Goal: Task Accomplishment & Management: Manage account settings

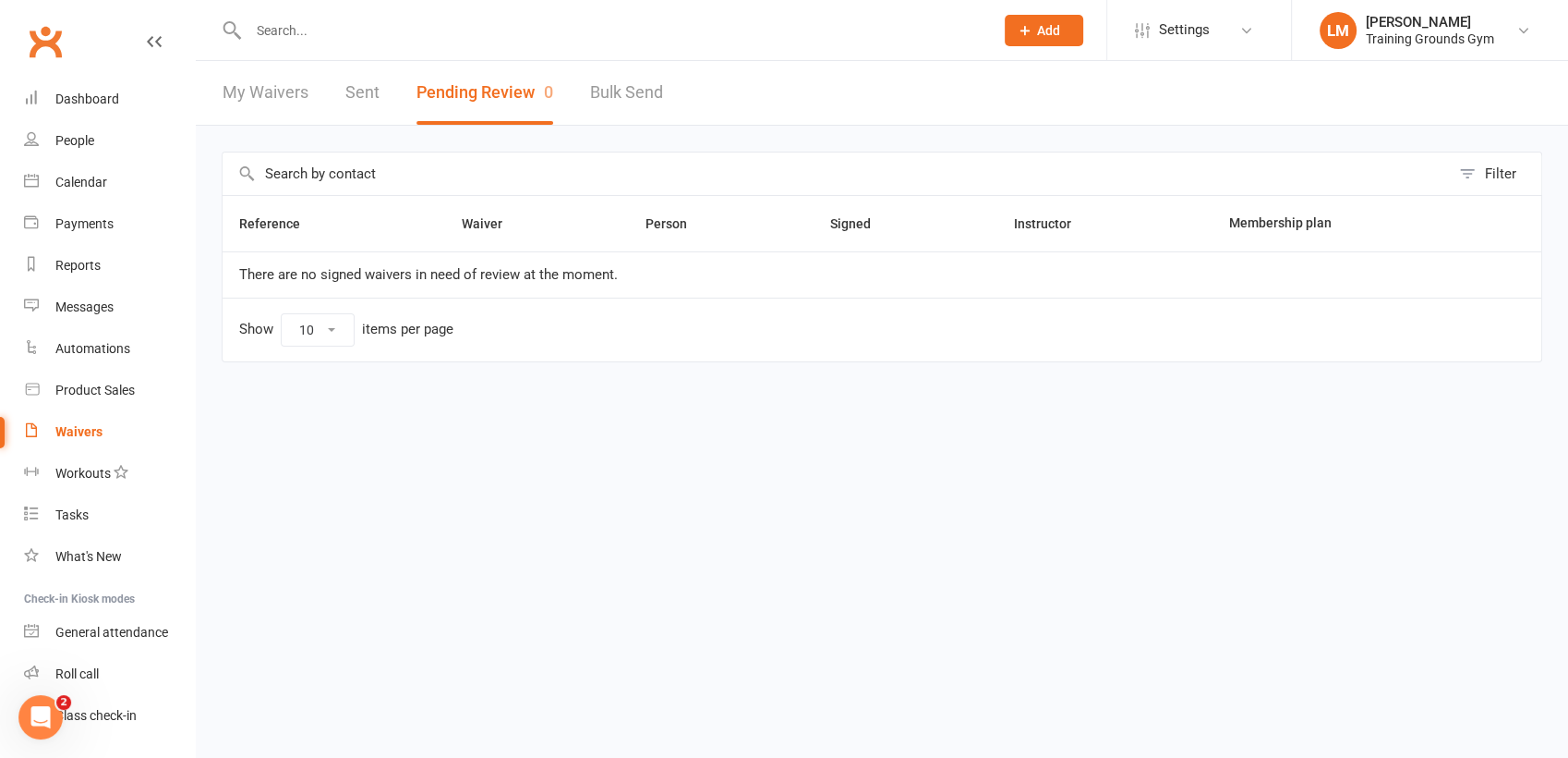
click at [96, 111] on link "Dashboard" at bounding box center [109, 100] width 171 height 42
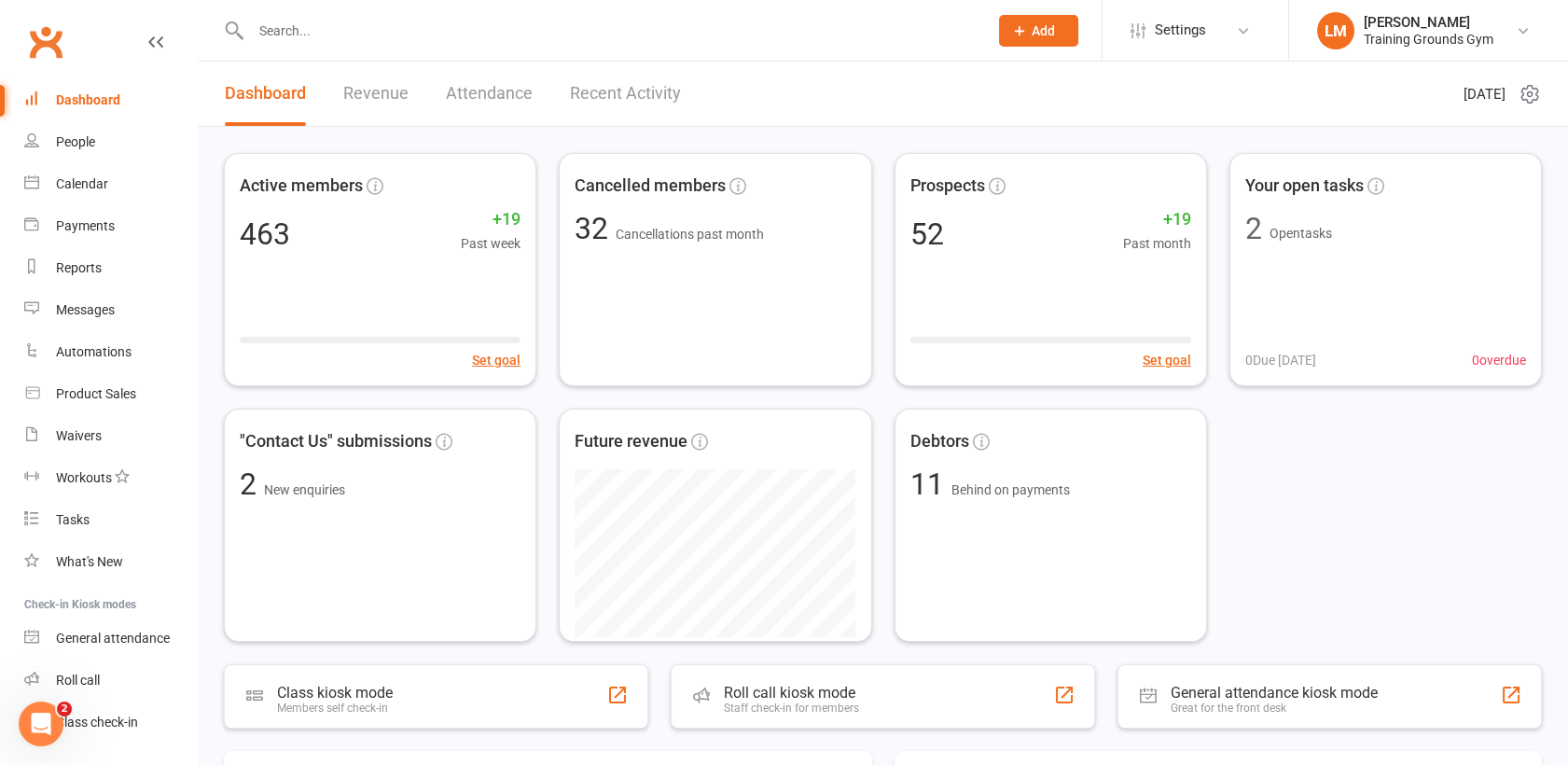
click at [1043, 33] on span "Add" at bounding box center [1044, 31] width 24 height 15
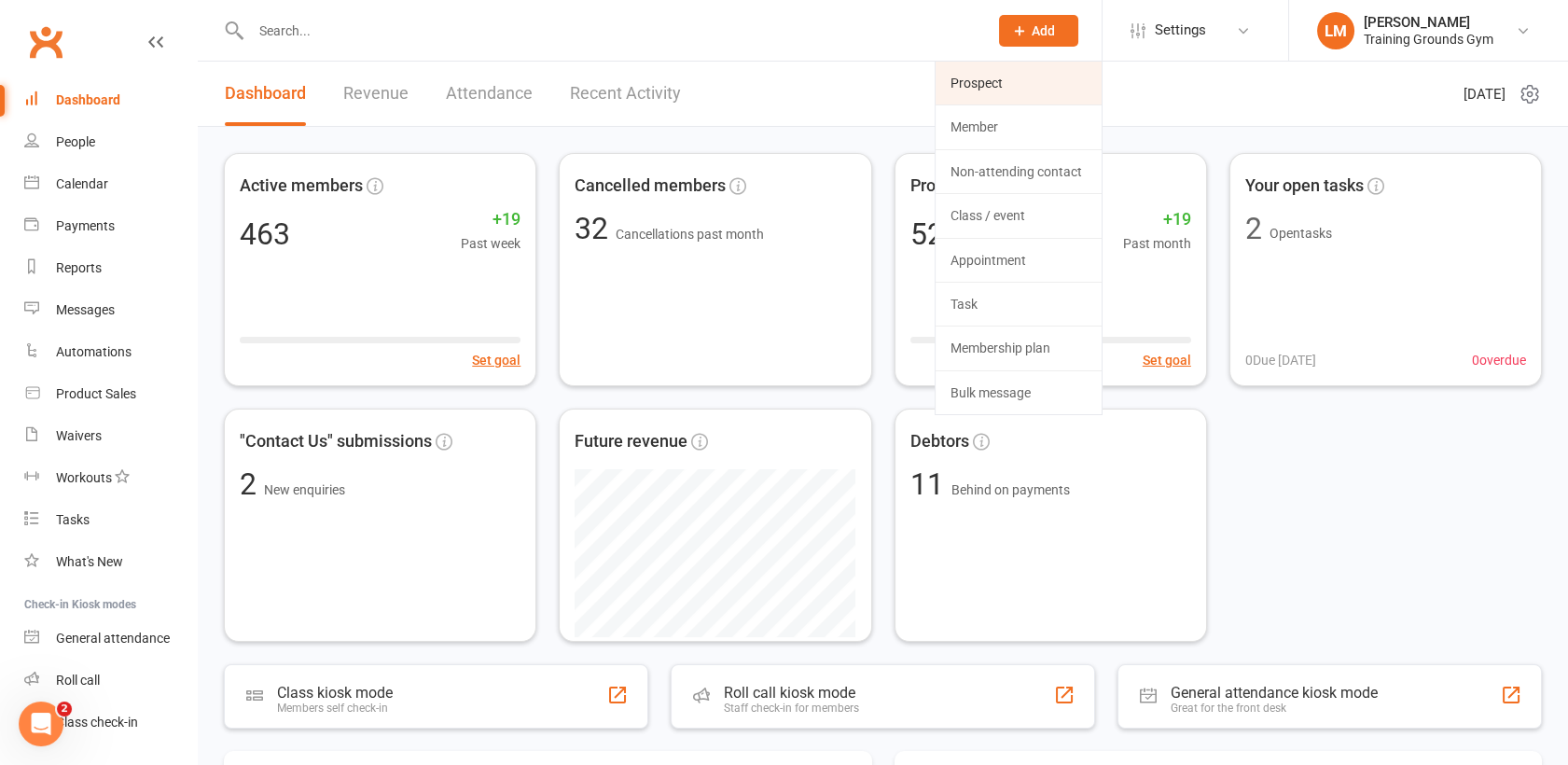
click at [1034, 80] on link "Prospect" at bounding box center [1018, 84] width 166 height 43
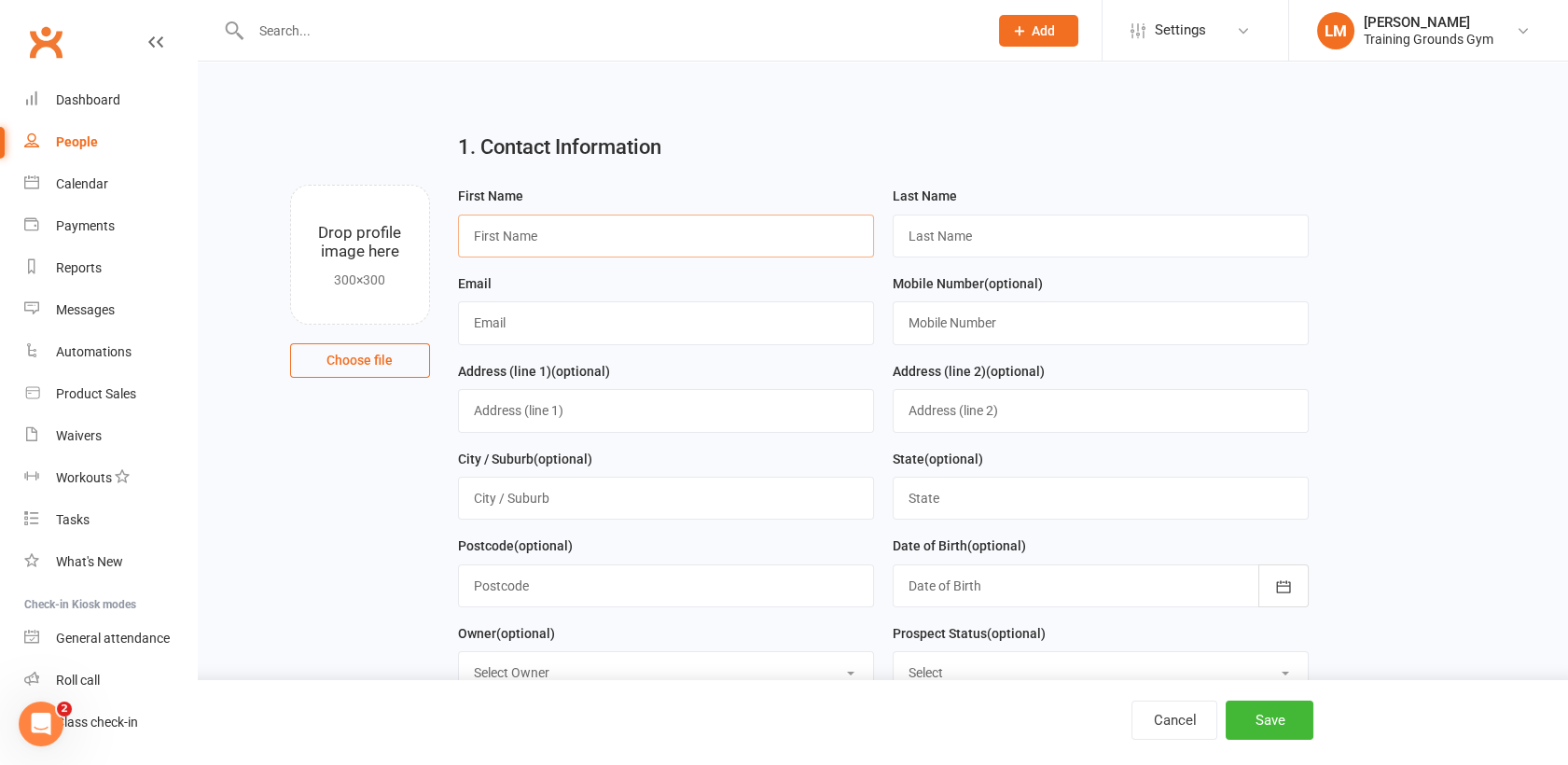
click at [527, 216] on input "text" at bounding box center [666, 236] width 416 height 43
type input "Mark"
type input "Overstaed"
paste input "[EMAIL_ADDRESS][DOMAIN_NAME]"
type input "[EMAIL_ADDRESS][DOMAIN_NAME]"
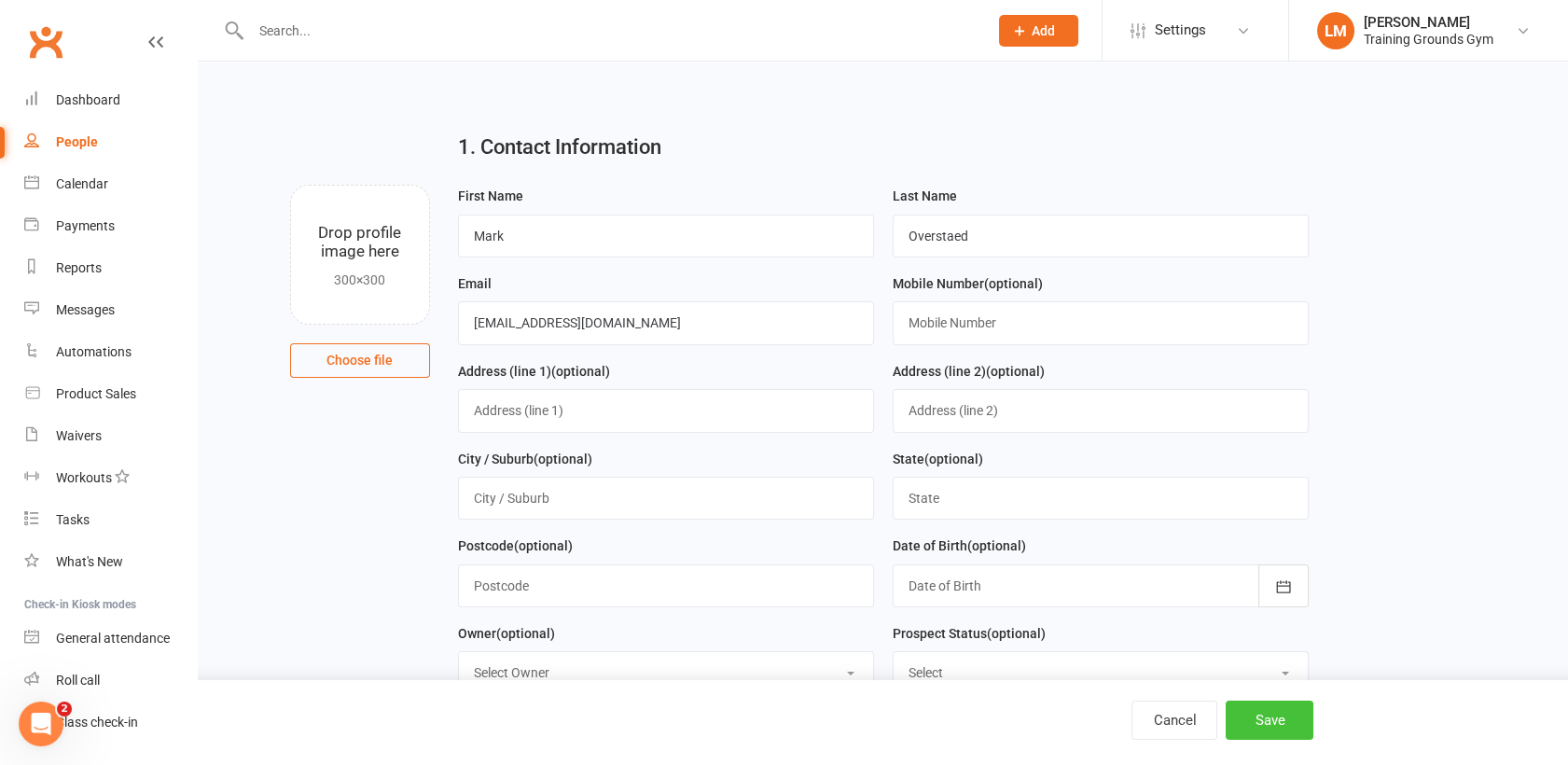
click at [1278, 730] on button "Save" at bounding box center [1270, 720] width 88 height 39
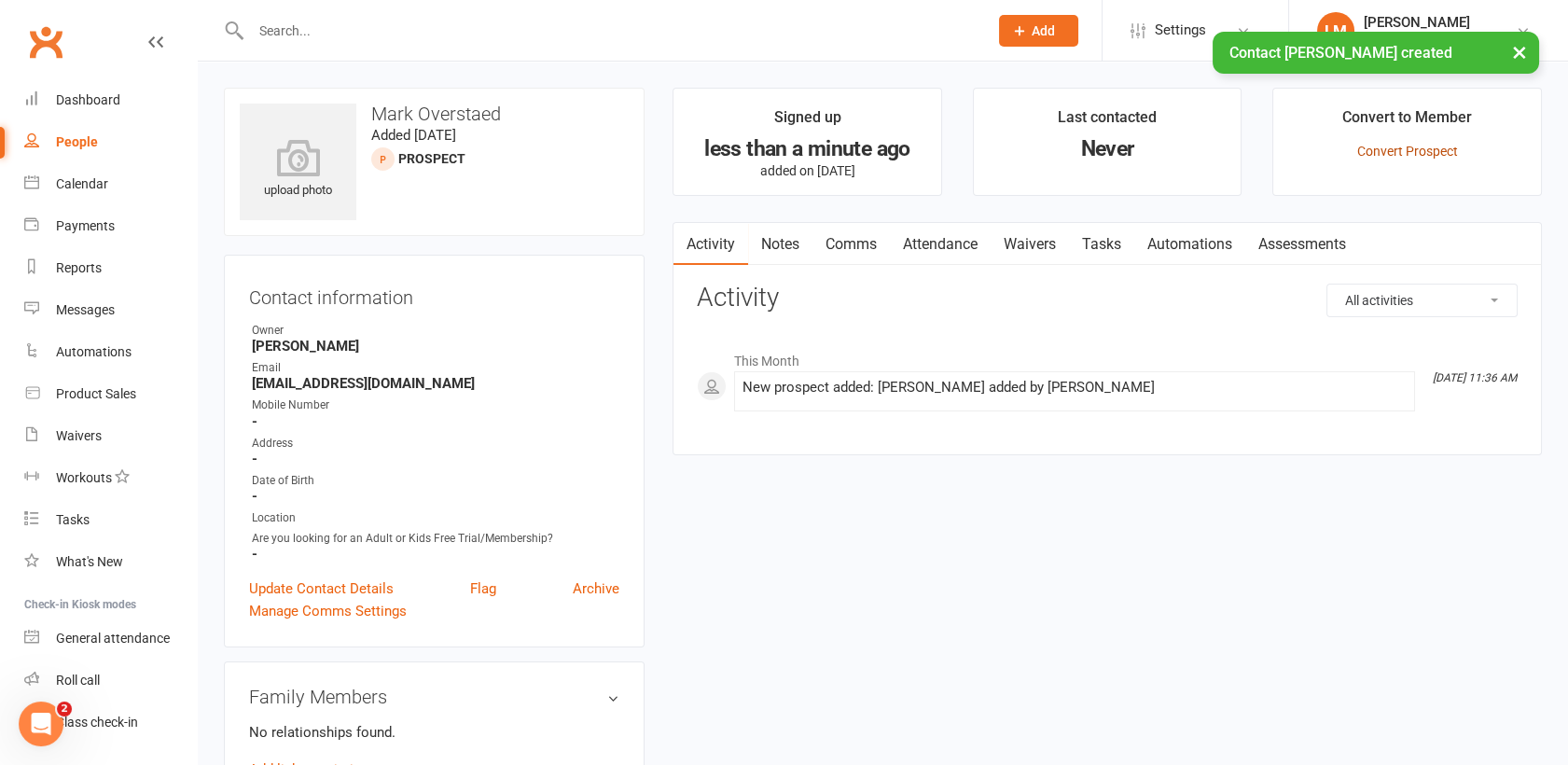
click at [1407, 149] on link "Convert Prospect" at bounding box center [1407, 151] width 100 height 15
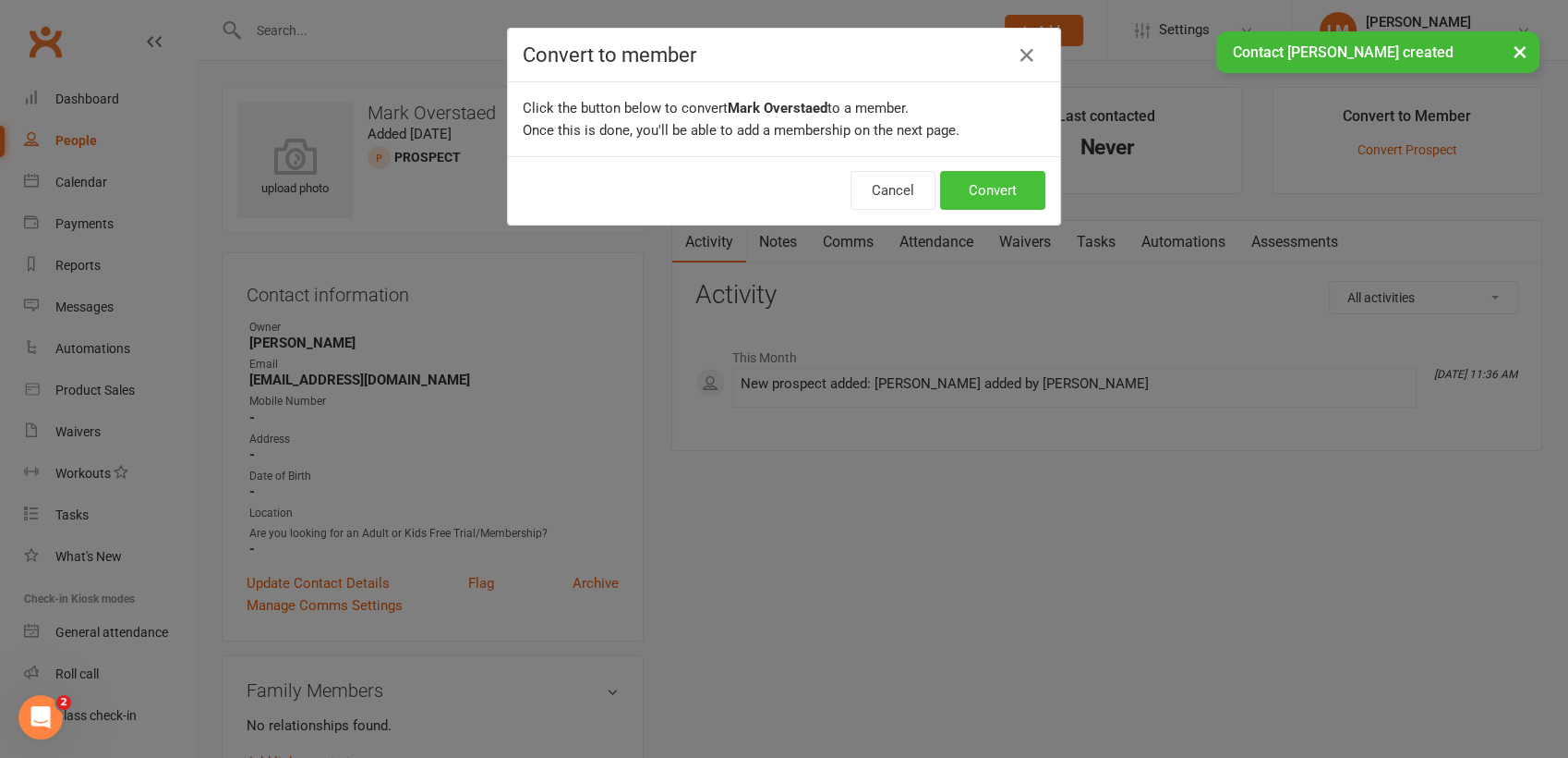
click at [1005, 189] on button "Convert" at bounding box center [993, 190] width 105 height 39
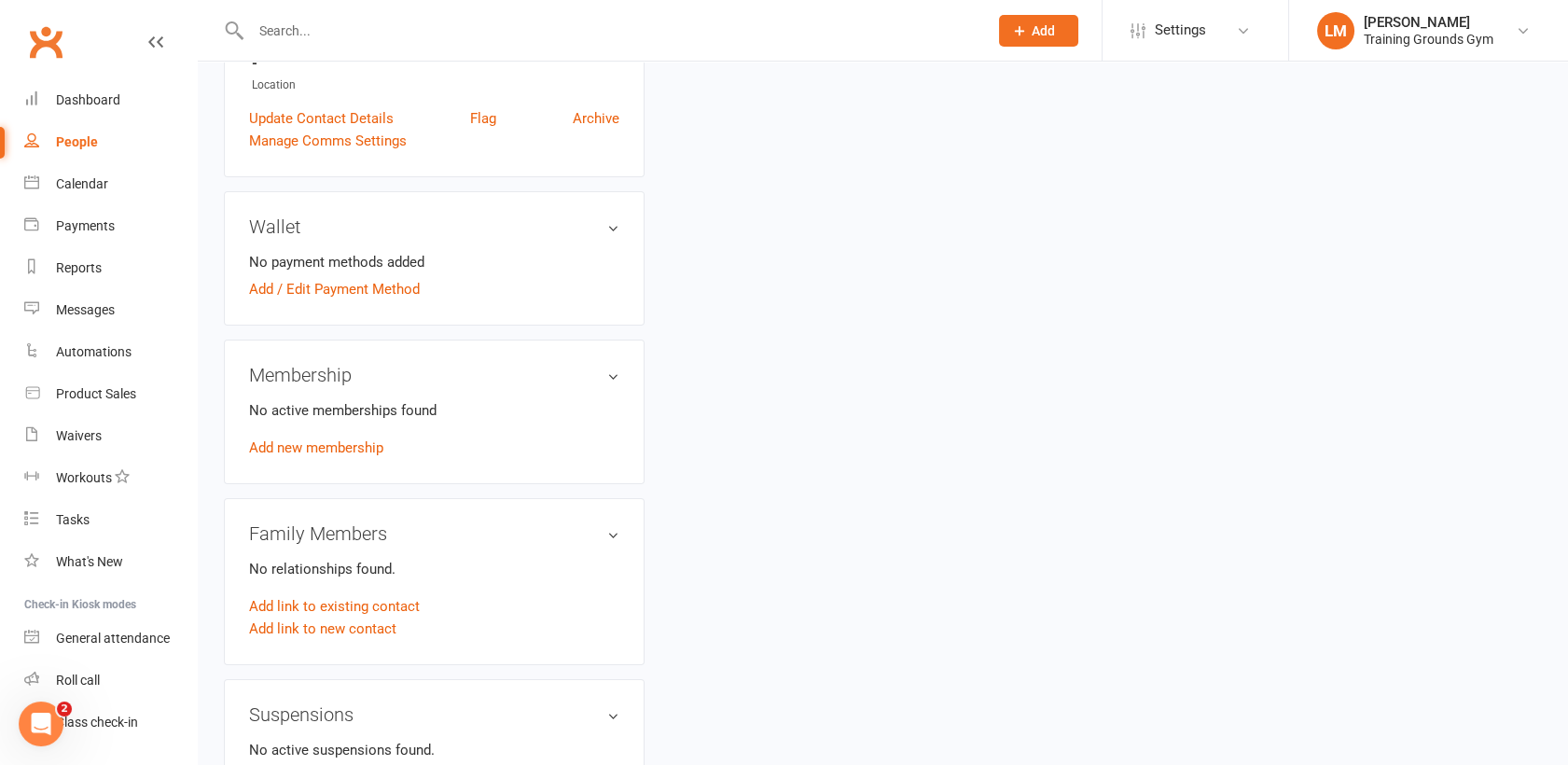
scroll to position [478, 0]
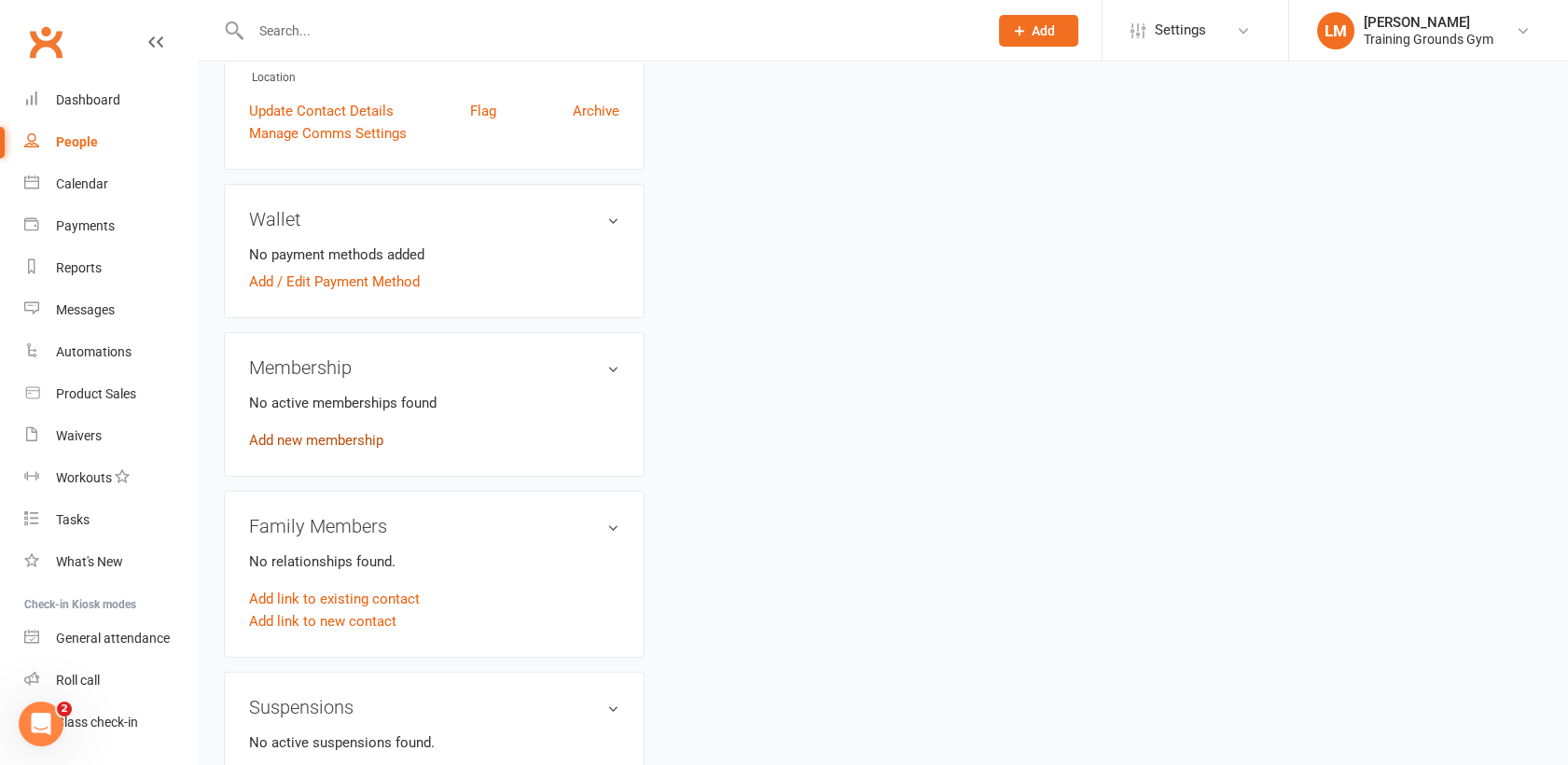
click at [295, 444] on link "Add new membership" at bounding box center [316, 440] width 134 height 17
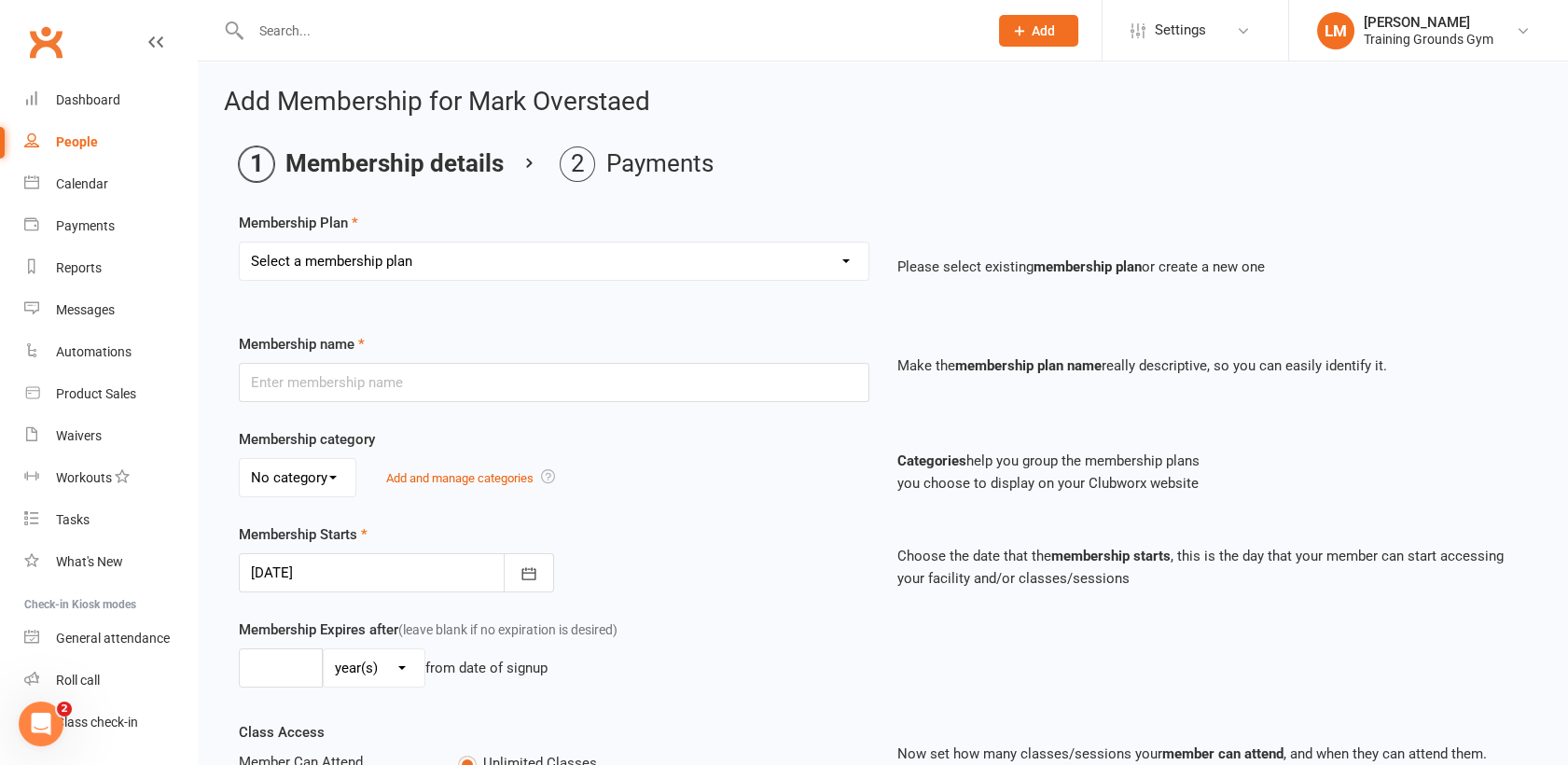
click at [331, 268] on select "Select a membership plan Create new Membership Plan Trial Basic for beginners a…" at bounding box center [554, 261] width 628 height 37
select select "1"
click at [239, 242] on select "Select a membership plan Create new Membership Plan Trial Basic for beginners a…" at bounding box center [554, 261] width 628 height 37
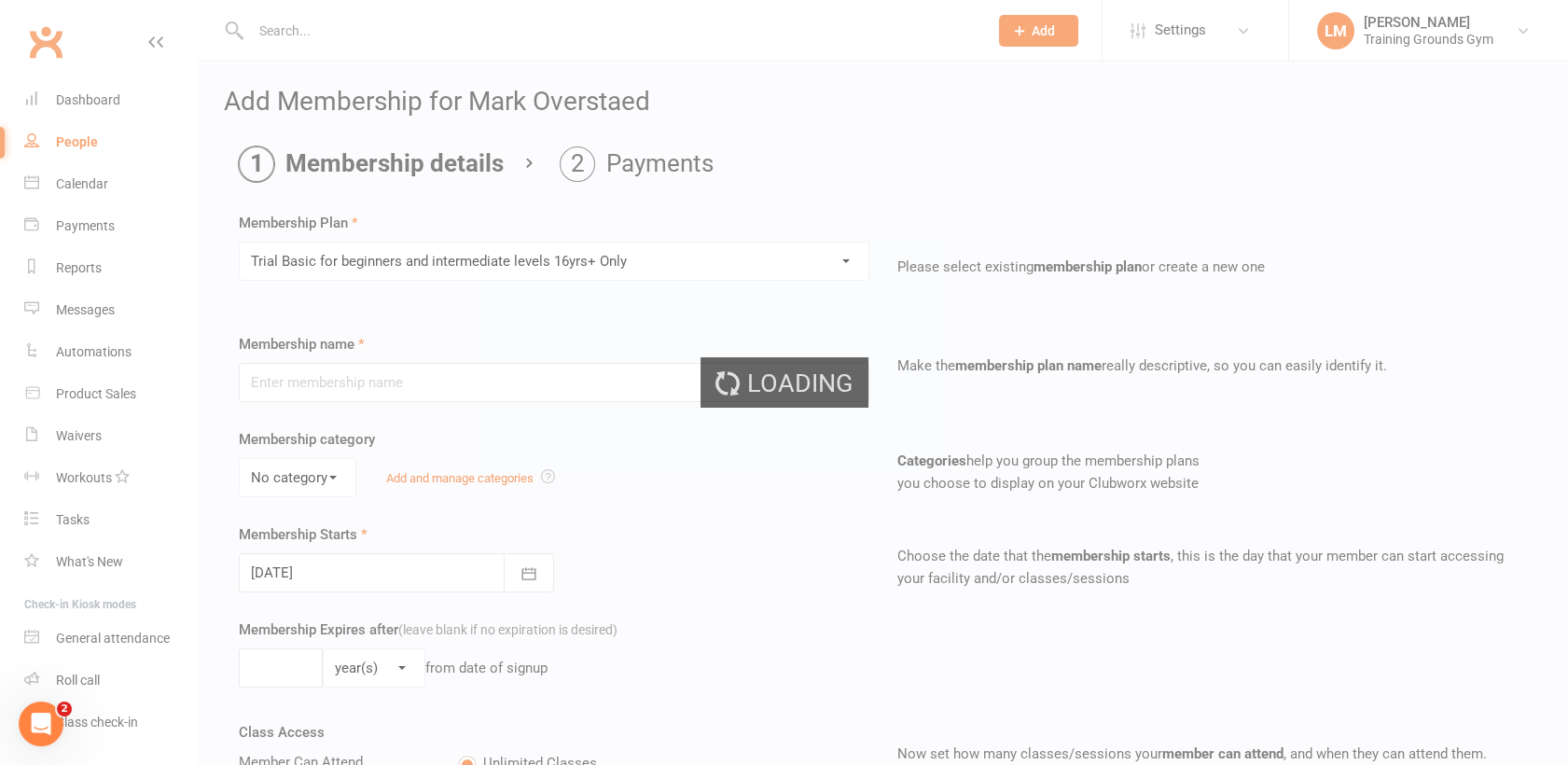
type input "Trial Basic for beginners and intermediate levels 16yrs+ Only"
select select "0"
type input "10"
select select "0"
type input "5"
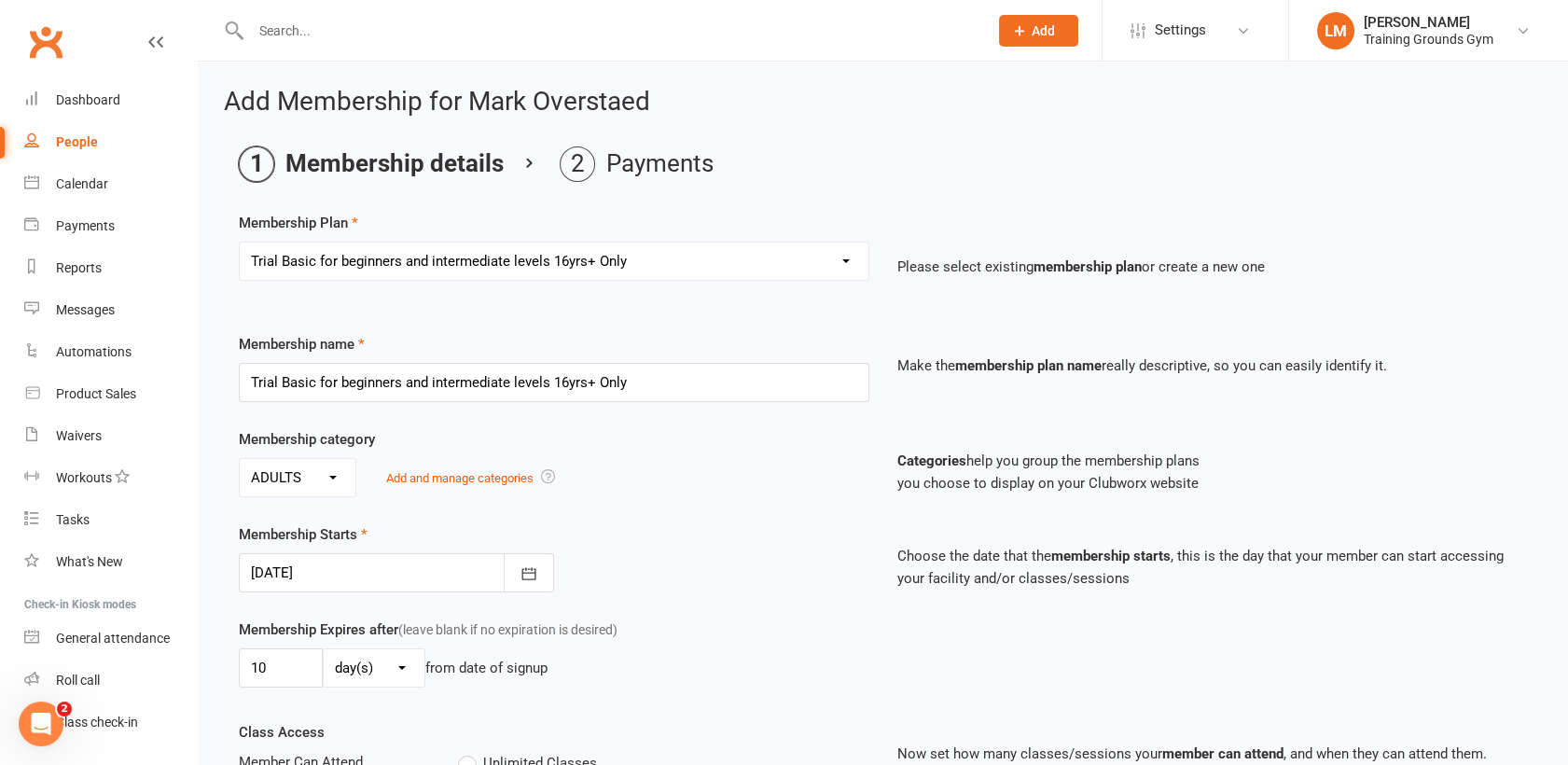
type input "[DATE]"
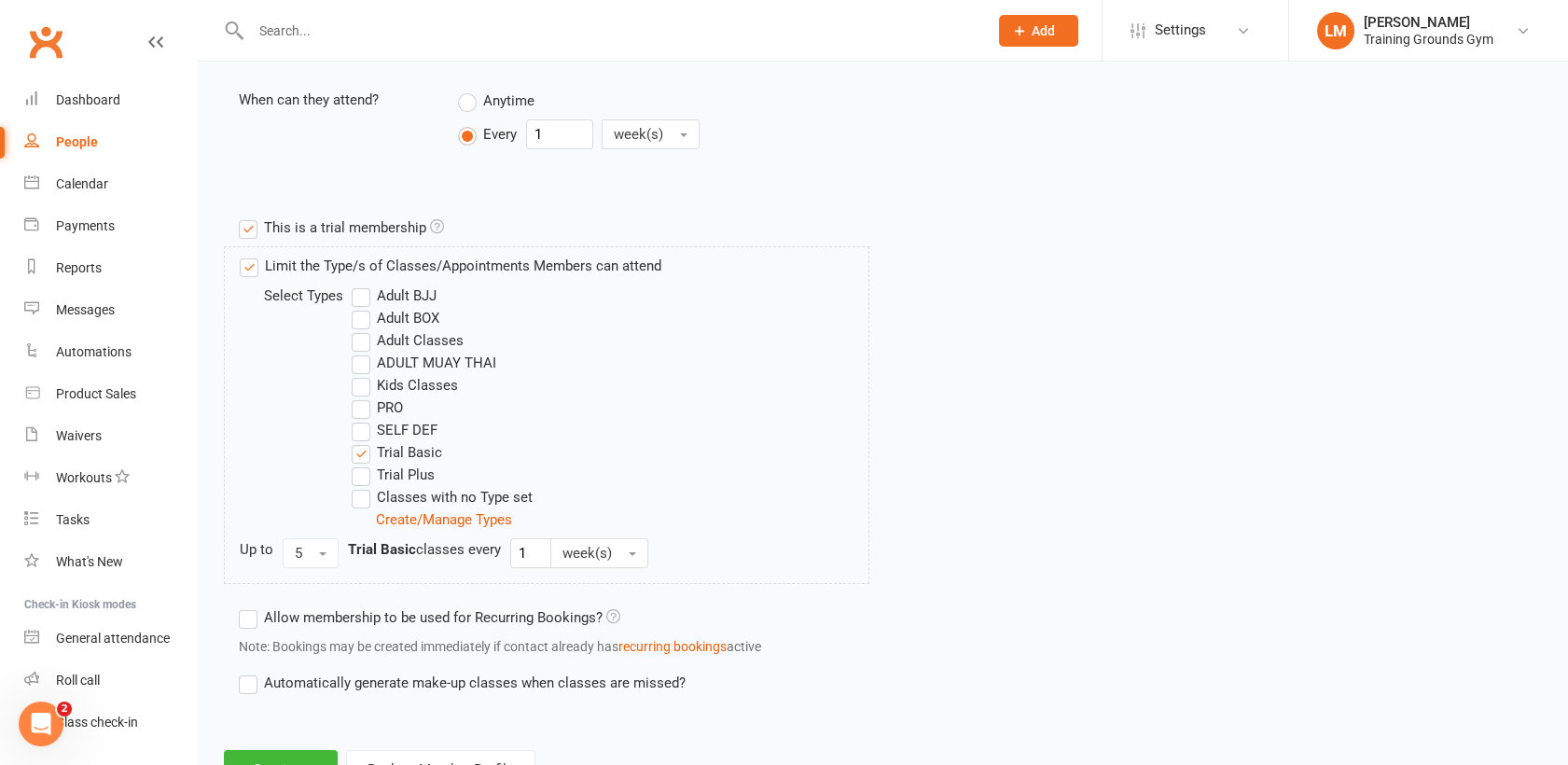
scroll to position [831, 0]
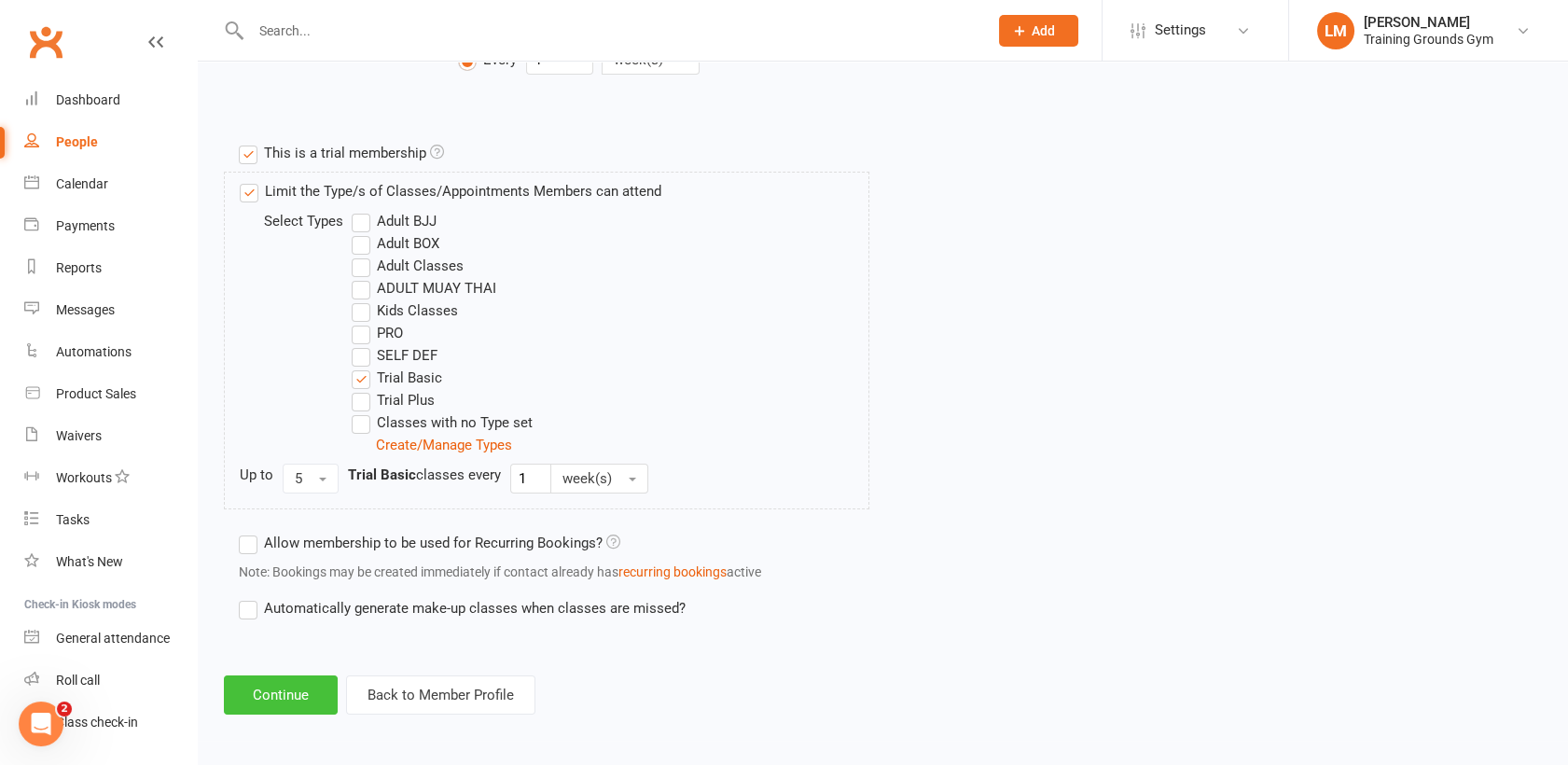
click at [239, 683] on button "Continue" at bounding box center [281, 695] width 114 height 39
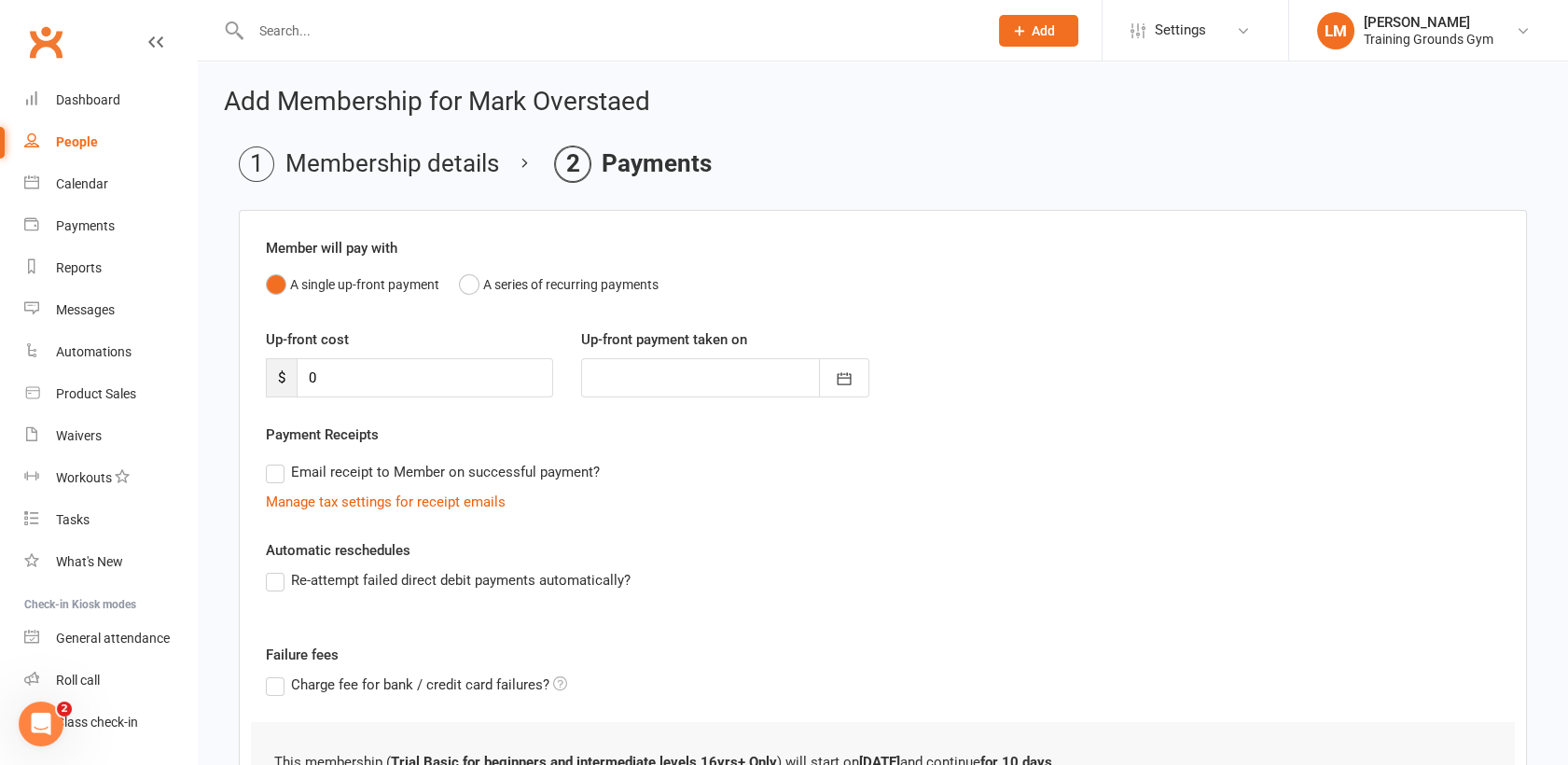
scroll to position [174, 0]
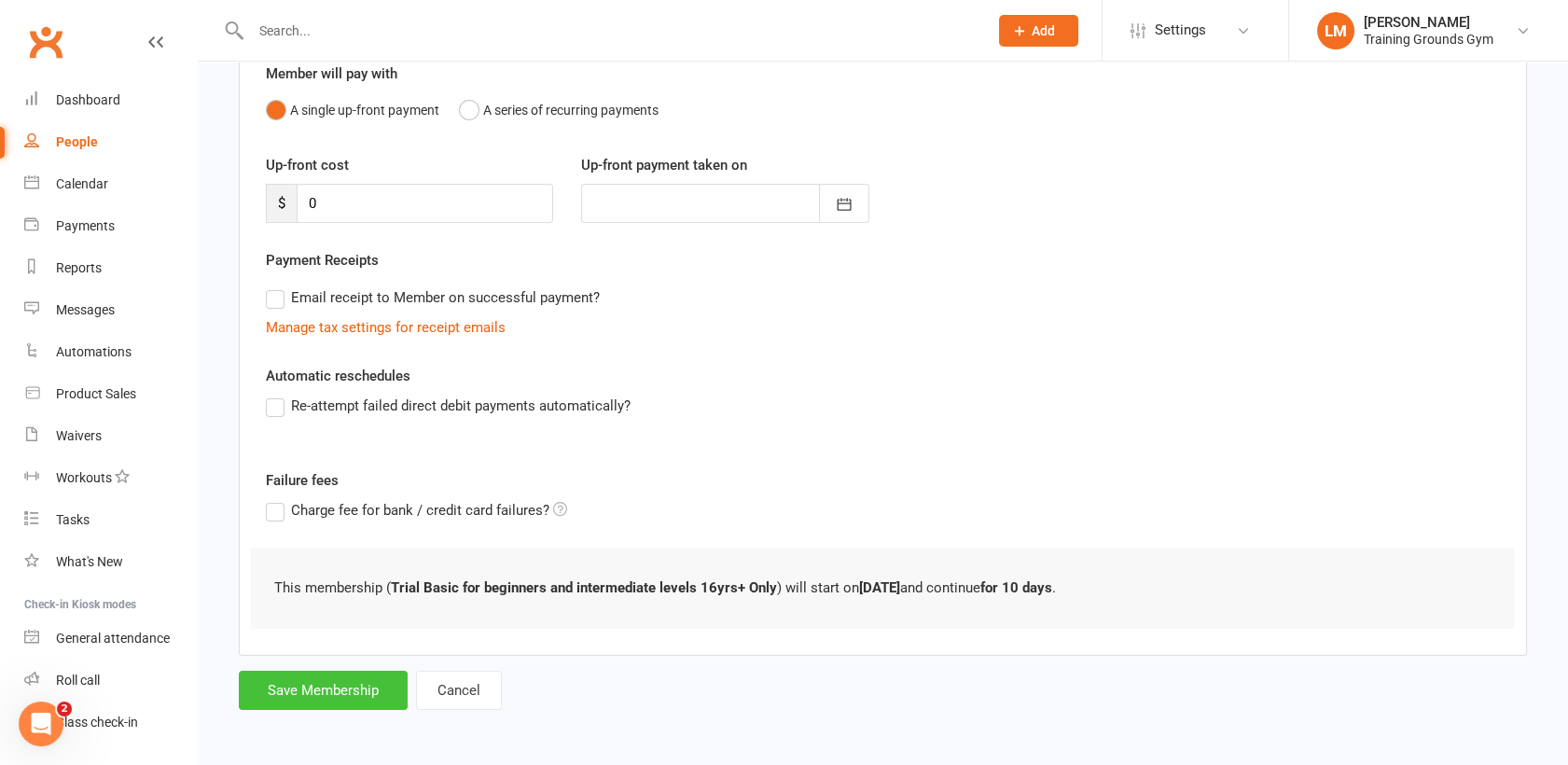
click at [298, 683] on button "Save Membership" at bounding box center [323, 690] width 168 height 39
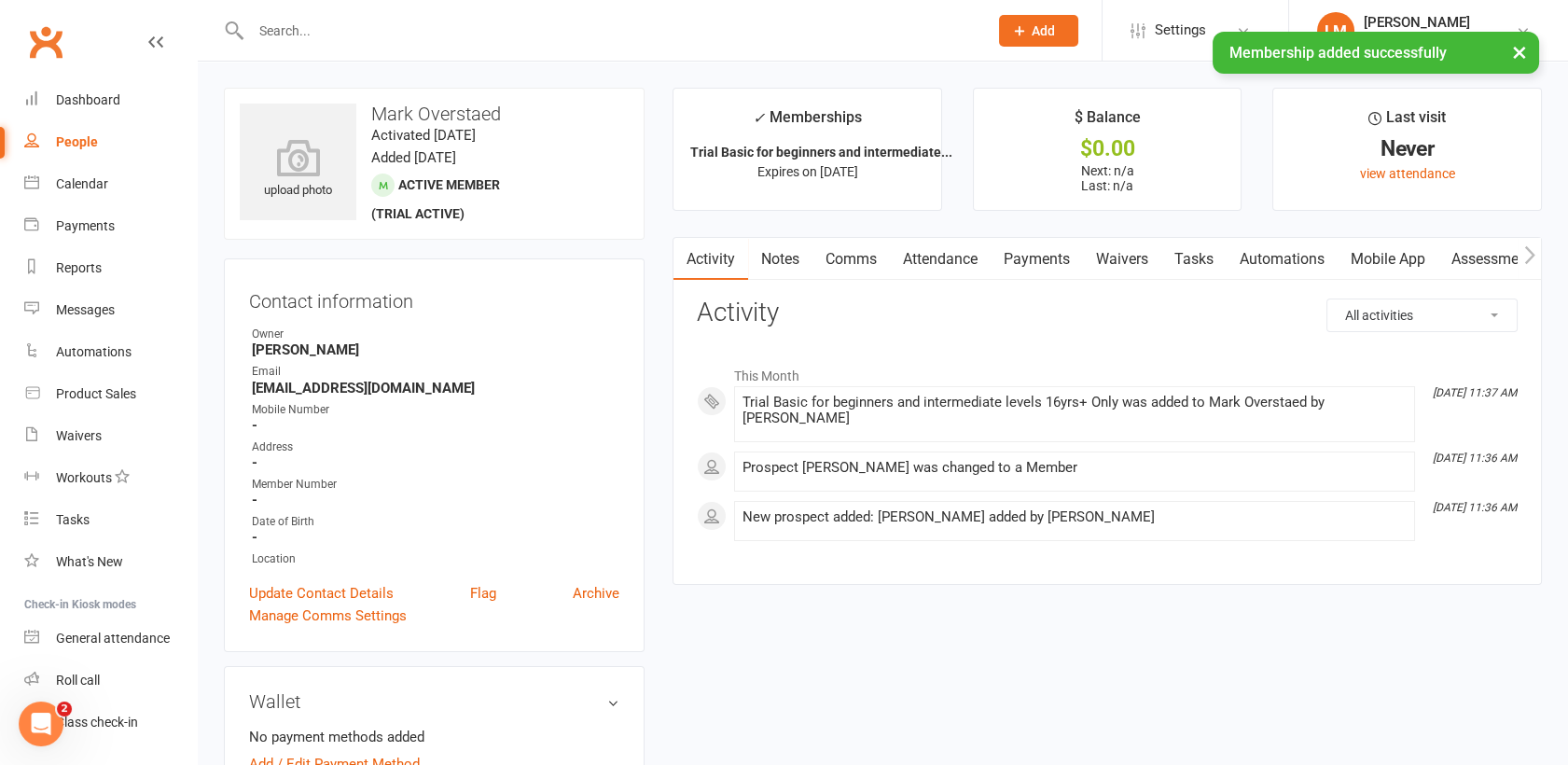
click at [1119, 254] on link "Waivers" at bounding box center [1123, 260] width 79 height 43
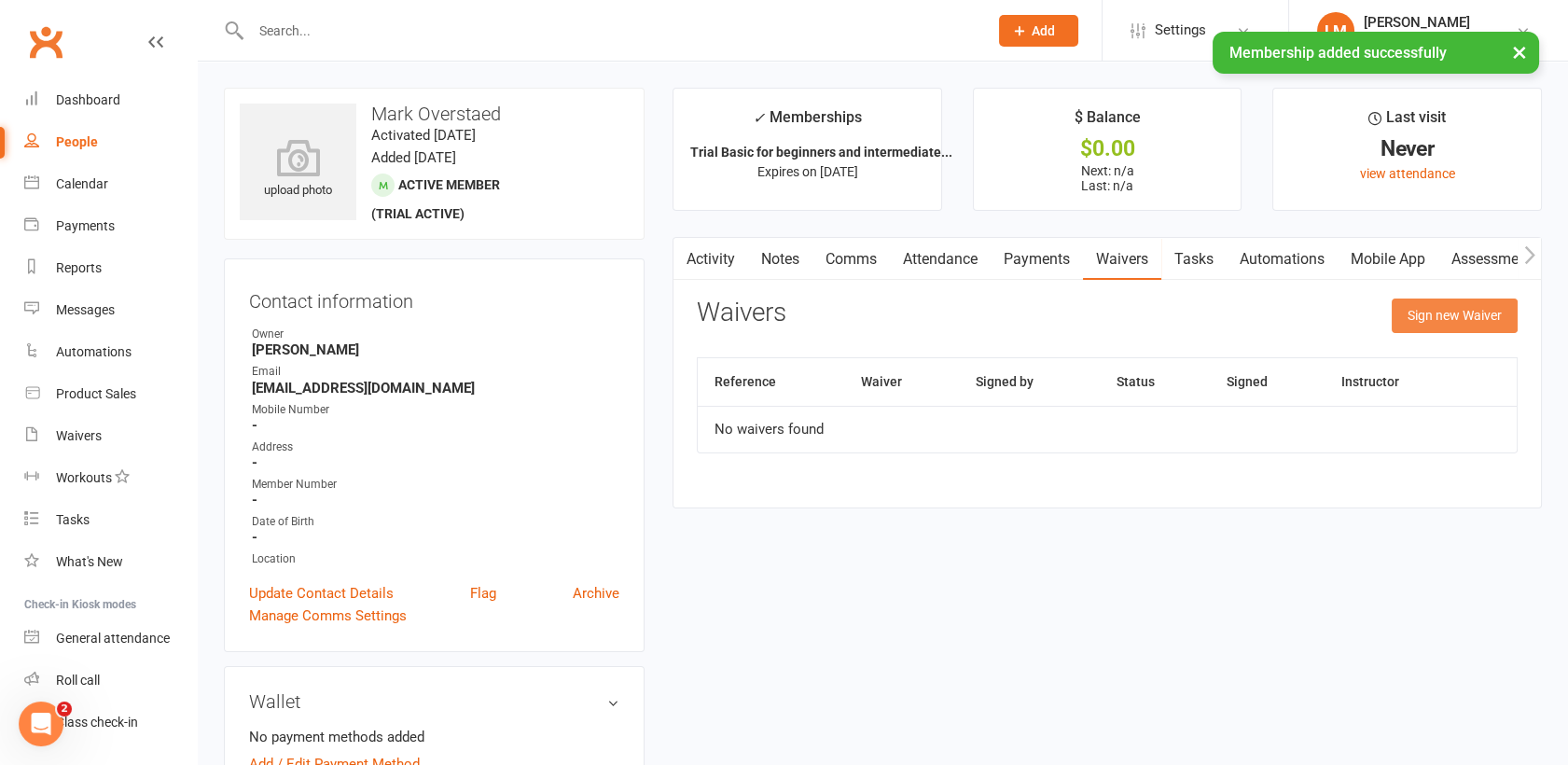
click at [1425, 308] on button "Sign new Waiver" at bounding box center [1455, 315] width 126 height 33
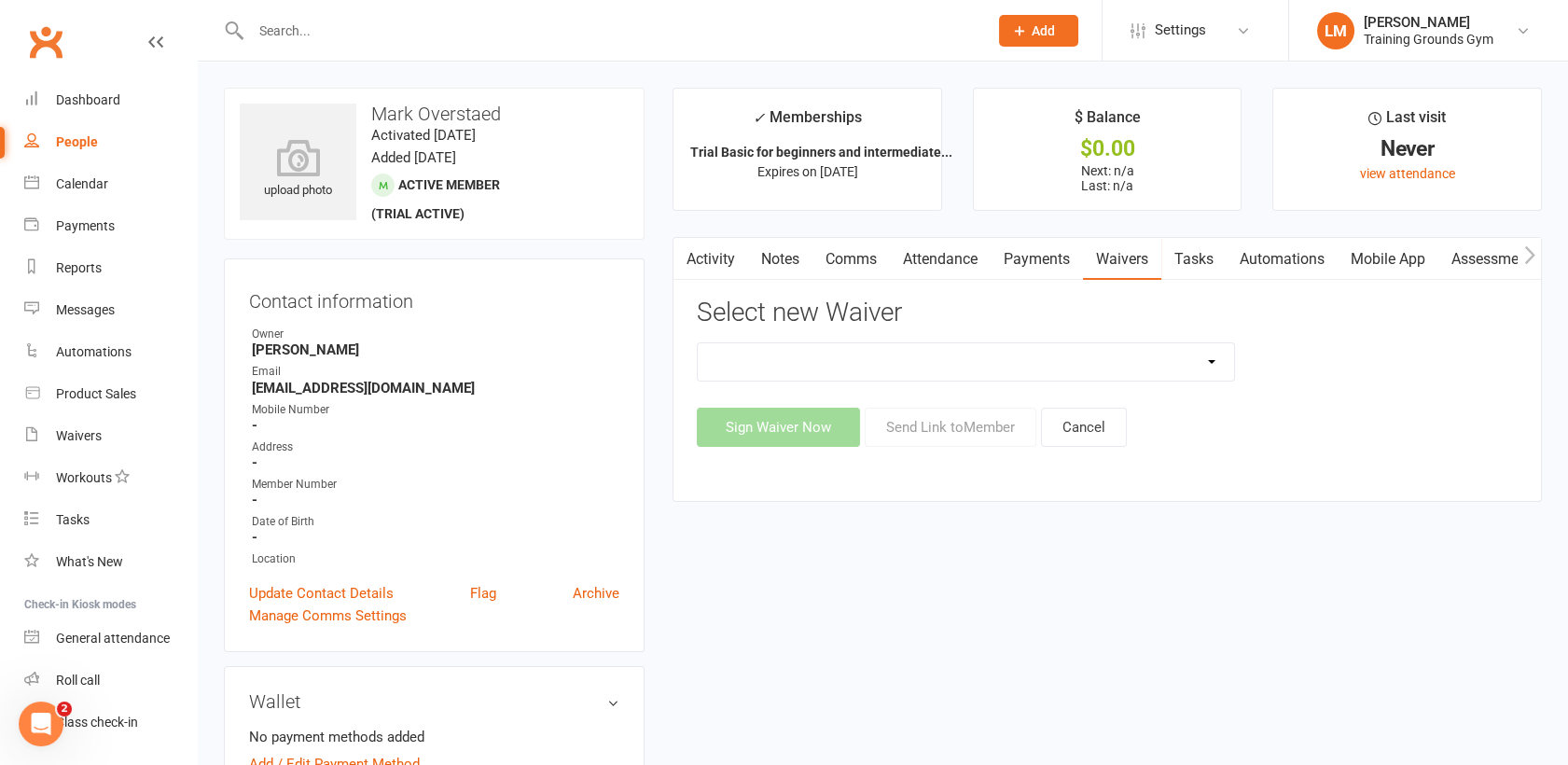
click at [1142, 358] on select "New Member Sign Up Waiver for 16yrs plus & Adult Memberships Only Trial U16 Kid…" at bounding box center [966, 362] width 537 height 37
click at [698, 344] on select "New Member Sign Up Waiver for 16yrs plus & Adult Memberships Only Trial U16 Kid…" at bounding box center [966, 362] width 537 height 37
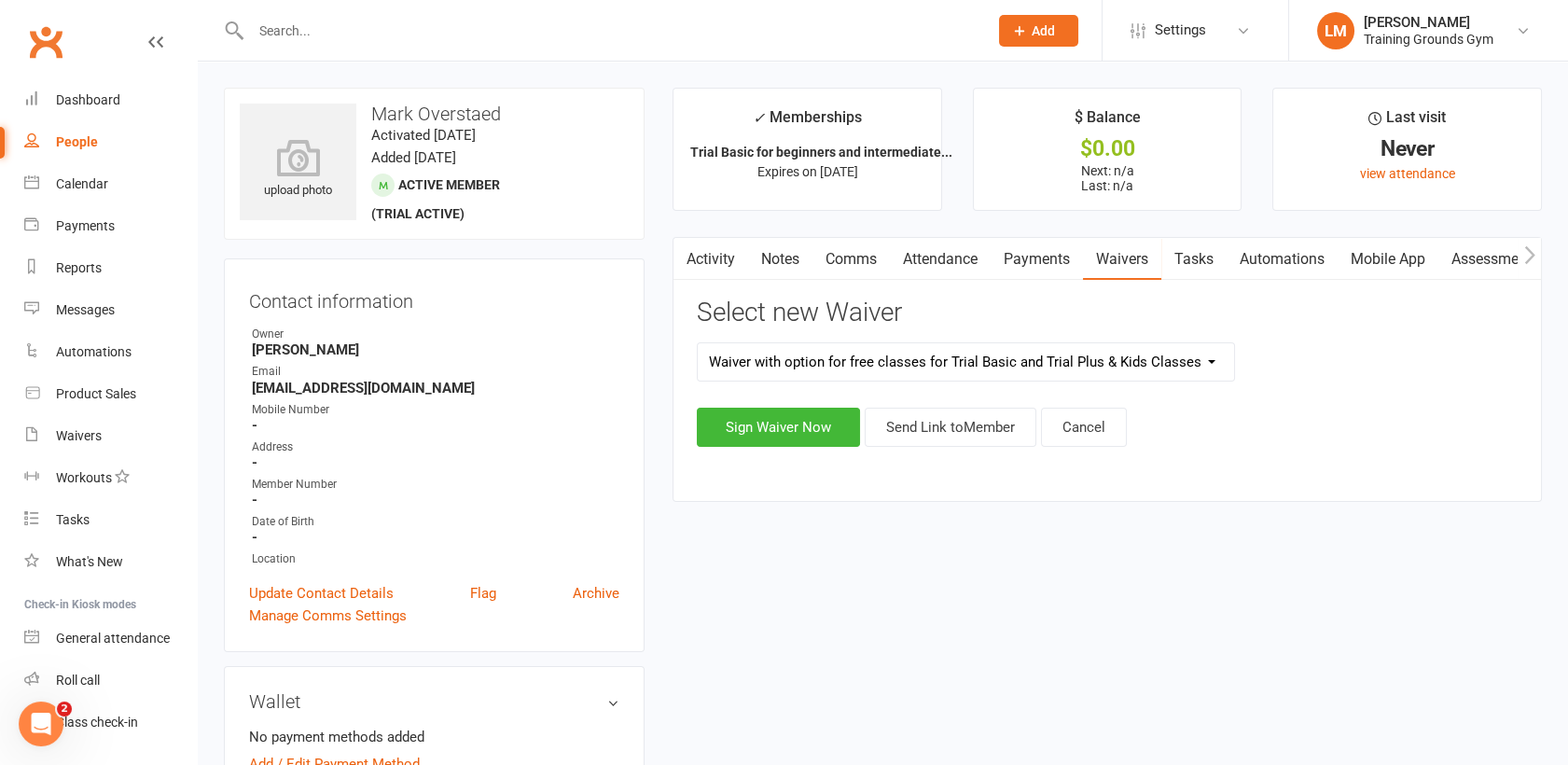
click at [1101, 367] on select "New Member Sign Up Waiver for 16yrs plus & Adult Memberships Only Trial U16 Kid…" at bounding box center [966, 362] width 537 height 37
select select "14034"
click at [698, 344] on select "New Member Sign Up Waiver for 16yrs plus & Adult Memberships Only Trial U16 Kid…" at bounding box center [966, 362] width 537 height 37
click at [964, 430] on button "Send Link to Member" at bounding box center [950, 427] width 171 height 39
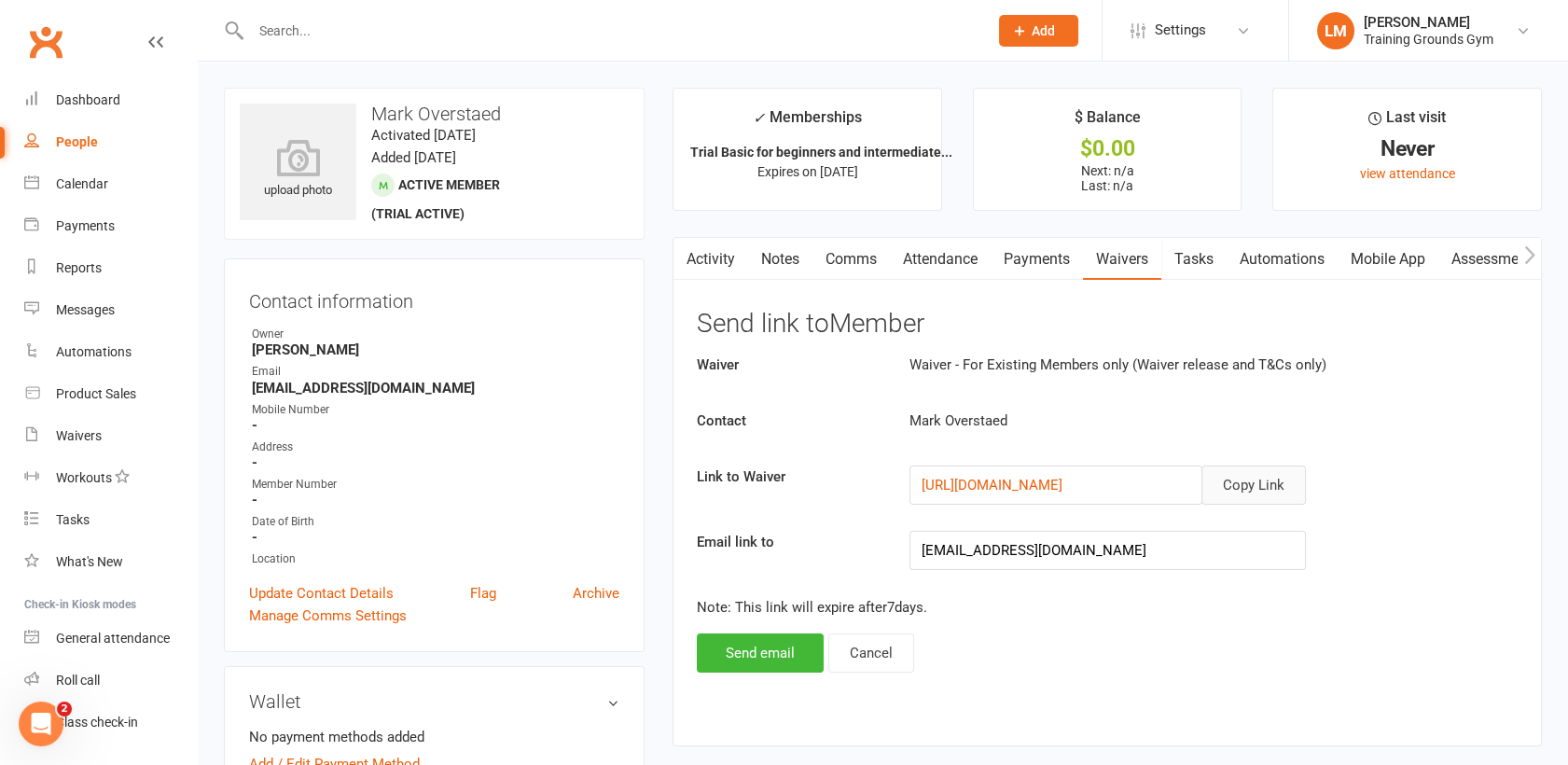
click at [1239, 487] on button "Copy Link" at bounding box center [1254, 485] width 104 height 39
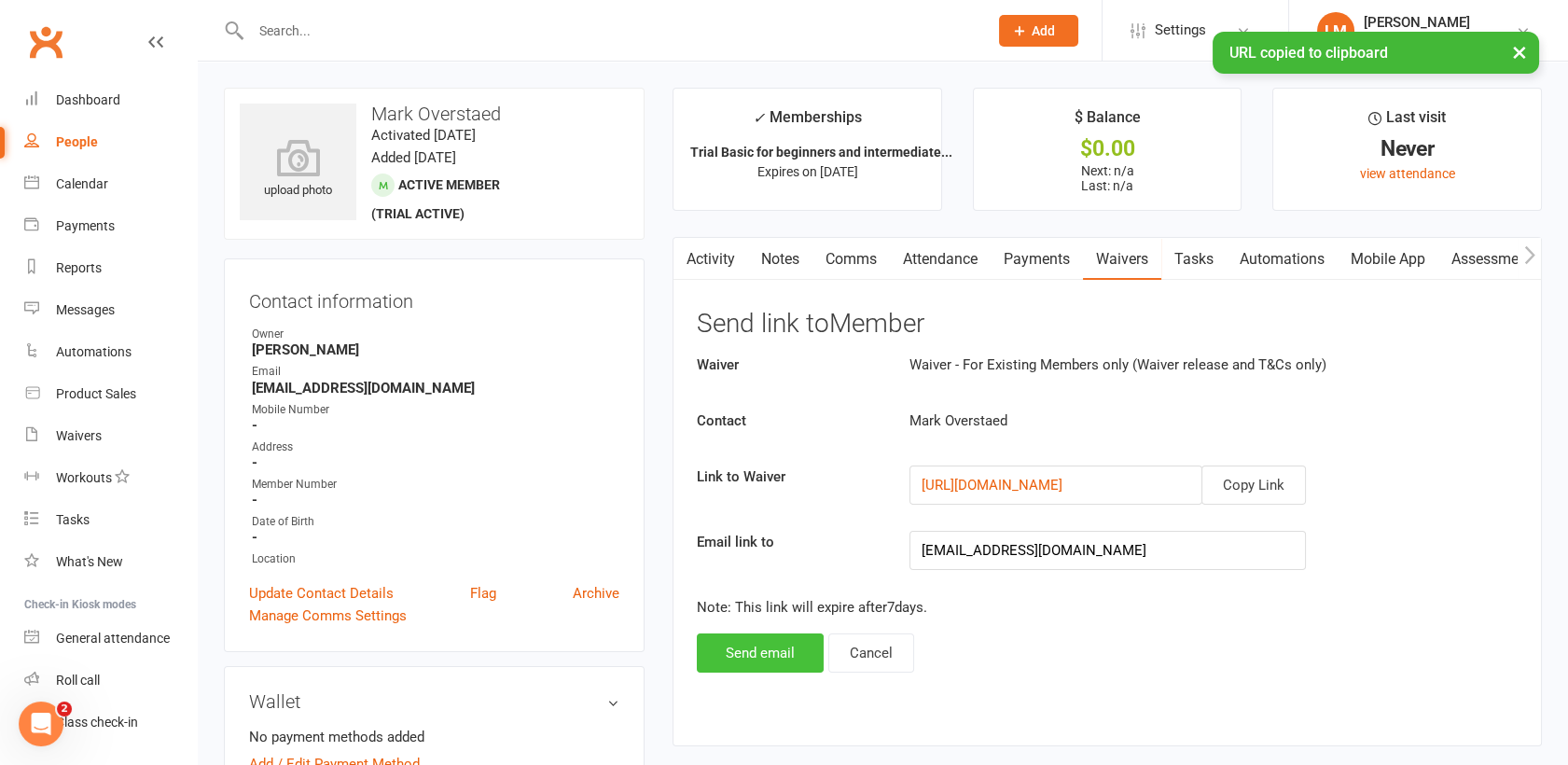
click at [750, 653] on button "Send email" at bounding box center [760, 653] width 127 height 39
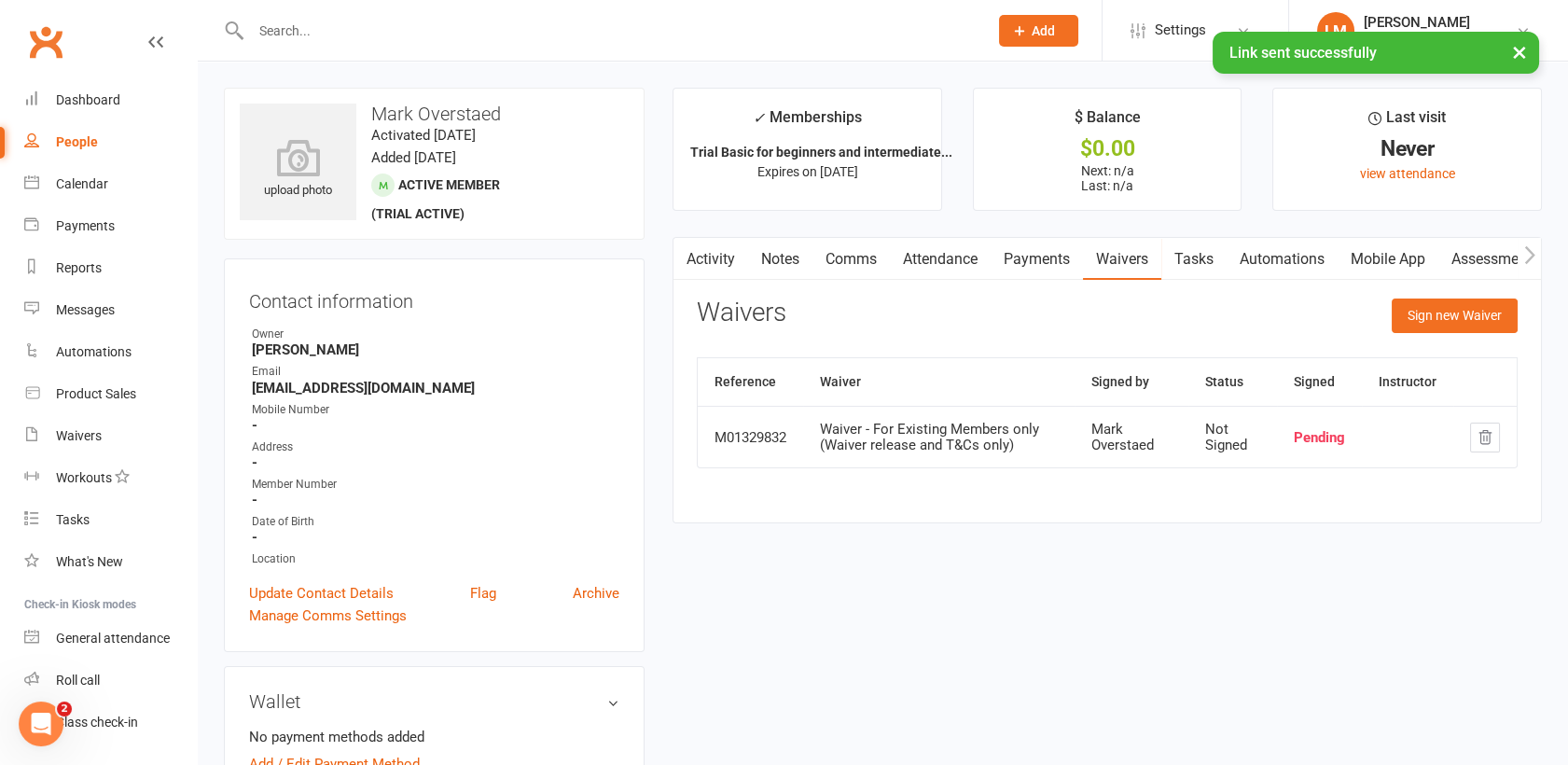
click at [1397, 257] on link "Mobile App" at bounding box center [1388, 260] width 100 height 43
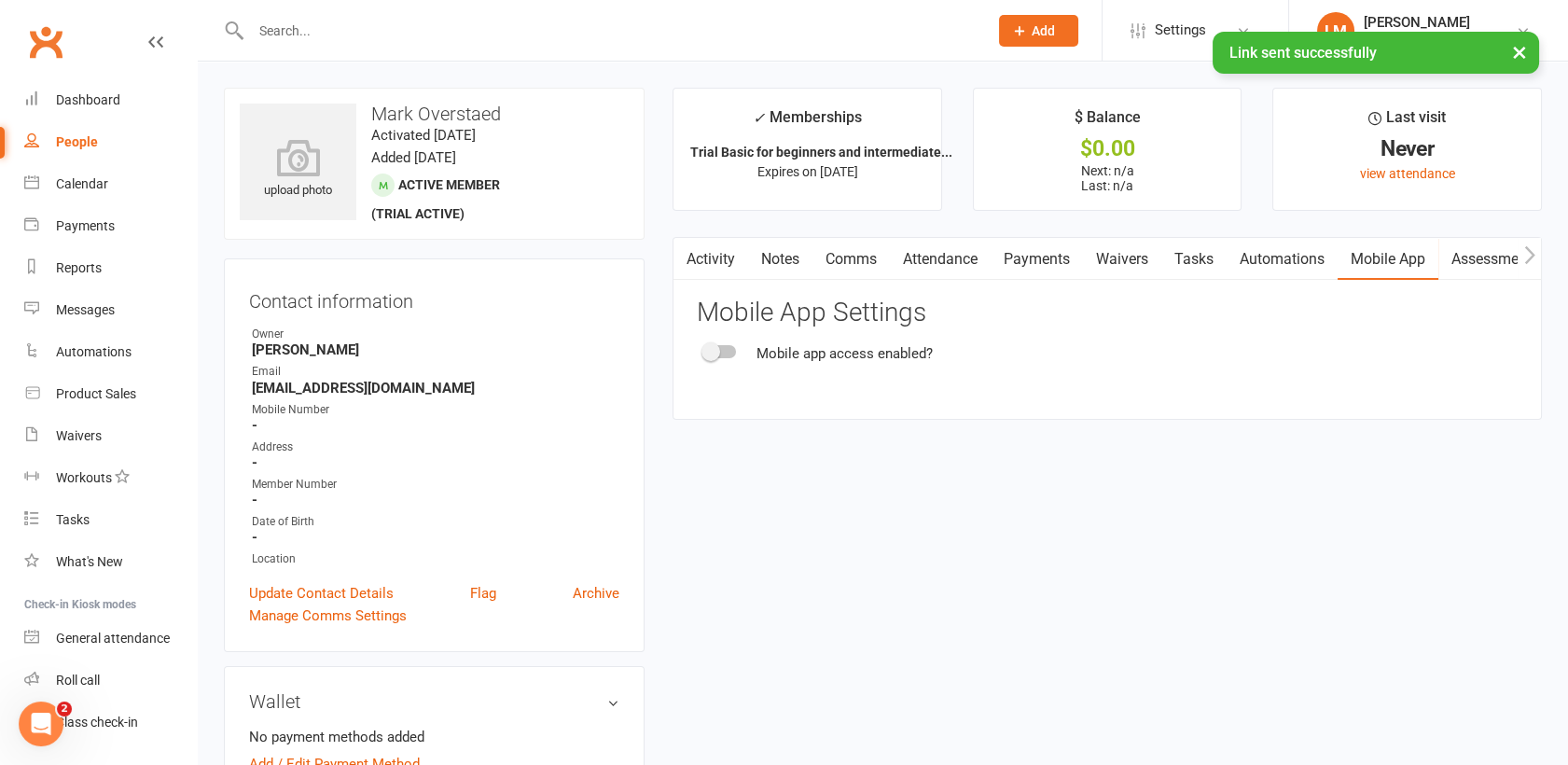
click at [732, 354] on div at bounding box center [720, 351] width 32 height 13
click at [704, 349] on input "checkbox" at bounding box center [704, 349] width 0 height 0
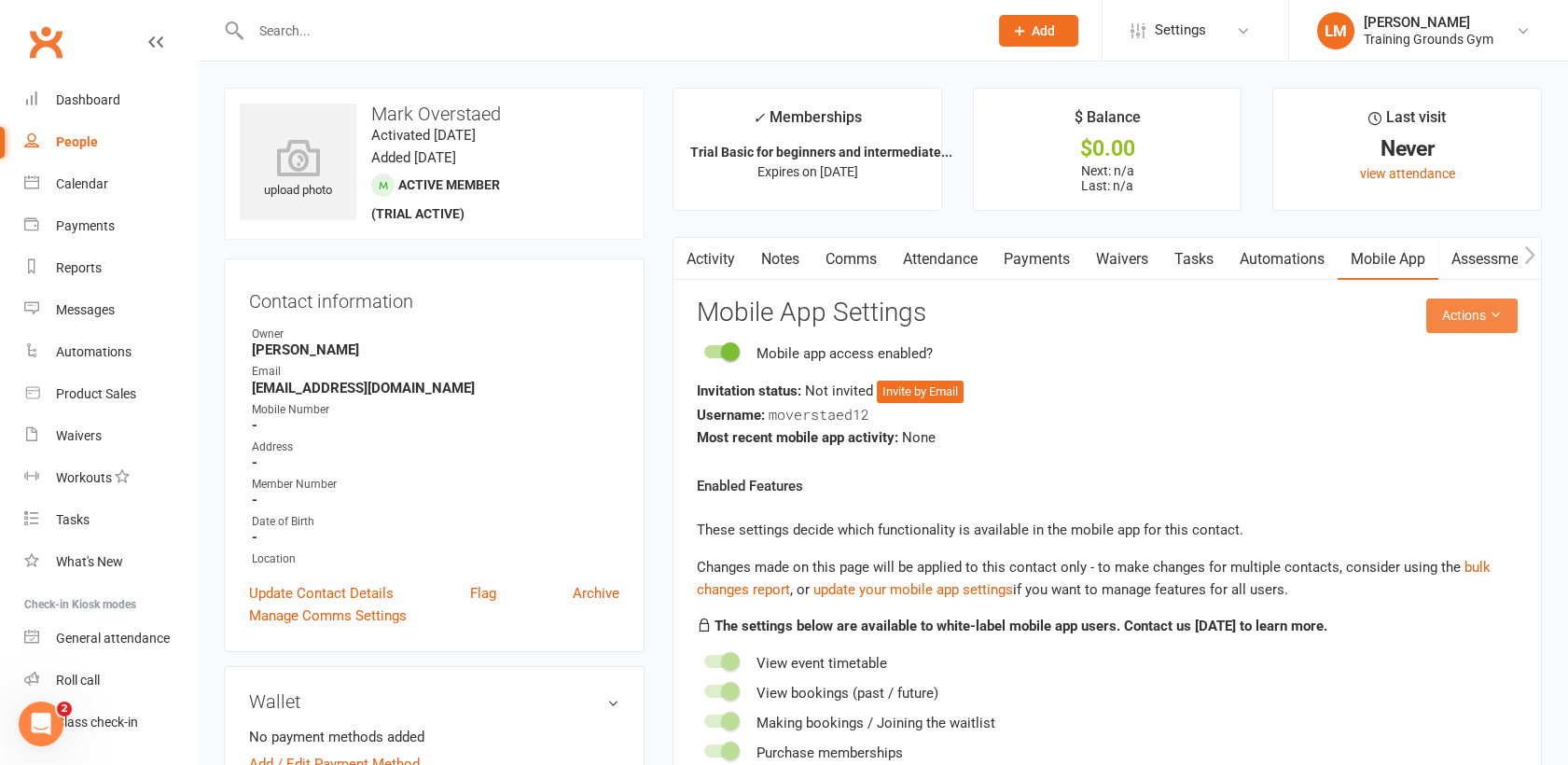
click at [1485, 316] on button "Actions" at bounding box center [1471, 315] width 92 height 33
click at [1466, 348] on link "Send invitation email" at bounding box center [1409, 357] width 185 height 37
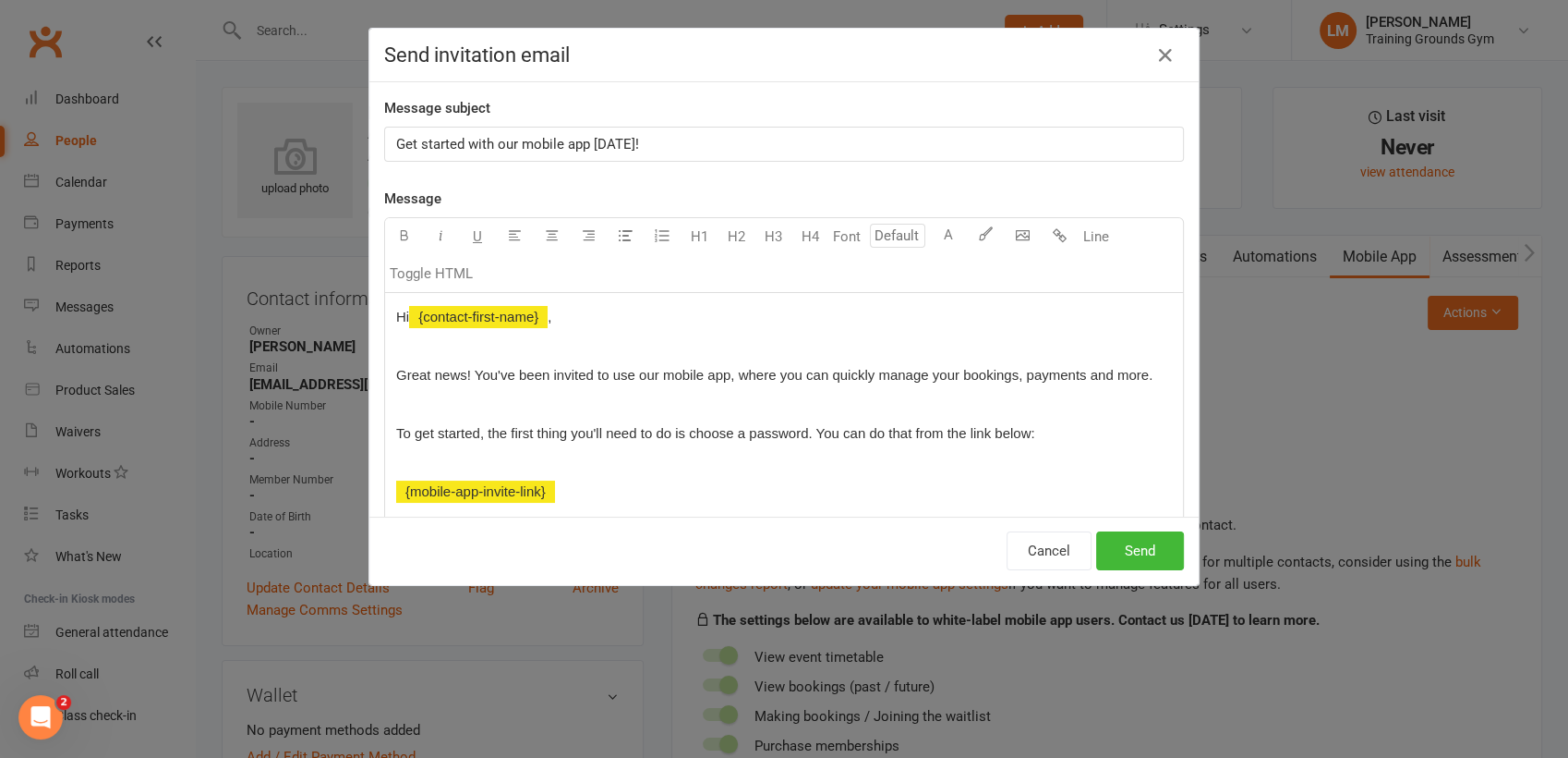
click at [657, 151] on p "Get started with our mobile app [DATE]!" at bounding box center [784, 143] width 776 height 22
click at [1124, 568] on button "Send" at bounding box center [1140, 551] width 88 height 39
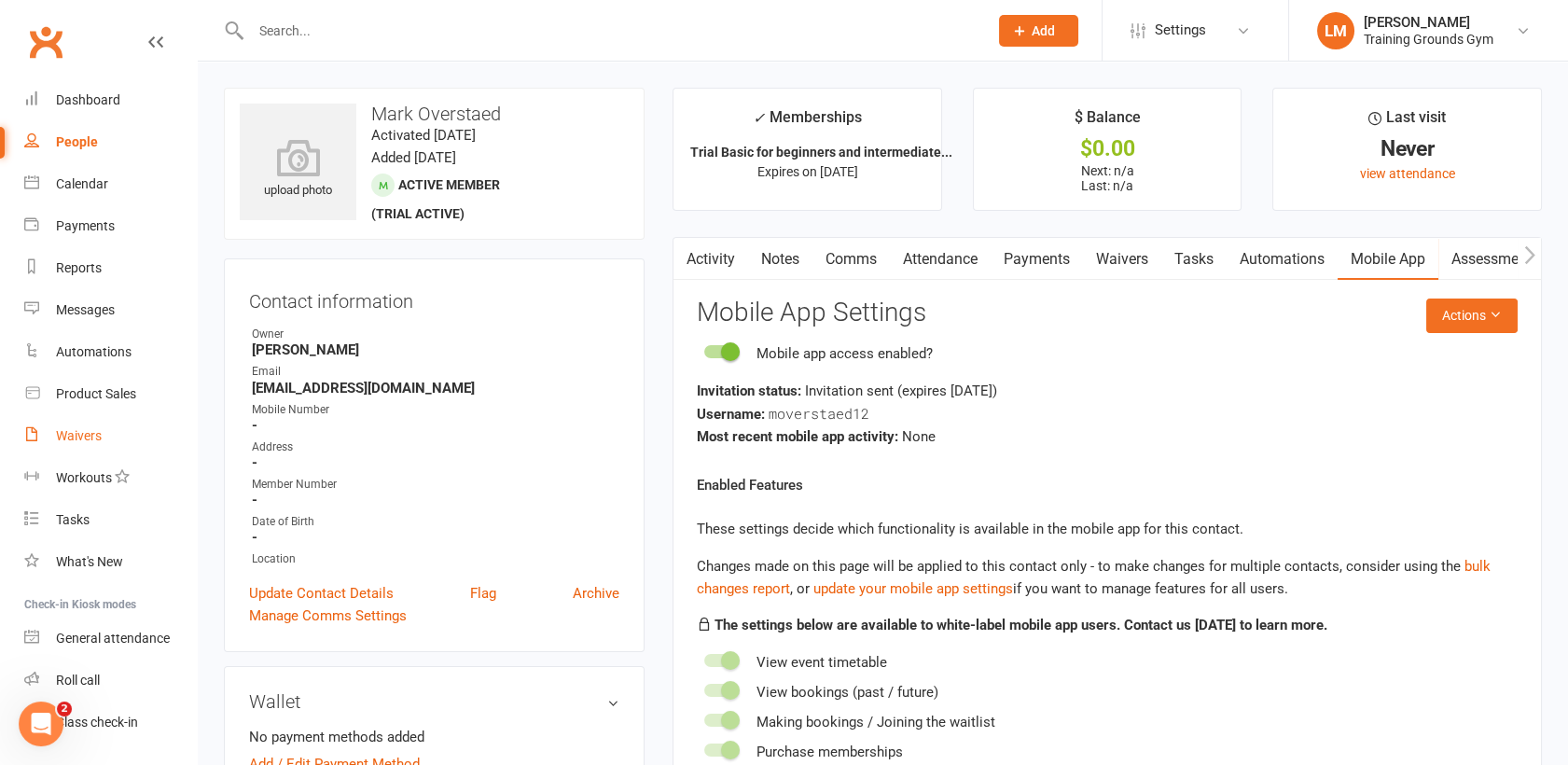
click at [86, 446] on link "Waivers" at bounding box center [110, 436] width 172 height 42
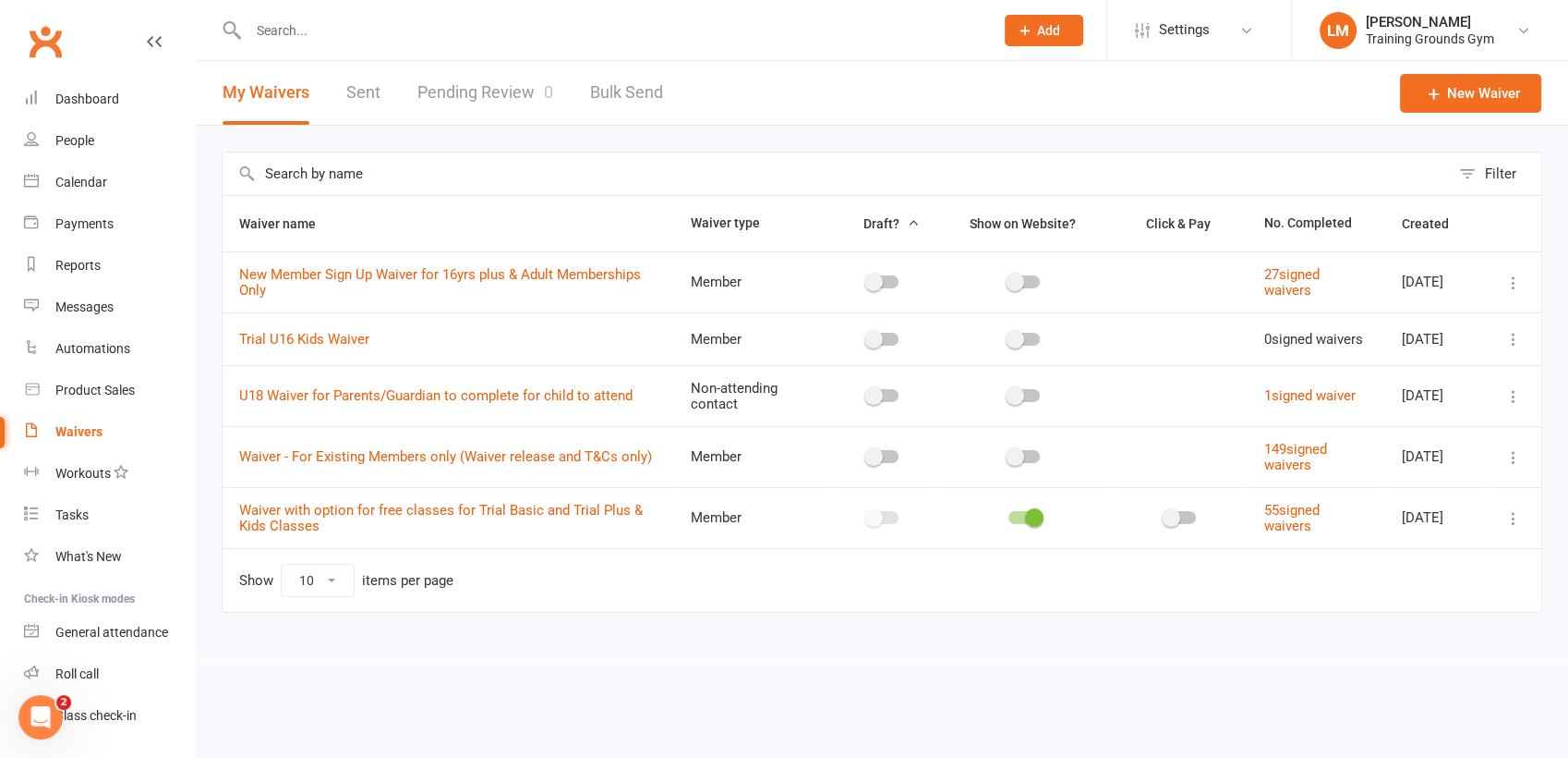
click at [487, 94] on link "Pending Review 0" at bounding box center [485, 93] width 136 height 63
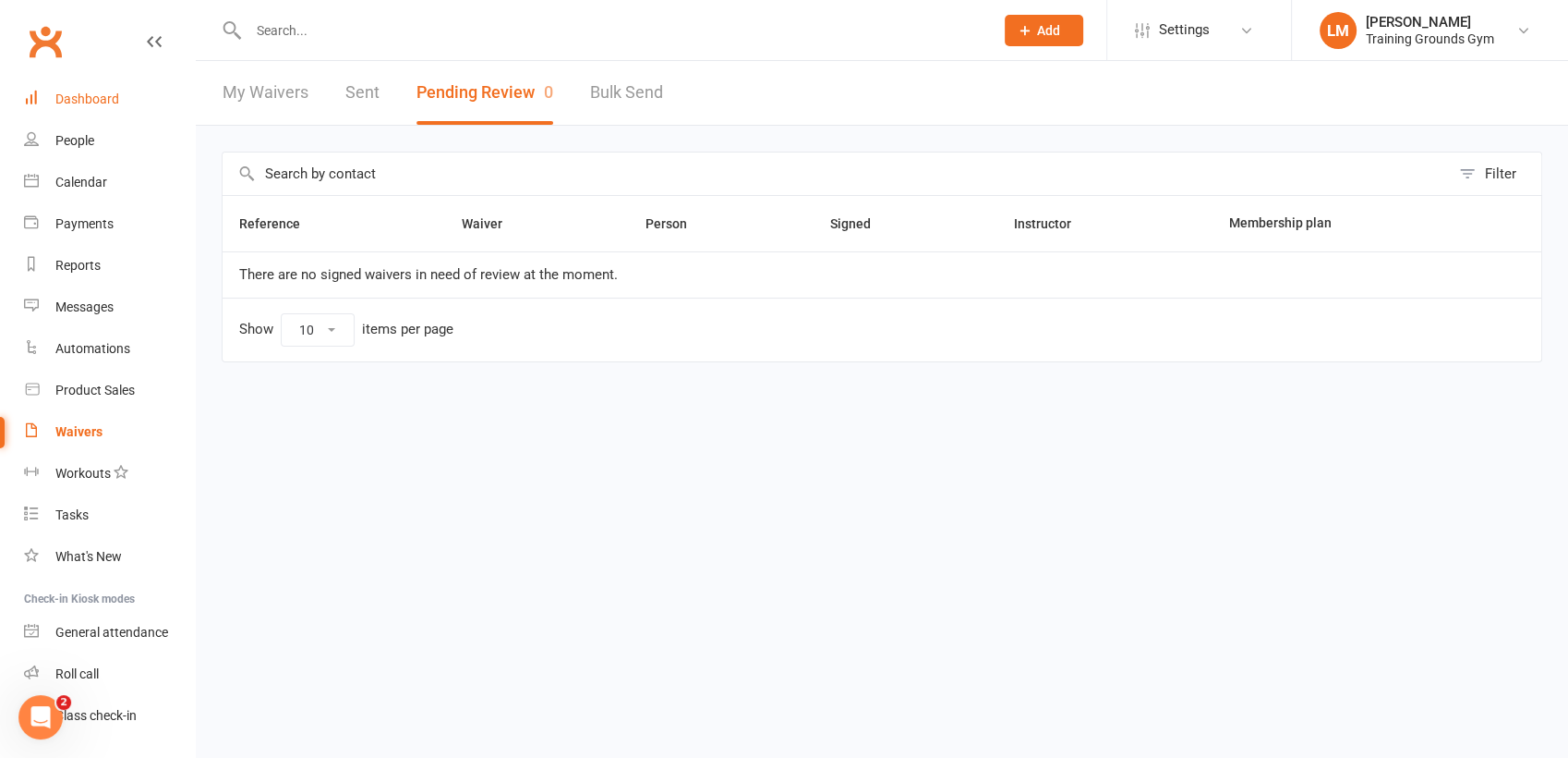
click at [85, 103] on div "Dashboard" at bounding box center [87, 99] width 63 height 15
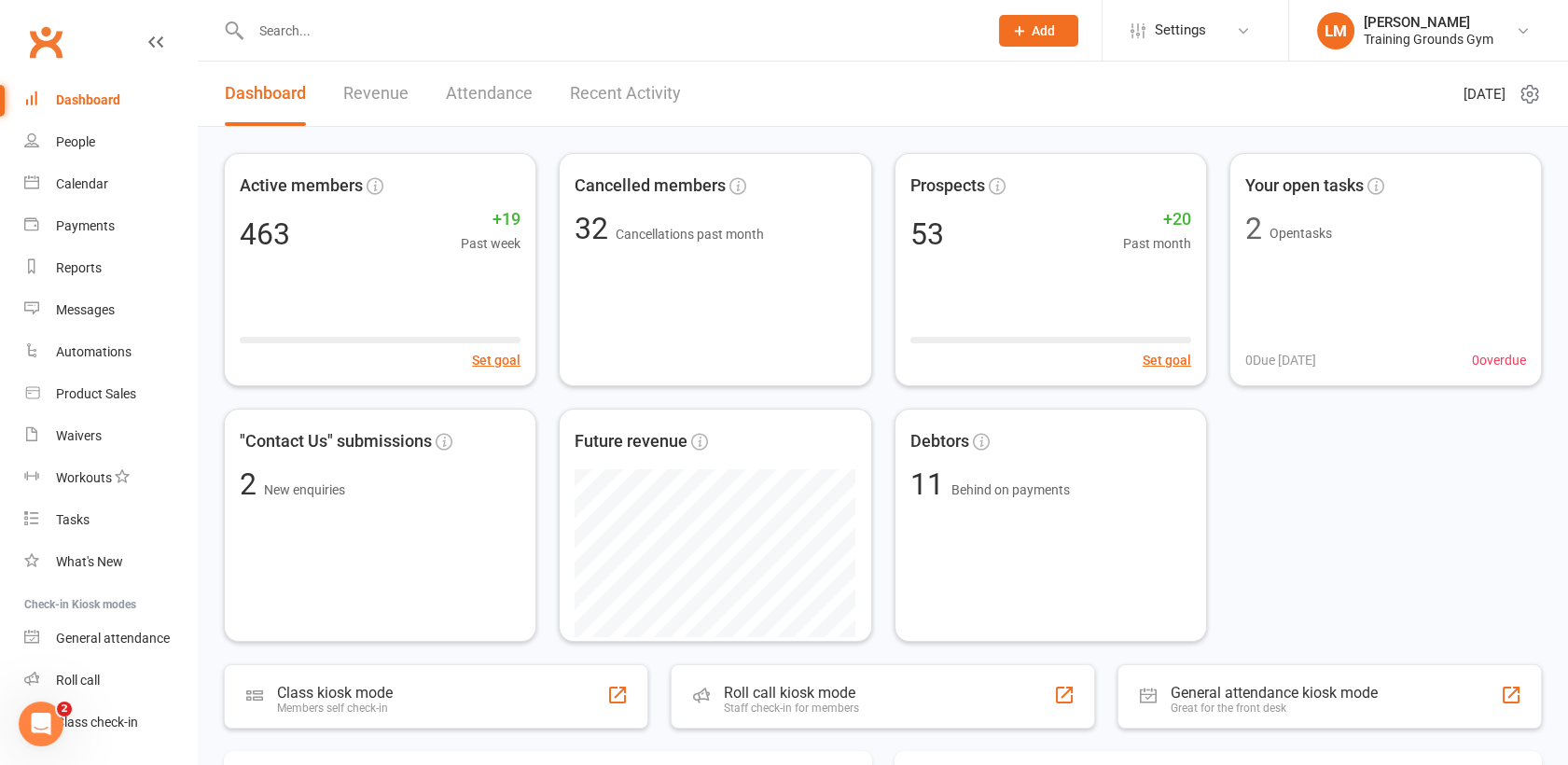
click at [294, 29] on input "text" at bounding box center [610, 31] width 730 height 27
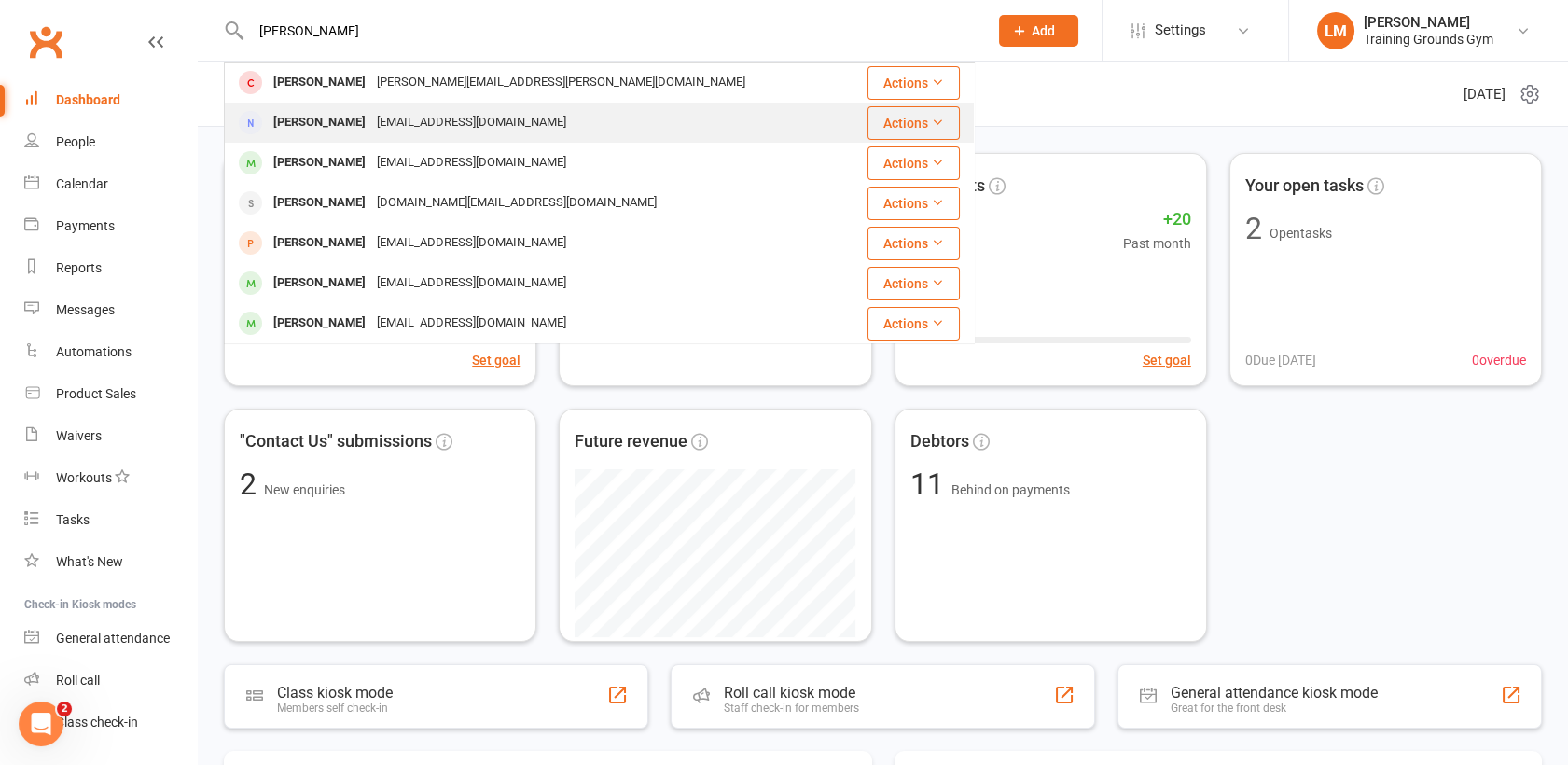
type input "[PERSON_NAME]"
click at [305, 119] on div "[PERSON_NAME]" at bounding box center [319, 122] width 103 height 27
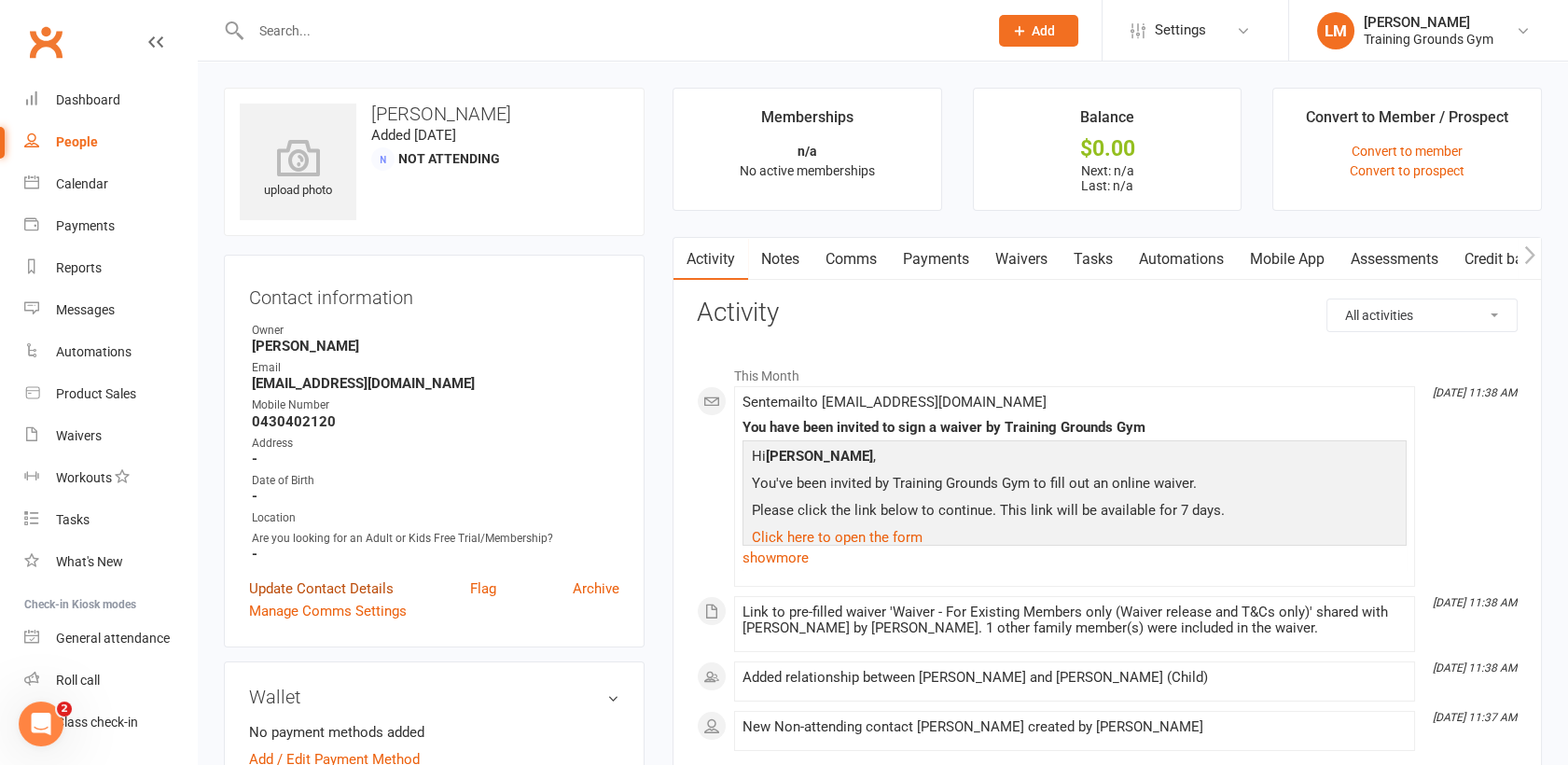
click at [372, 578] on link "Update Contact Details" at bounding box center [321, 588] width 145 height 23
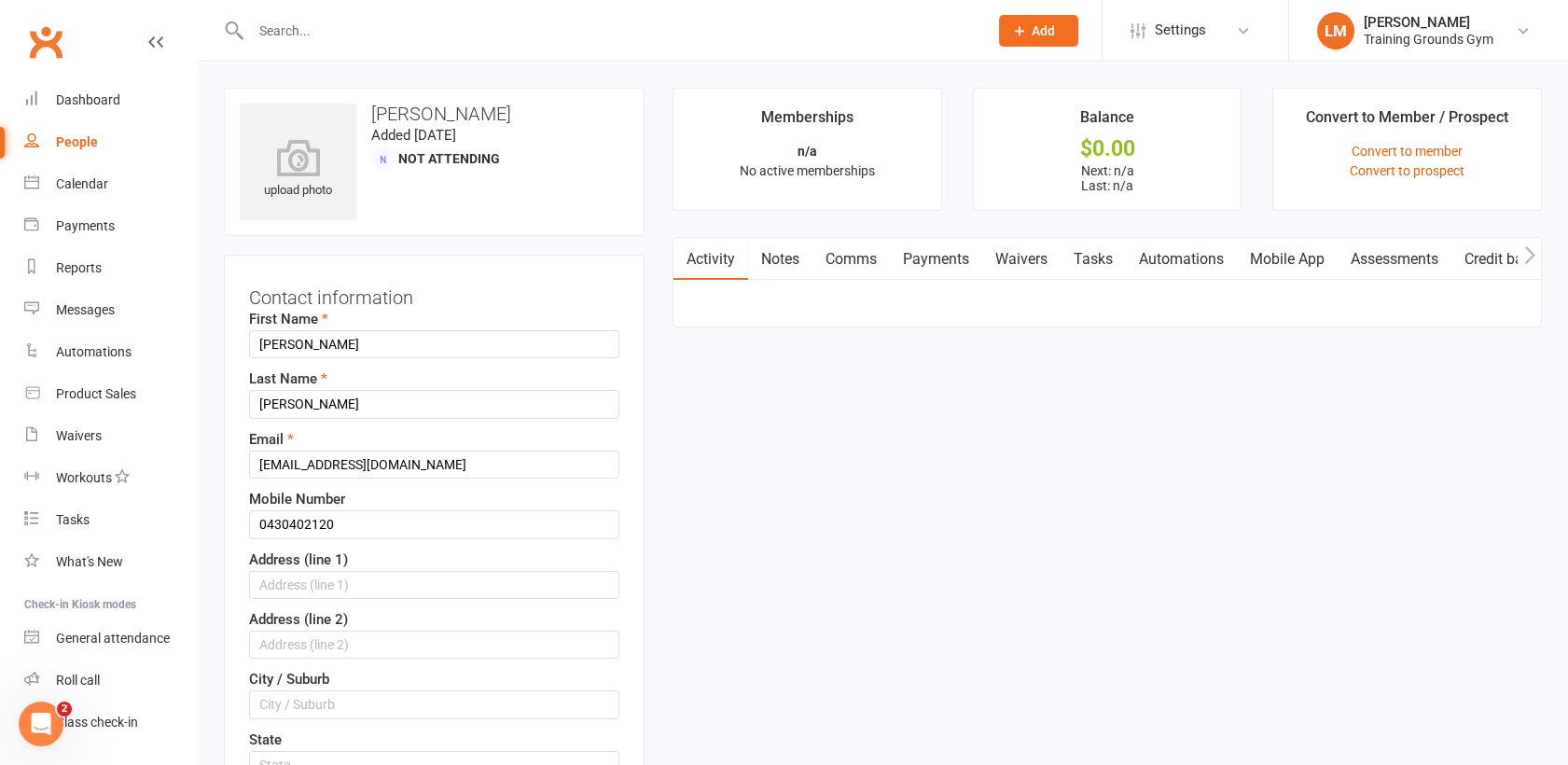
scroll to position [88, 0]
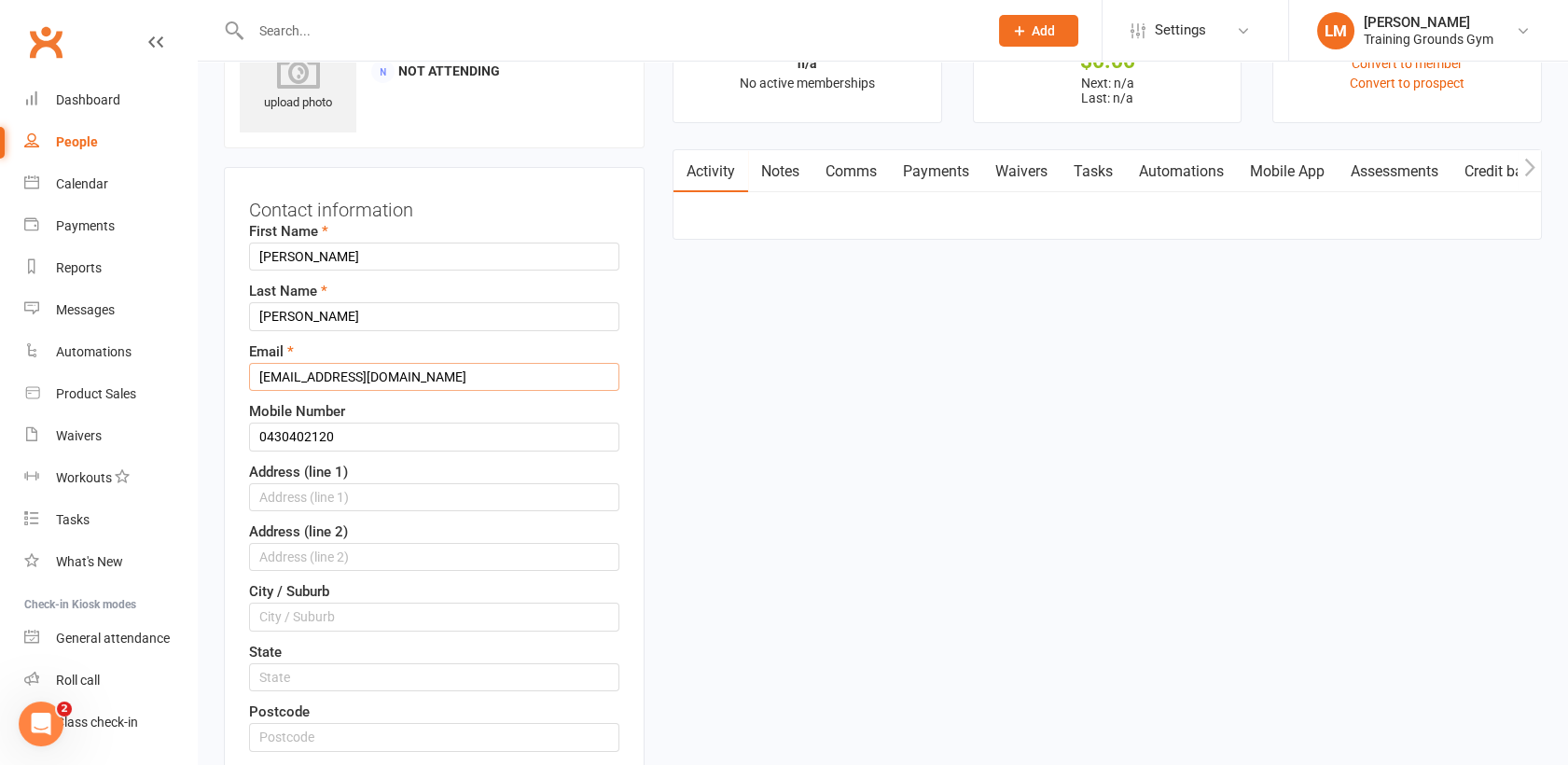
drag, startPoint x: 427, startPoint y: 382, endPoint x: 209, endPoint y: 369, distance: 218.4
paste input "yw"
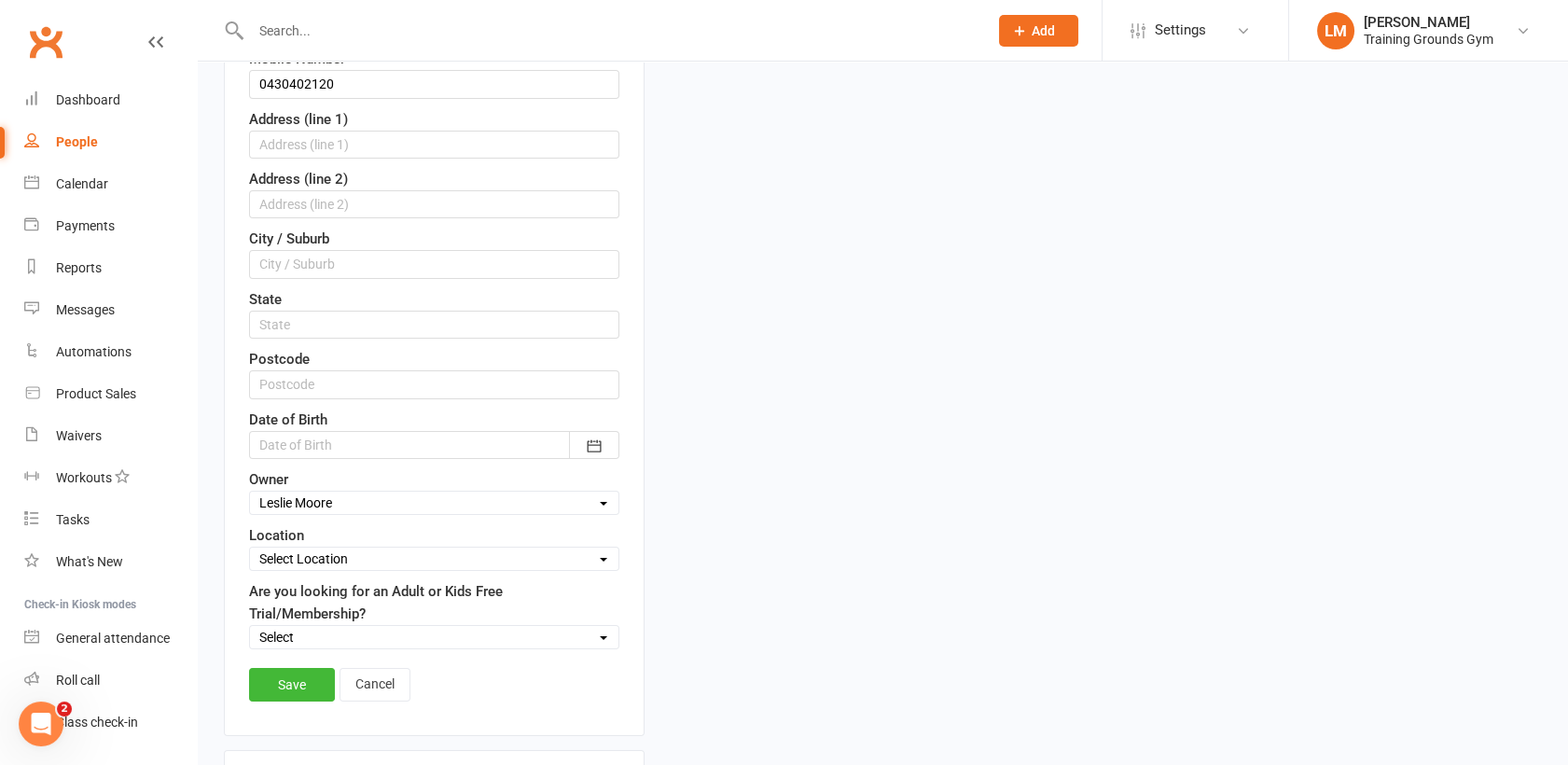
scroll to position [452, 0]
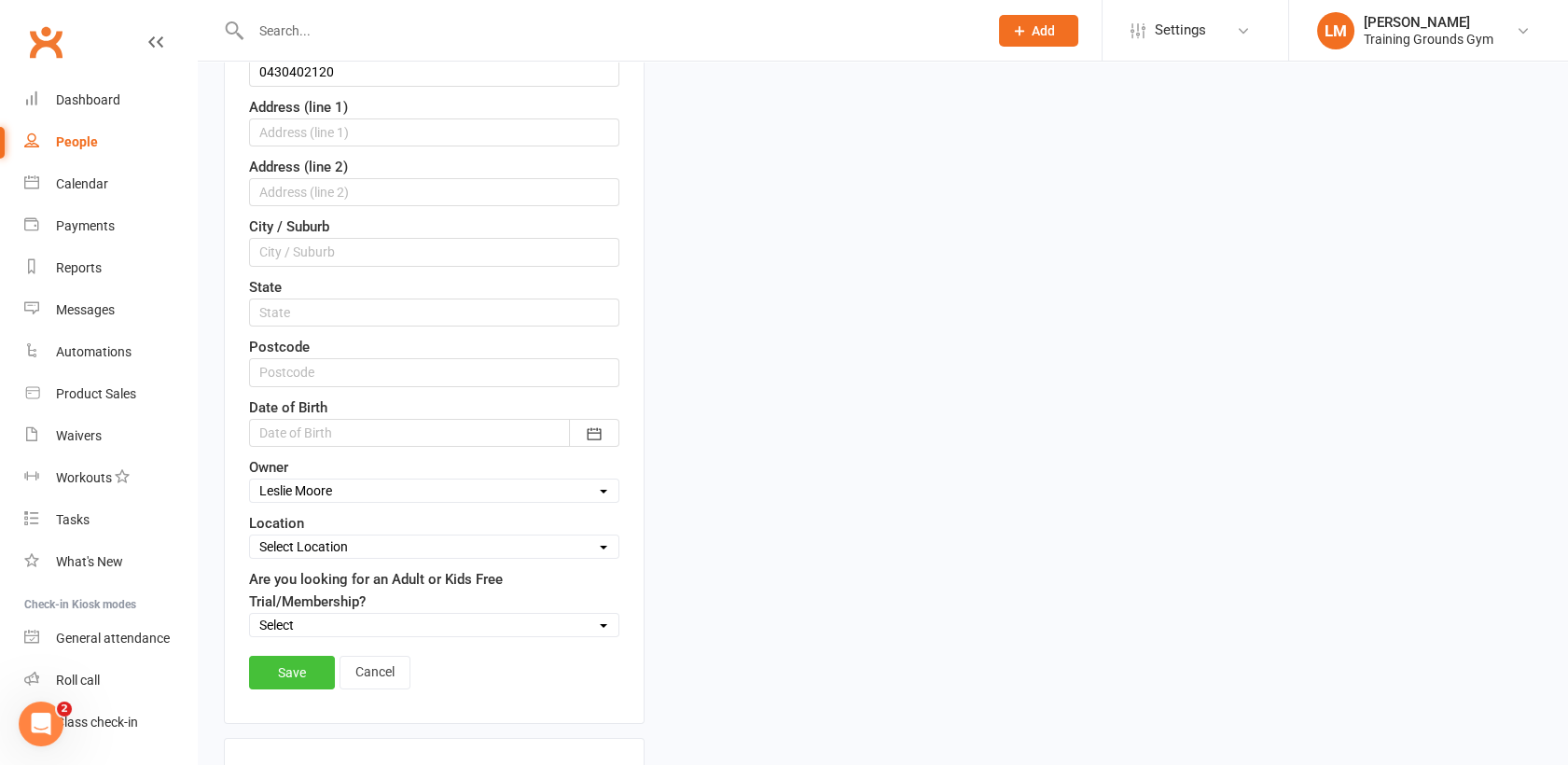
type input "[EMAIL_ADDRESS][DOMAIN_NAME]"
click at [269, 676] on link "Save" at bounding box center [292, 672] width 86 height 33
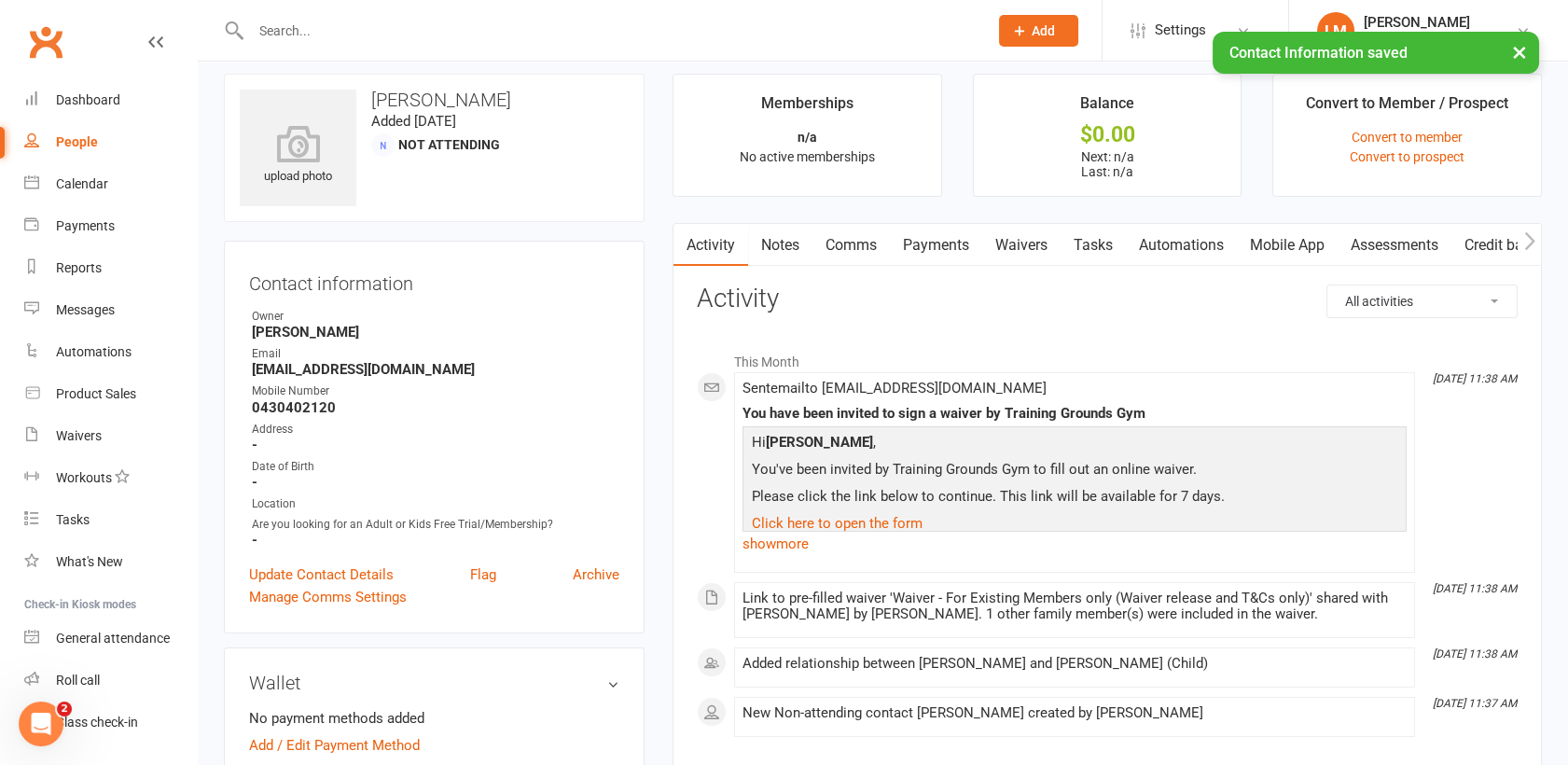
scroll to position [0, 0]
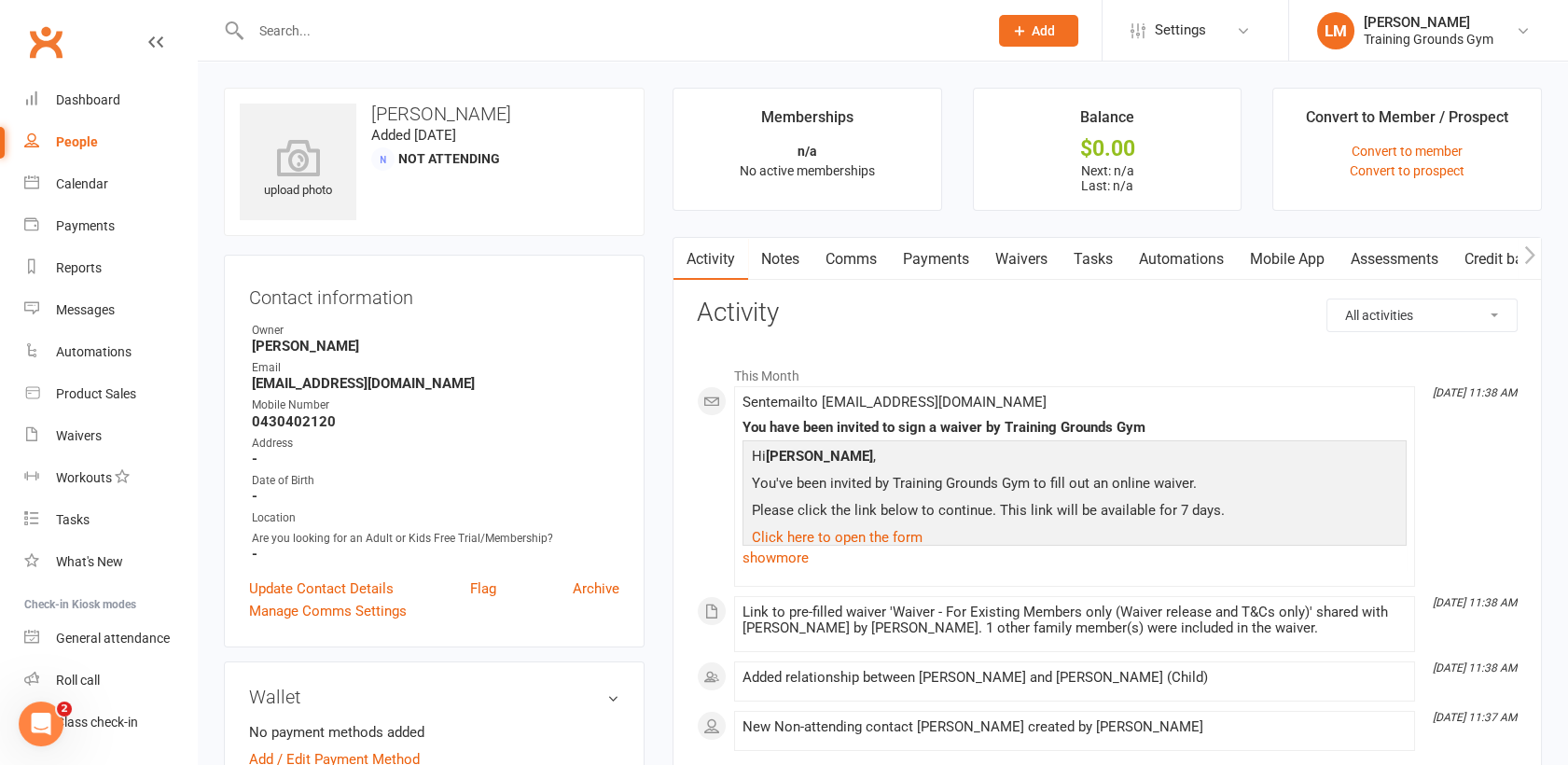
click at [1021, 256] on link "Waivers" at bounding box center [1021, 260] width 79 height 43
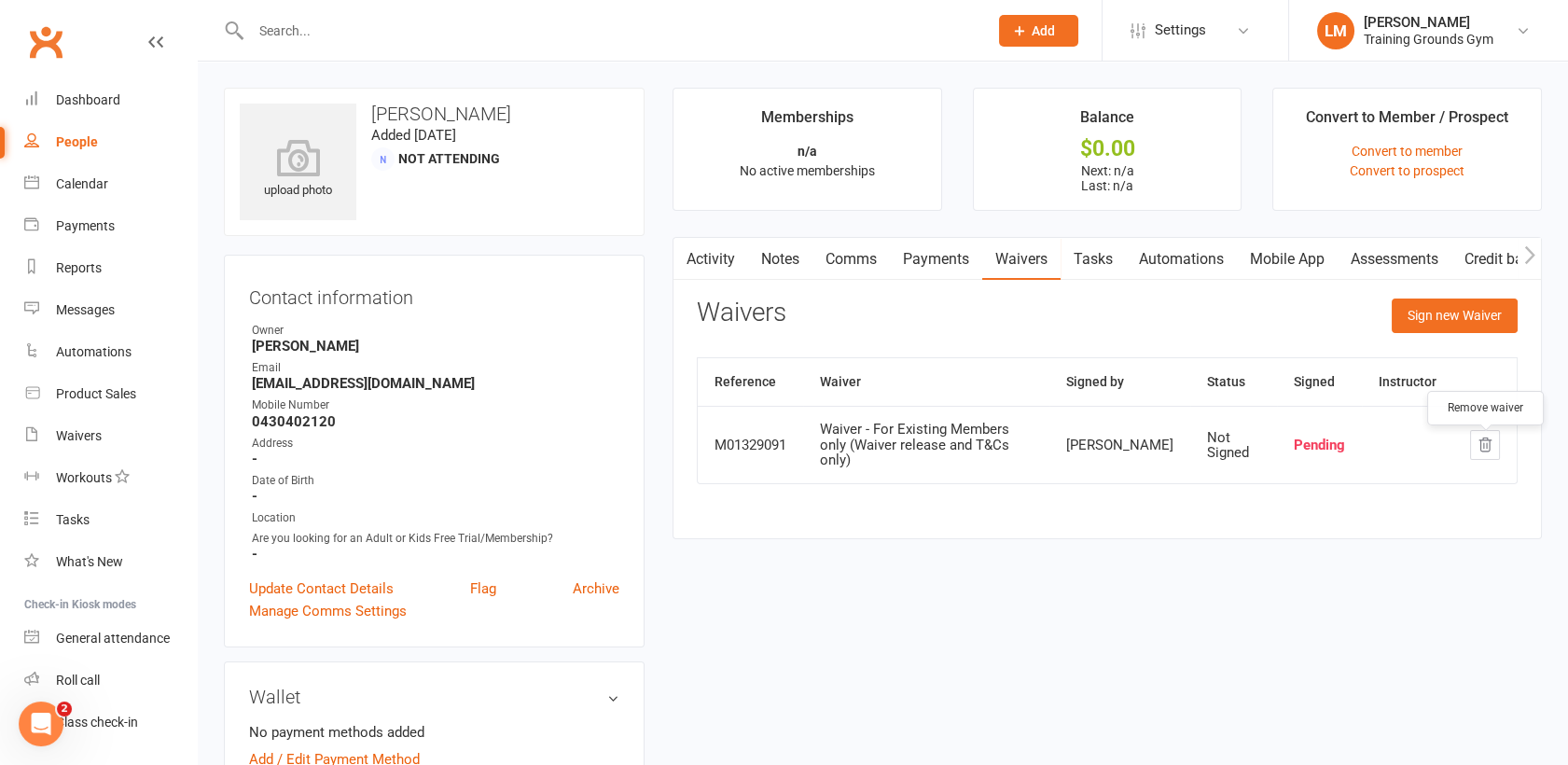
click at [1488, 448] on icon "button" at bounding box center [1485, 444] width 17 height 17
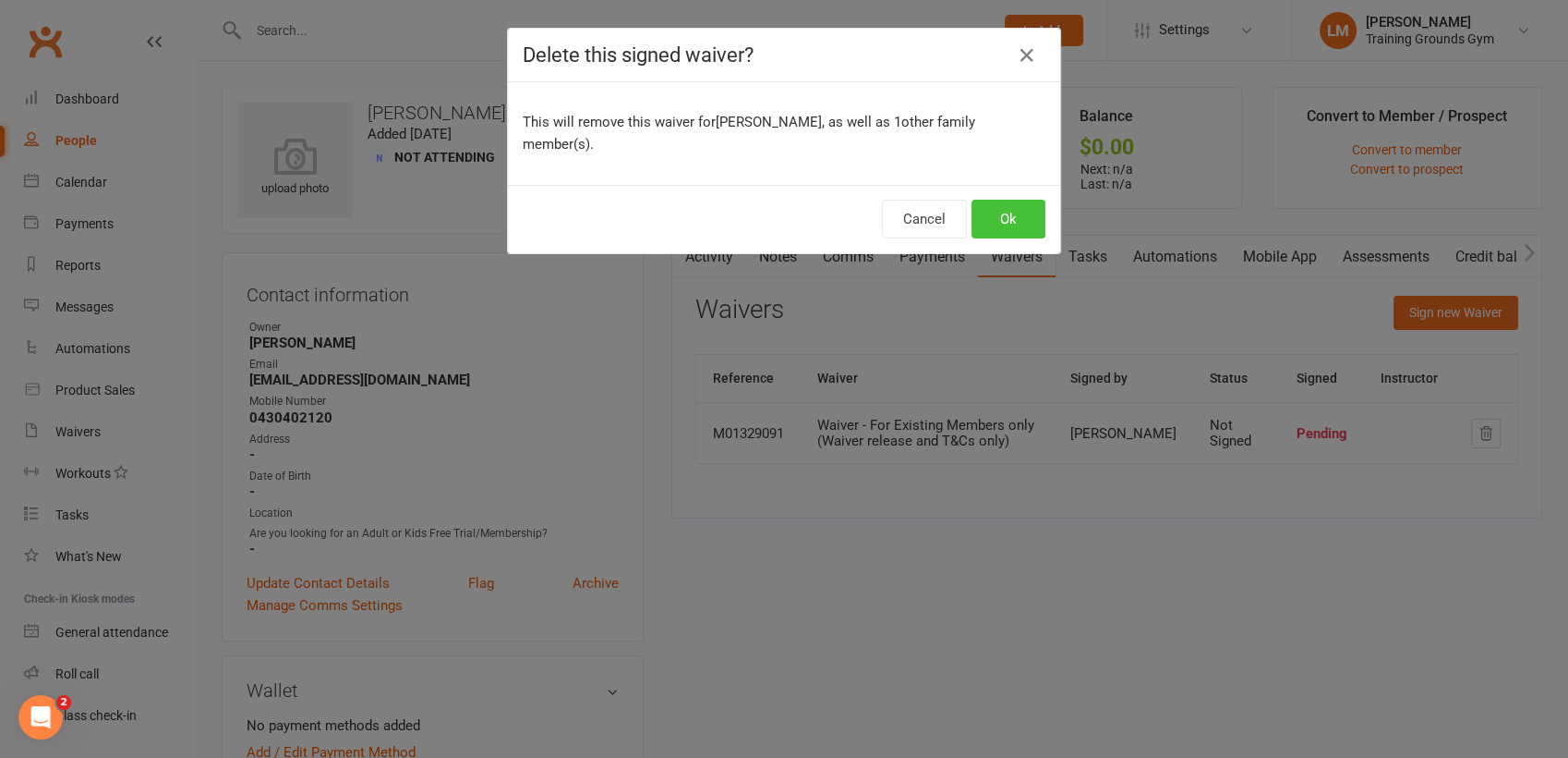
click at [1010, 200] on button "Ok" at bounding box center [1009, 219] width 74 height 39
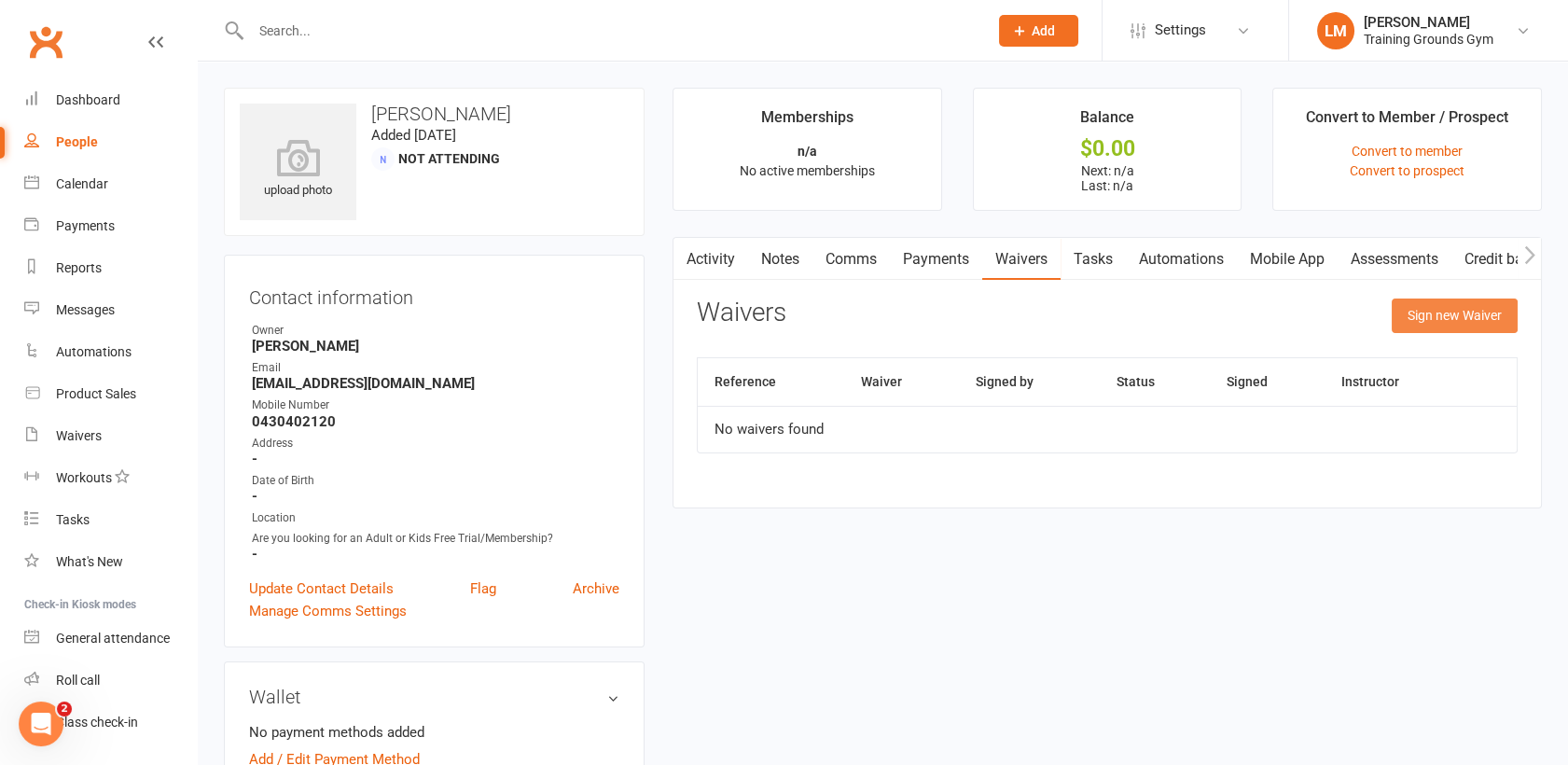
click at [1488, 309] on button "Sign new Waiver" at bounding box center [1455, 315] width 126 height 33
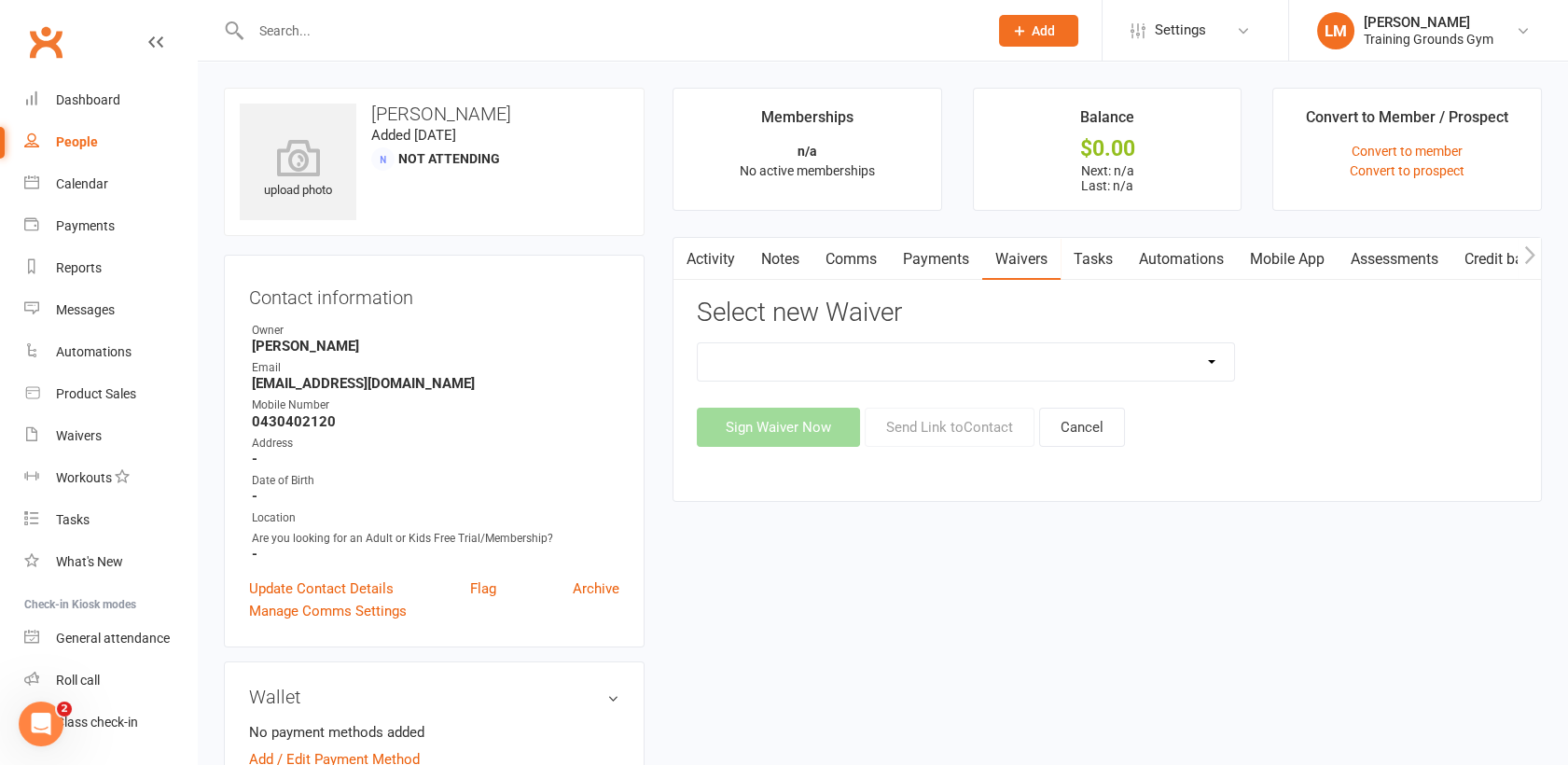
click at [1040, 345] on select "New Member Sign Up Waiver for 16yrs plus & Adult Memberships Only Trial U16 Kid…" at bounding box center [966, 362] width 537 height 37
select select "14034"
click at [698, 344] on select "New Member Sign Up Waiver for 16yrs plus & Adult Memberships Only Trial U16 Kid…" at bounding box center [966, 362] width 537 height 37
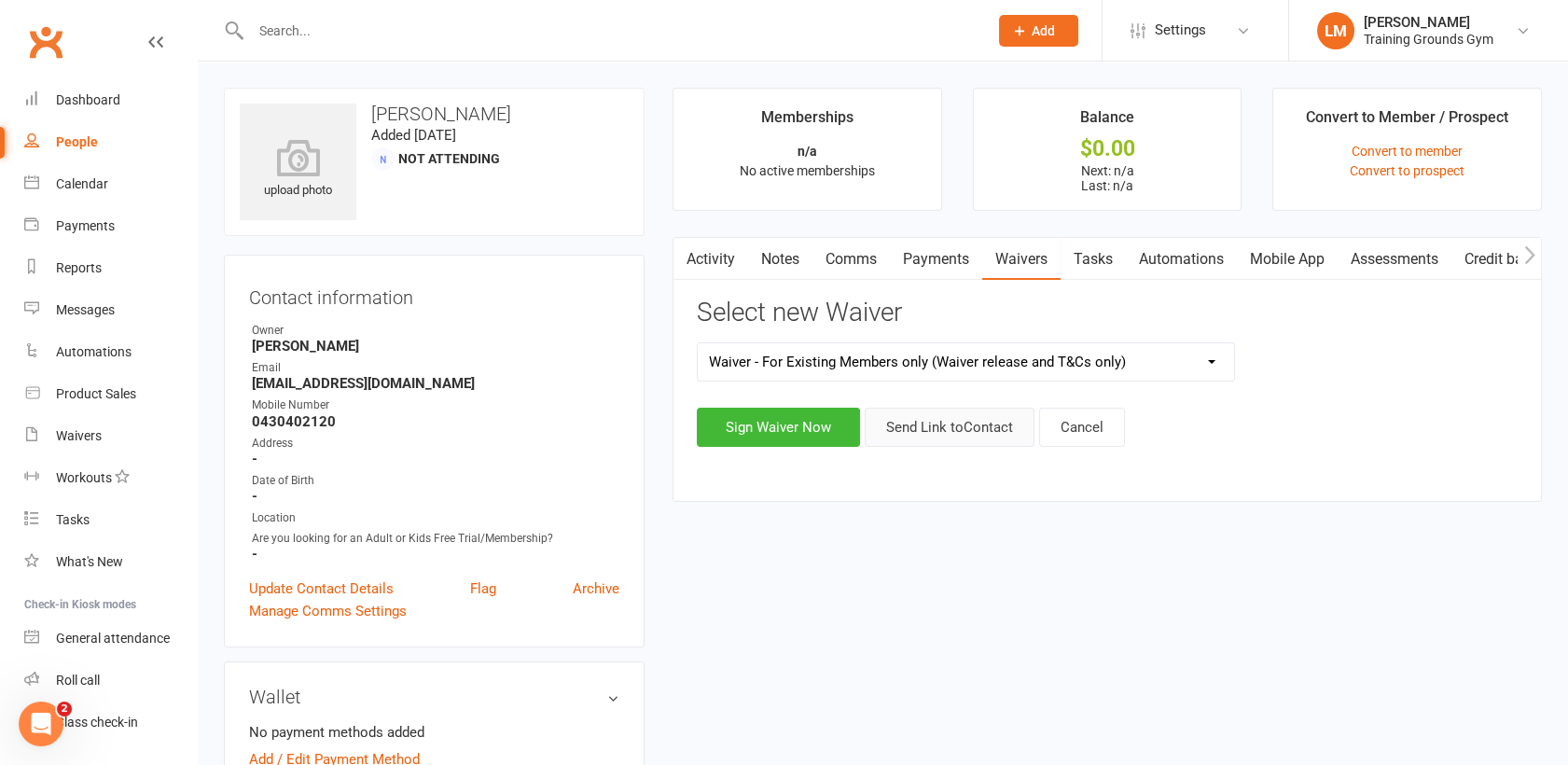
click at [975, 434] on button "Send Link to Contact" at bounding box center [949, 427] width 169 height 39
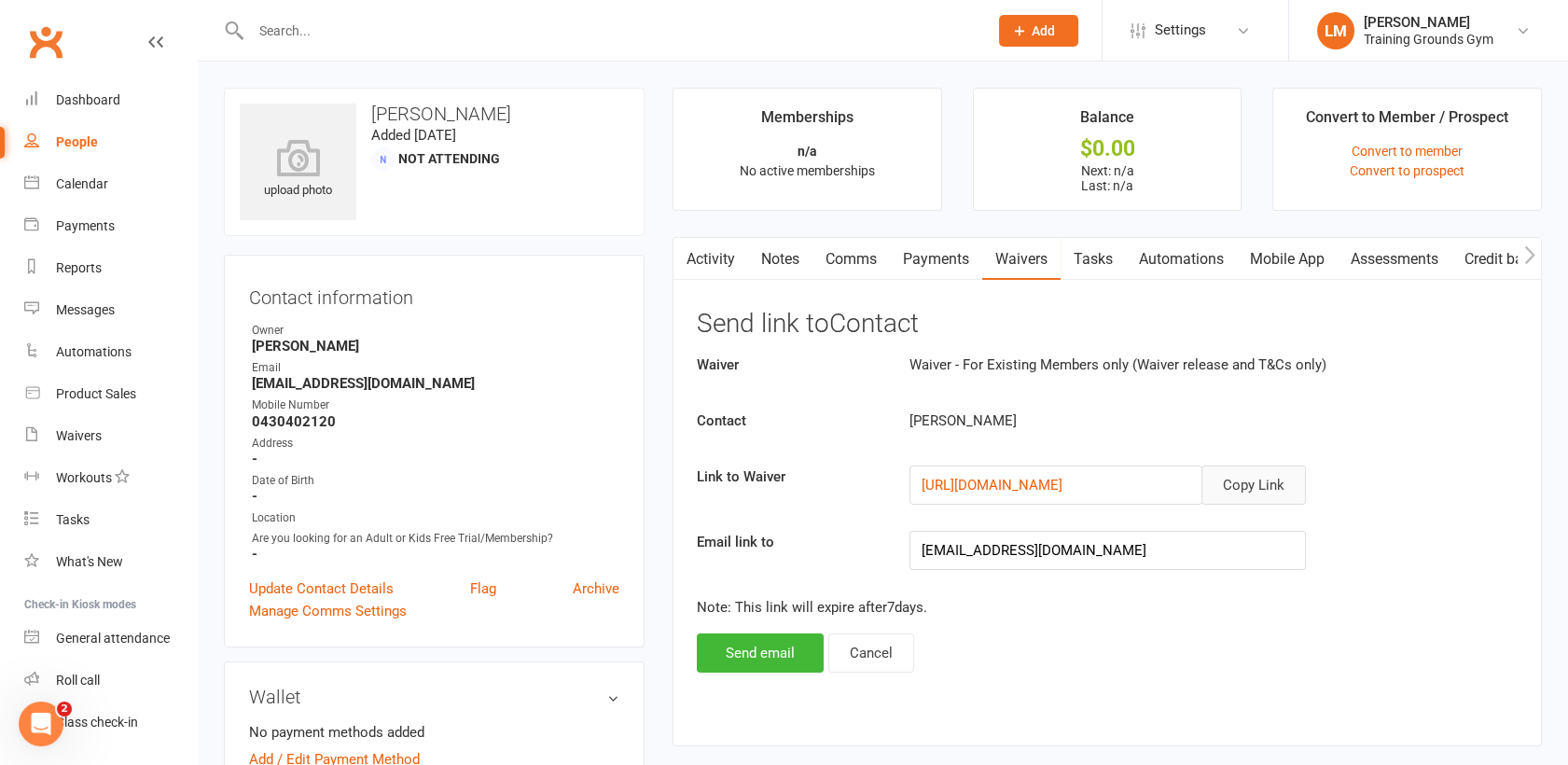
click at [1254, 481] on button "Copy Link" at bounding box center [1254, 485] width 104 height 39
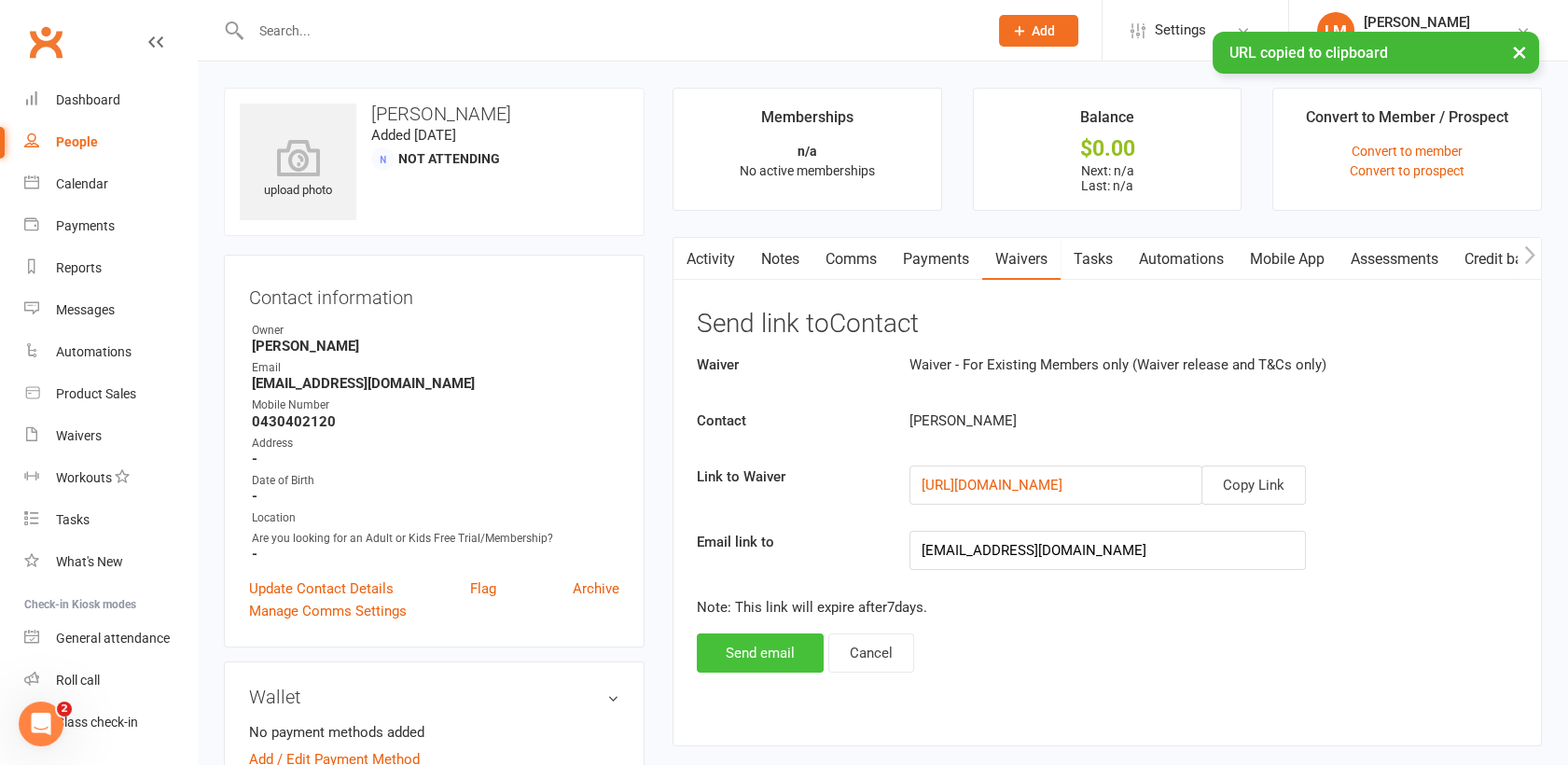
click at [792, 641] on button "Send email" at bounding box center [760, 653] width 127 height 39
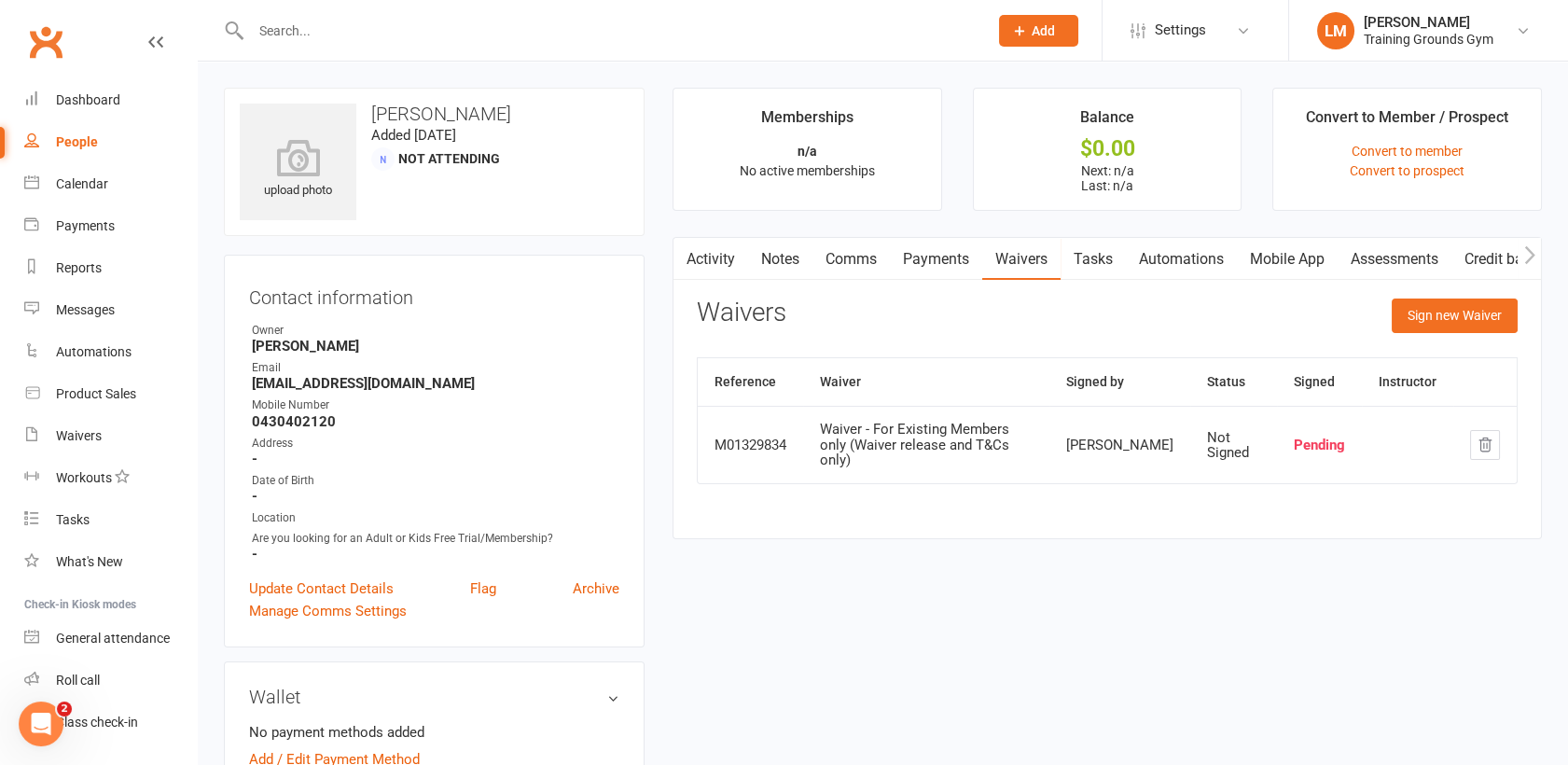
click at [292, 33] on input "text" at bounding box center [610, 31] width 730 height 27
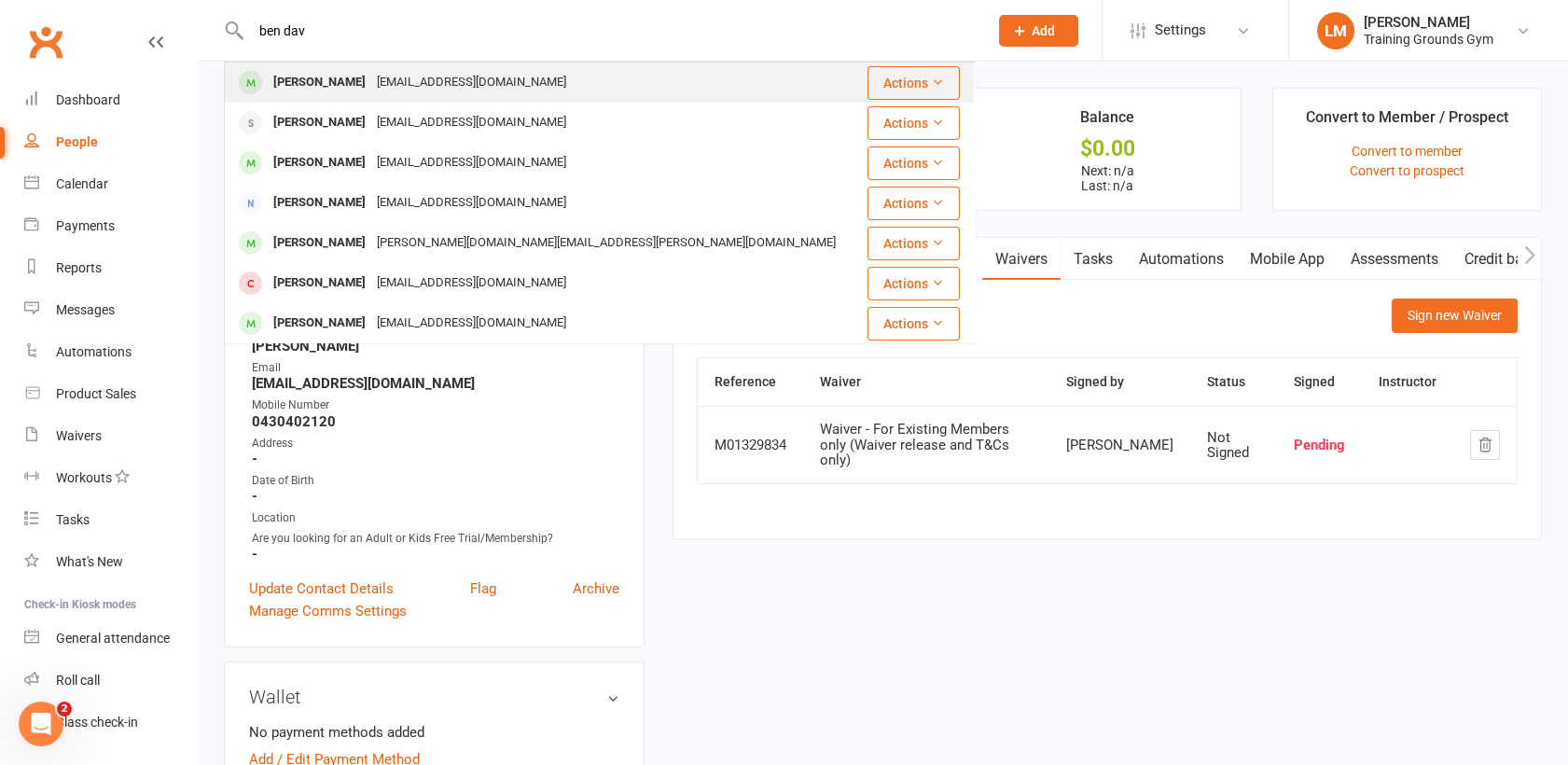
type input "ben dav"
click at [371, 80] on div "[EMAIL_ADDRESS][DOMAIN_NAME]" at bounding box center [472, 82] width 201 height 27
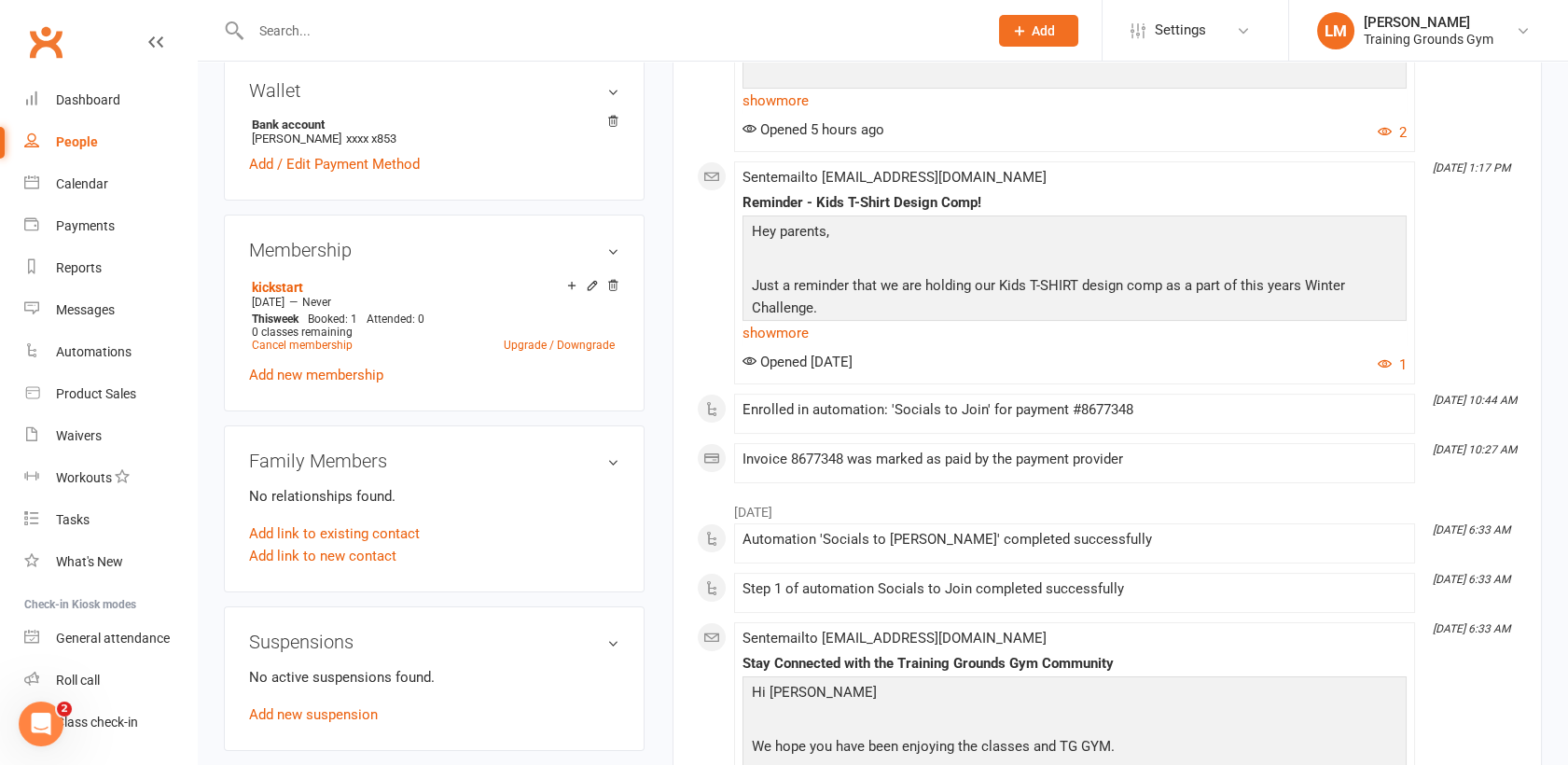
scroll to position [575, 0]
click at [309, 337] on link "Cancel membership" at bounding box center [302, 342] width 100 height 13
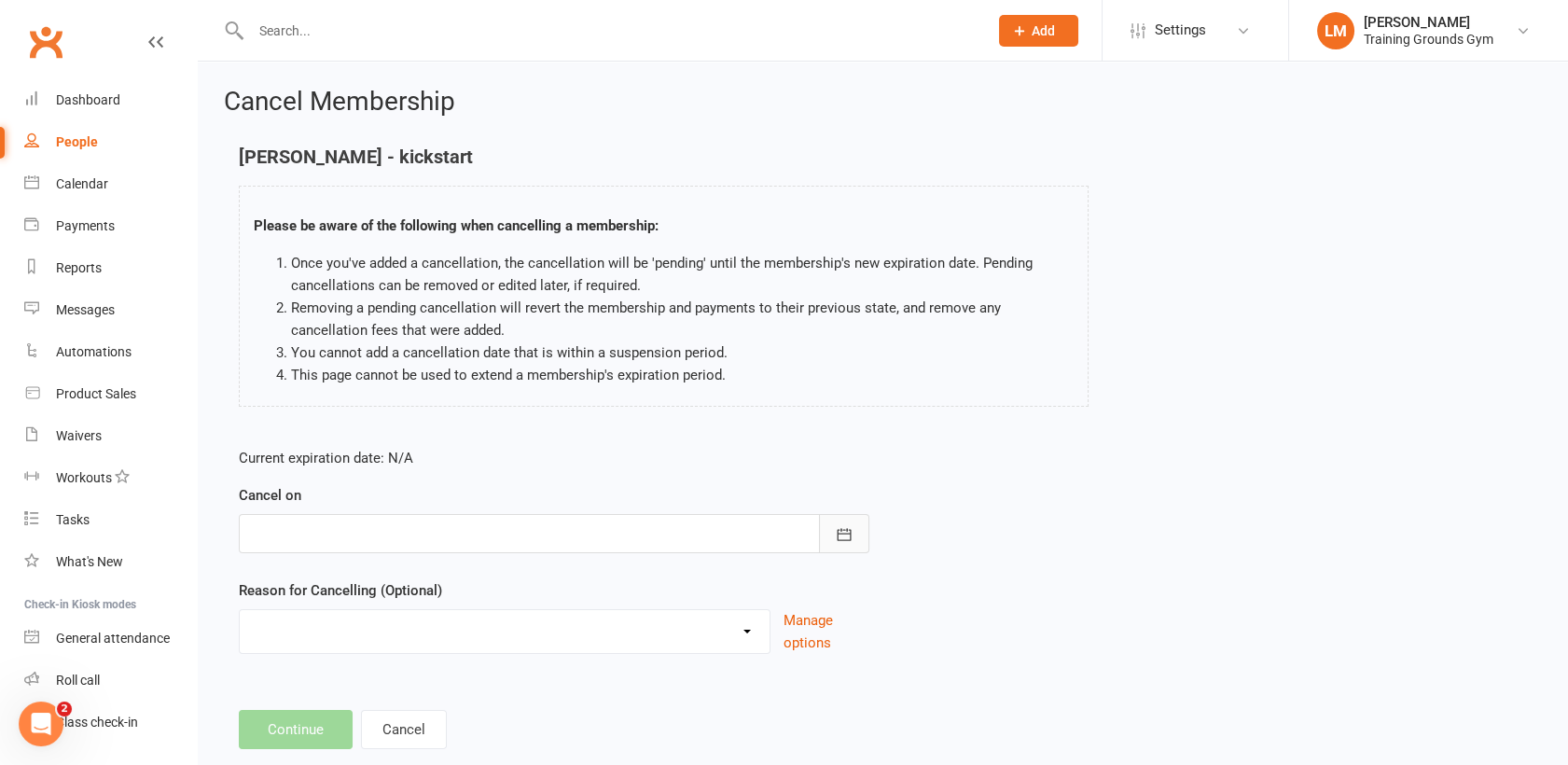
click at [834, 523] on button "button" at bounding box center [844, 534] width 50 height 39
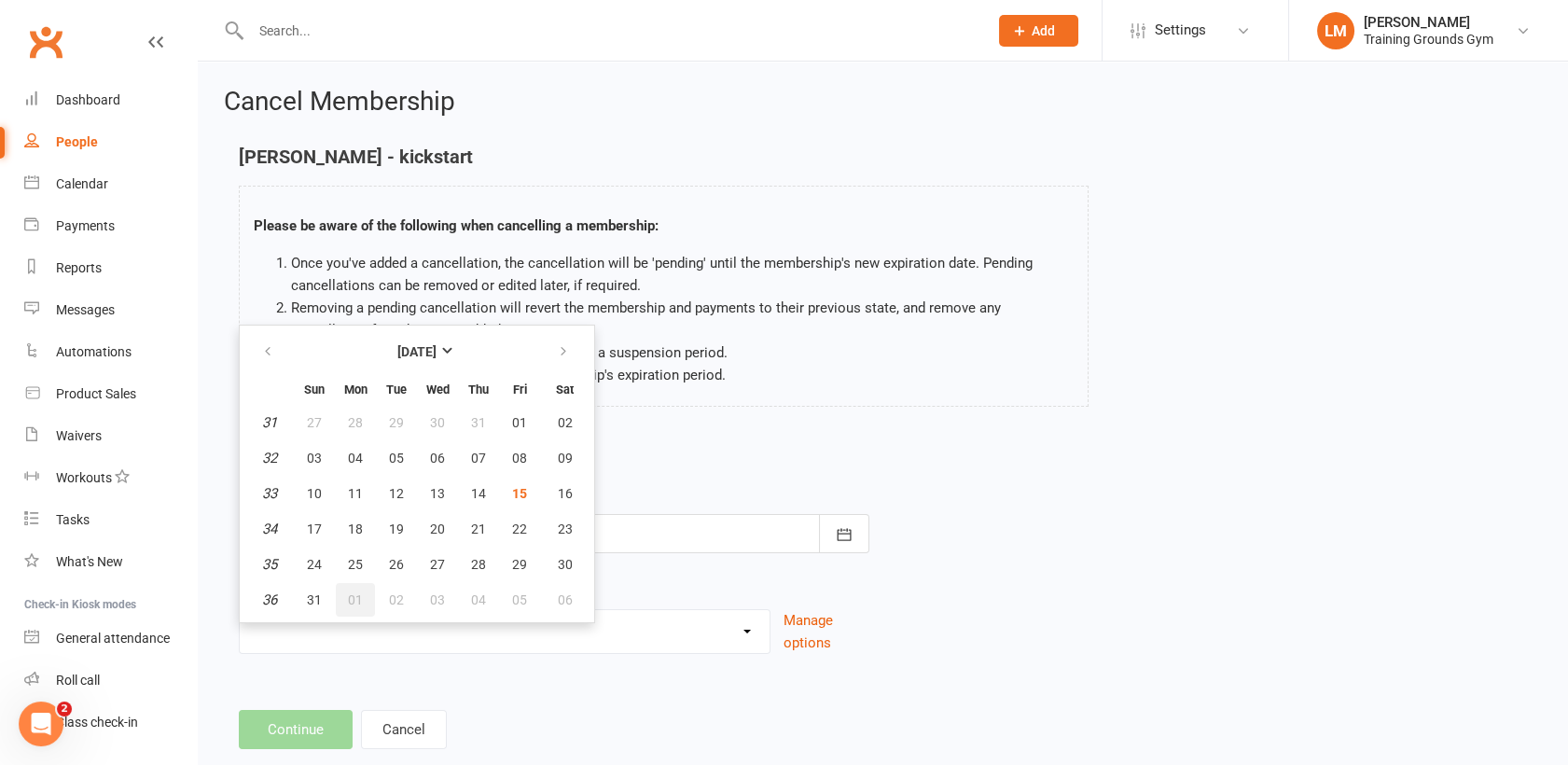
click at [348, 593] on span "01" at bounding box center [355, 600] width 15 height 15
type input "[DATE]"
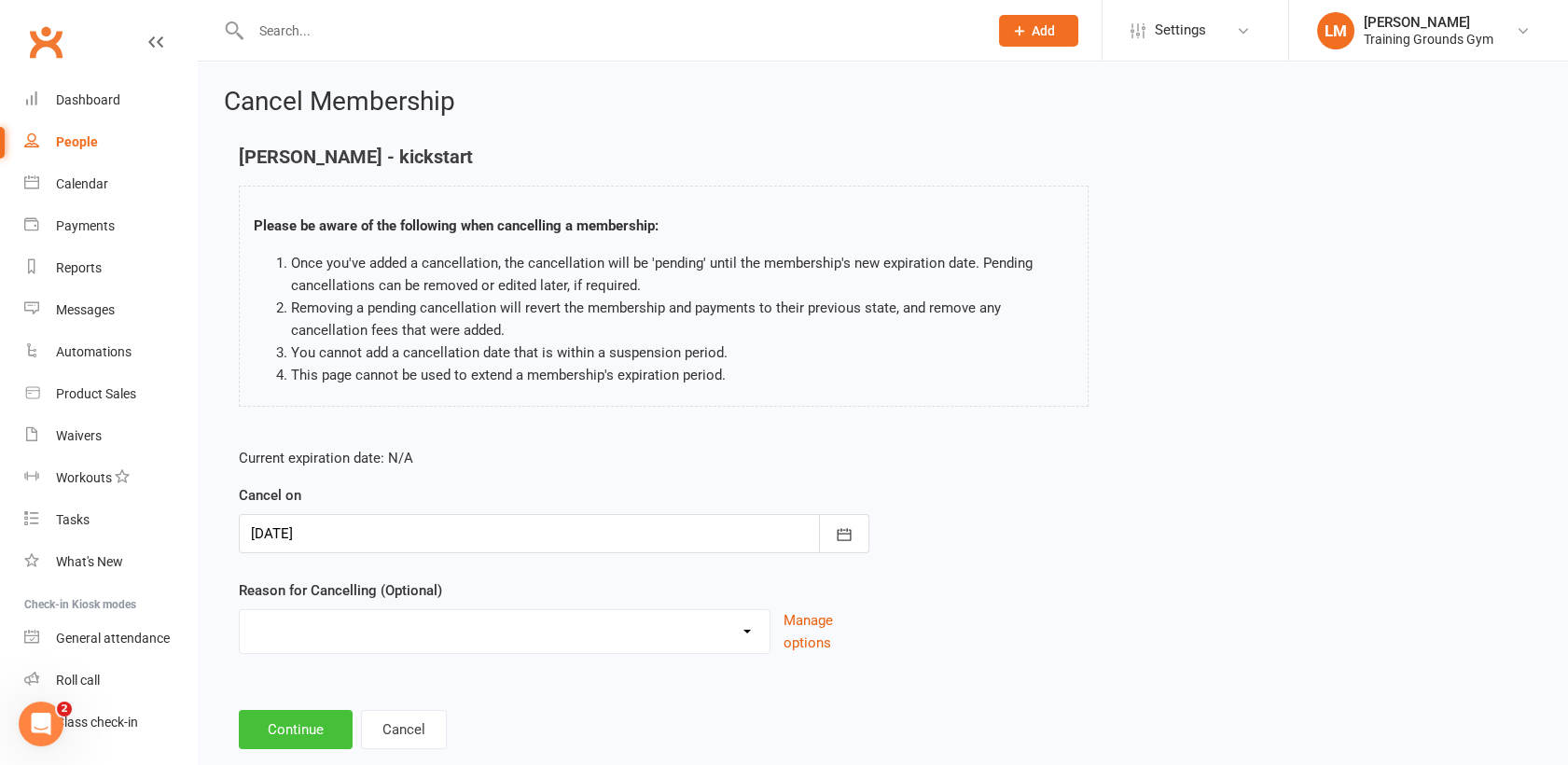
click at [311, 729] on button "Continue" at bounding box center [296, 730] width 114 height 39
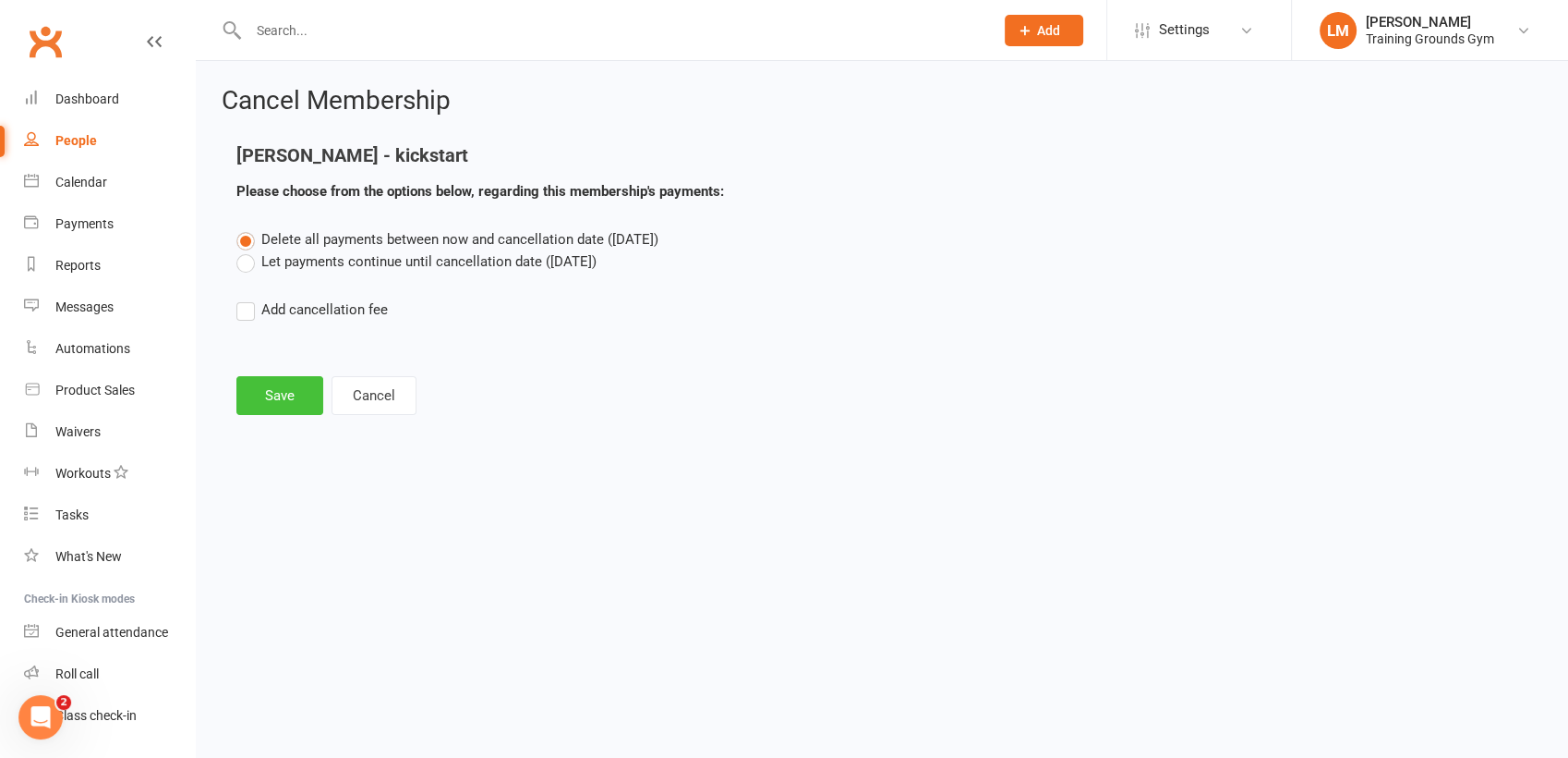
click at [275, 404] on button "Save" at bounding box center [280, 396] width 87 height 39
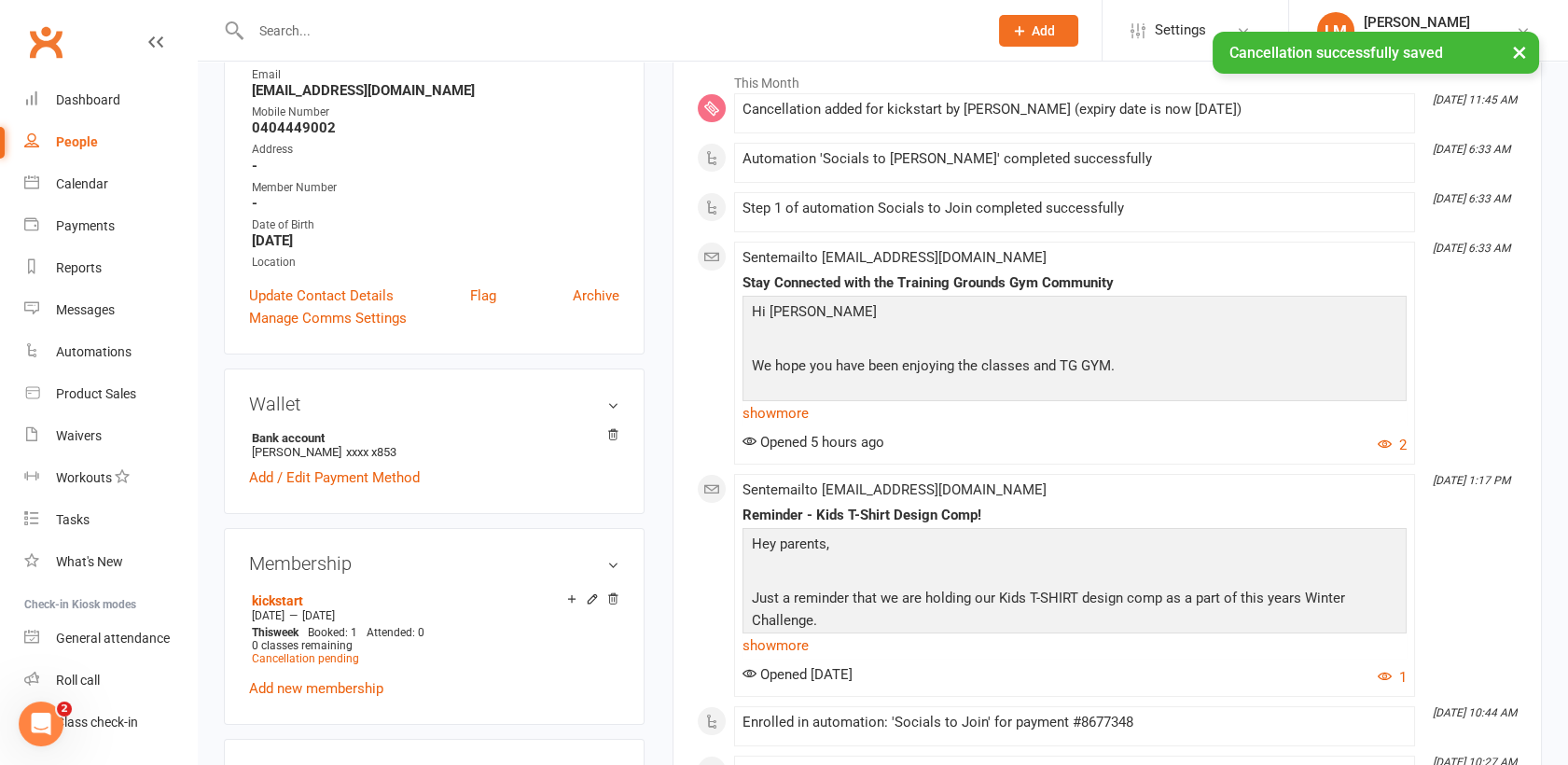
scroll to position [313, 0]
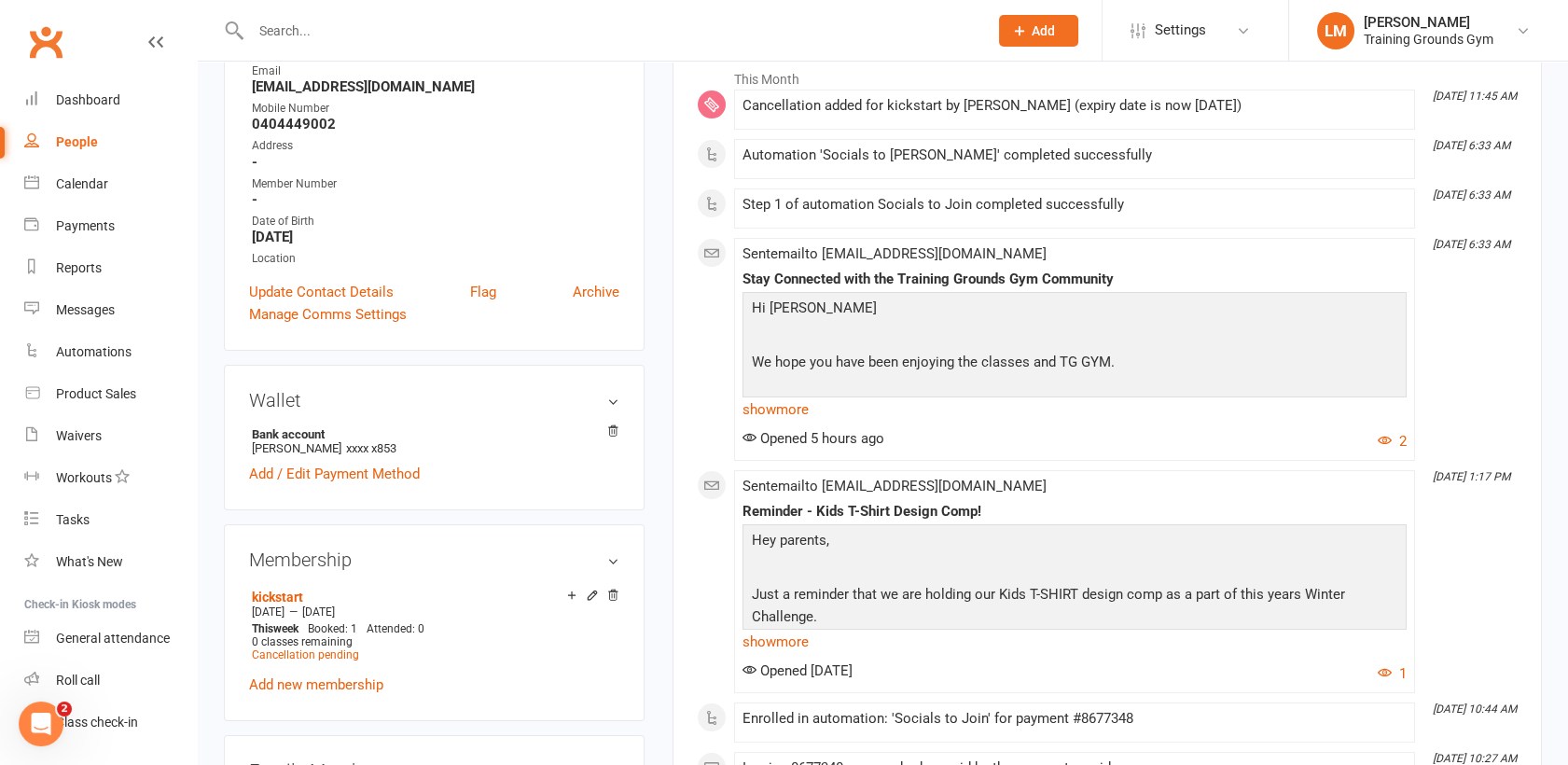
click at [611, 415] on div "Wallet Bank account [PERSON_NAME] xxxx x853 Add / Edit Payment Method" at bounding box center [433, 437] width 421 height 146
click at [611, 426] on icon at bounding box center [613, 430] width 13 height 13
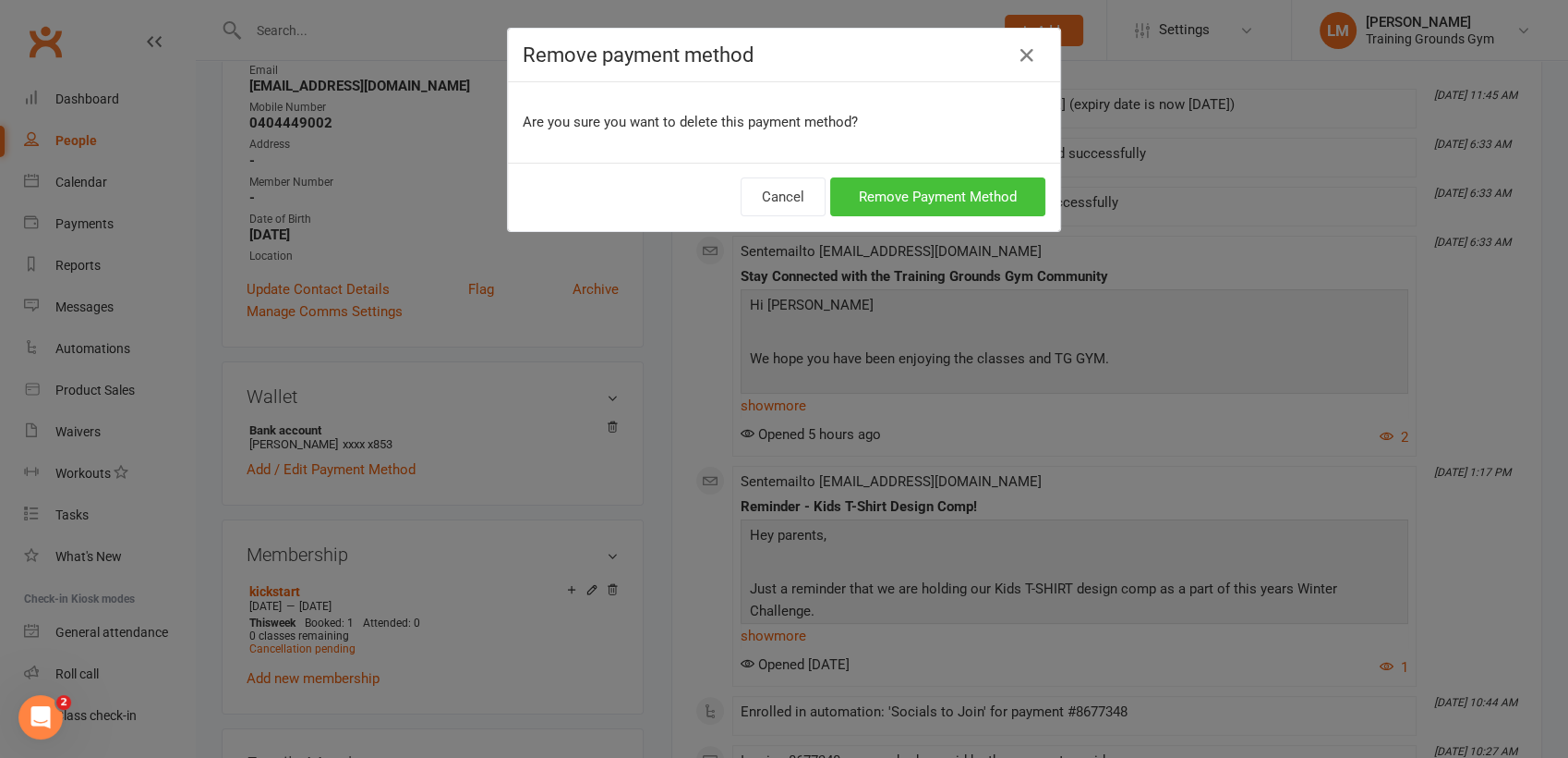
click at [925, 184] on button "Remove Payment Method" at bounding box center [938, 197] width 216 height 39
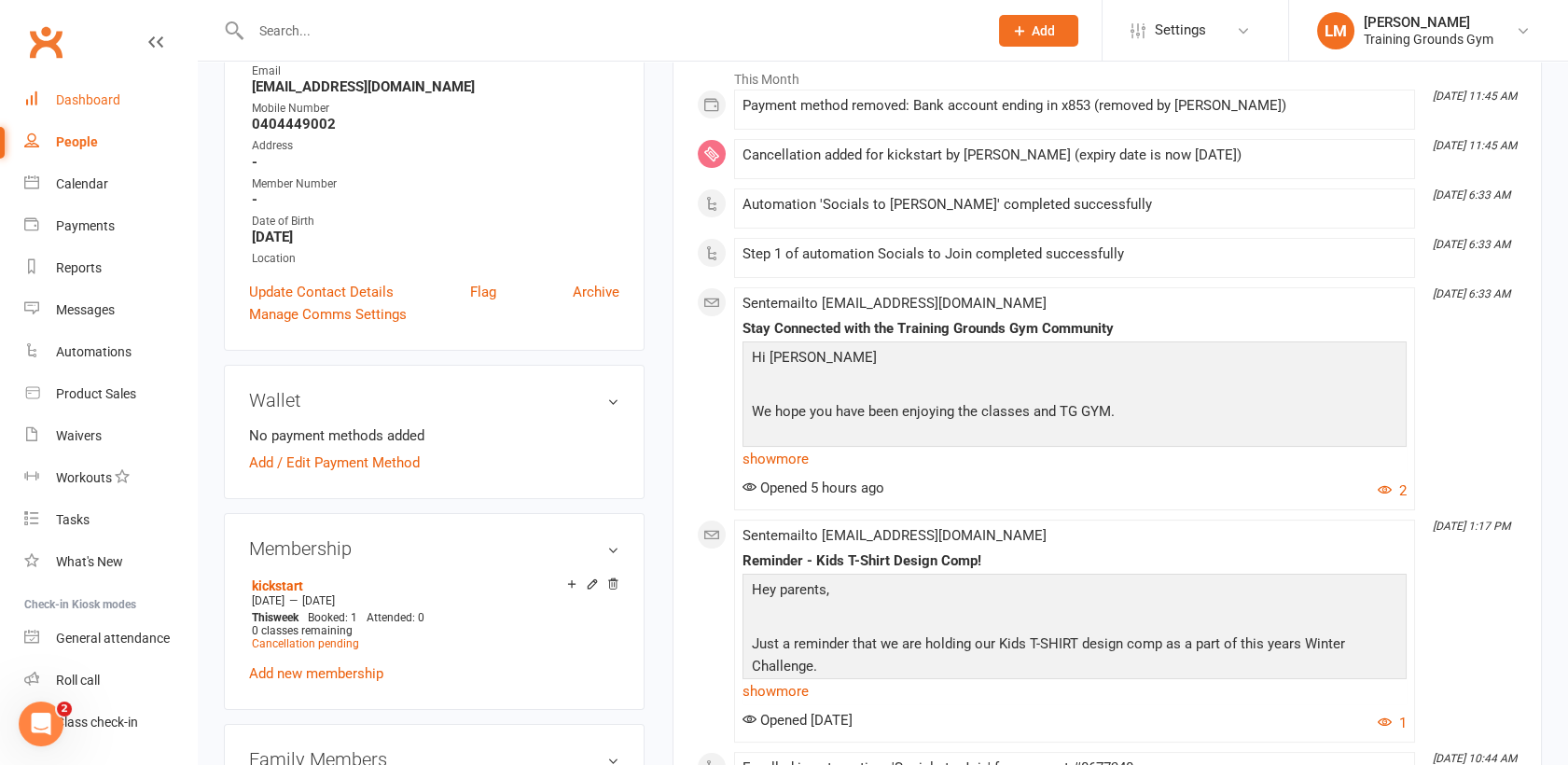
click at [76, 102] on div "Dashboard" at bounding box center [88, 99] width 64 height 15
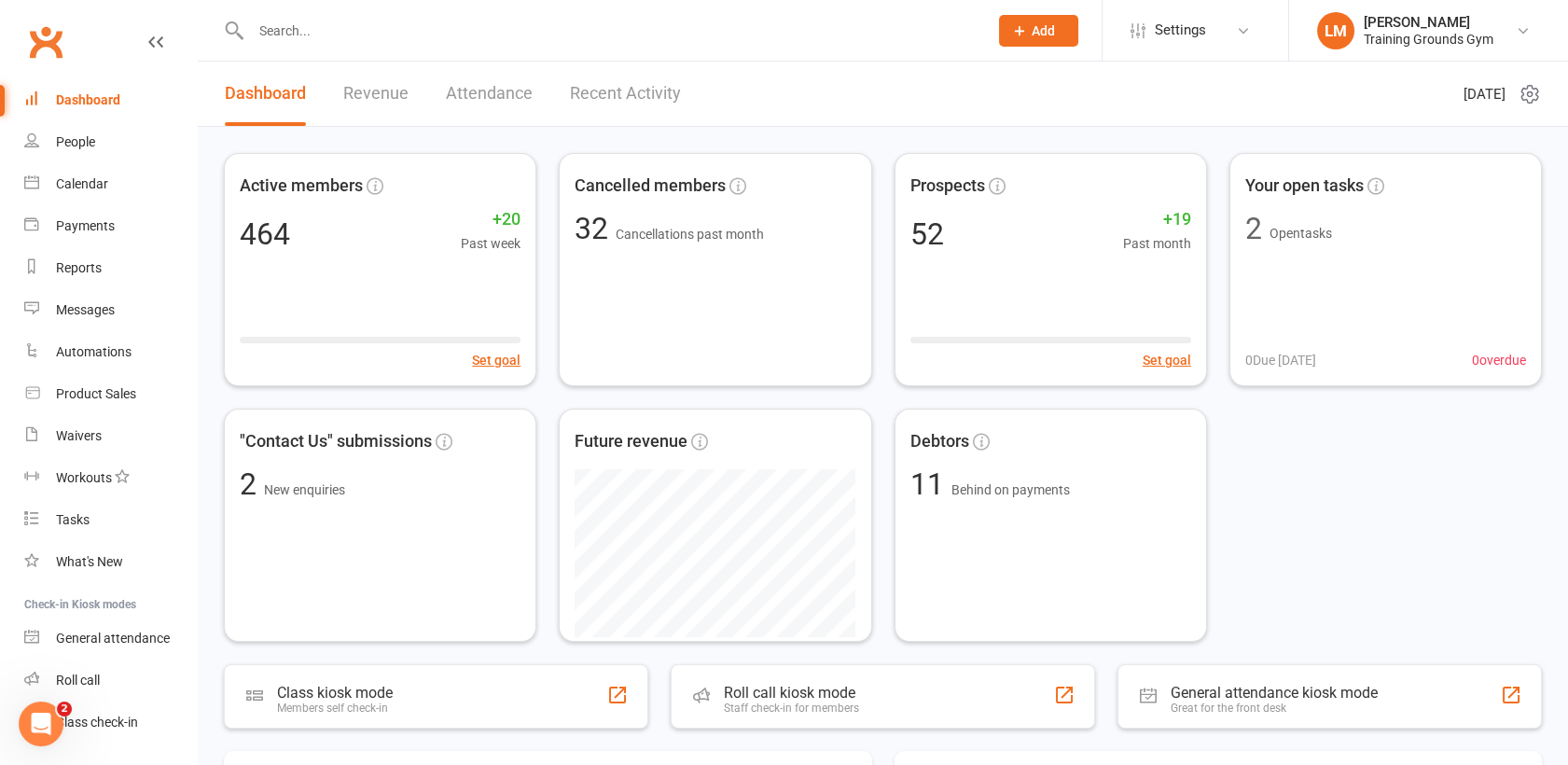
click at [304, 21] on input "text" at bounding box center [610, 31] width 730 height 27
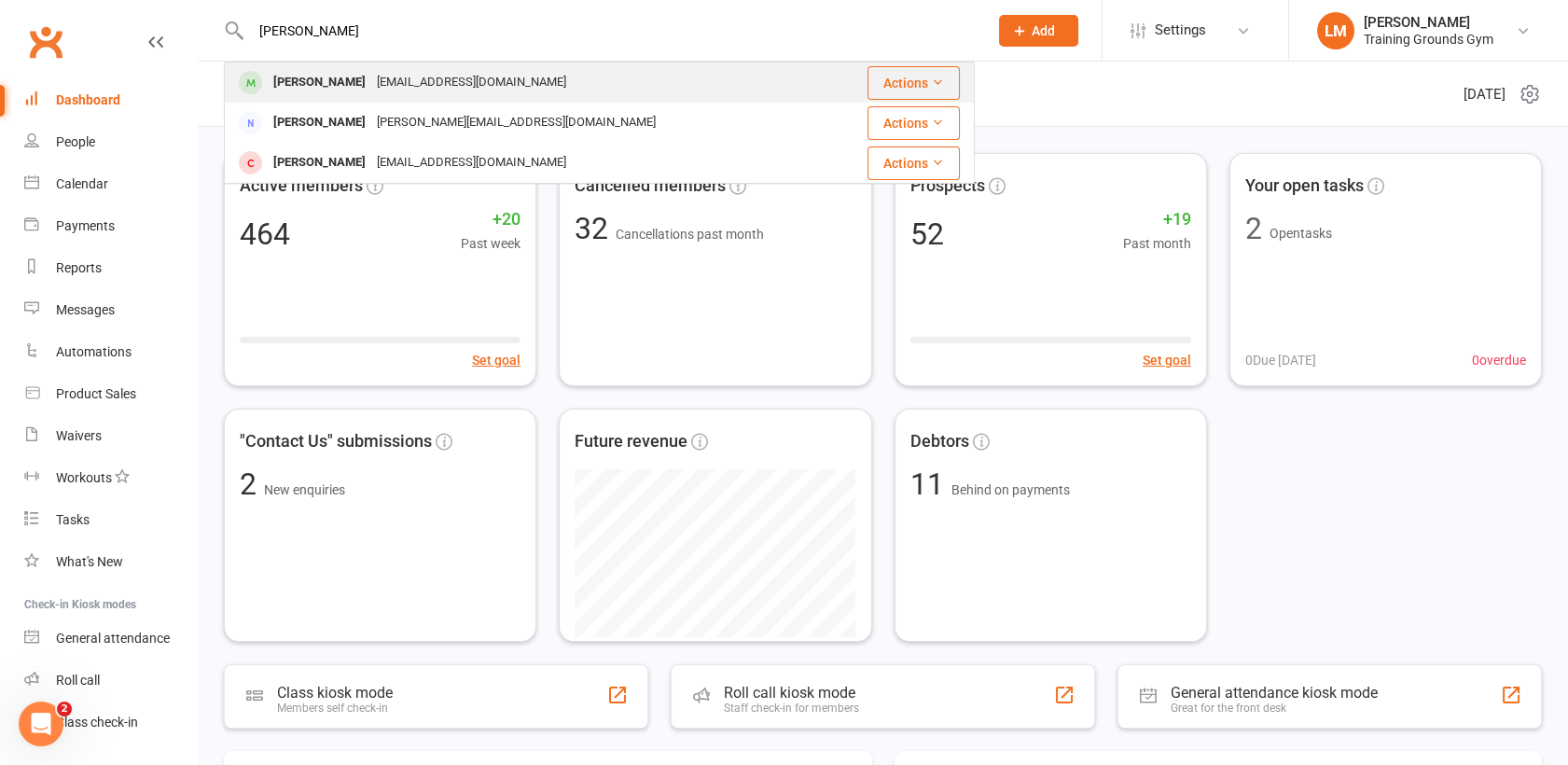
type input "[PERSON_NAME]"
click at [313, 78] on div "[PERSON_NAME]" at bounding box center [319, 82] width 103 height 27
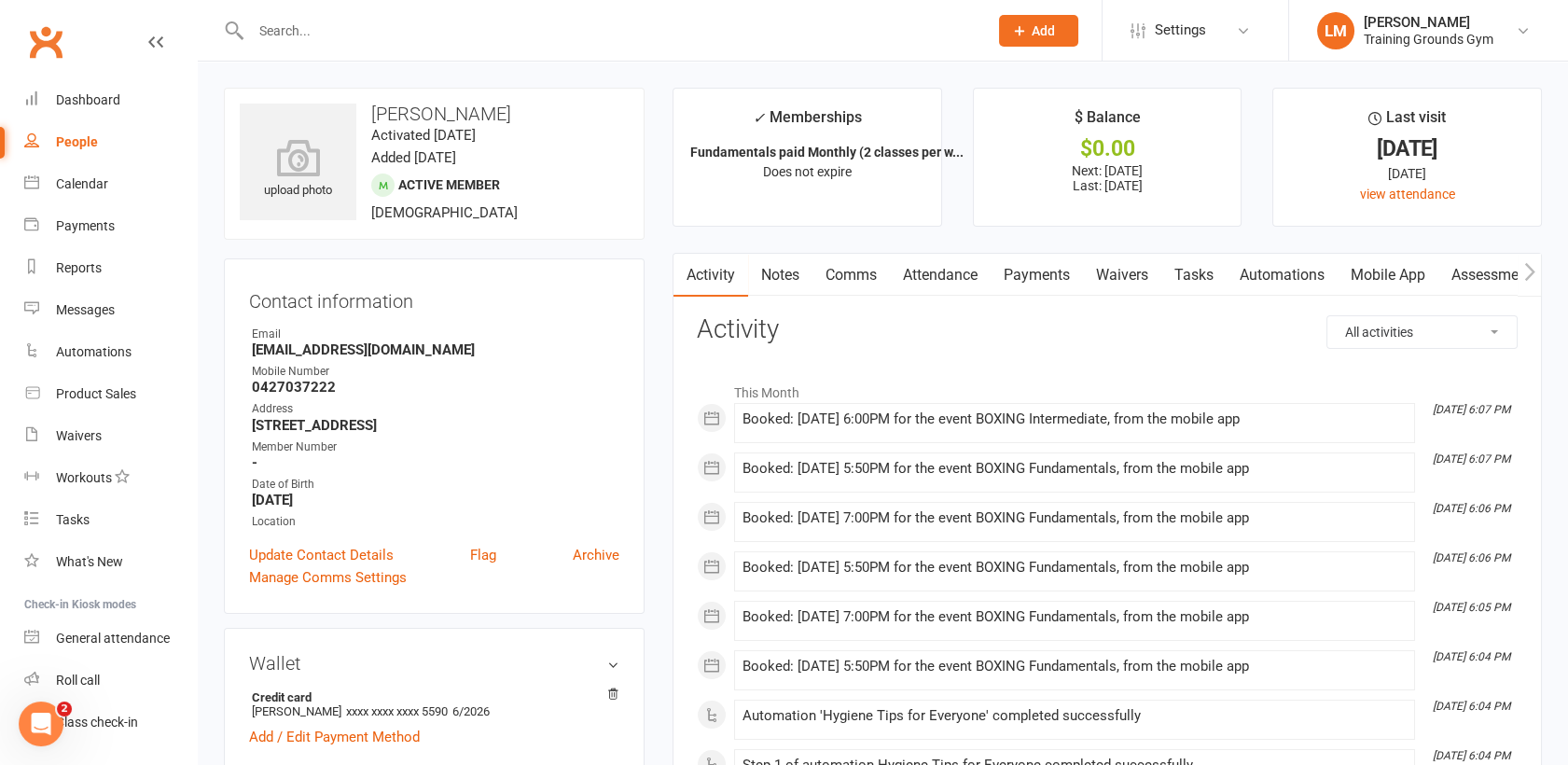
click at [1037, 280] on link "Payments" at bounding box center [1037, 276] width 93 height 43
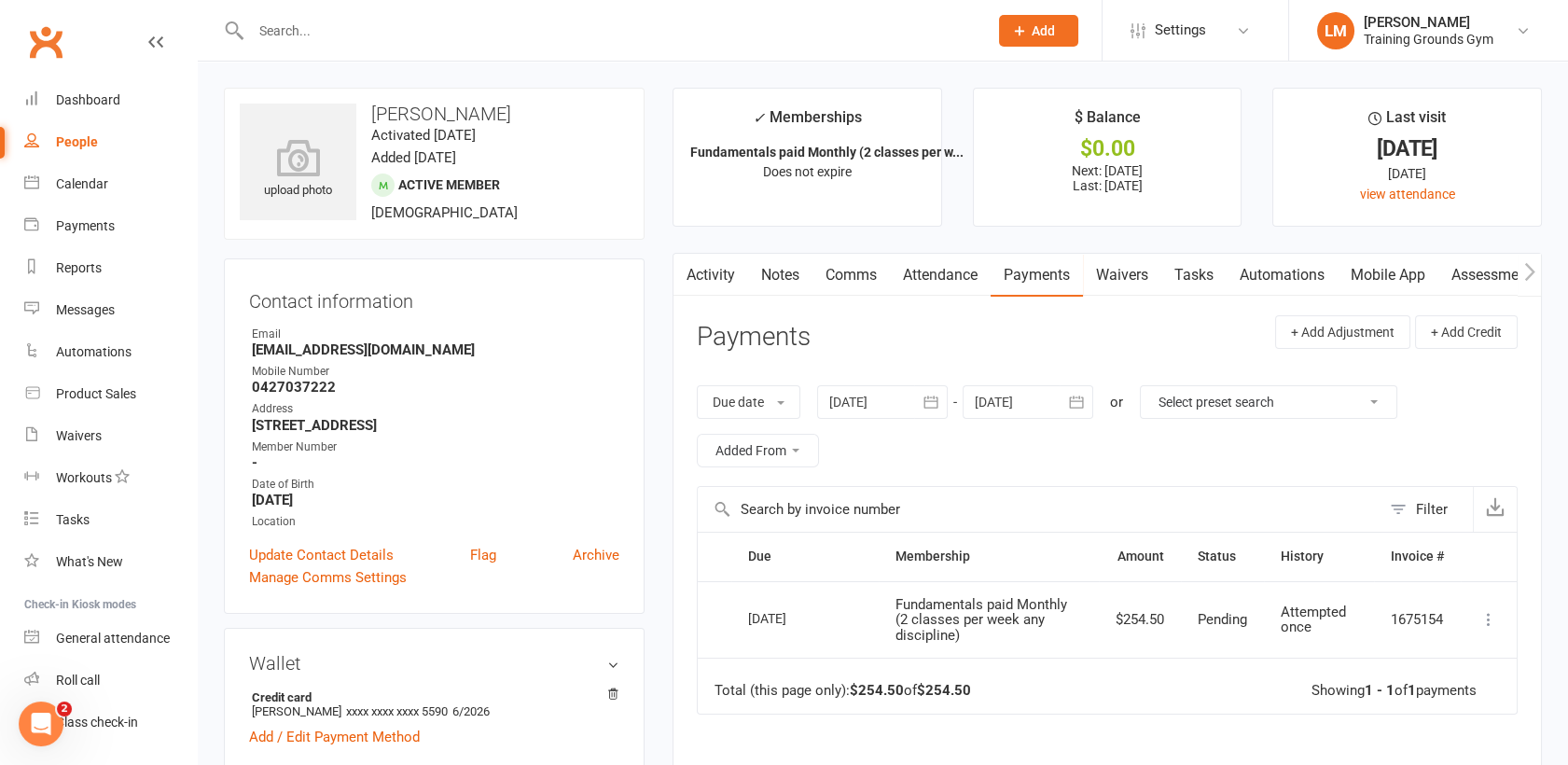
click at [711, 269] on link "Activity" at bounding box center [711, 276] width 75 height 43
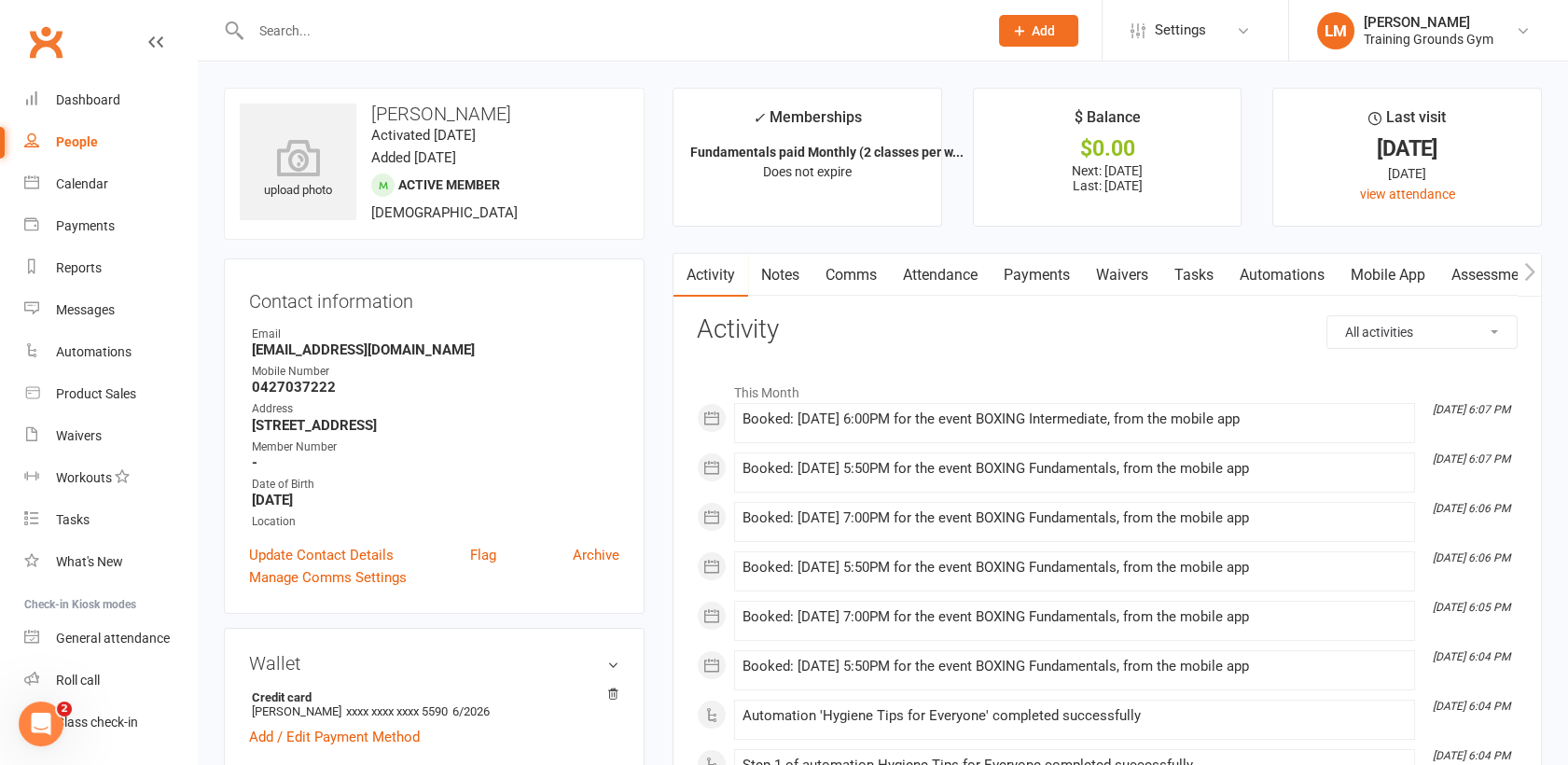
click at [1043, 275] on link "Payments" at bounding box center [1037, 276] width 93 height 43
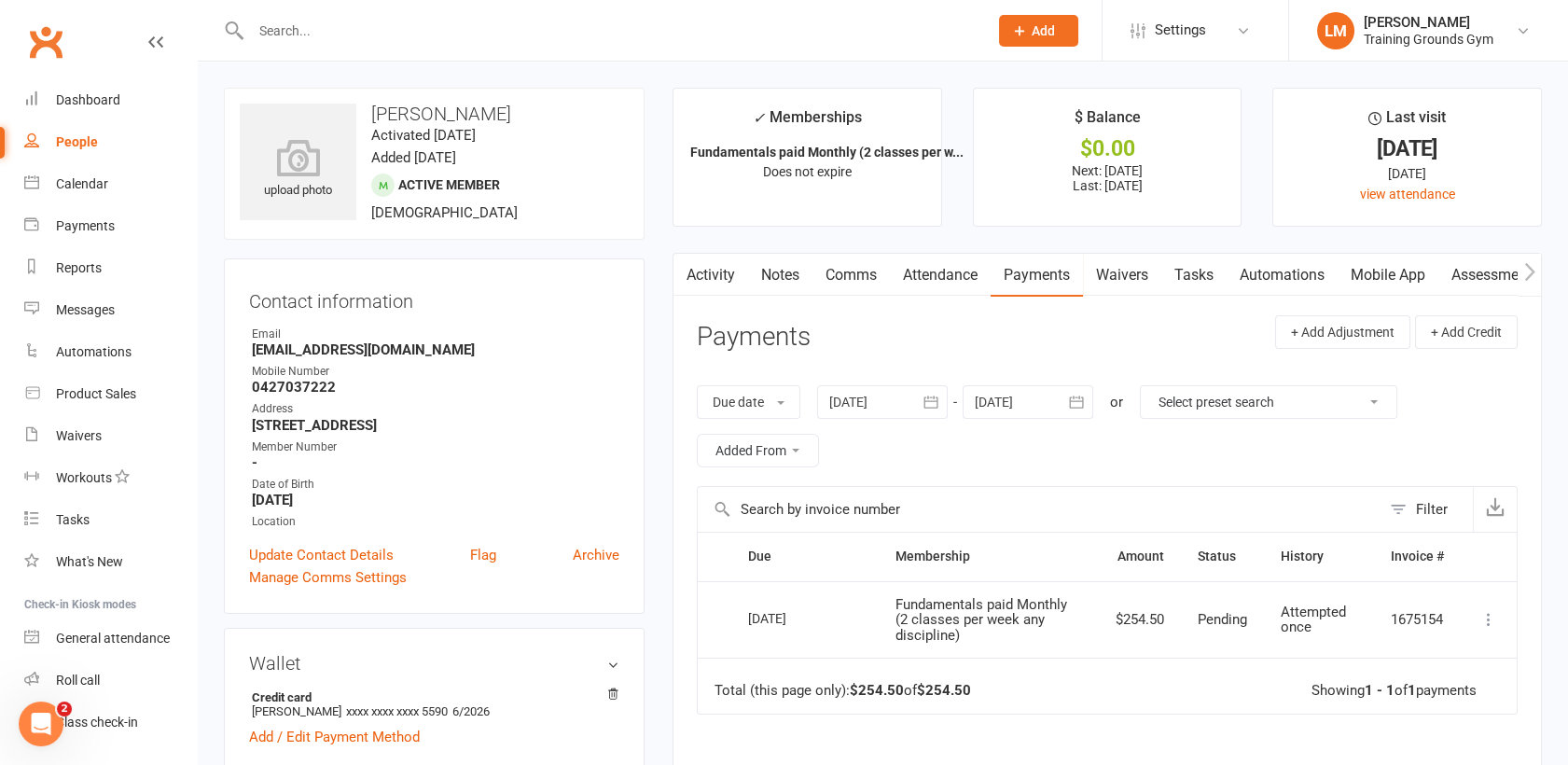
click at [1078, 407] on icon "button" at bounding box center [1077, 402] width 14 height 12
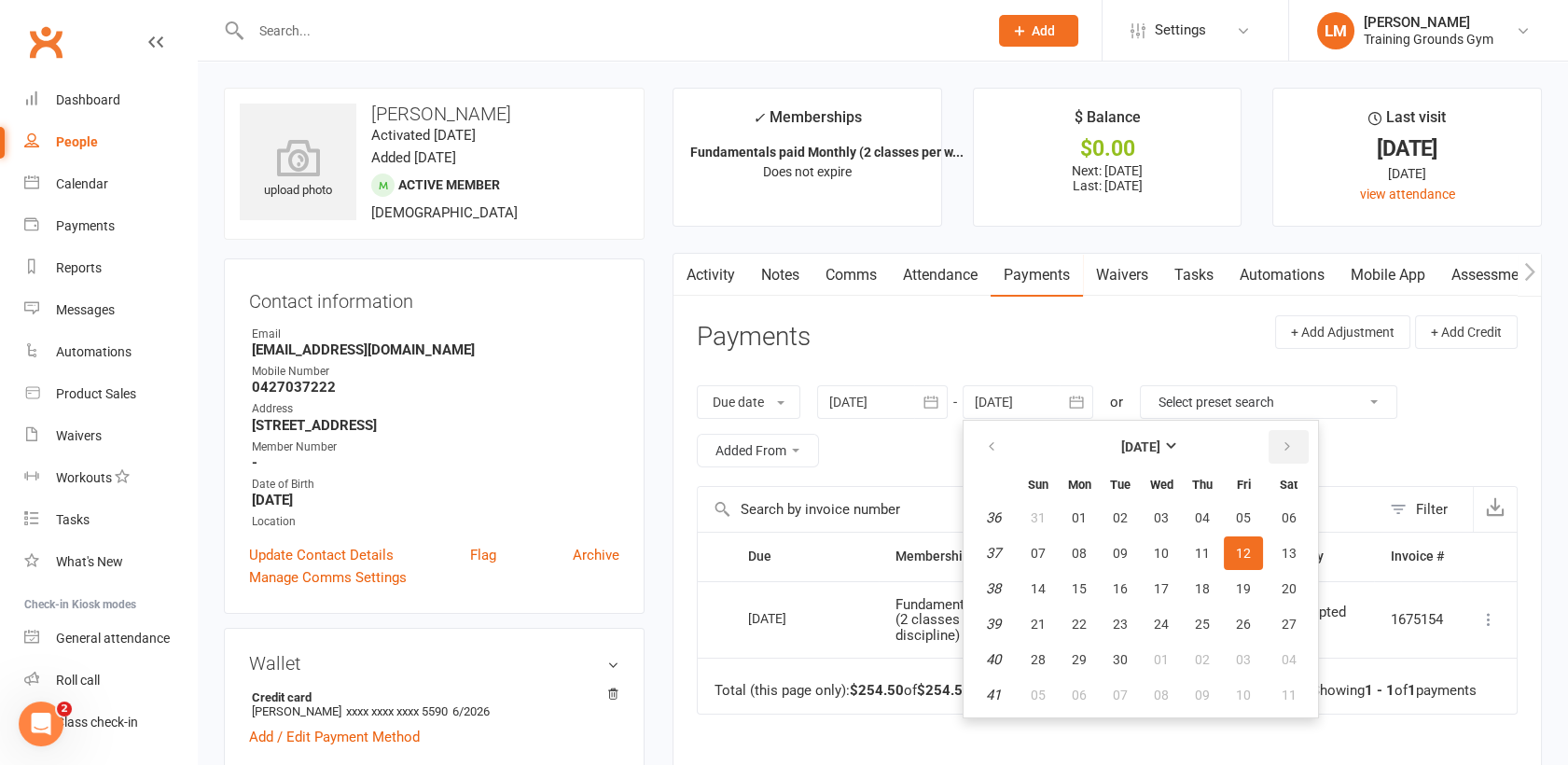
click at [1282, 445] on icon "button" at bounding box center [1287, 446] width 13 height 15
click at [1230, 579] on button "17" at bounding box center [1244, 589] width 39 height 33
type input "[DATE]"
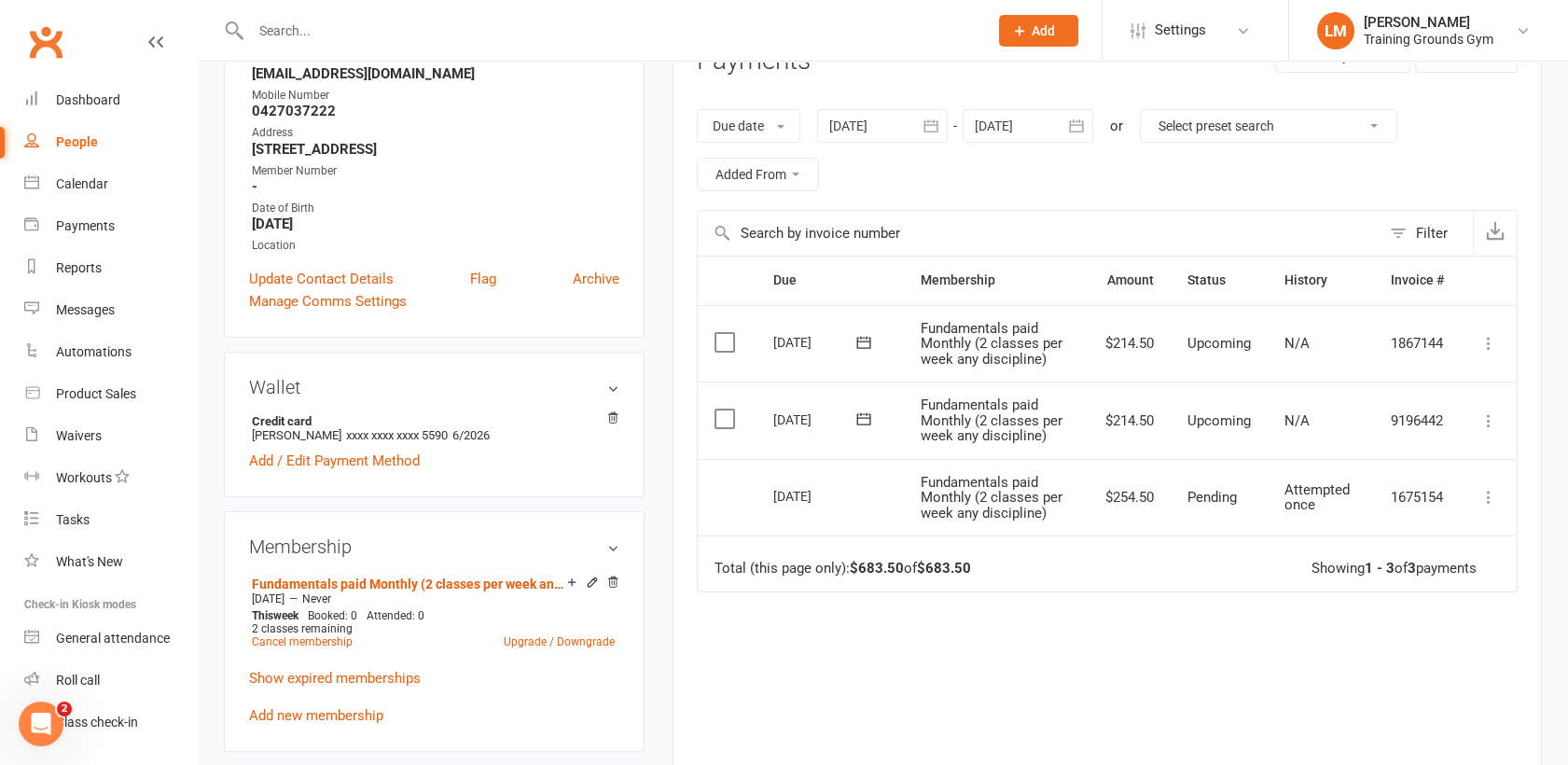
scroll to position [365, 0]
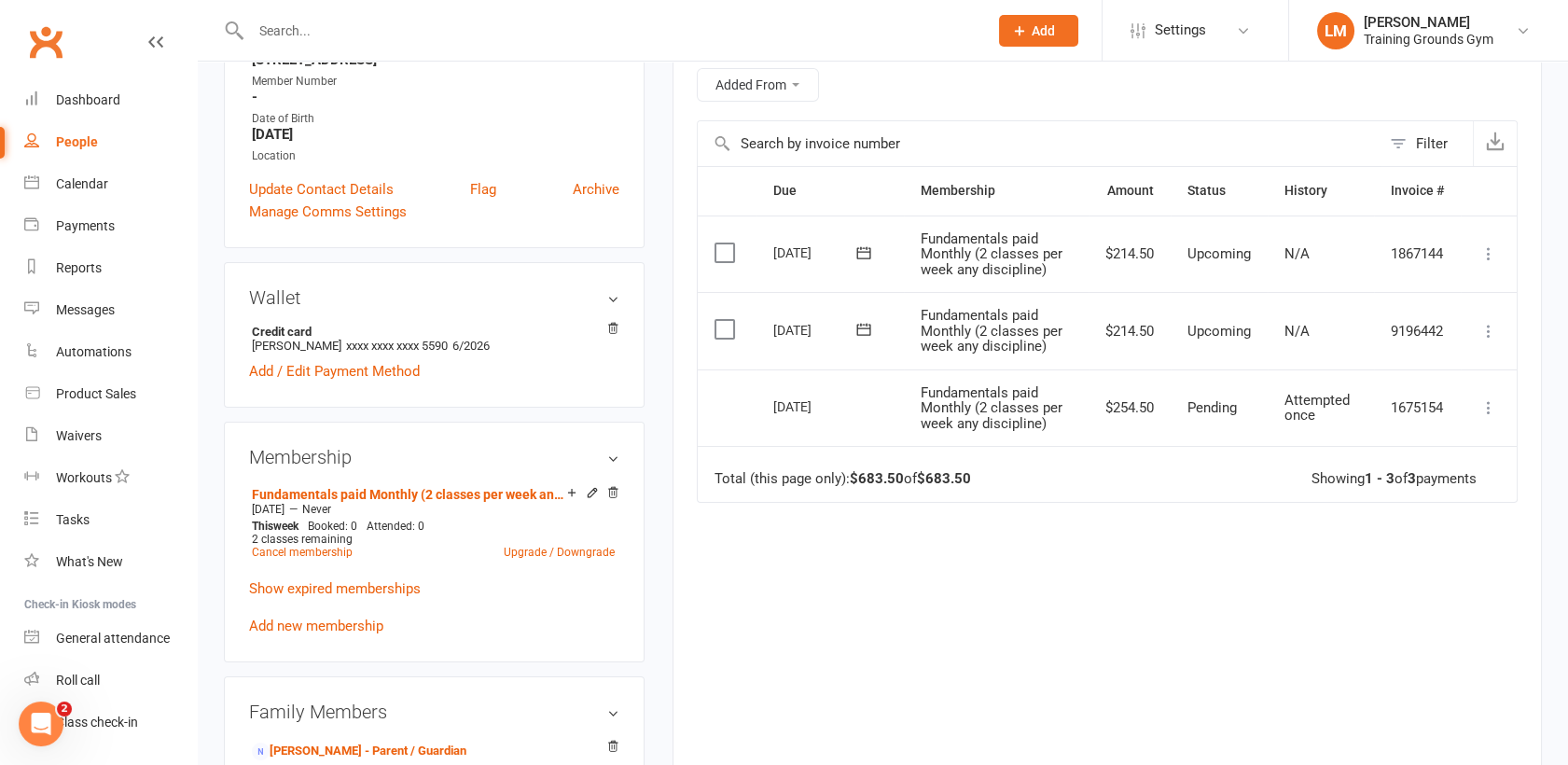
click at [1491, 332] on icon at bounding box center [1488, 331] width 19 height 19
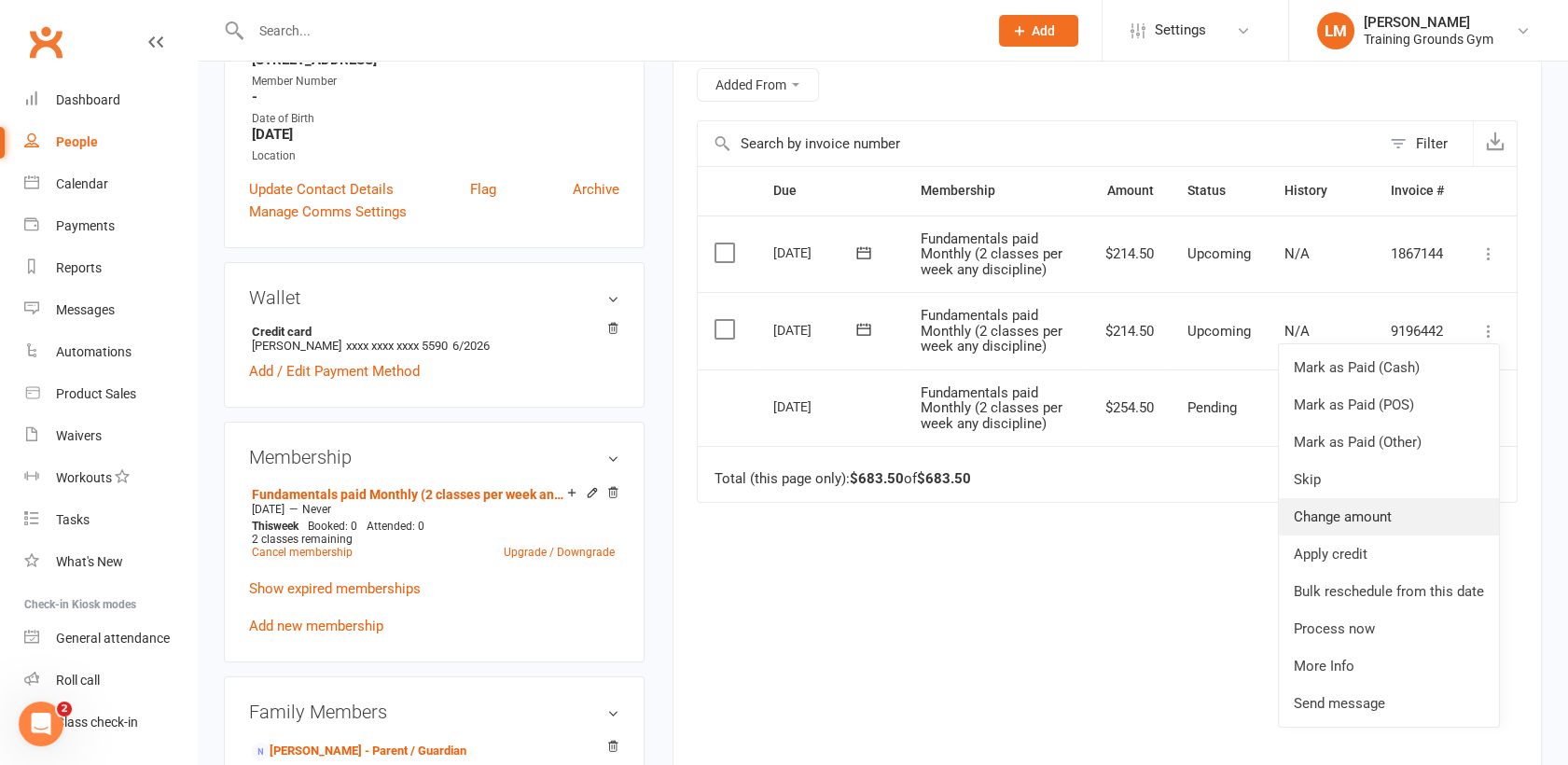
click at [1414, 526] on link "Change amount" at bounding box center [1390, 517] width 221 height 37
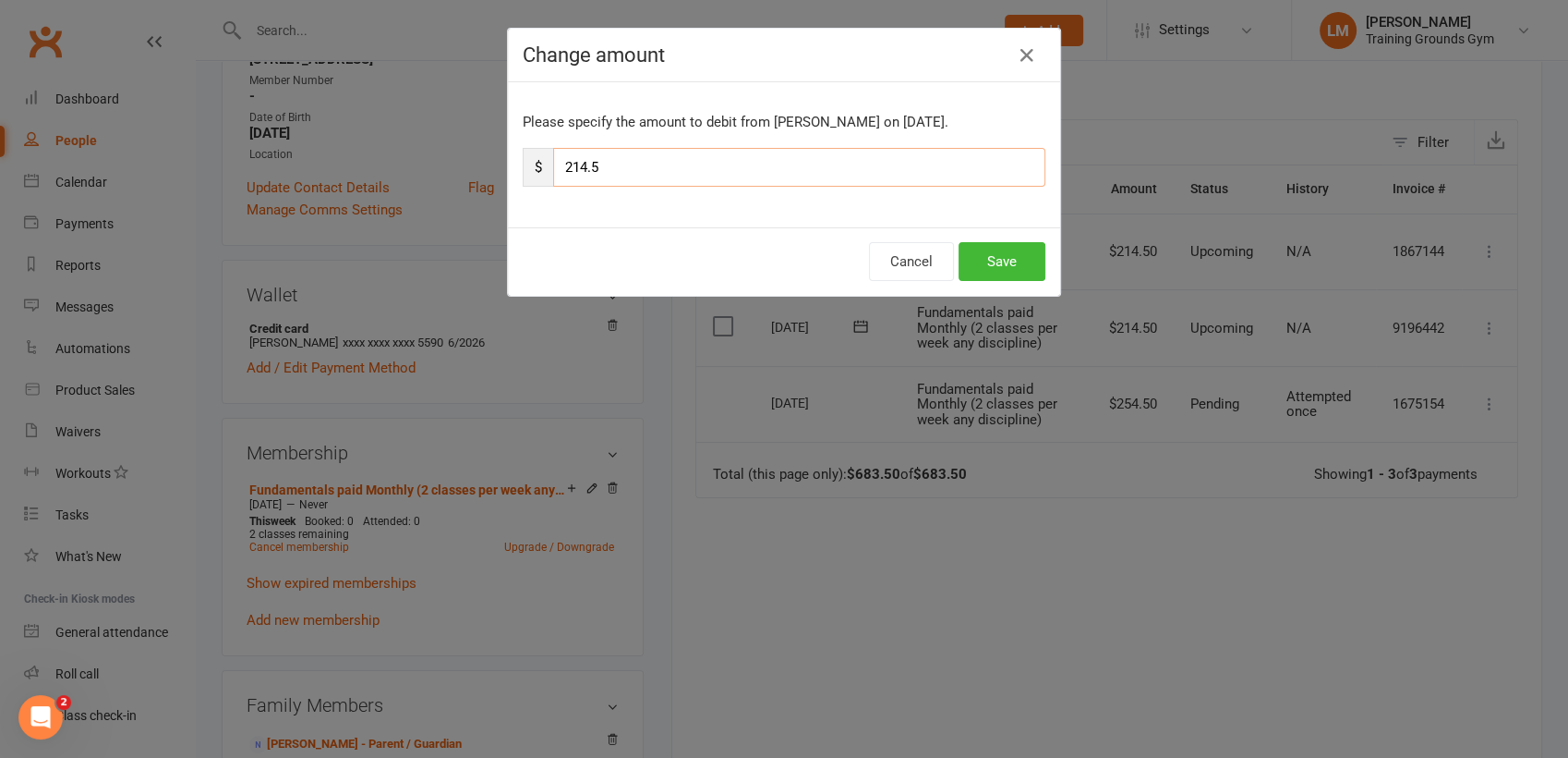
drag, startPoint x: 637, startPoint y: 167, endPoint x: 419, endPoint y: 158, distance: 218.2
click at [419, 158] on div "Change amount Please specify the amount to debit from [PERSON_NAME] on [DATE]. …" at bounding box center [784, 379] width 1568 height 758
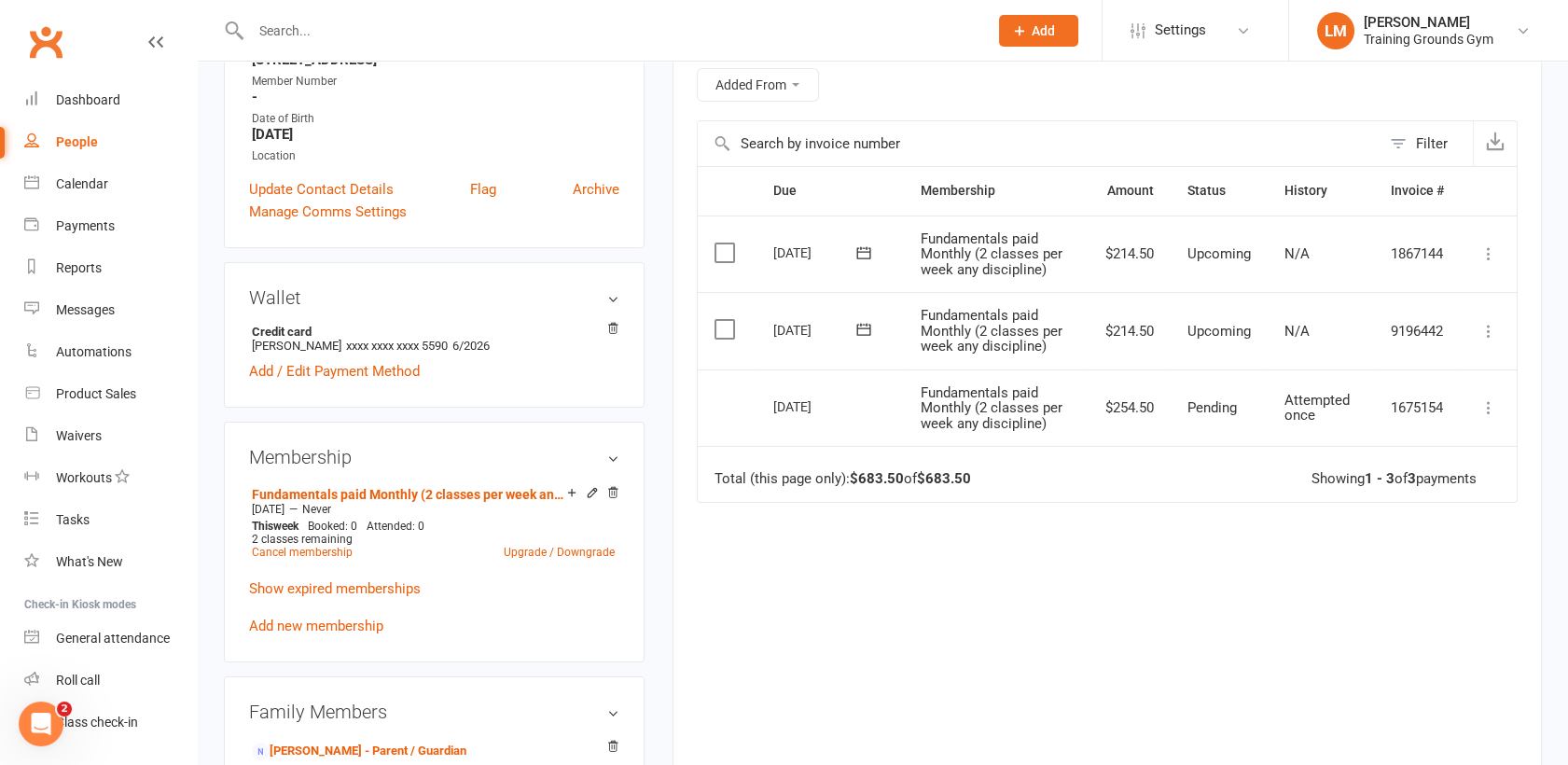
click at [1489, 331] on icon at bounding box center [1488, 331] width 19 height 19
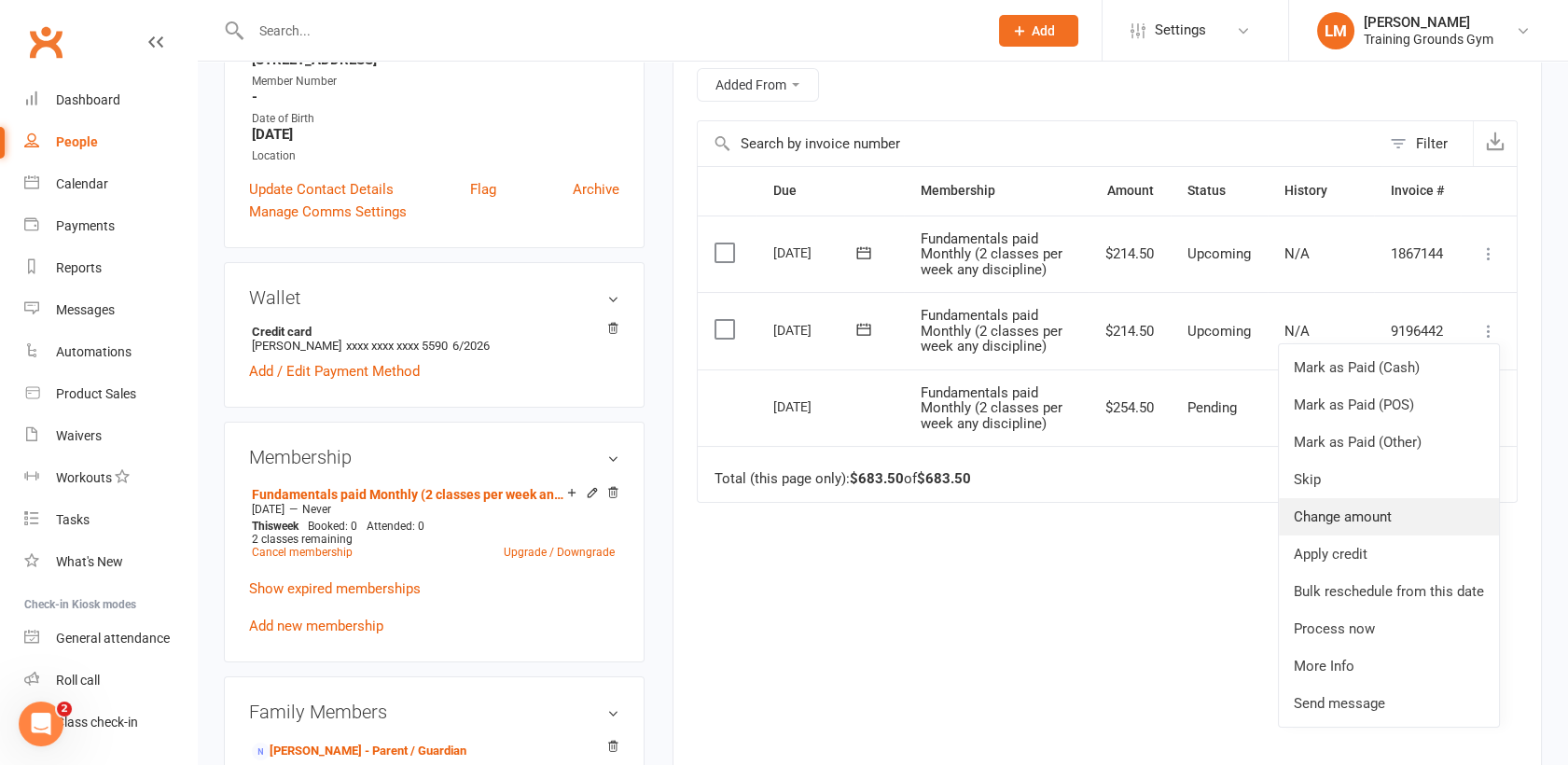
click at [1322, 525] on link "Change amount" at bounding box center [1390, 517] width 221 height 37
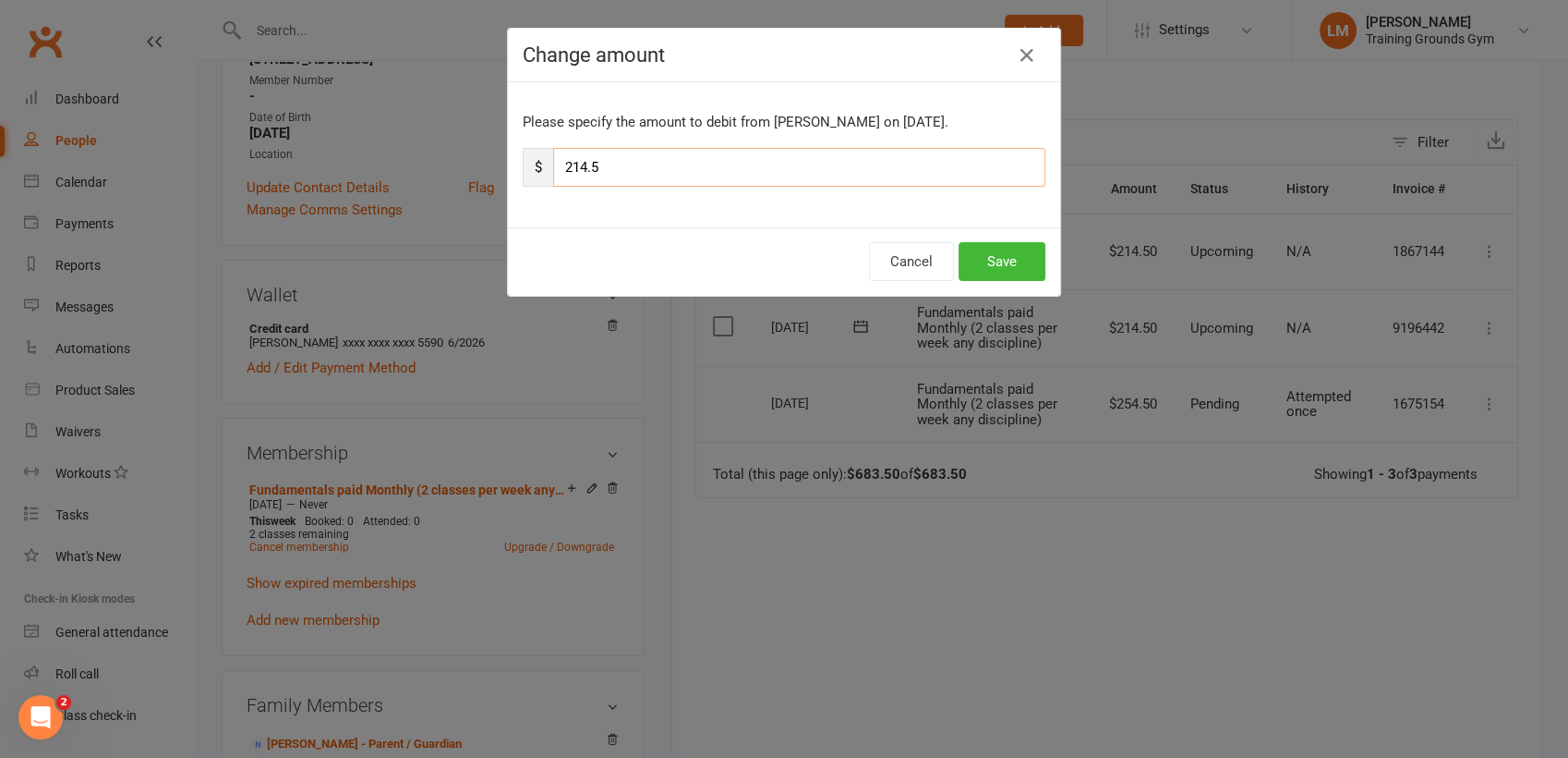
click at [805, 173] on input "214.5" at bounding box center [799, 168] width 492 height 39
type input "2"
type input "174.50"
click at [1001, 280] on div "Cancel Save" at bounding box center [784, 261] width 552 height 68
click at [993, 258] on button "Save" at bounding box center [1001, 261] width 87 height 39
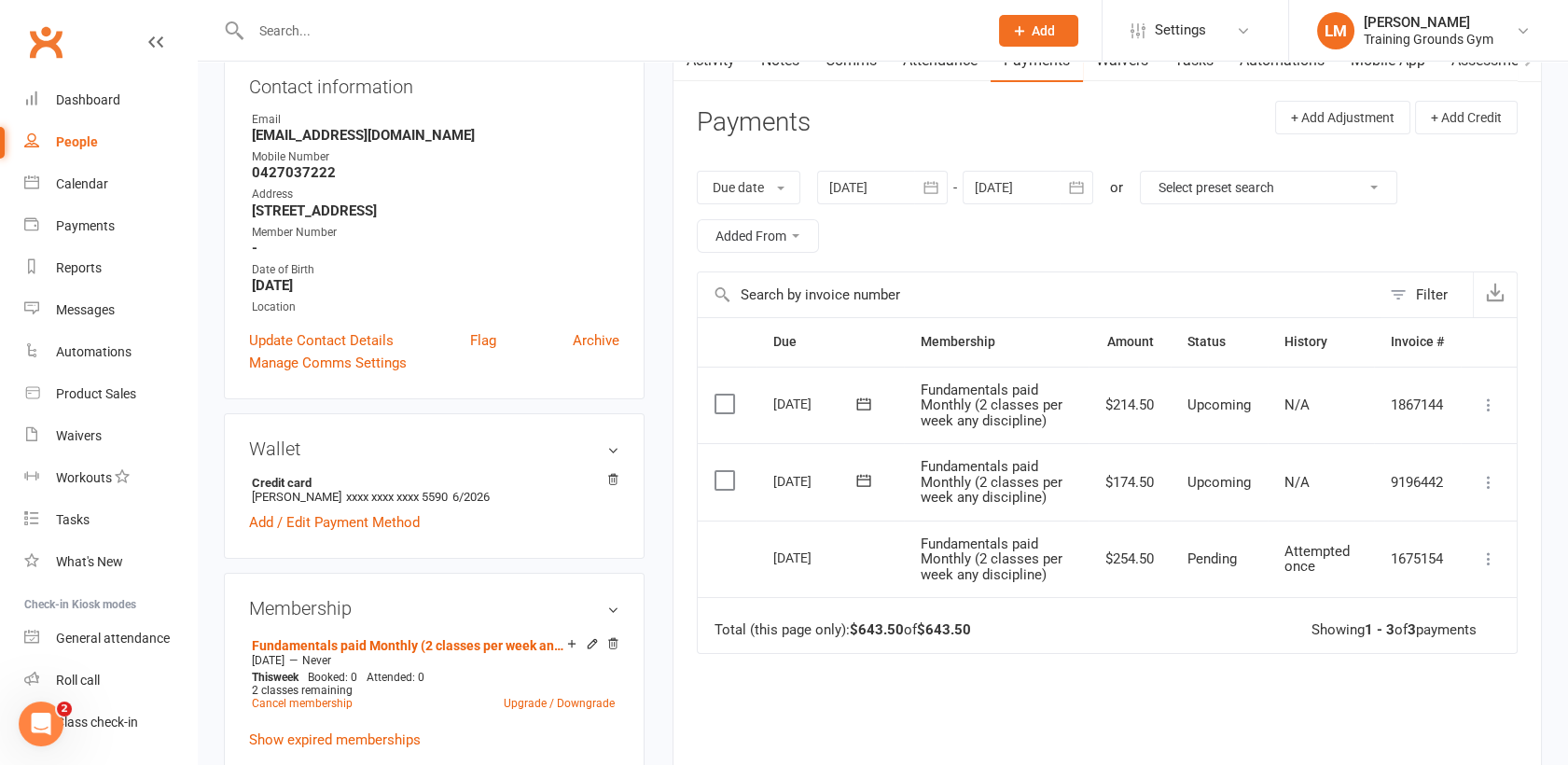
scroll to position [209, 0]
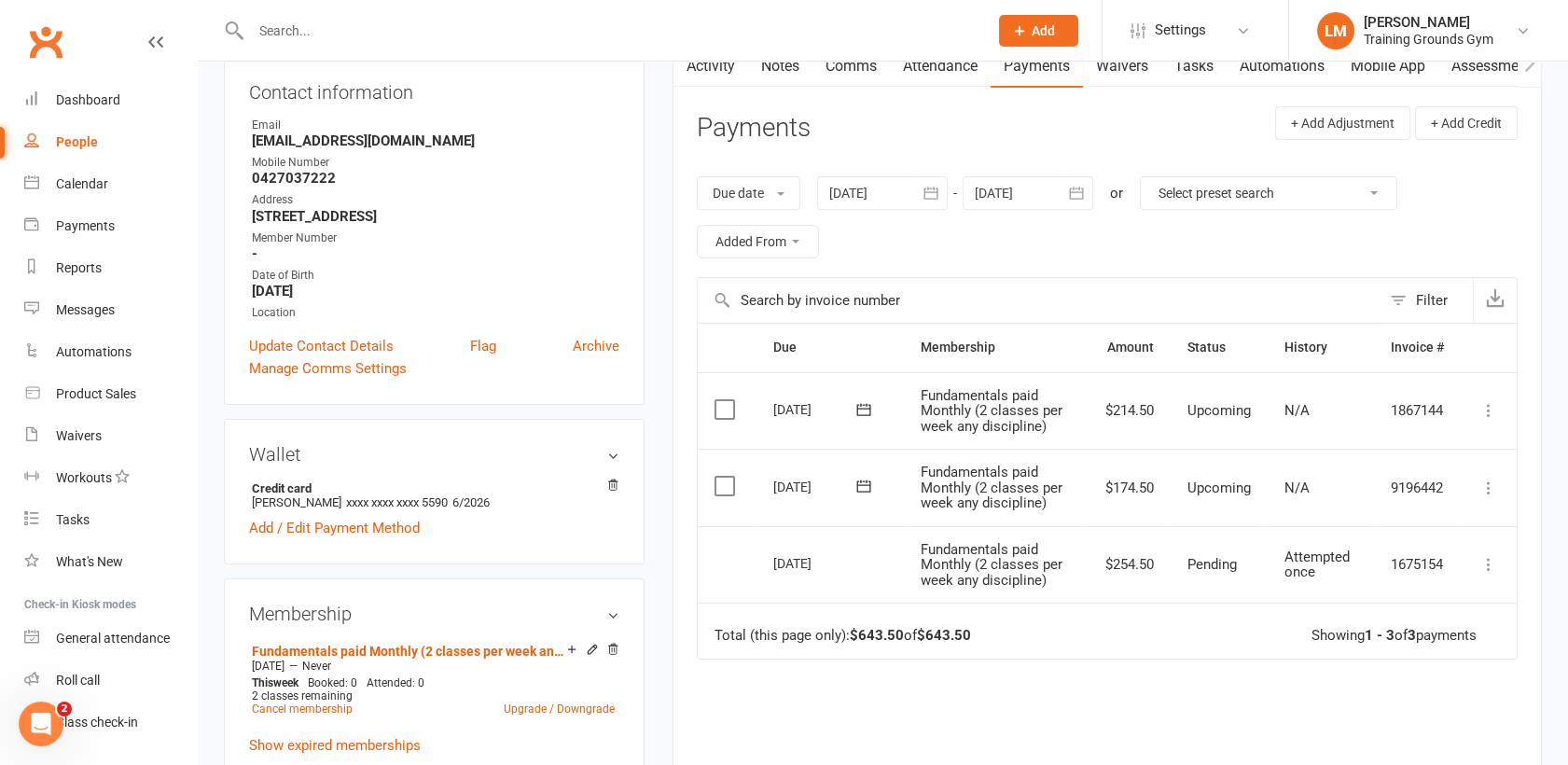
click at [1041, 193] on div at bounding box center [1028, 193] width 131 height 33
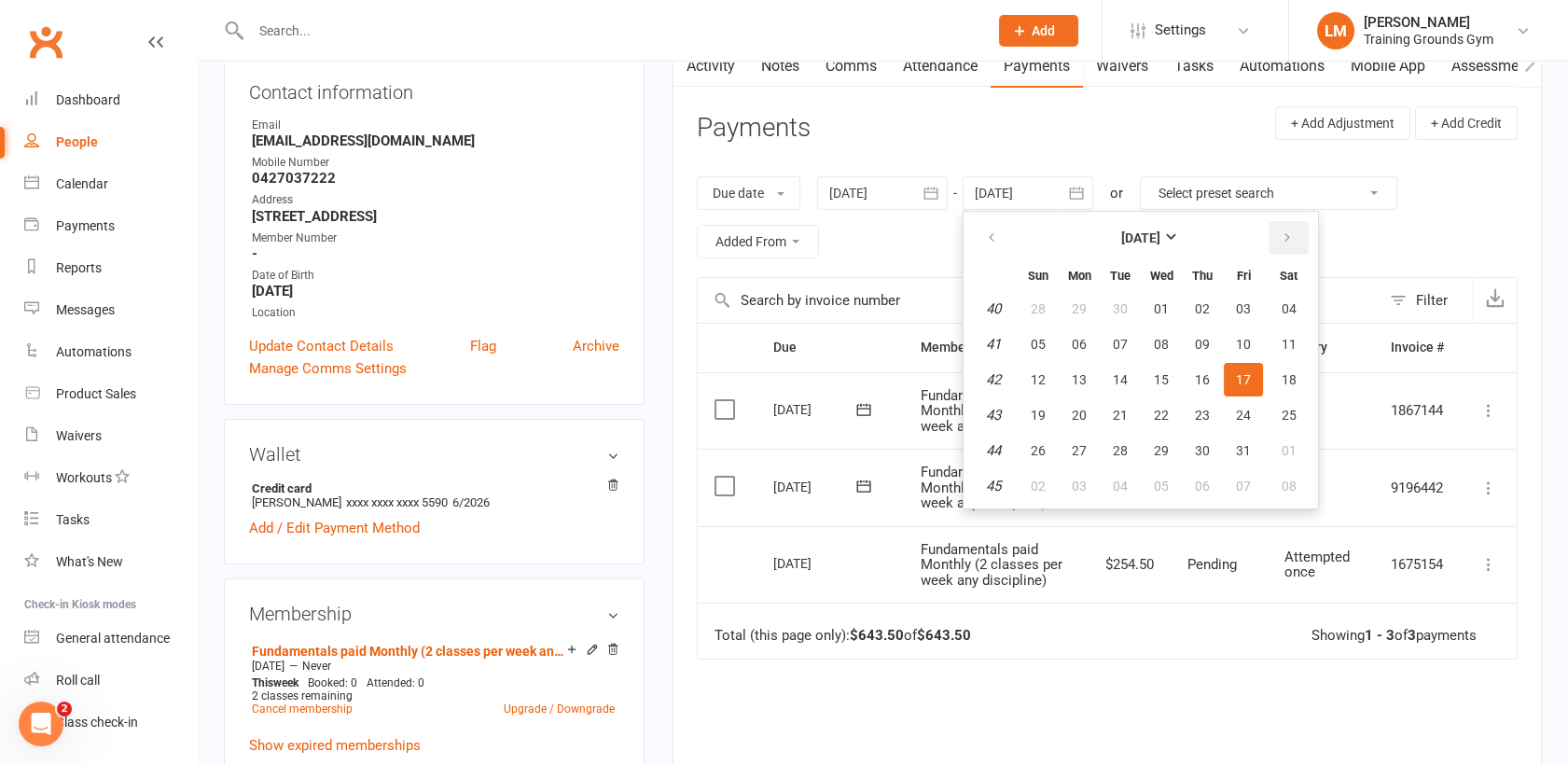
click at [1281, 240] on icon "button" at bounding box center [1287, 237] width 13 height 15
click at [1283, 303] on span "06" at bounding box center [1289, 308] width 15 height 15
type input "[DATE]"
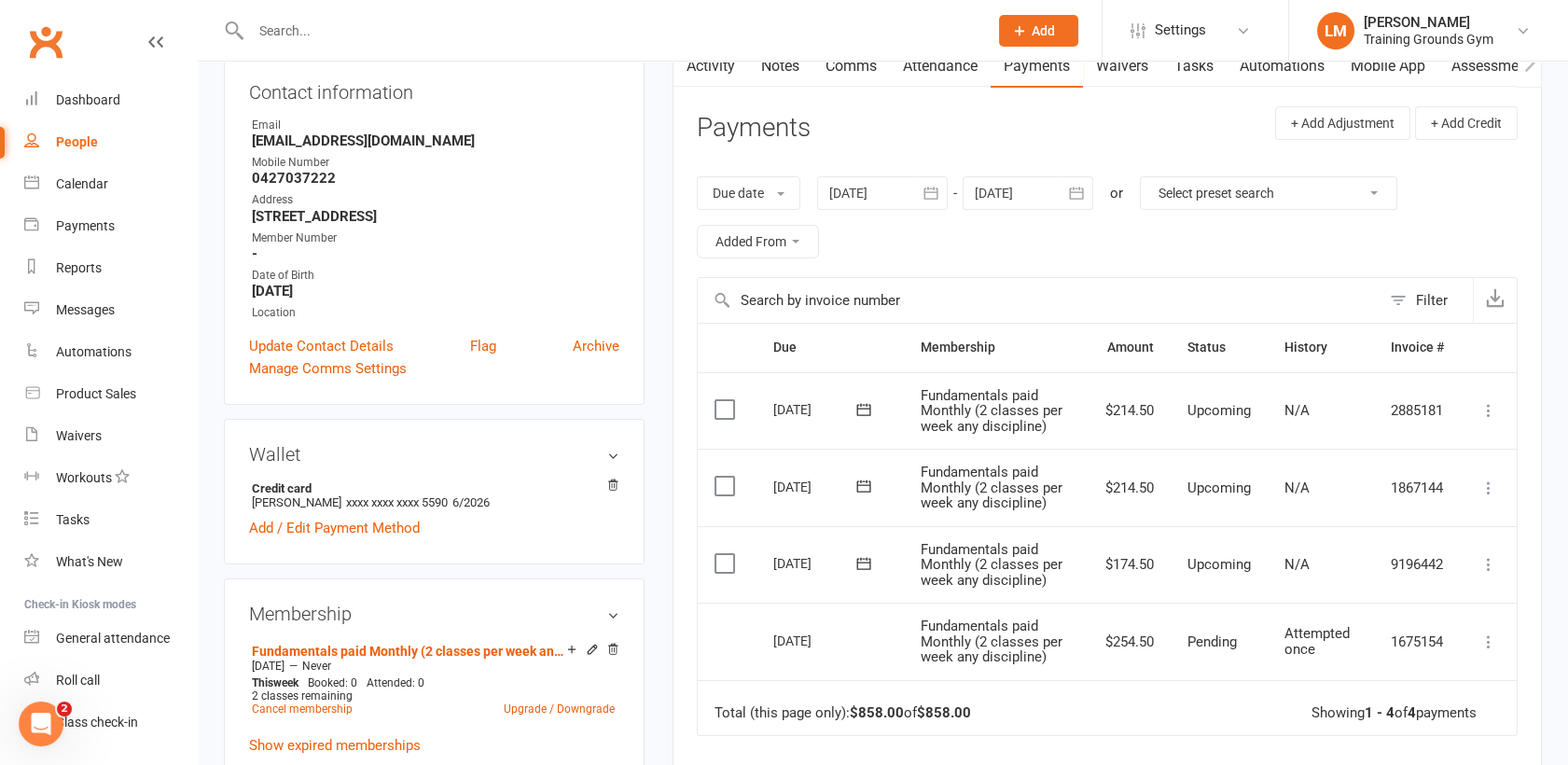
click at [292, 33] on input "text" at bounding box center [610, 31] width 730 height 27
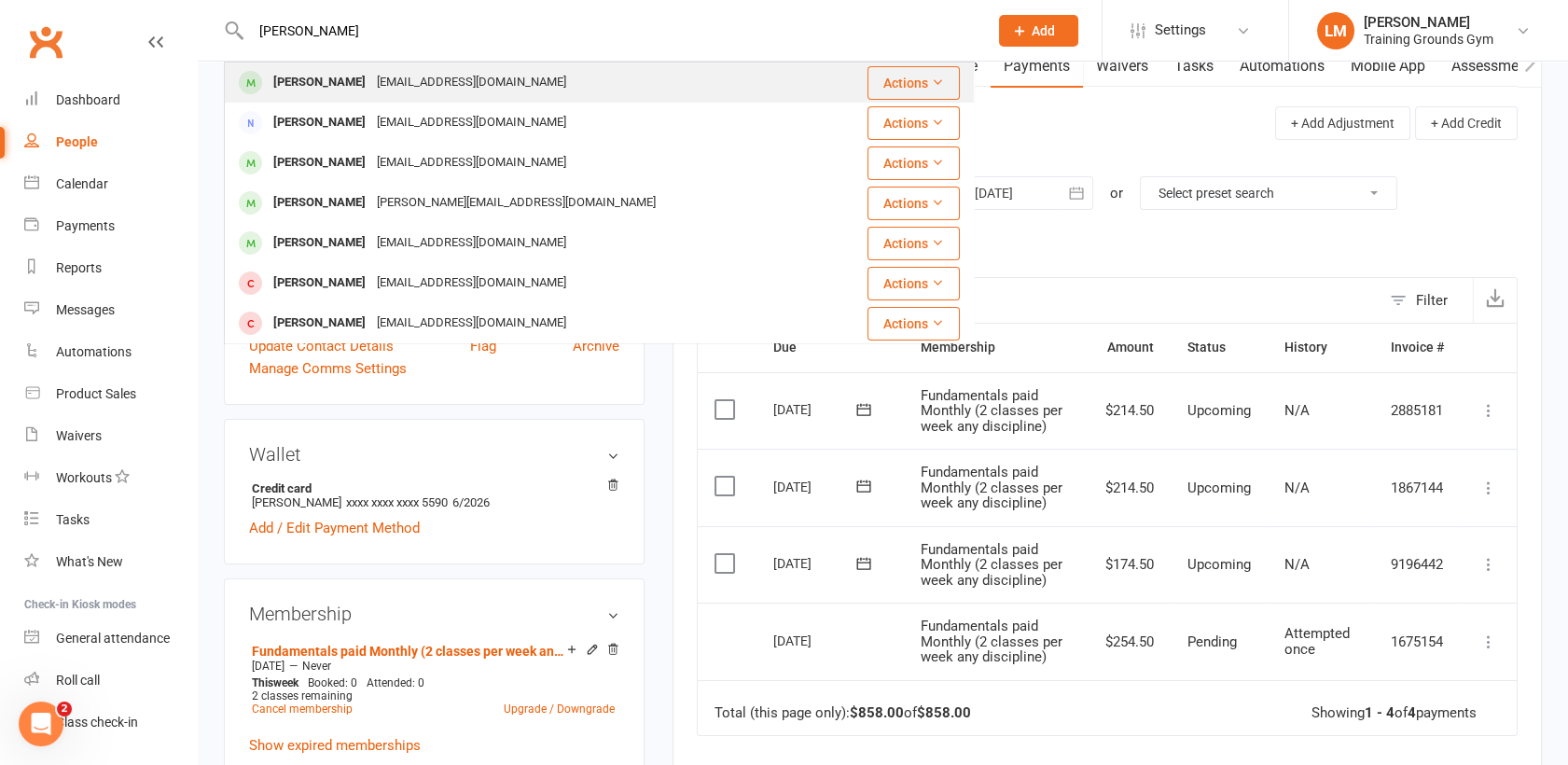
type input "[PERSON_NAME]"
click at [301, 86] on div "[PERSON_NAME]" at bounding box center [319, 82] width 103 height 27
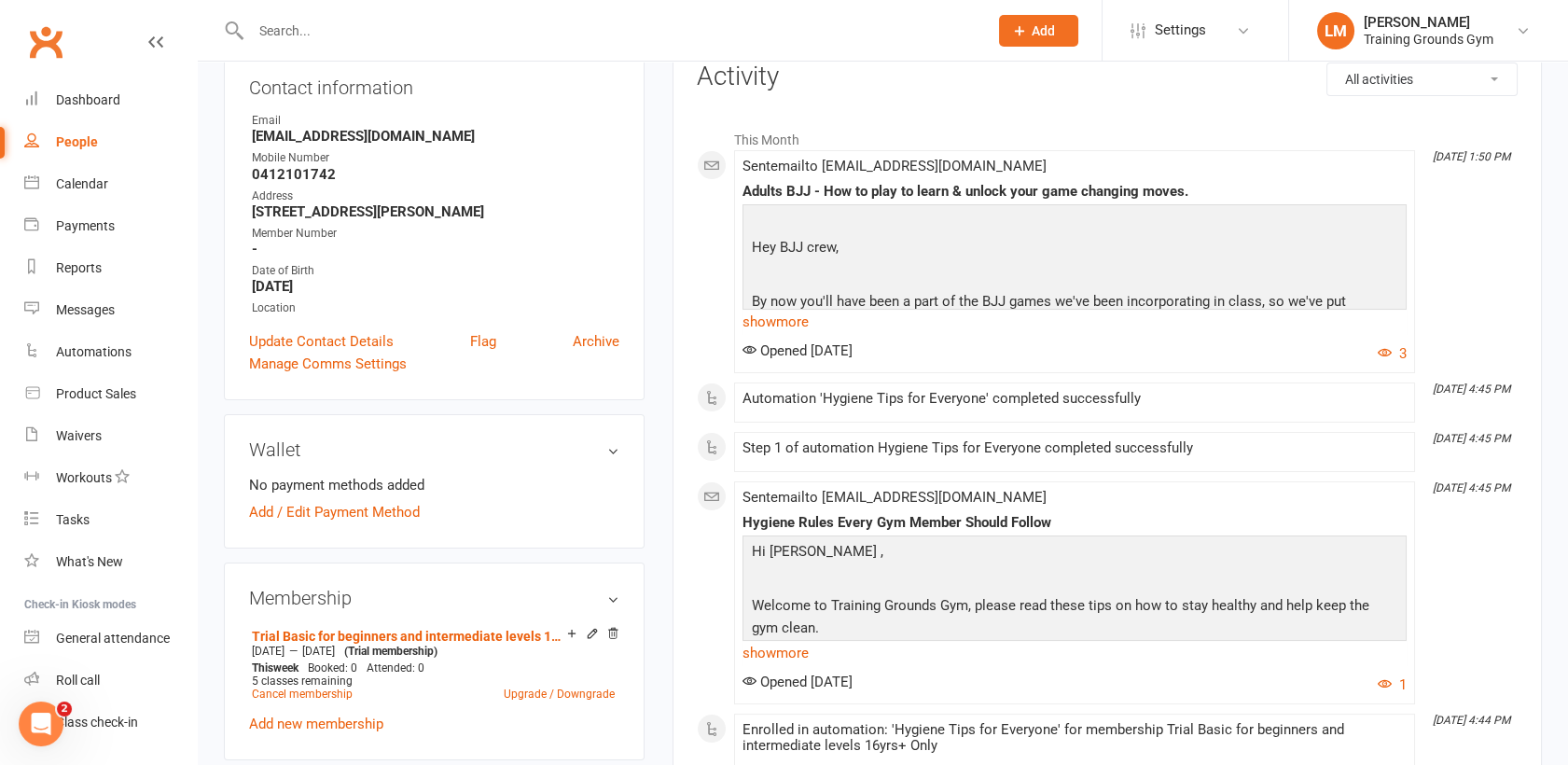
scroll to position [306, 0]
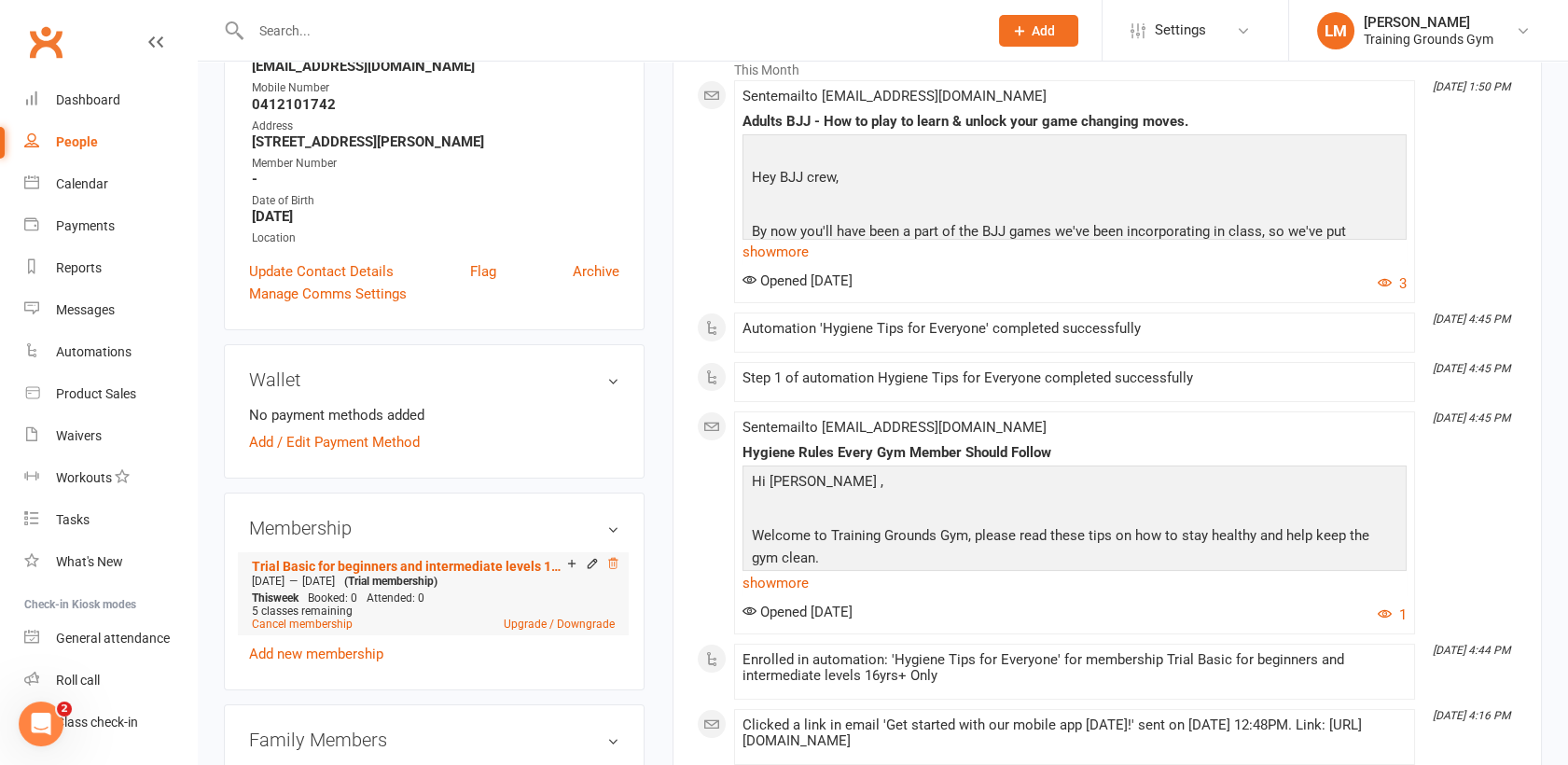
click at [610, 560] on icon at bounding box center [613, 563] width 9 height 10
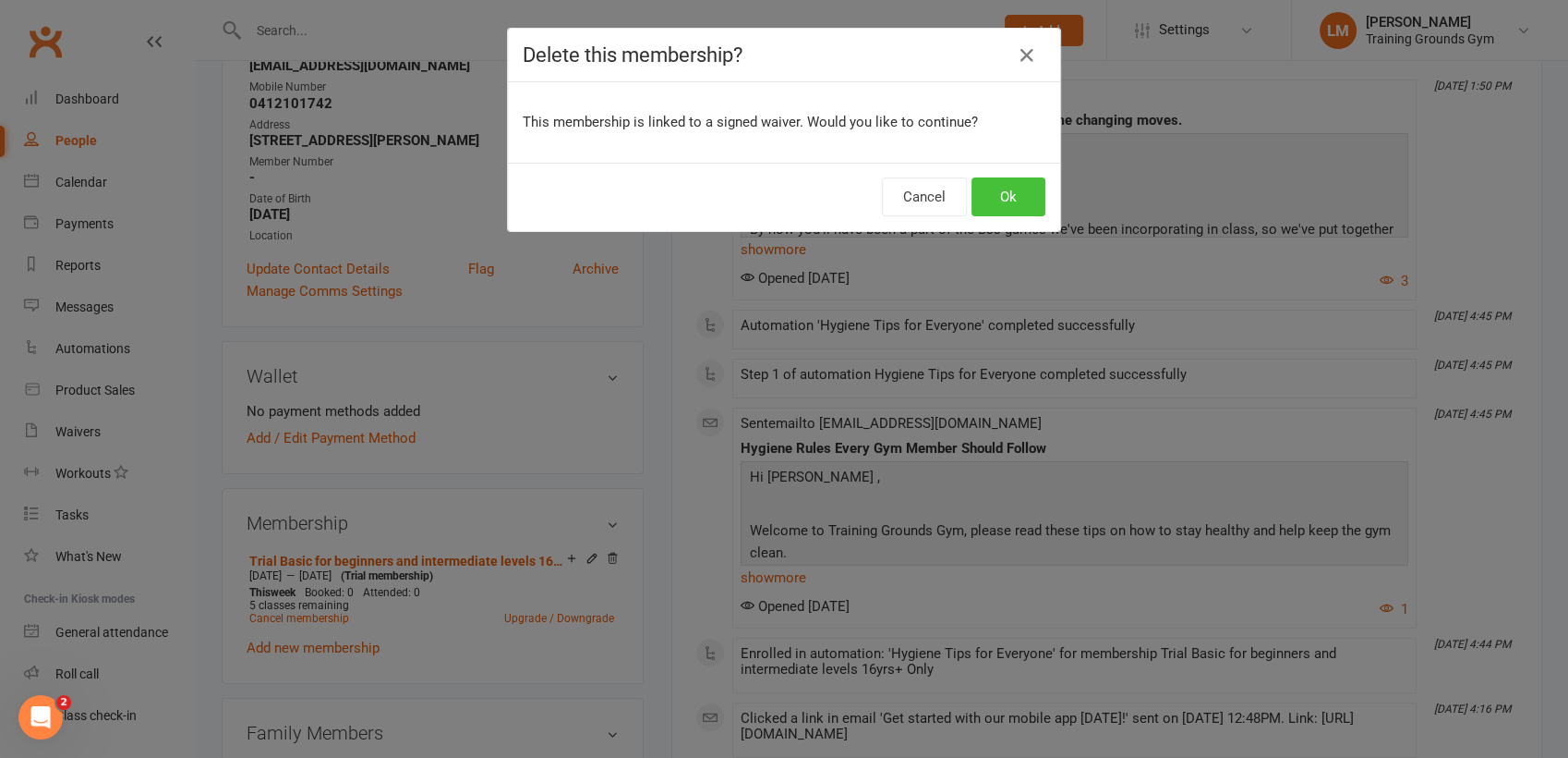
click at [980, 209] on button "Ok" at bounding box center [1009, 197] width 74 height 39
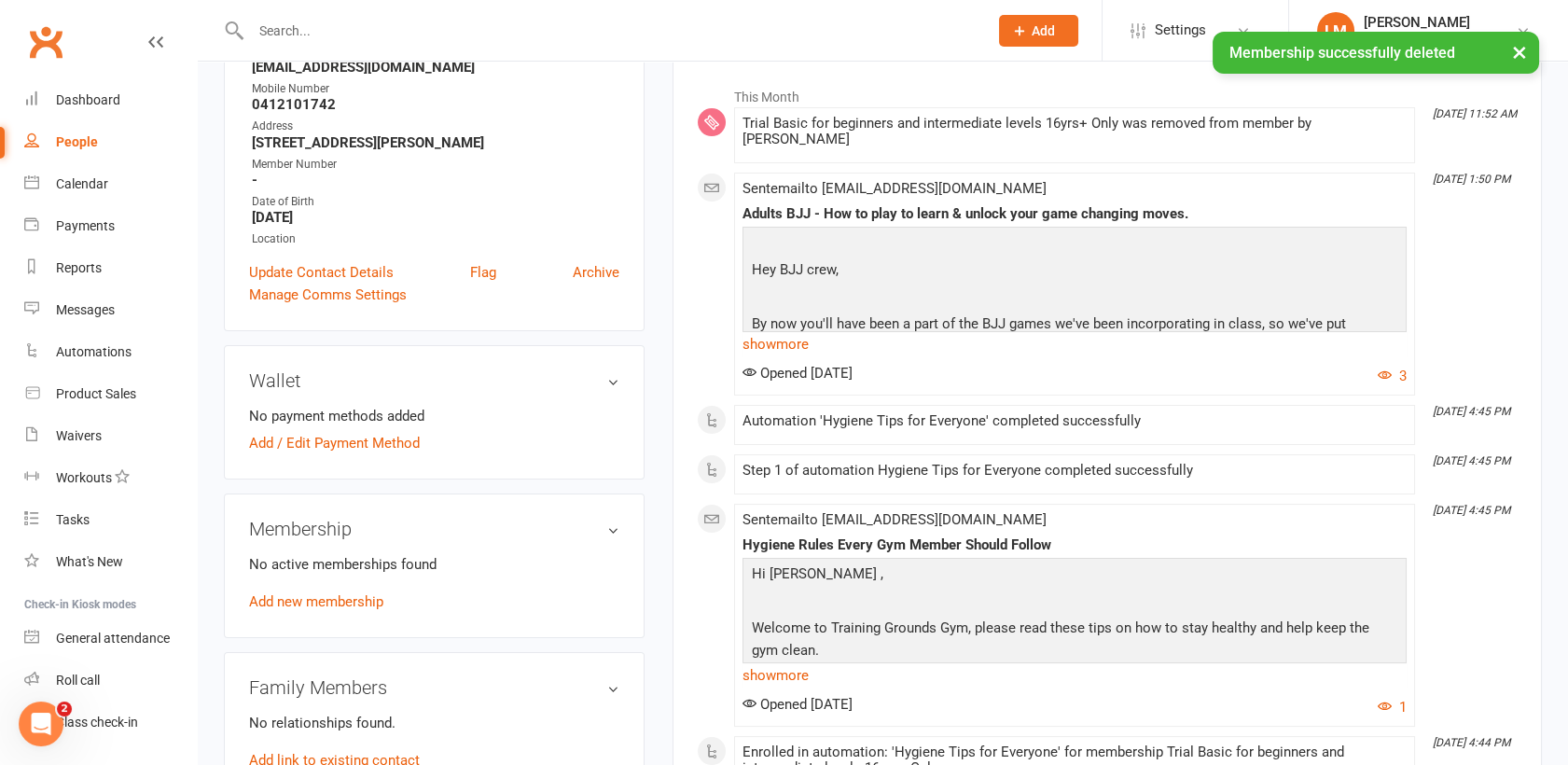
scroll to position [0, 0]
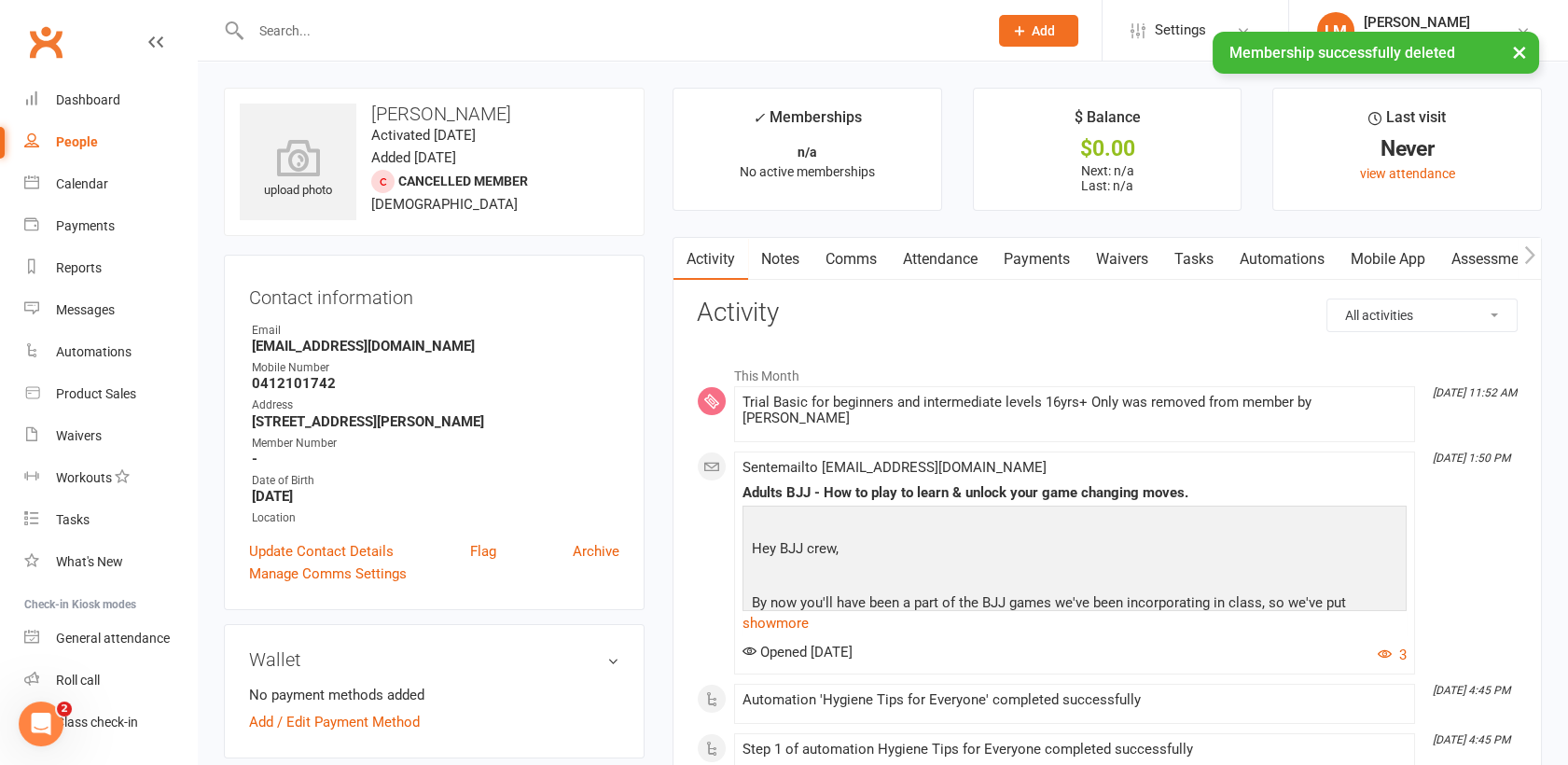
click at [1274, 250] on link "Automations" at bounding box center [1282, 260] width 111 height 43
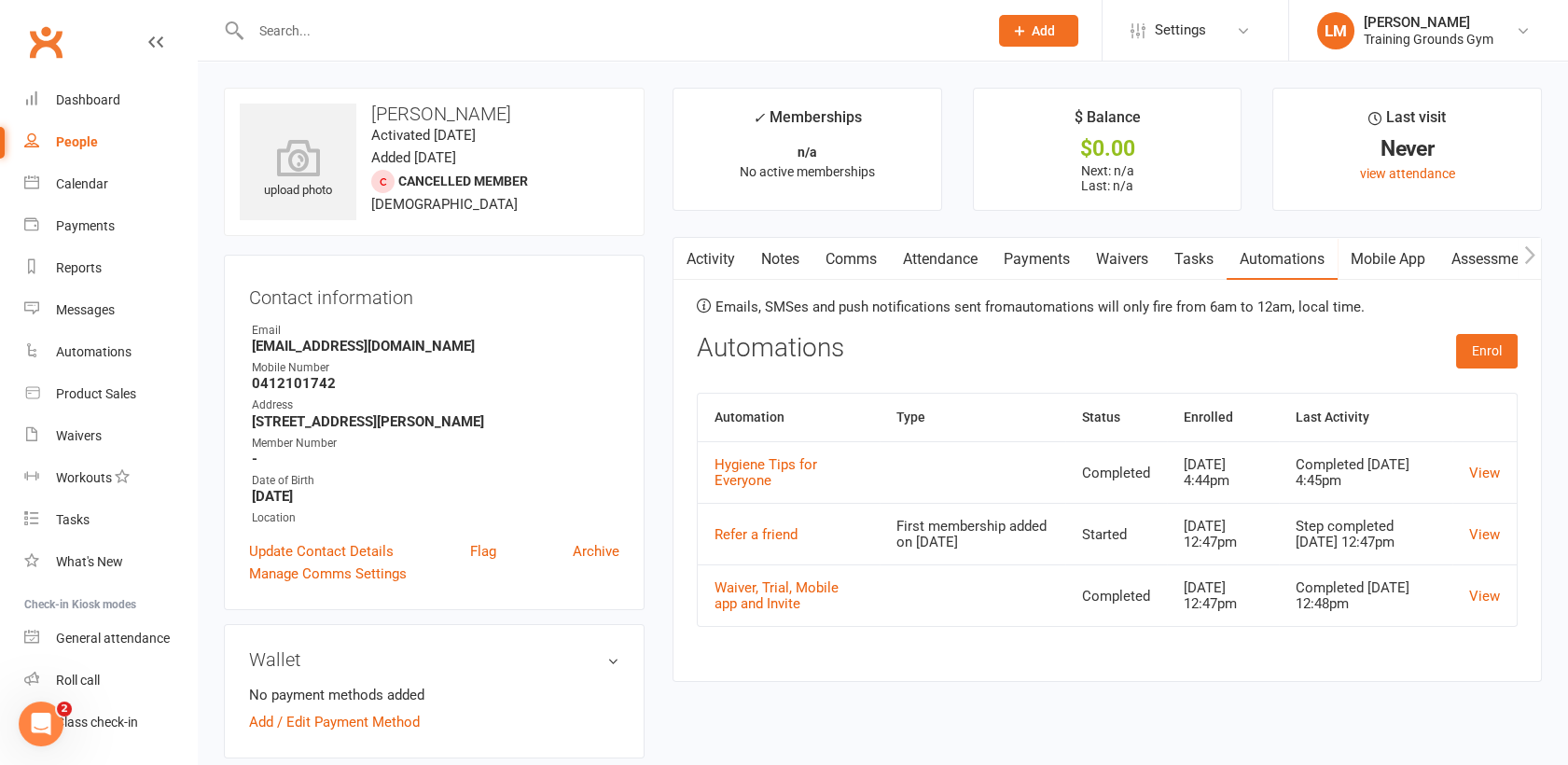
click at [372, 38] on input "text" at bounding box center [610, 31] width 730 height 27
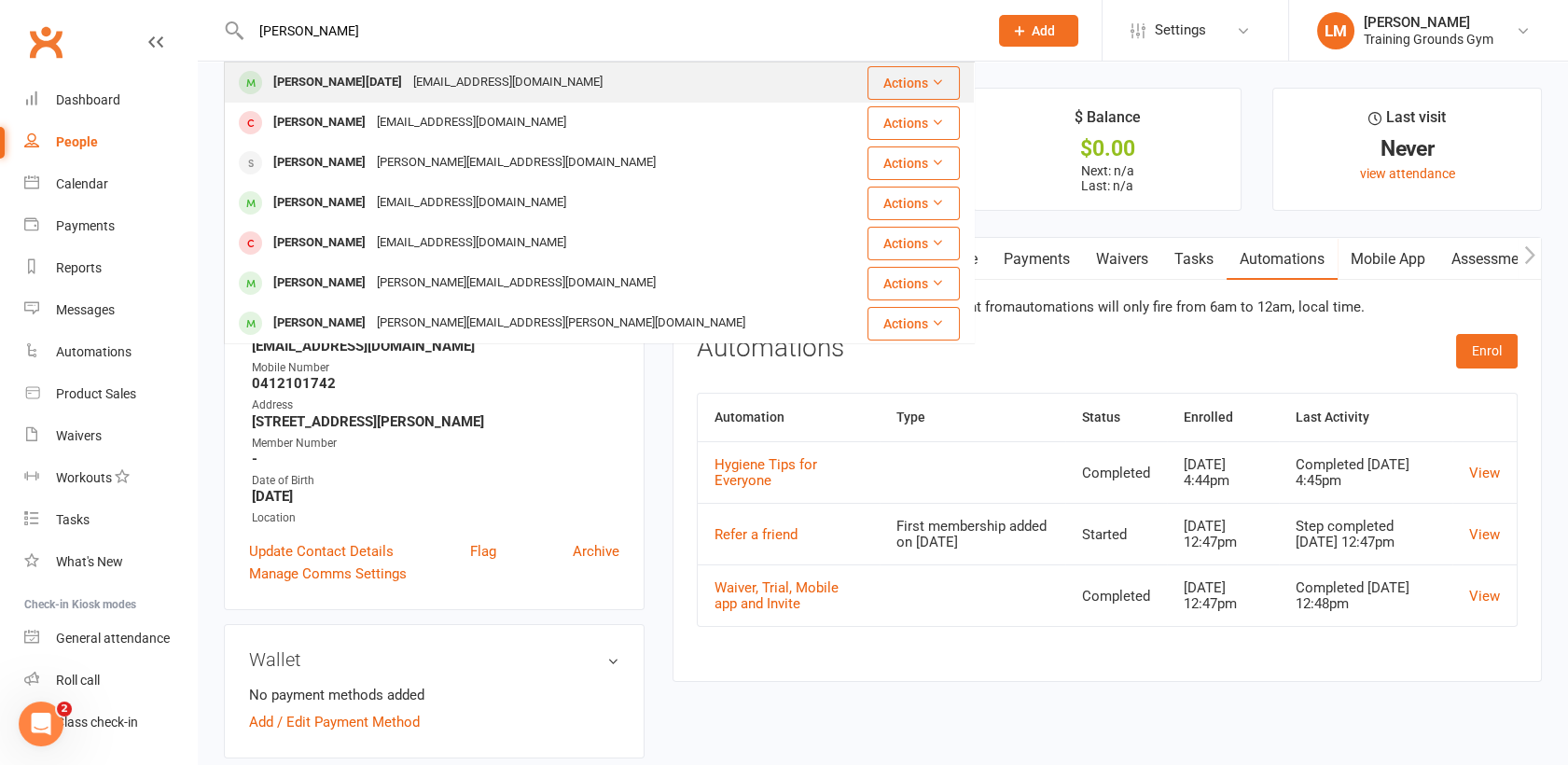
type input "[PERSON_NAME]"
click at [408, 82] on div "[EMAIL_ADDRESS][DOMAIN_NAME]" at bounding box center [508, 82] width 201 height 27
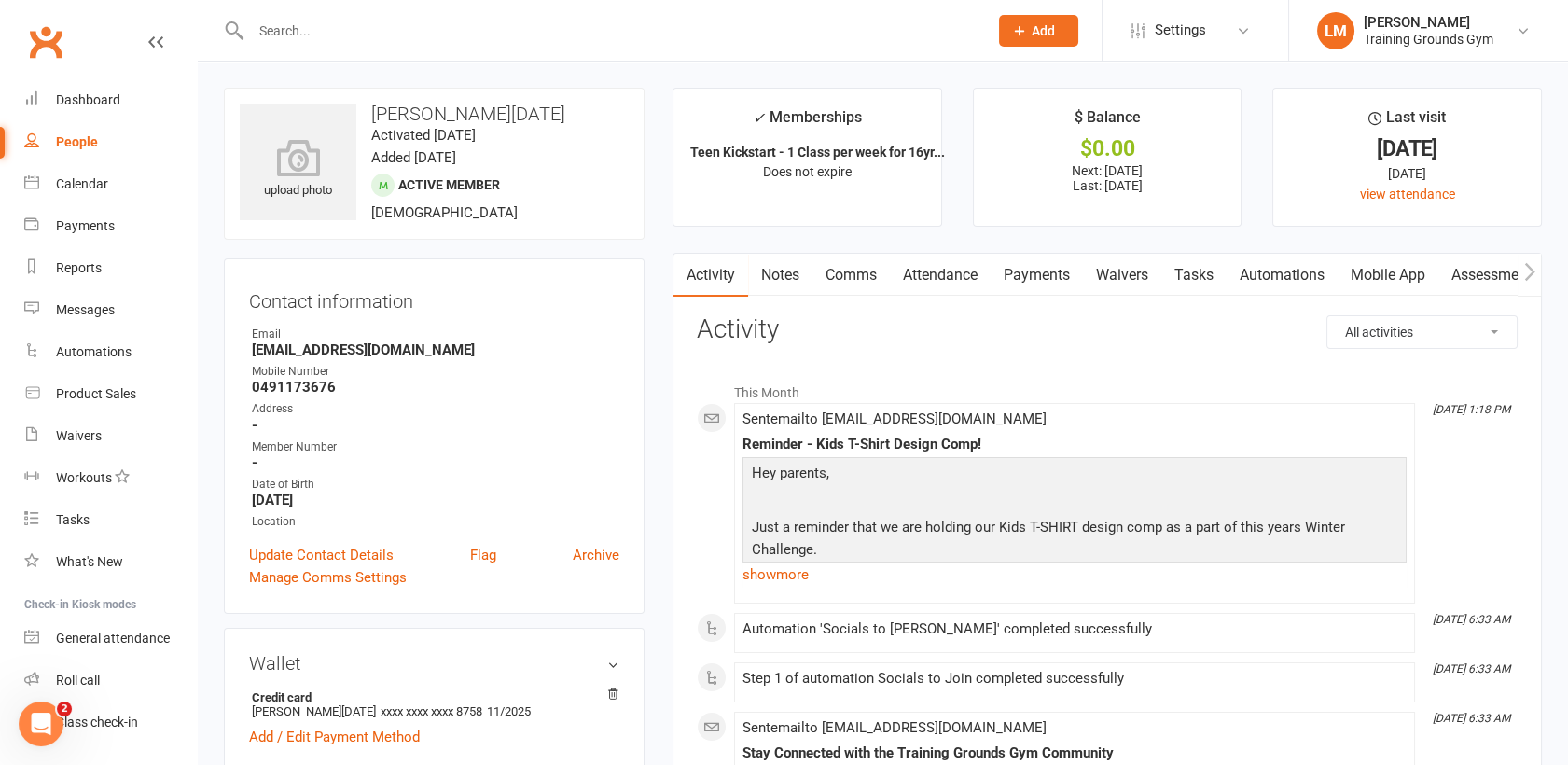
click at [1025, 276] on link "Payments" at bounding box center [1037, 276] width 93 height 43
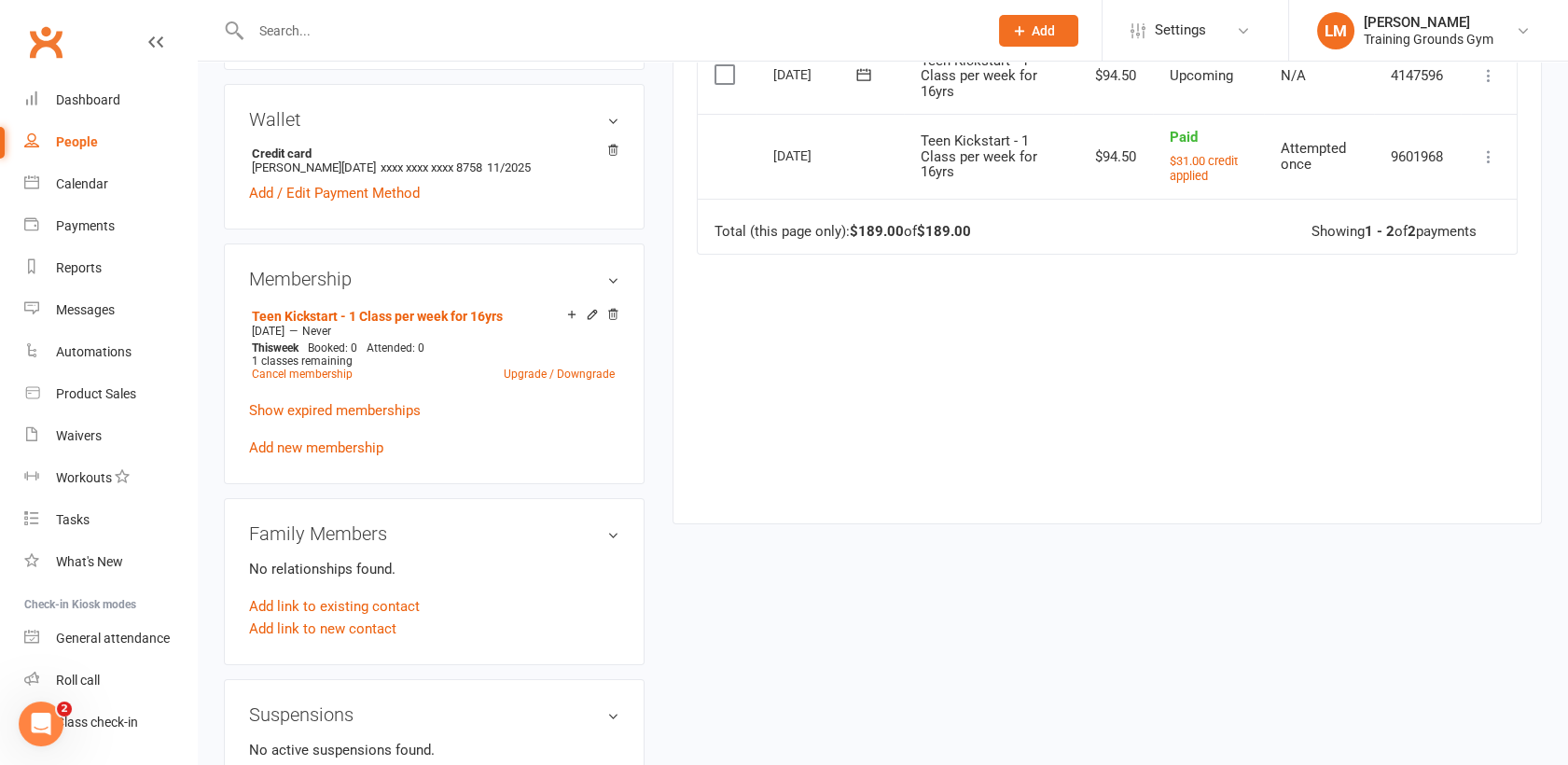
scroll to position [546, 0]
click at [277, 375] on link "Cancel membership" at bounding box center [302, 370] width 100 height 13
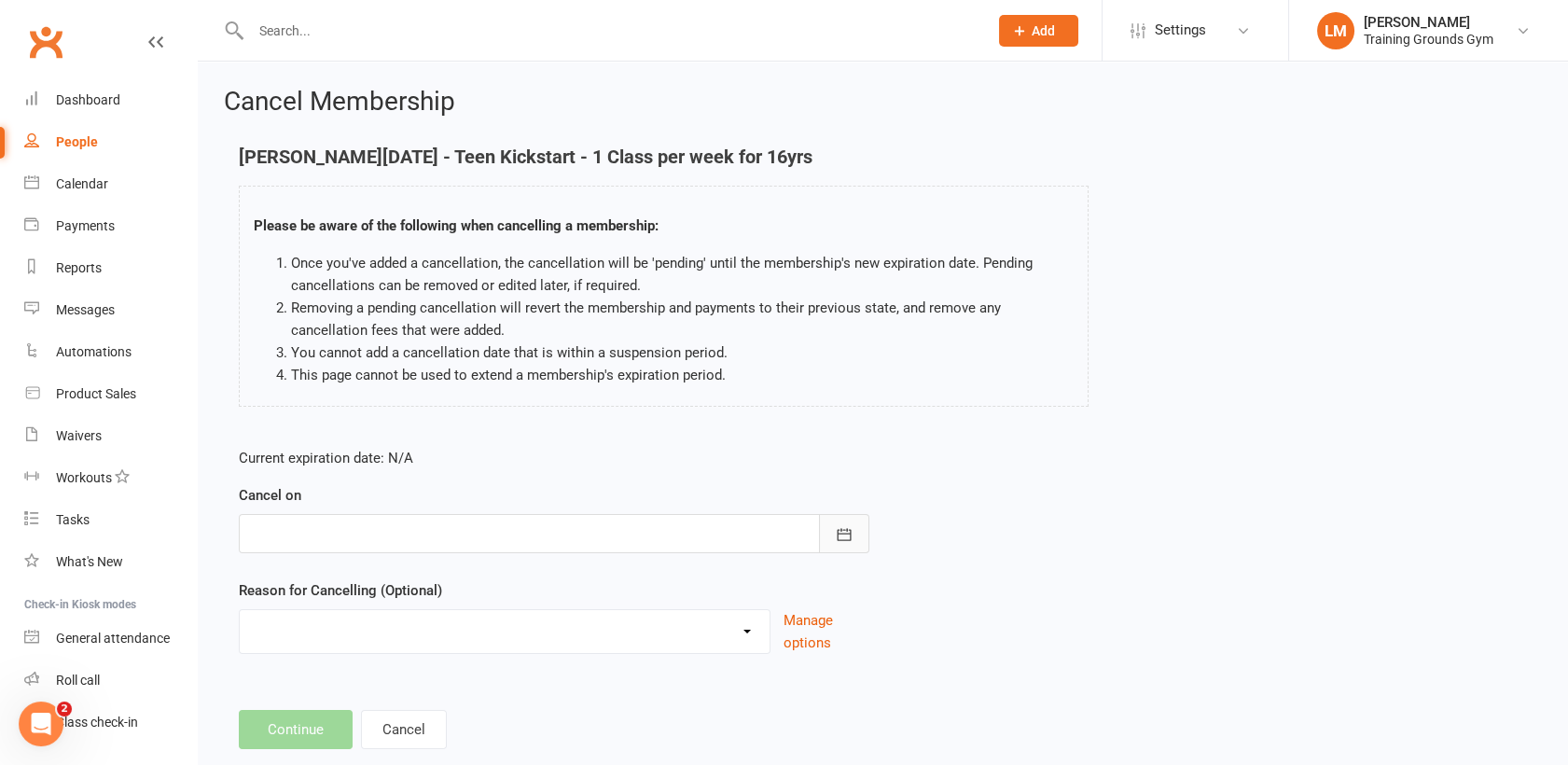
click at [849, 530] on icon "button" at bounding box center [844, 534] width 19 height 19
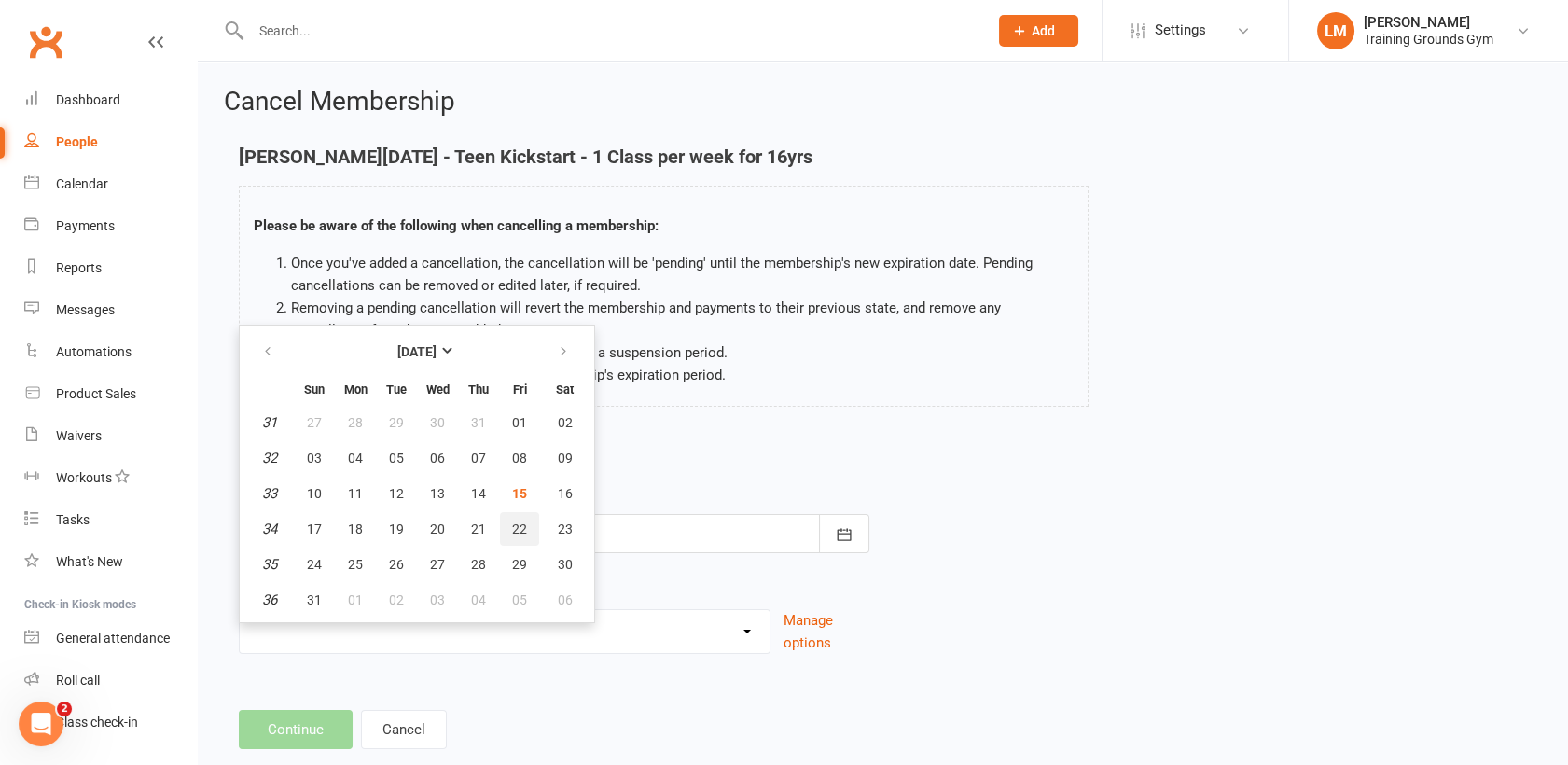
click at [515, 529] on span "22" at bounding box center [519, 529] width 15 height 15
type input "[DATE]"
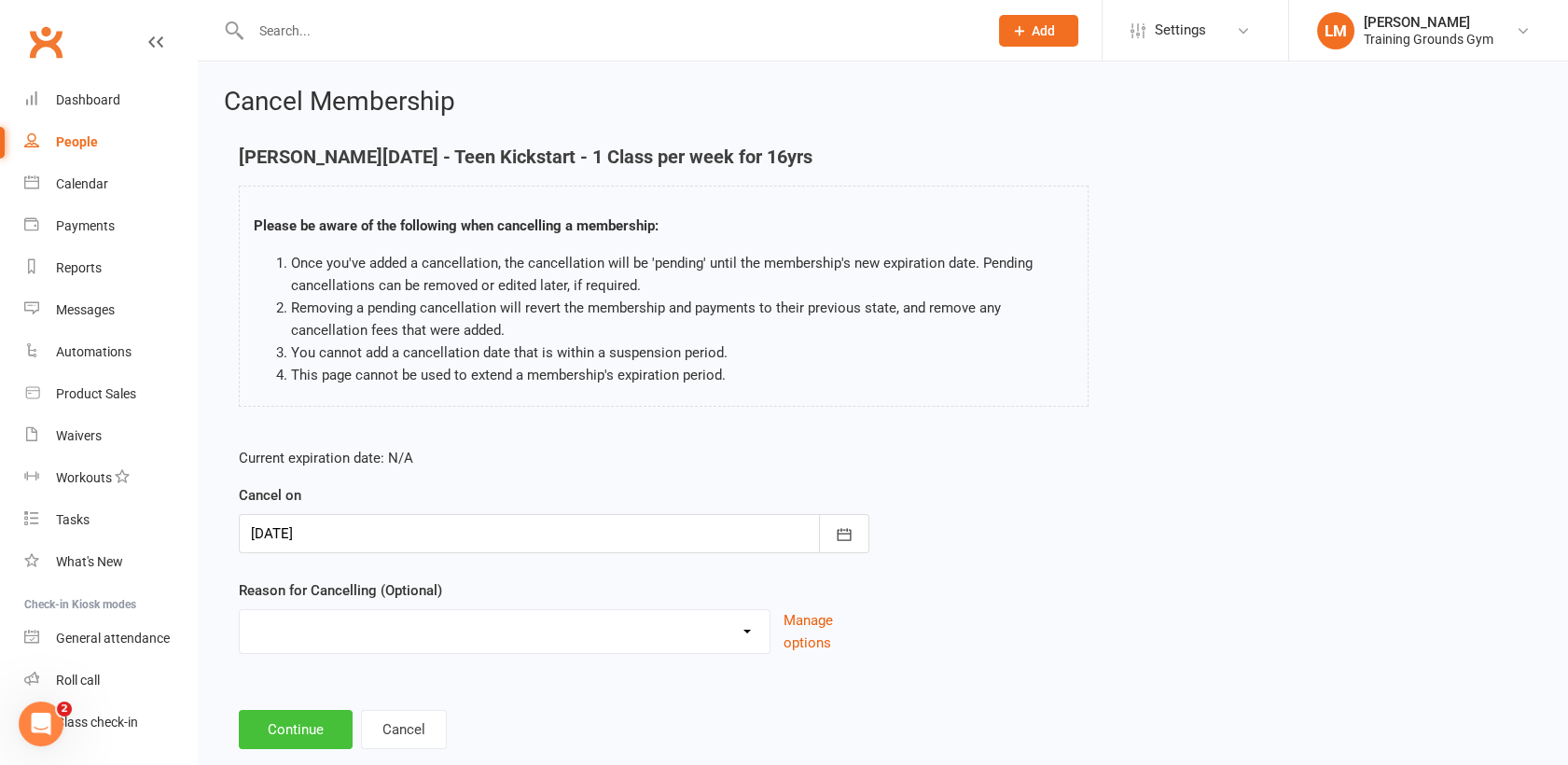
click at [330, 734] on button "Continue" at bounding box center [296, 730] width 114 height 39
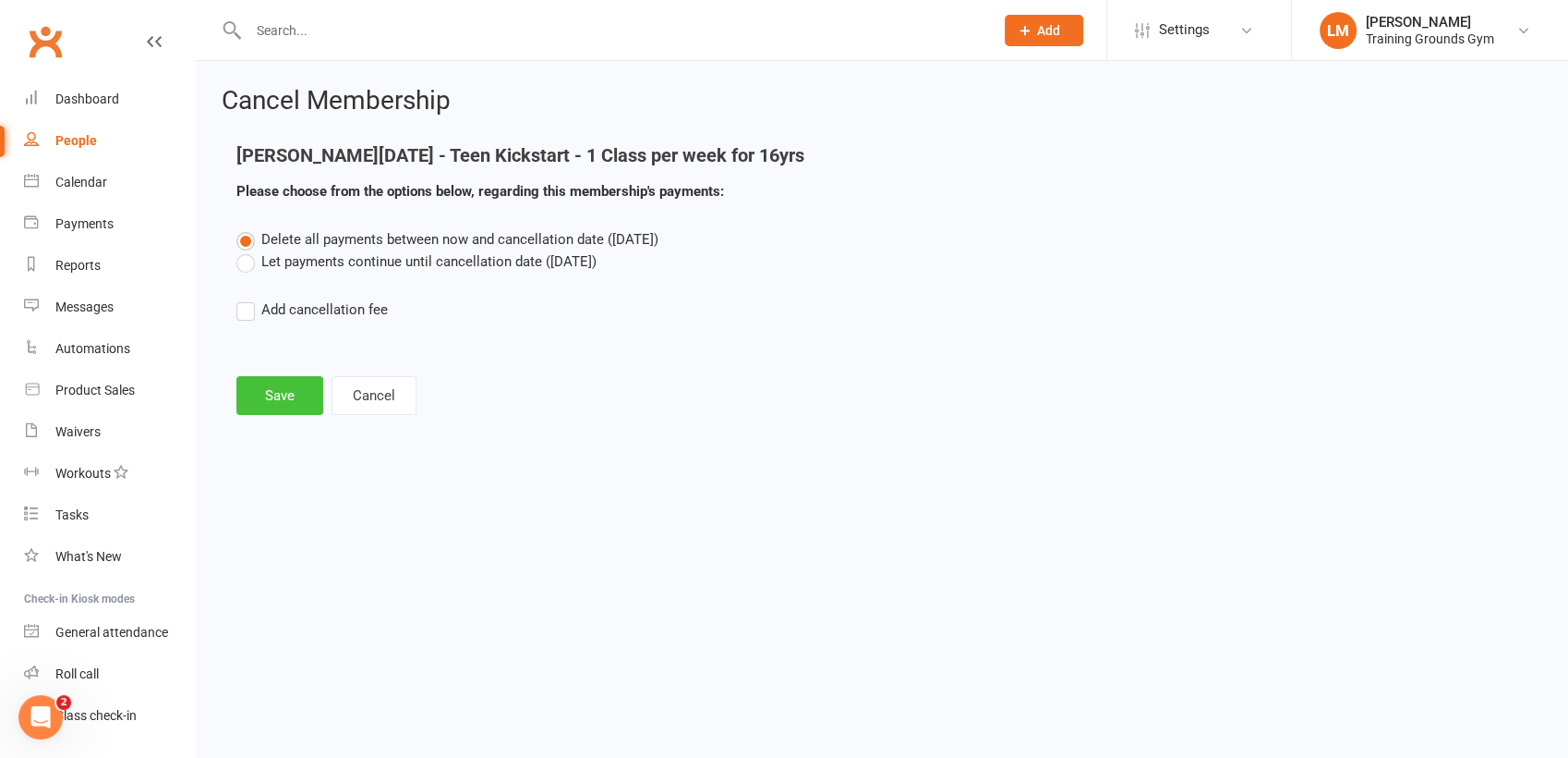
click at [273, 391] on button "Save" at bounding box center [280, 396] width 87 height 39
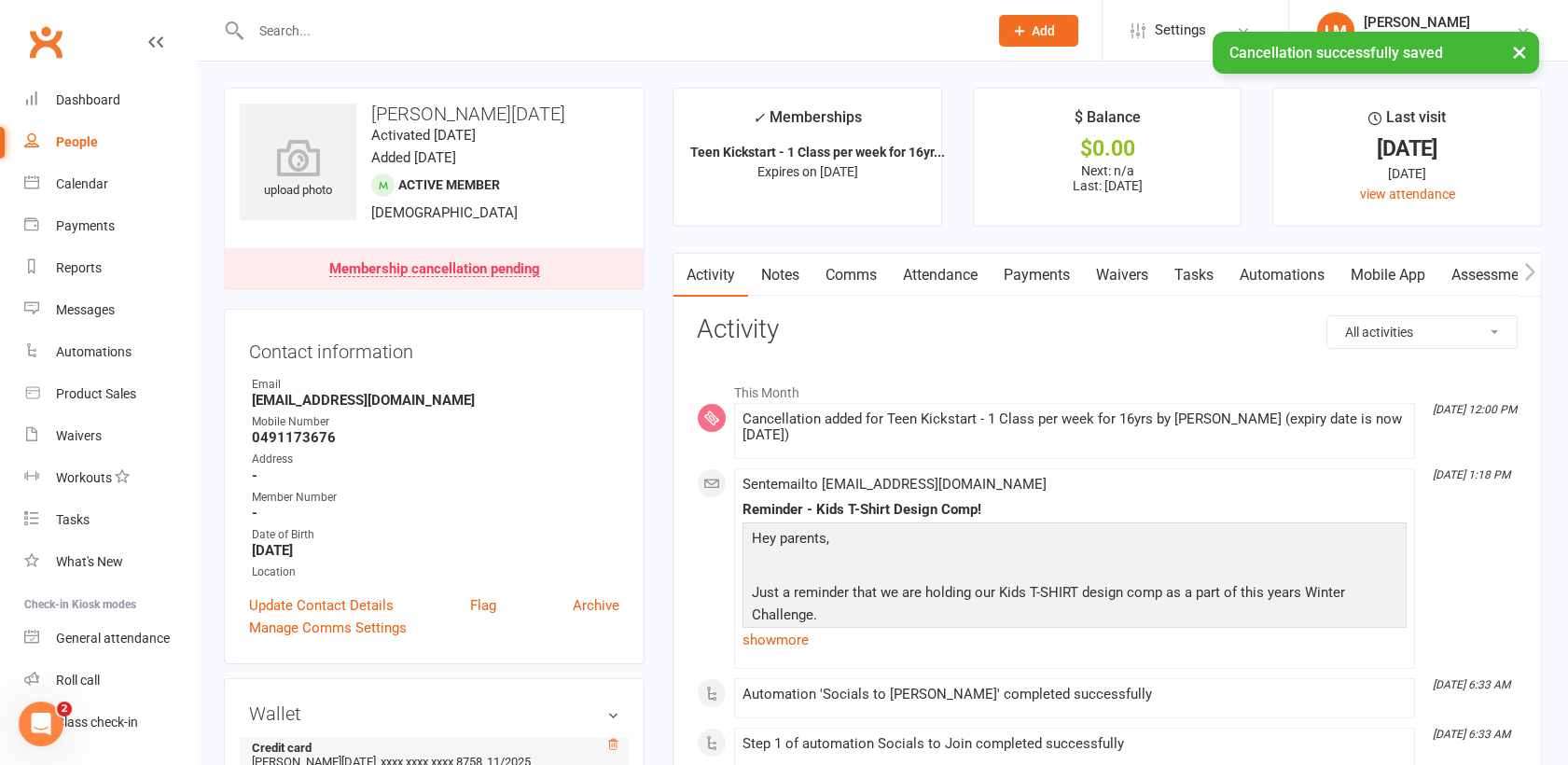
click at [614, 740] on icon at bounding box center [613, 743] width 13 height 13
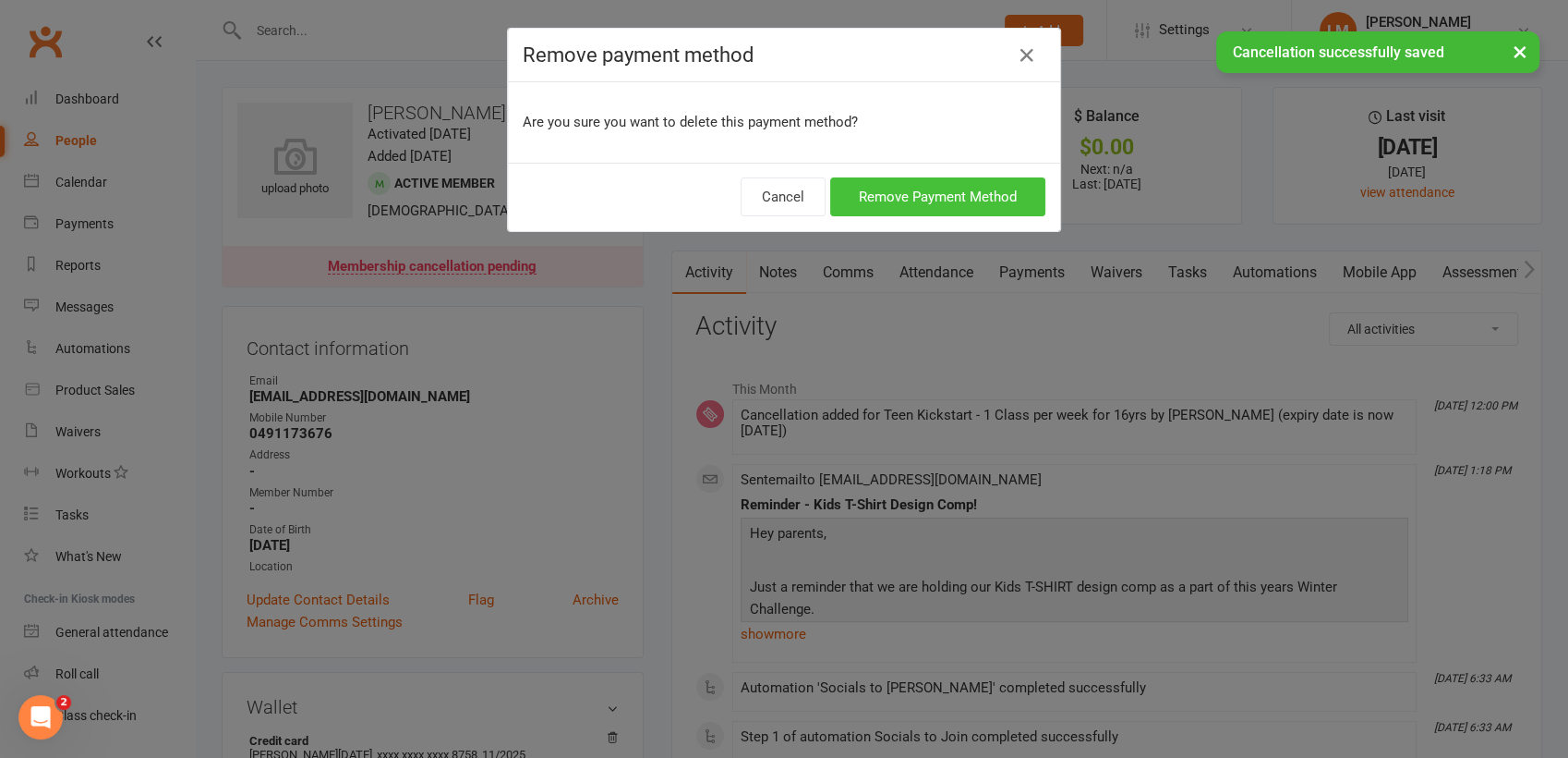
click at [878, 203] on button "Remove Payment Method" at bounding box center [938, 197] width 216 height 39
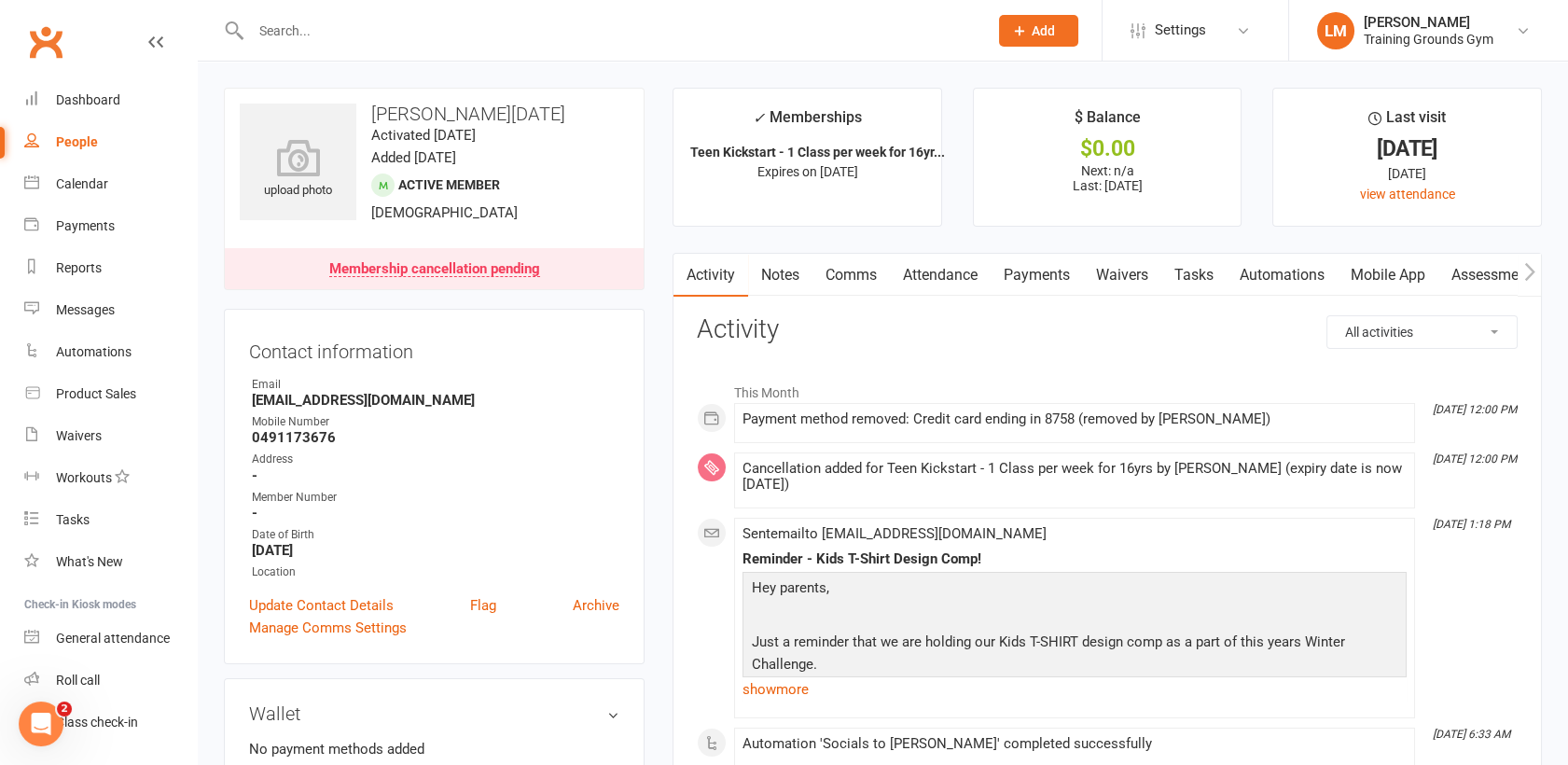
click at [302, 38] on input "text" at bounding box center [610, 31] width 730 height 27
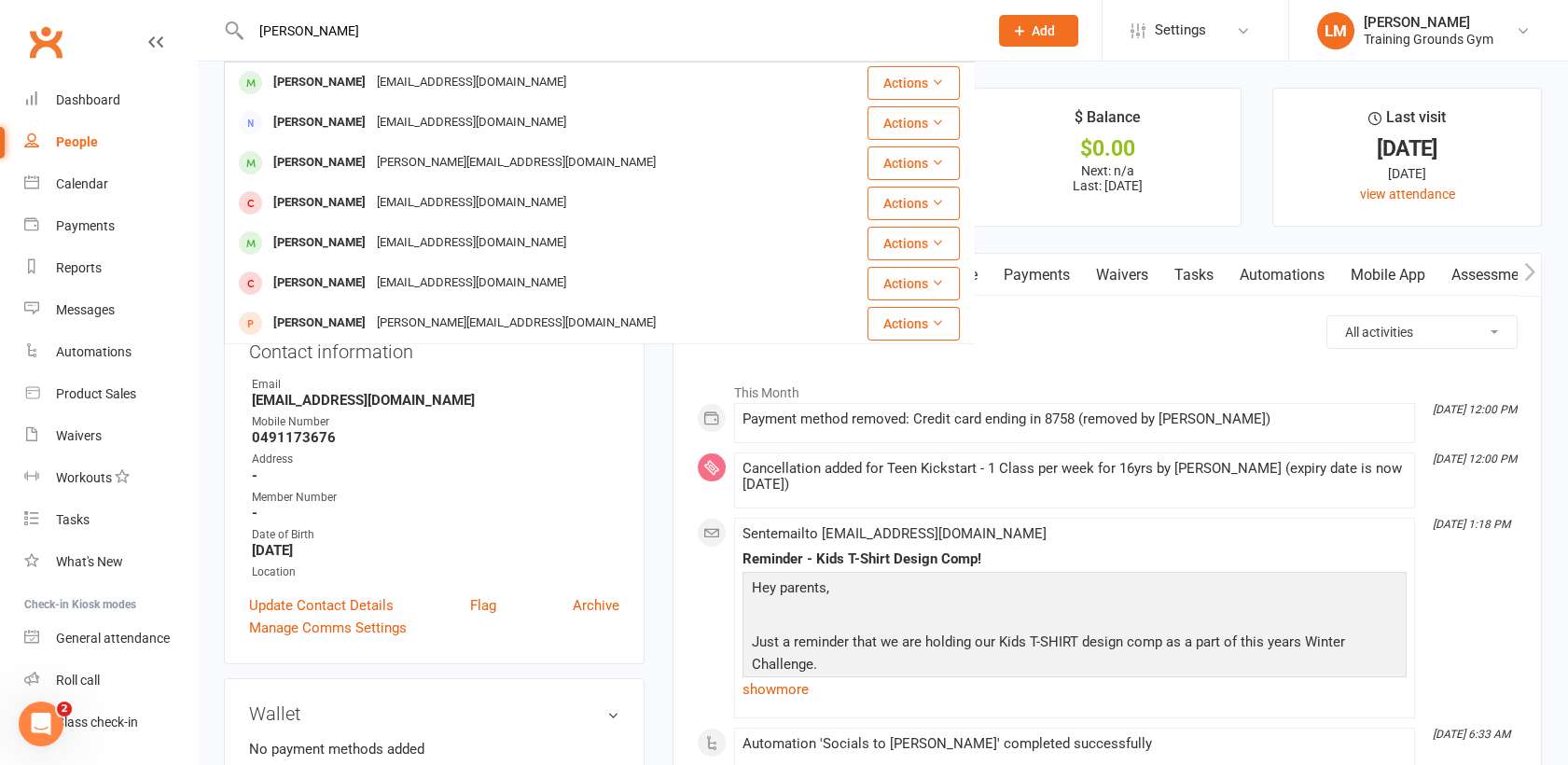
type input "[PERSON_NAME]"
click at [341, 79] on div "[PERSON_NAME]" at bounding box center [319, 82] width 103 height 27
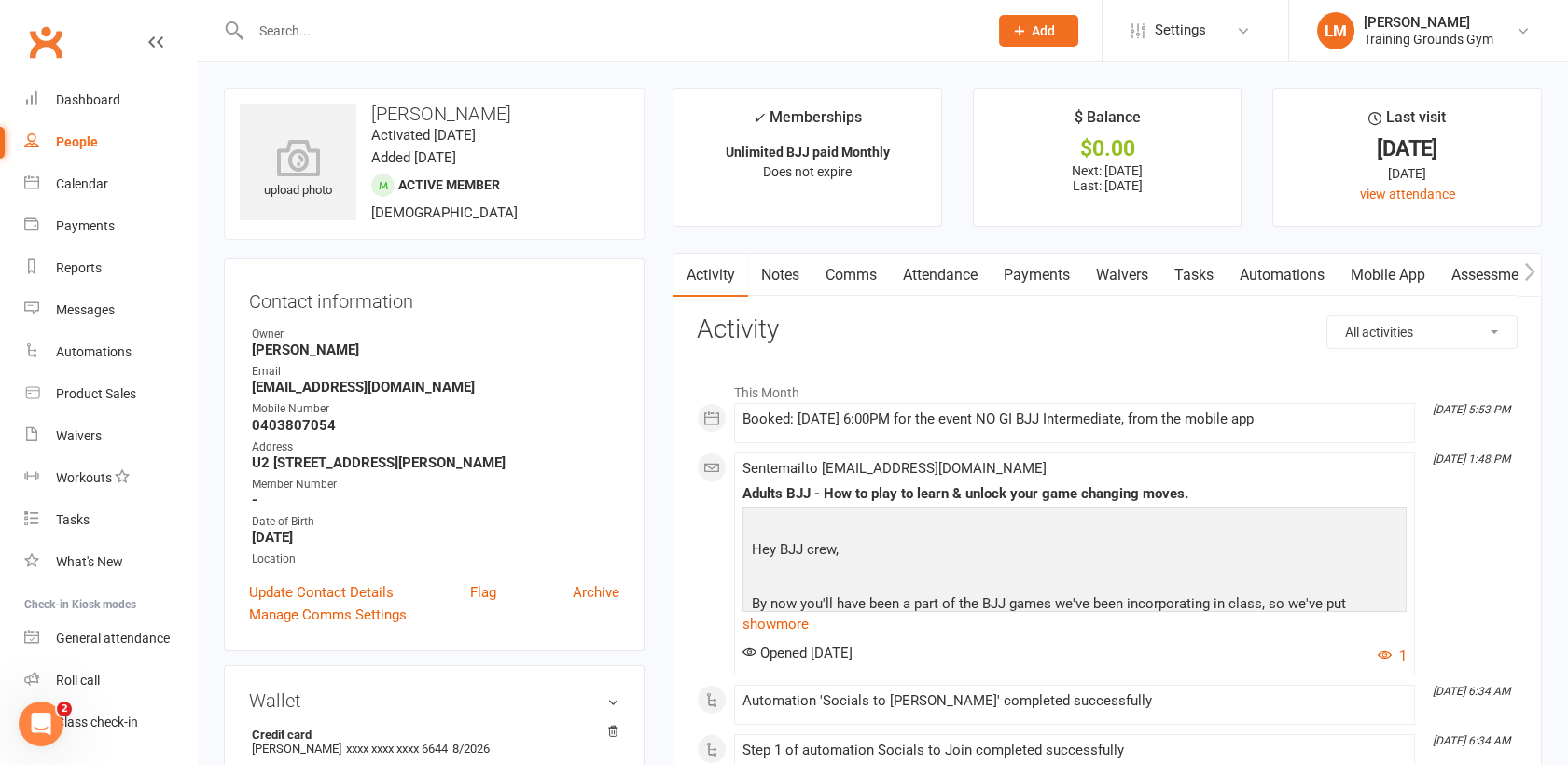
click at [281, 26] on input "text" at bounding box center [610, 31] width 730 height 27
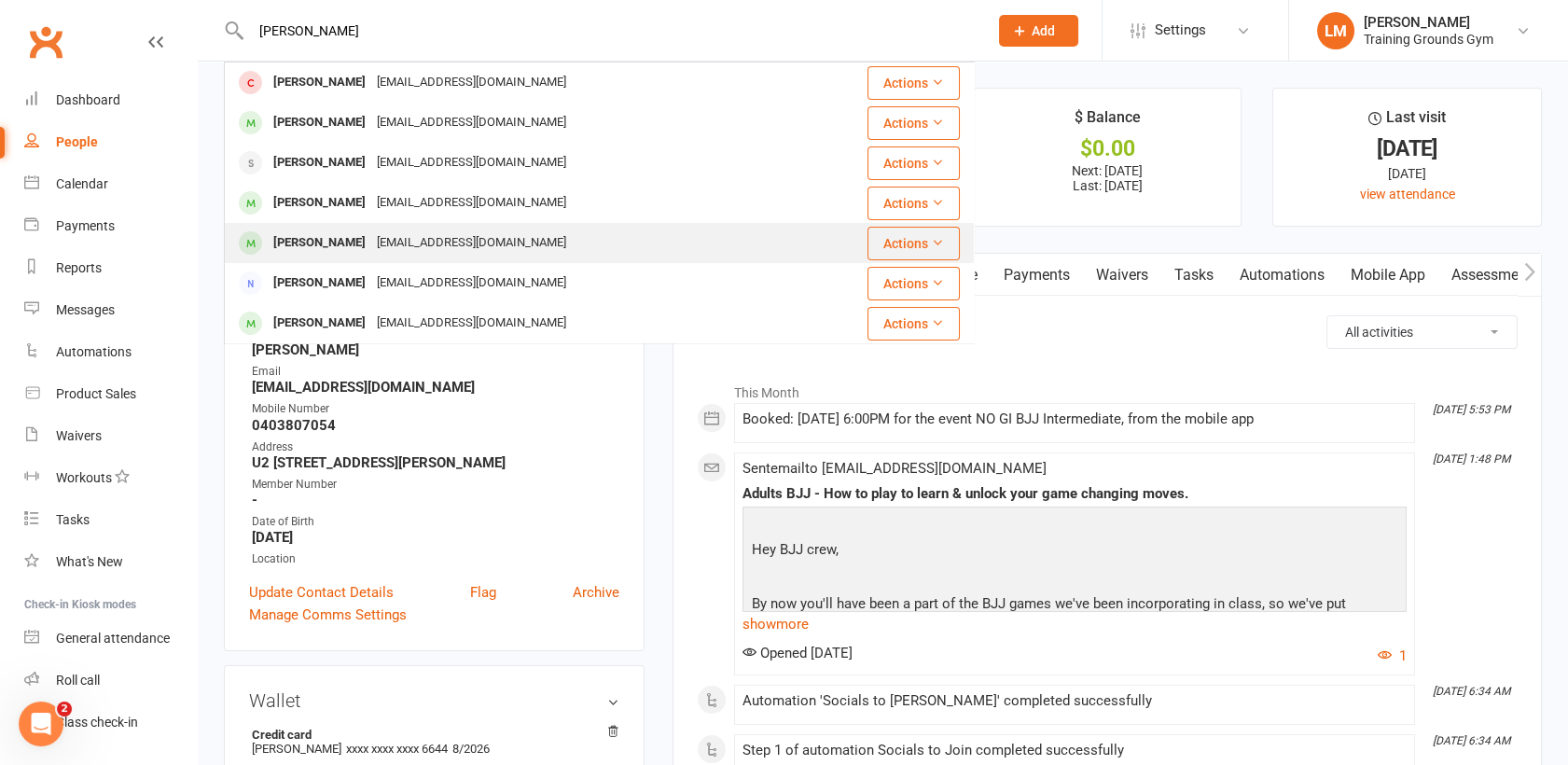
type input "[PERSON_NAME]"
click at [323, 242] on div "[PERSON_NAME]" at bounding box center [319, 242] width 103 height 27
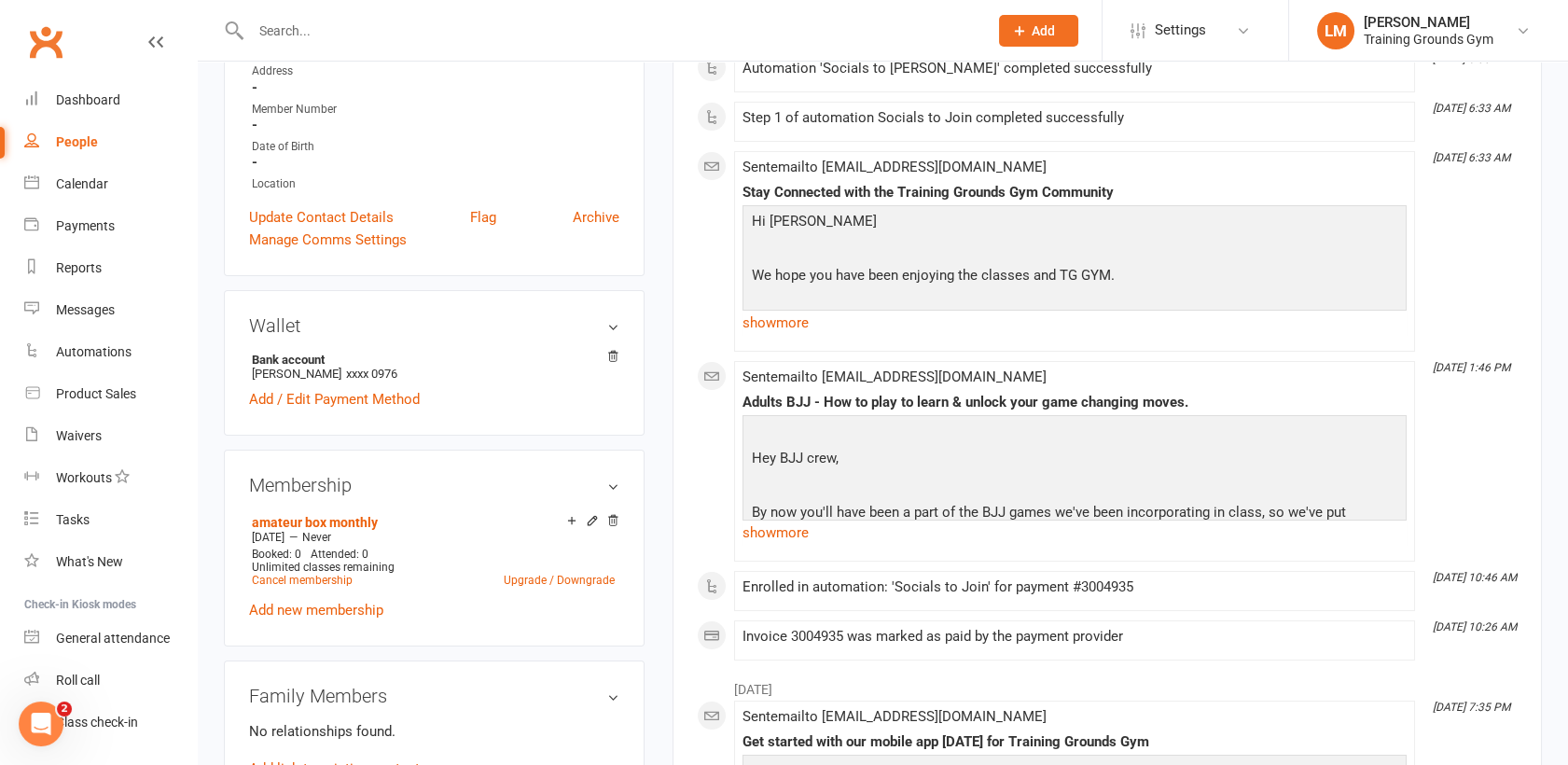
scroll to position [342, 0]
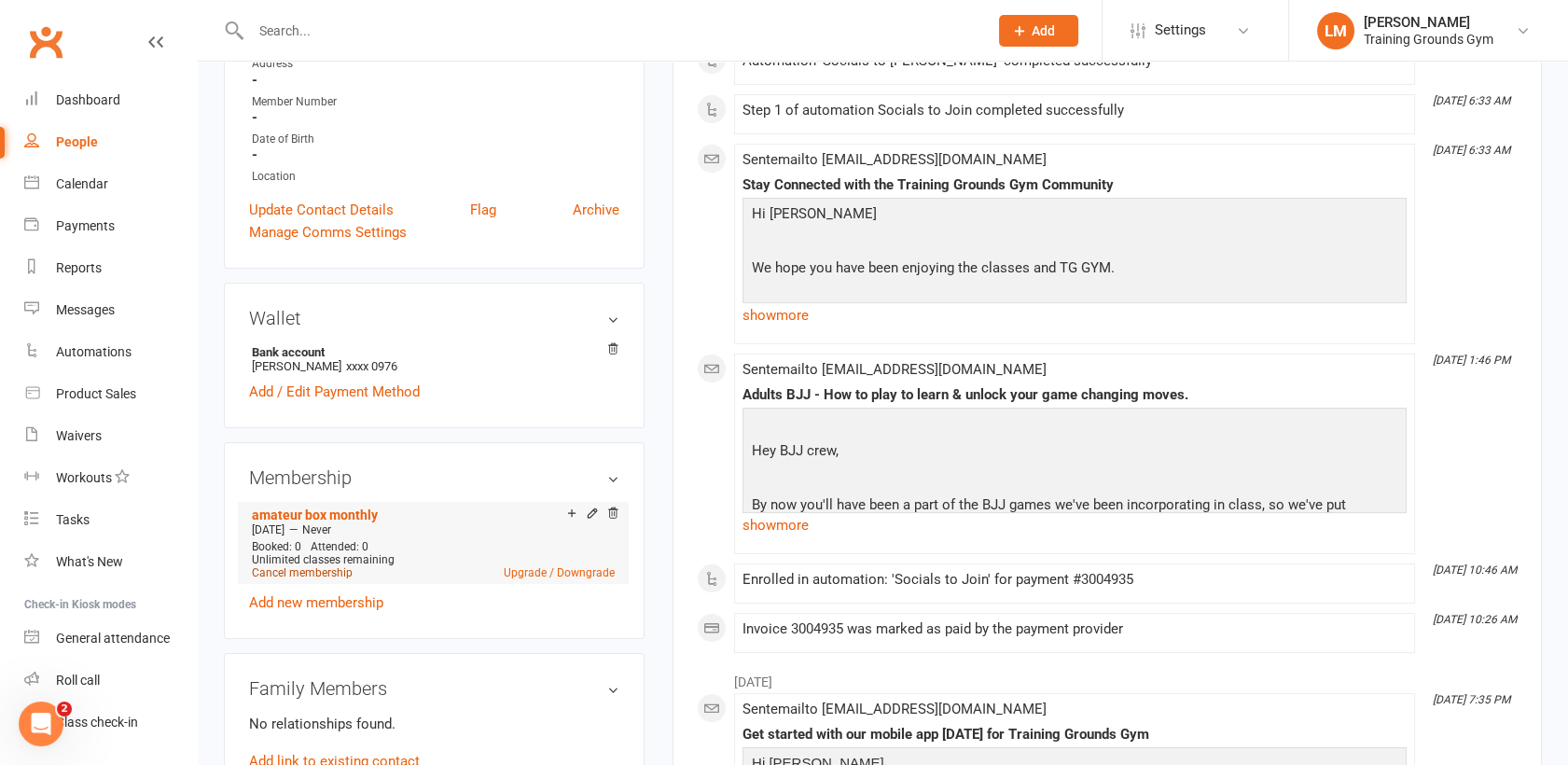
click at [328, 568] on link "Cancel membership" at bounding box center [302, 572] width 100 height 13
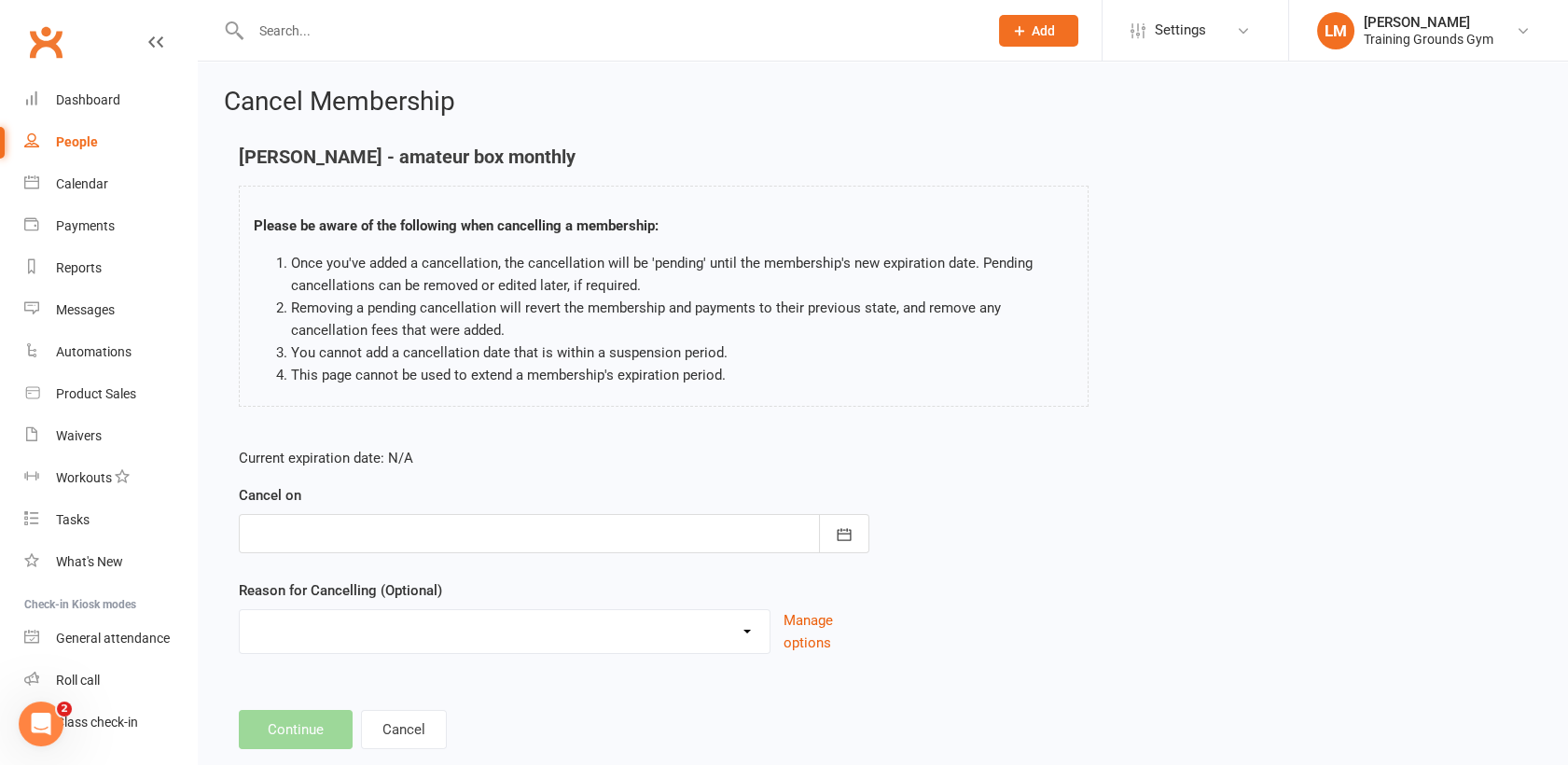
click at [405, 522] on div at bounding box center [555, 534] width 630 height 39
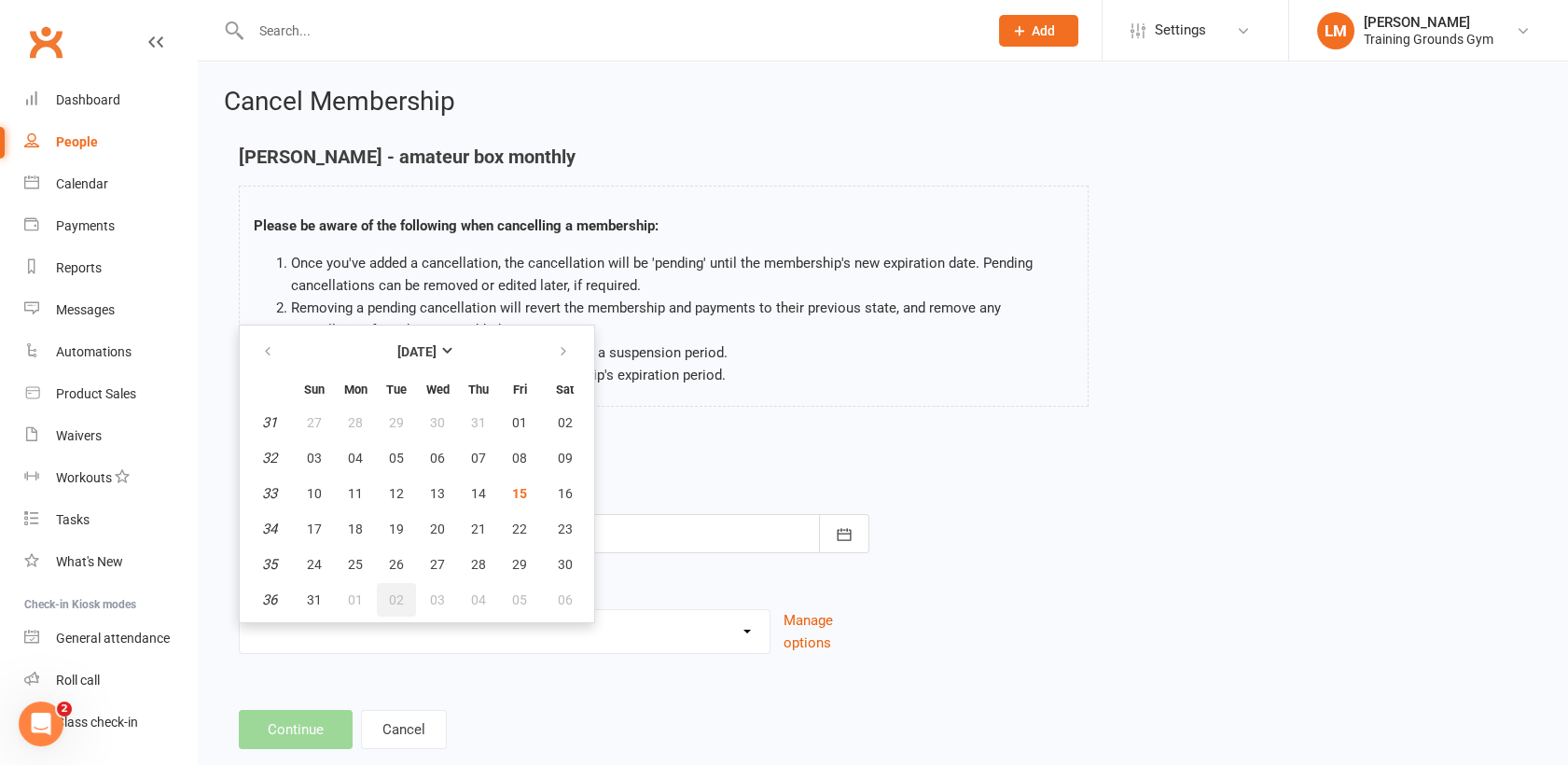
click at [402, 598] on span "02" at bounding box center [396, 600] width 15 height 15
type input "[DATE]"
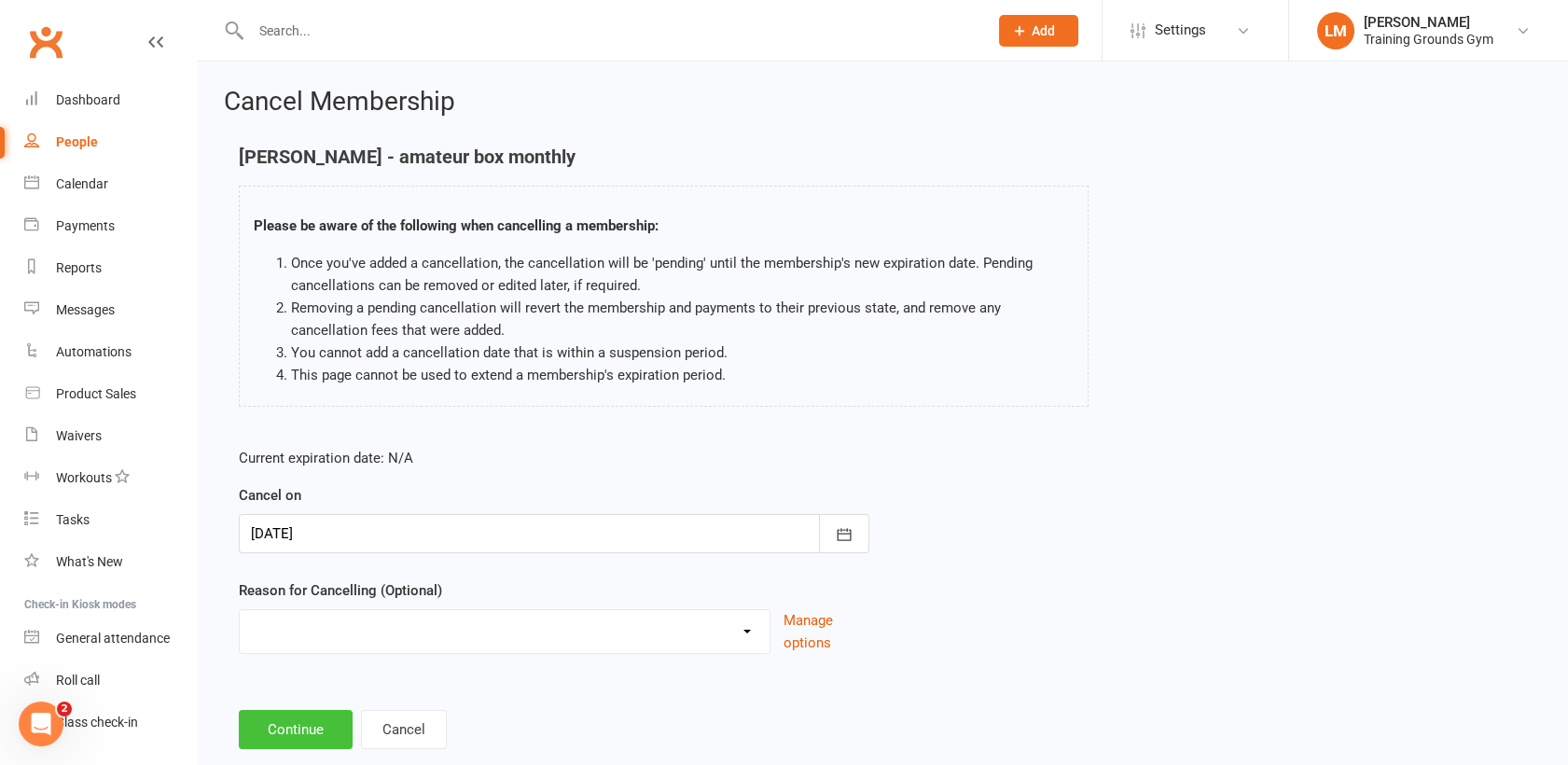
click at [322, 727] on button "Continue" at bounding box center [296, 730] width 114 height 39
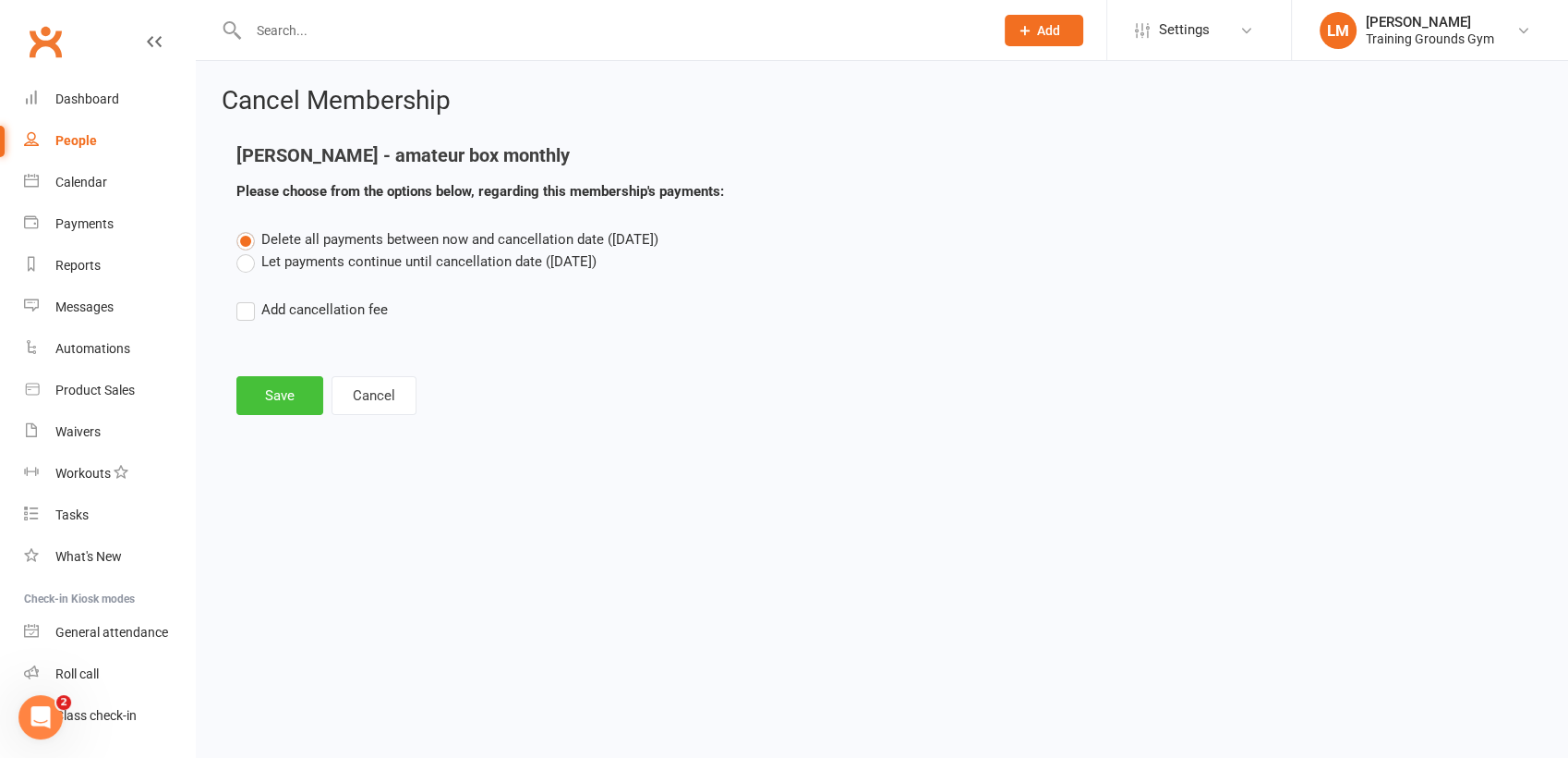
click at [273, 388] on button "Save" at bounding box center [280, 396] width 87 height 39
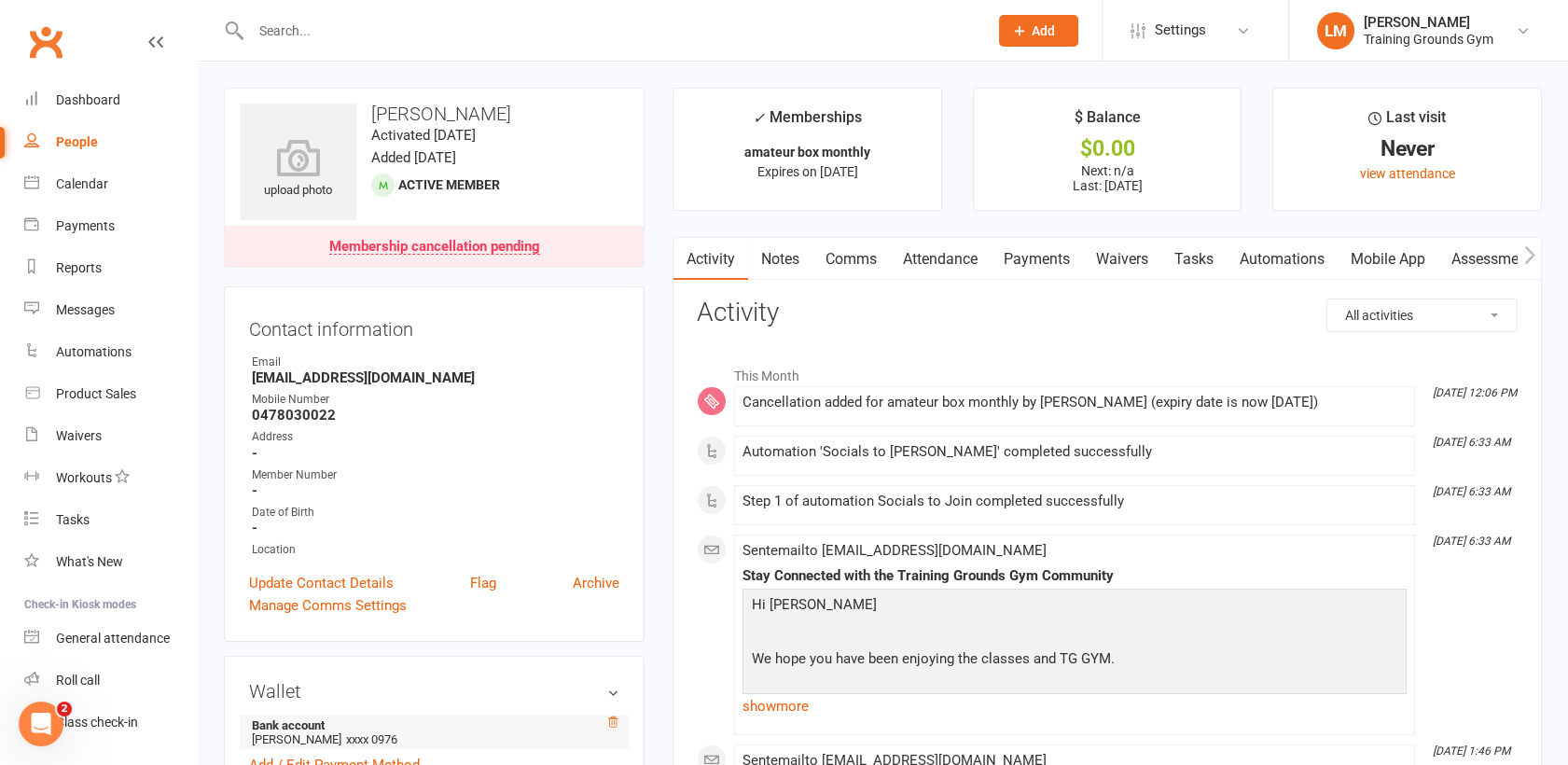
click at [610, 717] on icon at bounding box center [613, 722] width 9 height 10
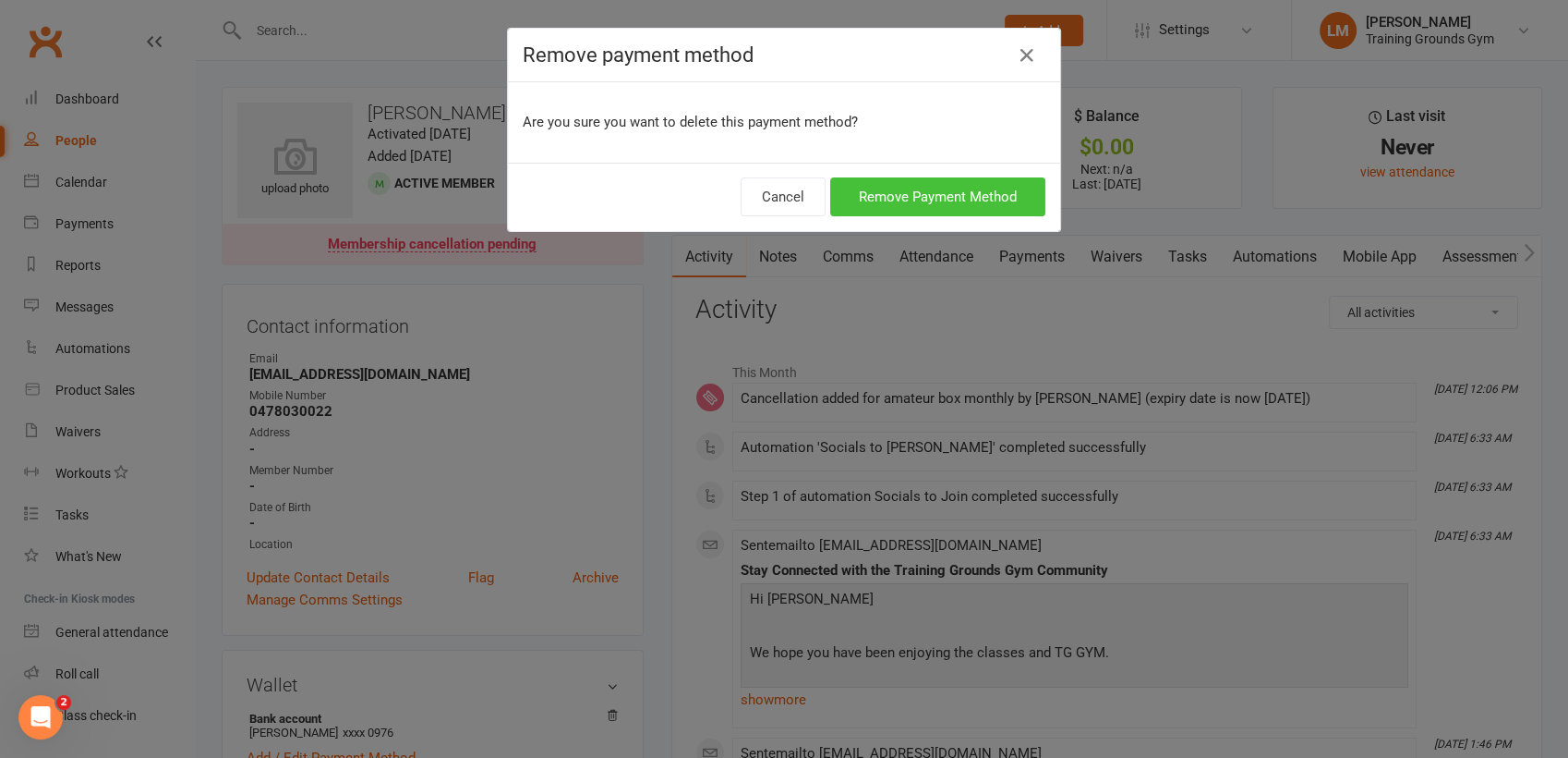
click at [902, 191] on button "Remove Payment Method" at bounding box center [938, 197] width 216 height 39
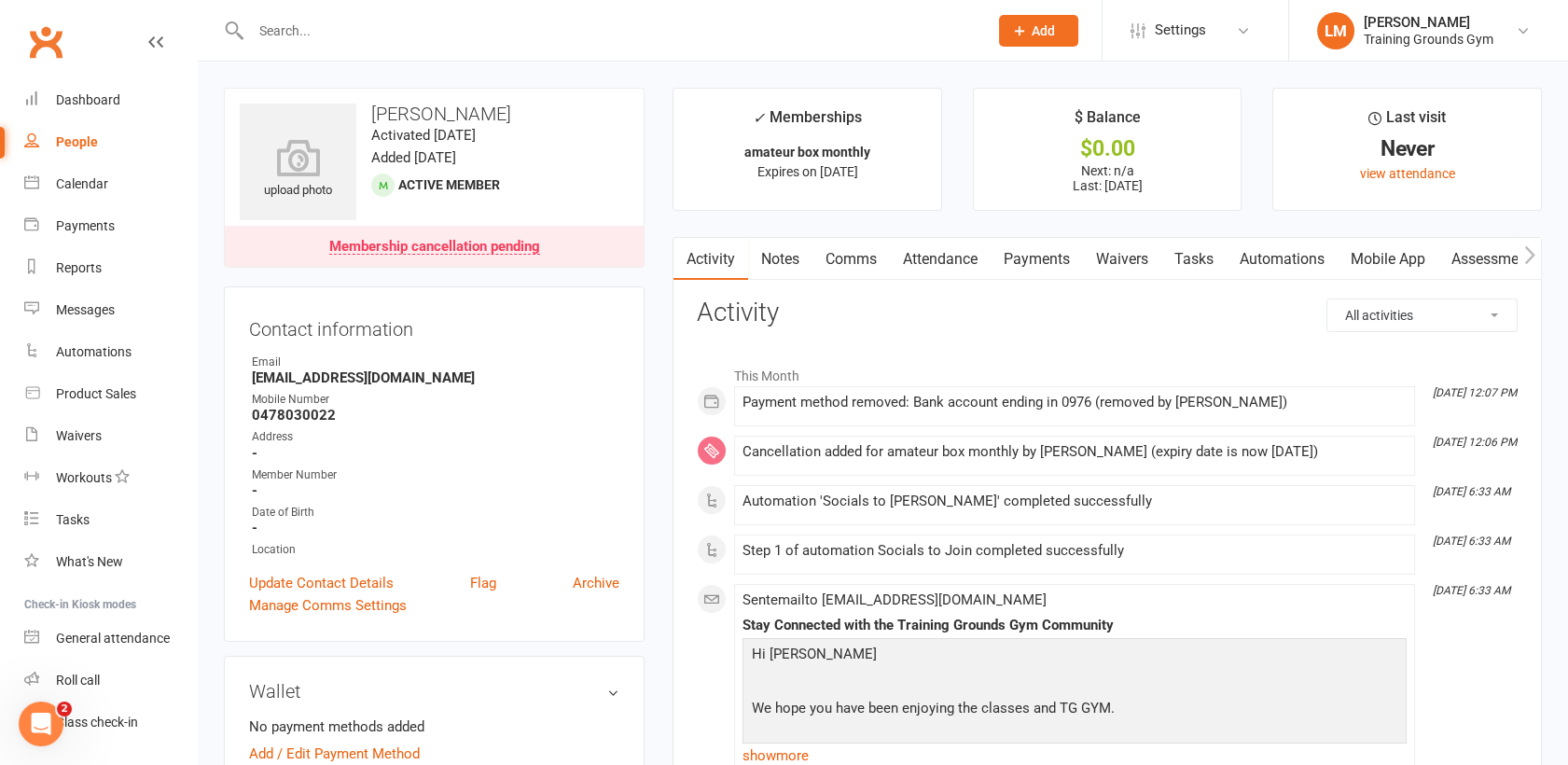
click at [1018, 260] on link "Payments" at bounding box center [1037, 260] width 93 height 43
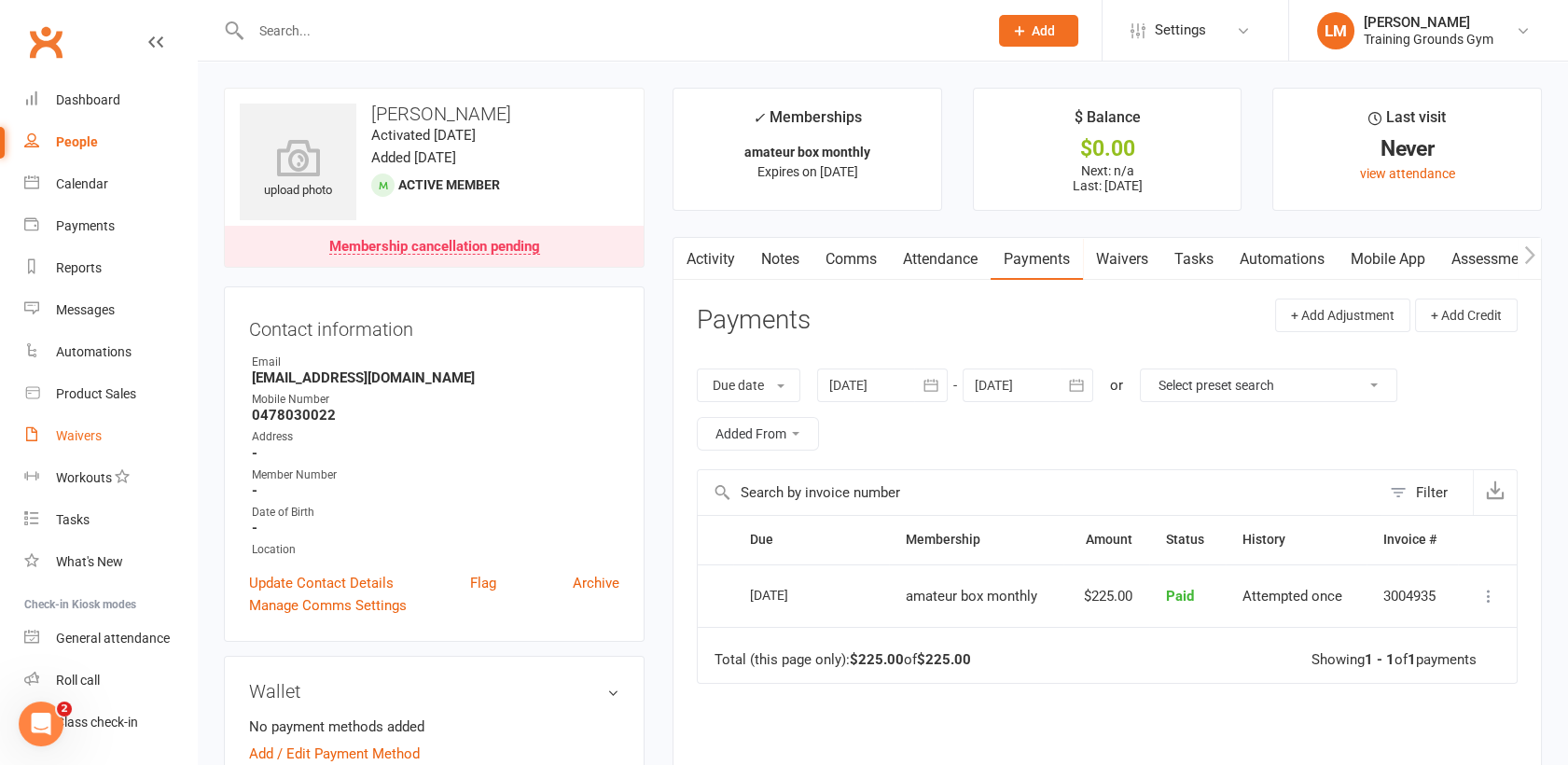
click at [101, 421] on link "Waivers" at bounding box center [110, 436] width 172 height 42
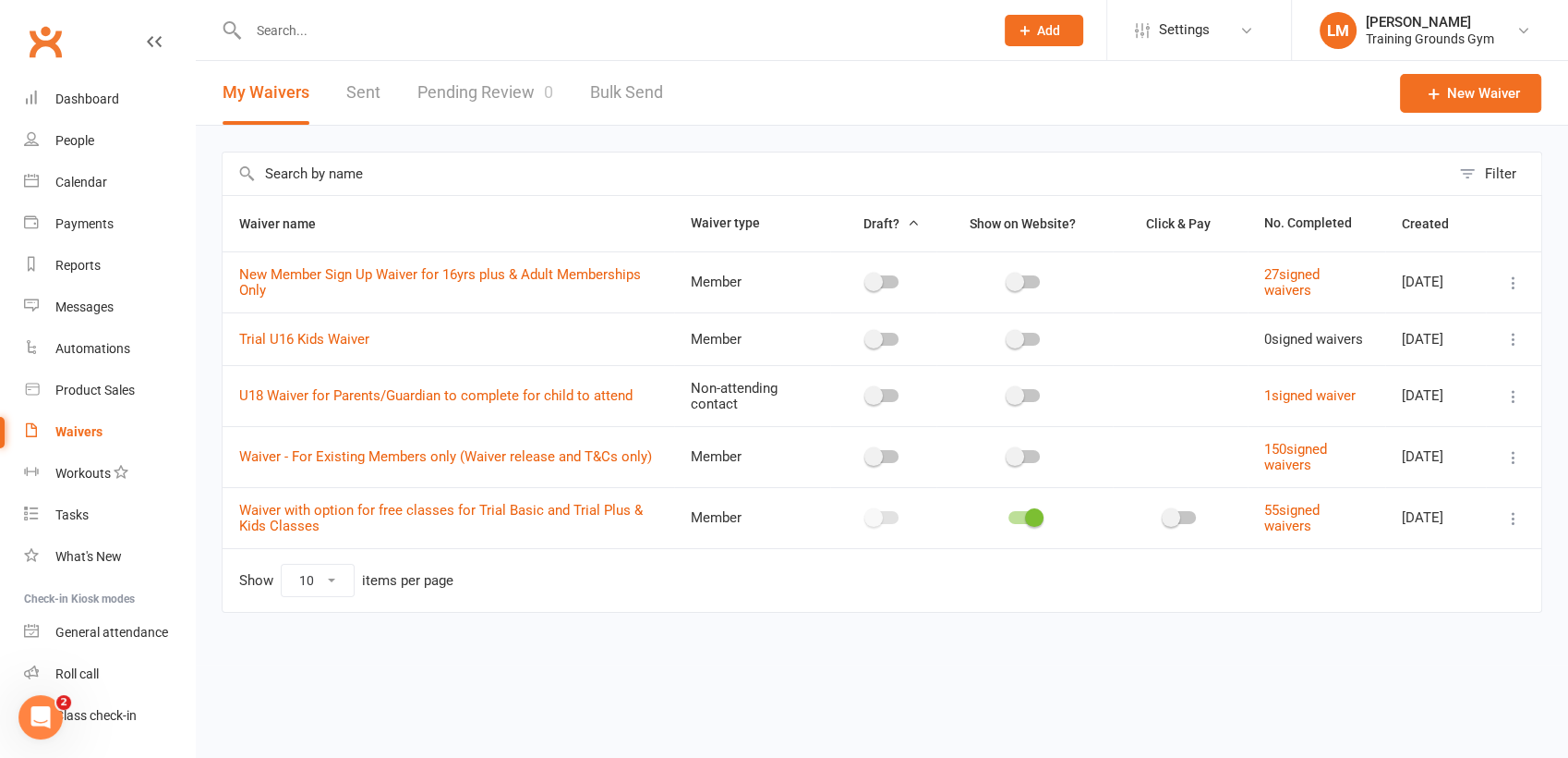
click at [490, 100] on link "Pending Review 0" at bounding box center [485, 93] width 136 height 63
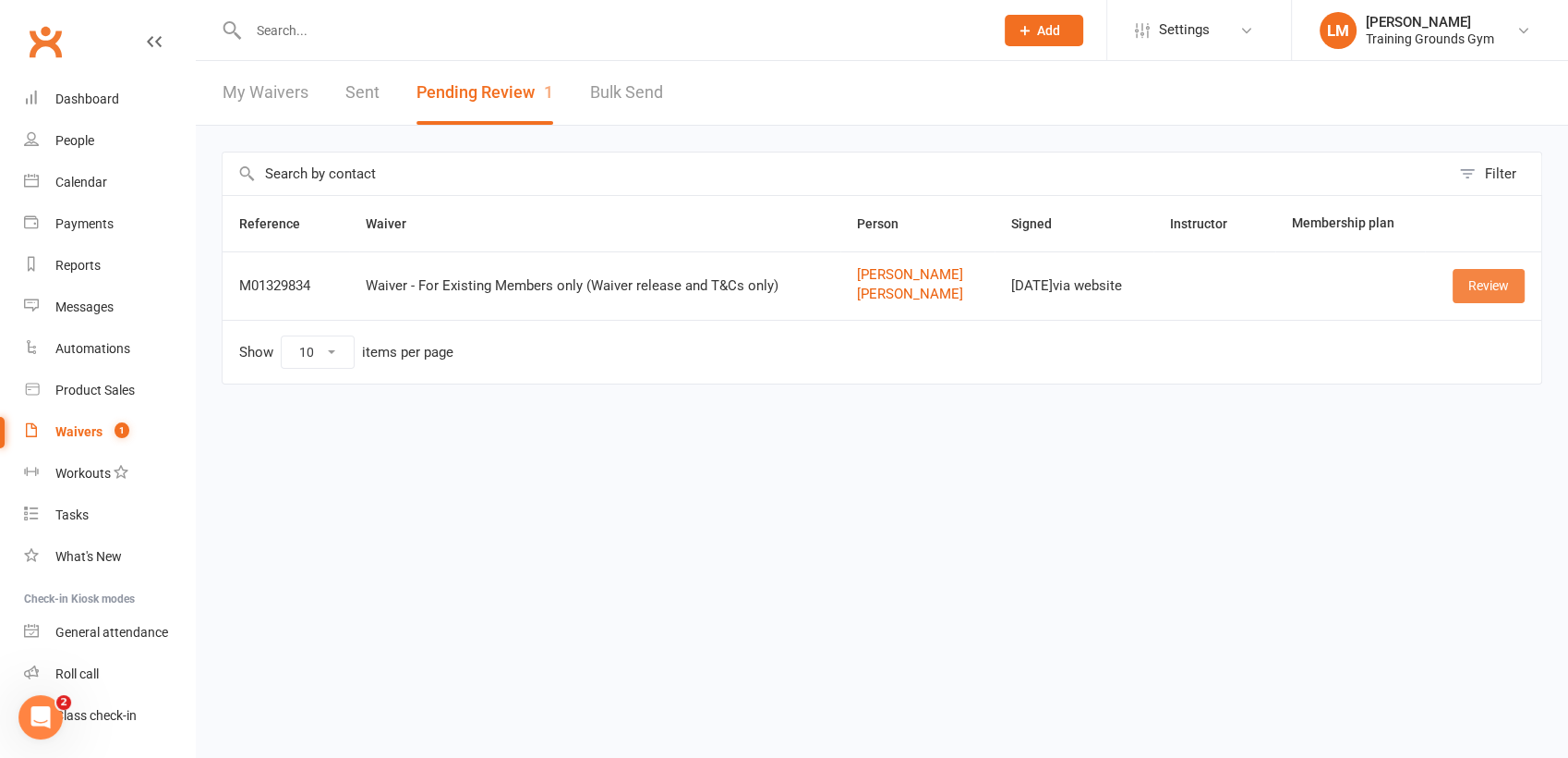
click at [1480, 285] on link "Review" at bounding box center [1489, 286] width 72 height 33
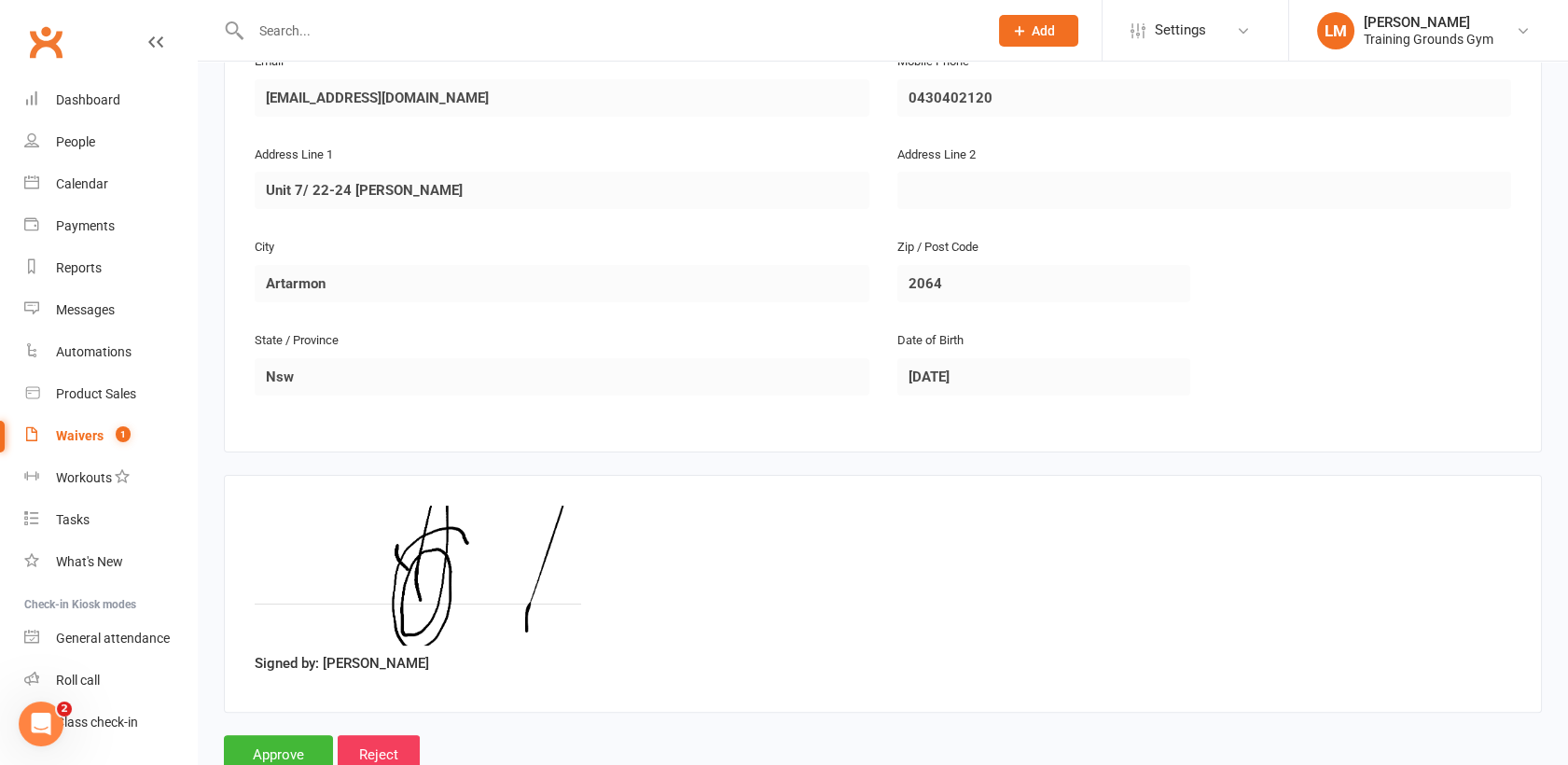
scroll to position [1187, 0]
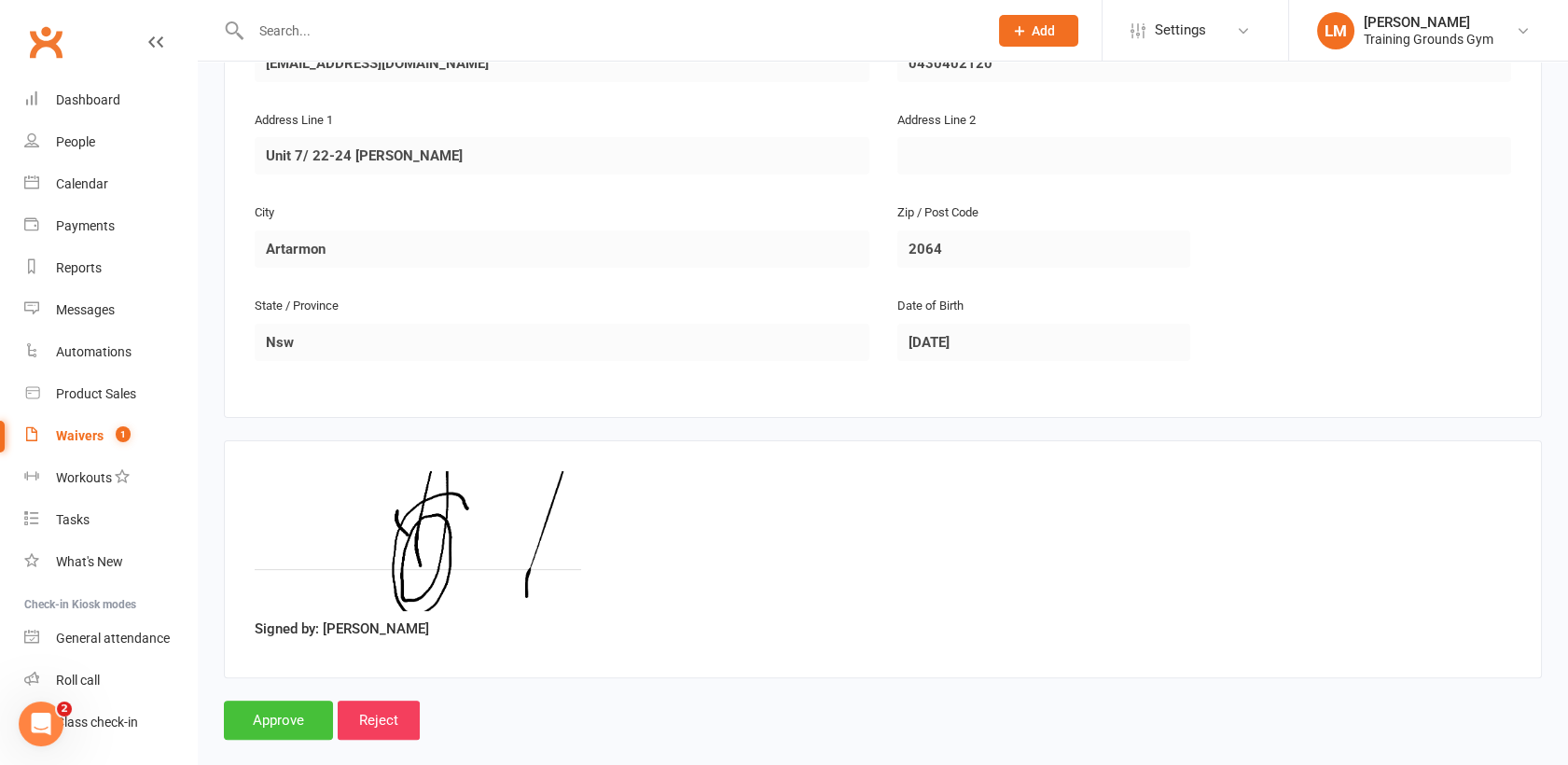
click at [256, 700] on input "Approve" at bounding box center [278, 720] width 109 height 39
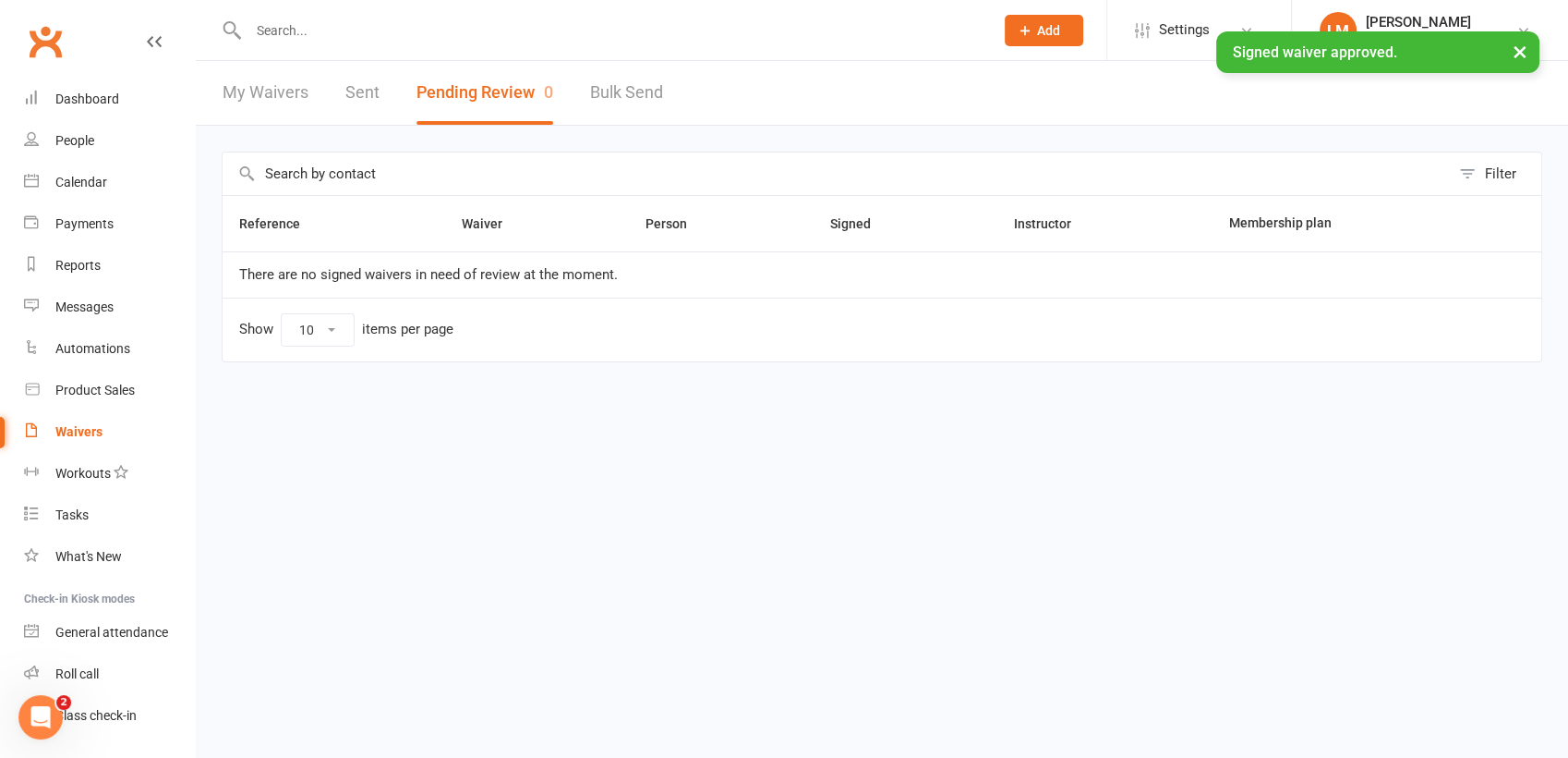
click at [270, 26] on input "text" at bounding box center [611, 30] width 738 height 26
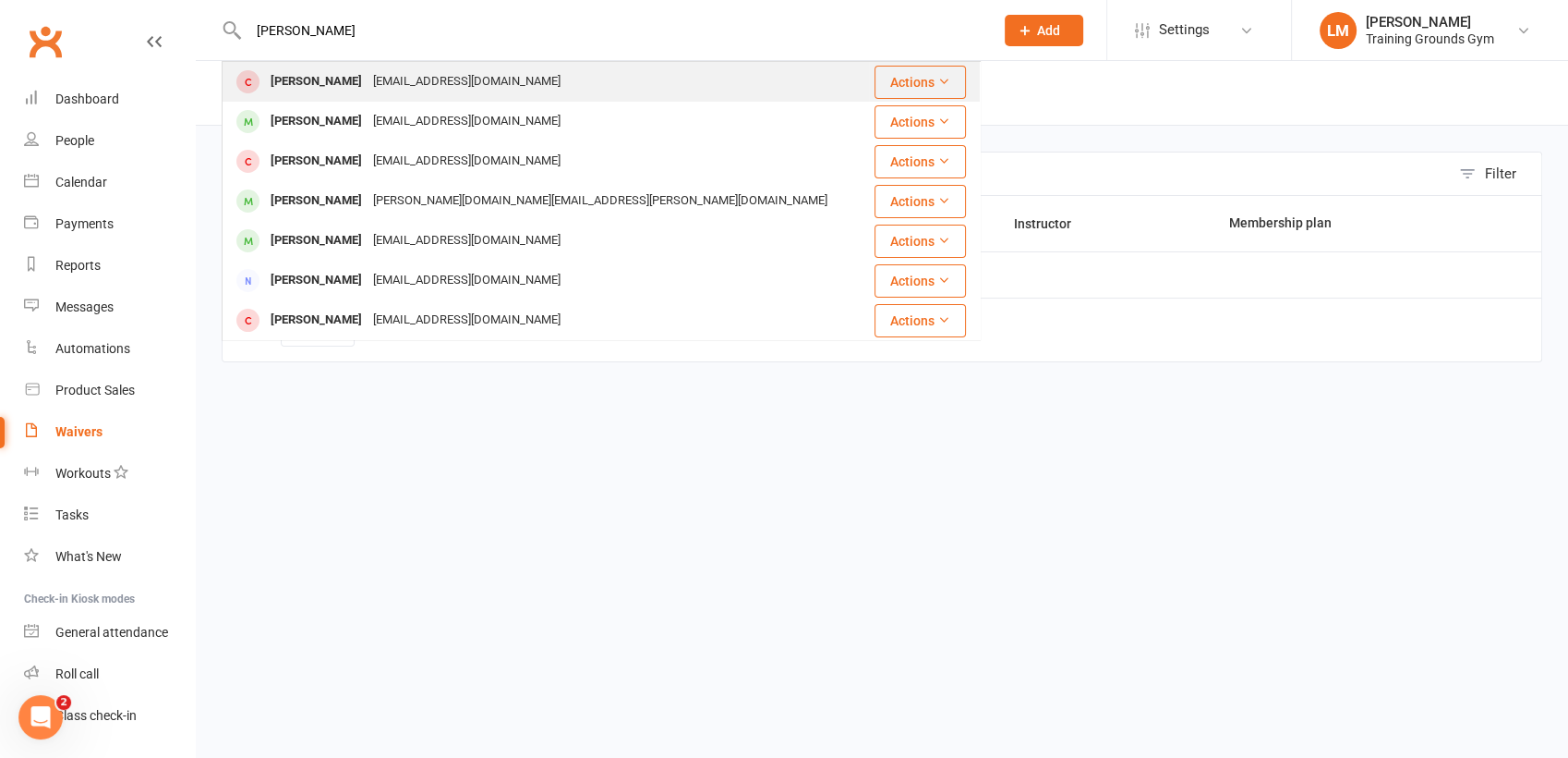
type input "[PERSON_NAME]"
click at [332, 94] on div "[PERSON_NAME]" at bounding box center [316, 81] width 102 height 26
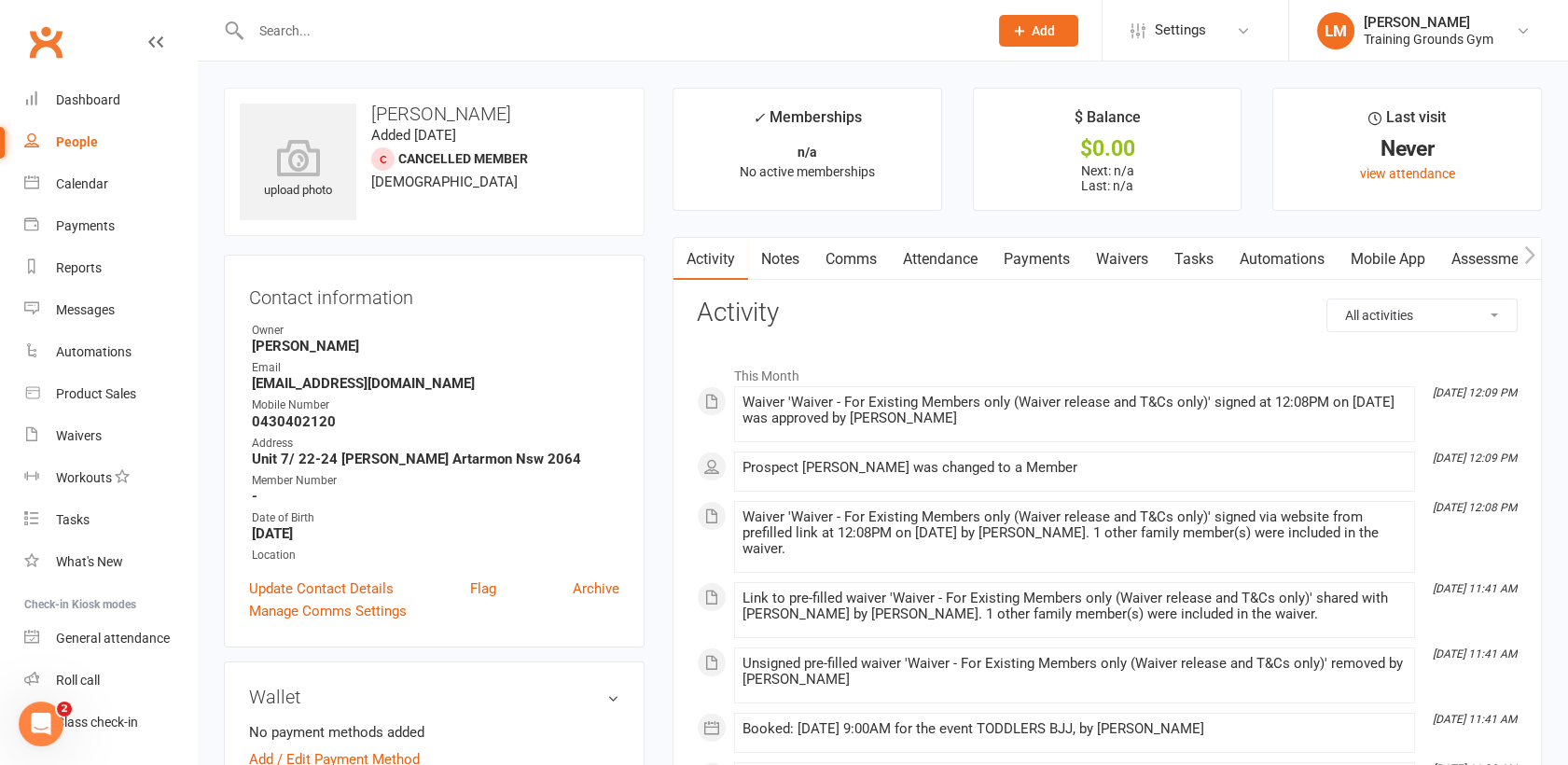
click at [1128, 260] on link "Waivers" at bounding box center [1123, 260] width 79 height 43
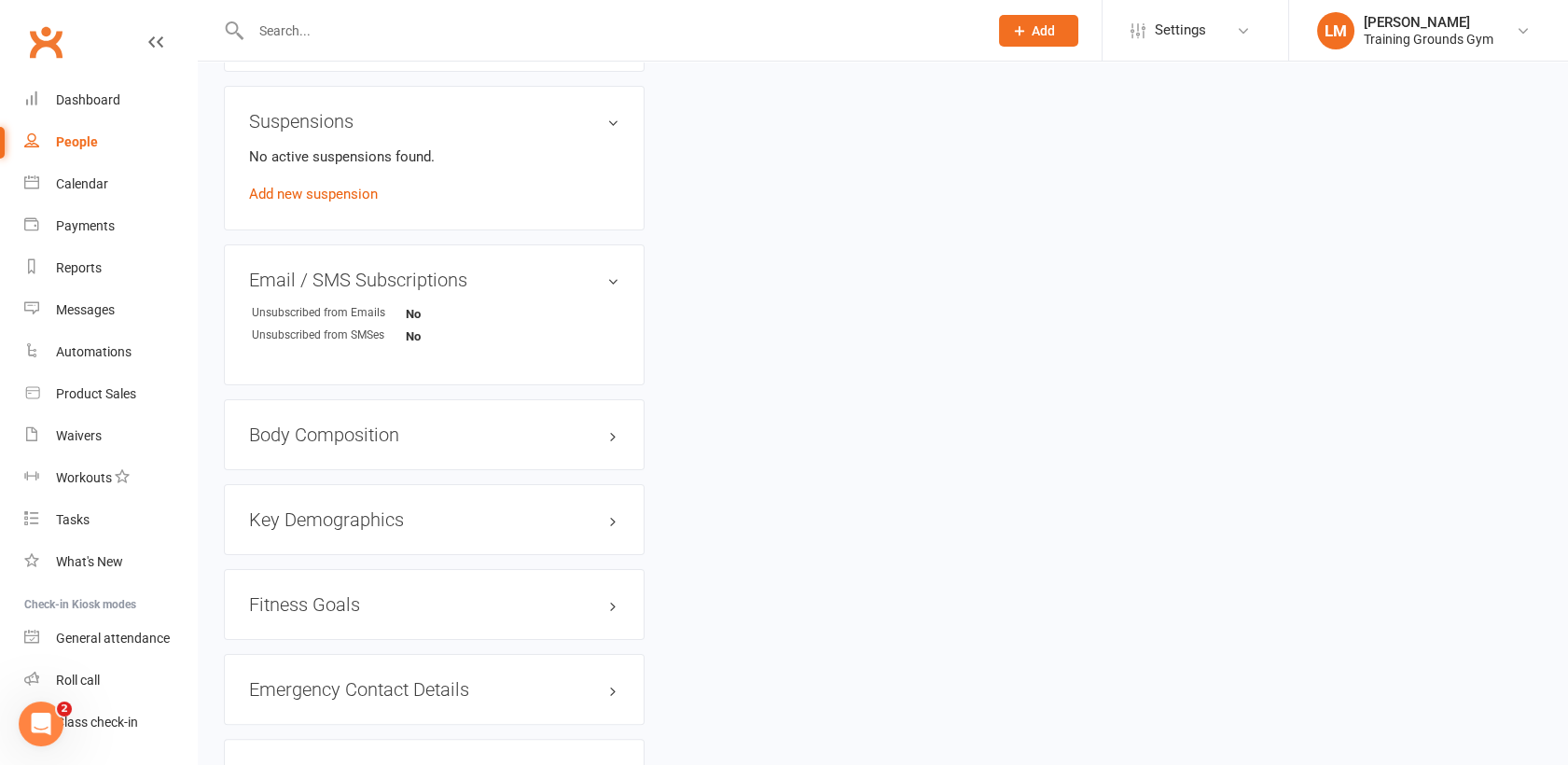
scroll to position [1077, 0]
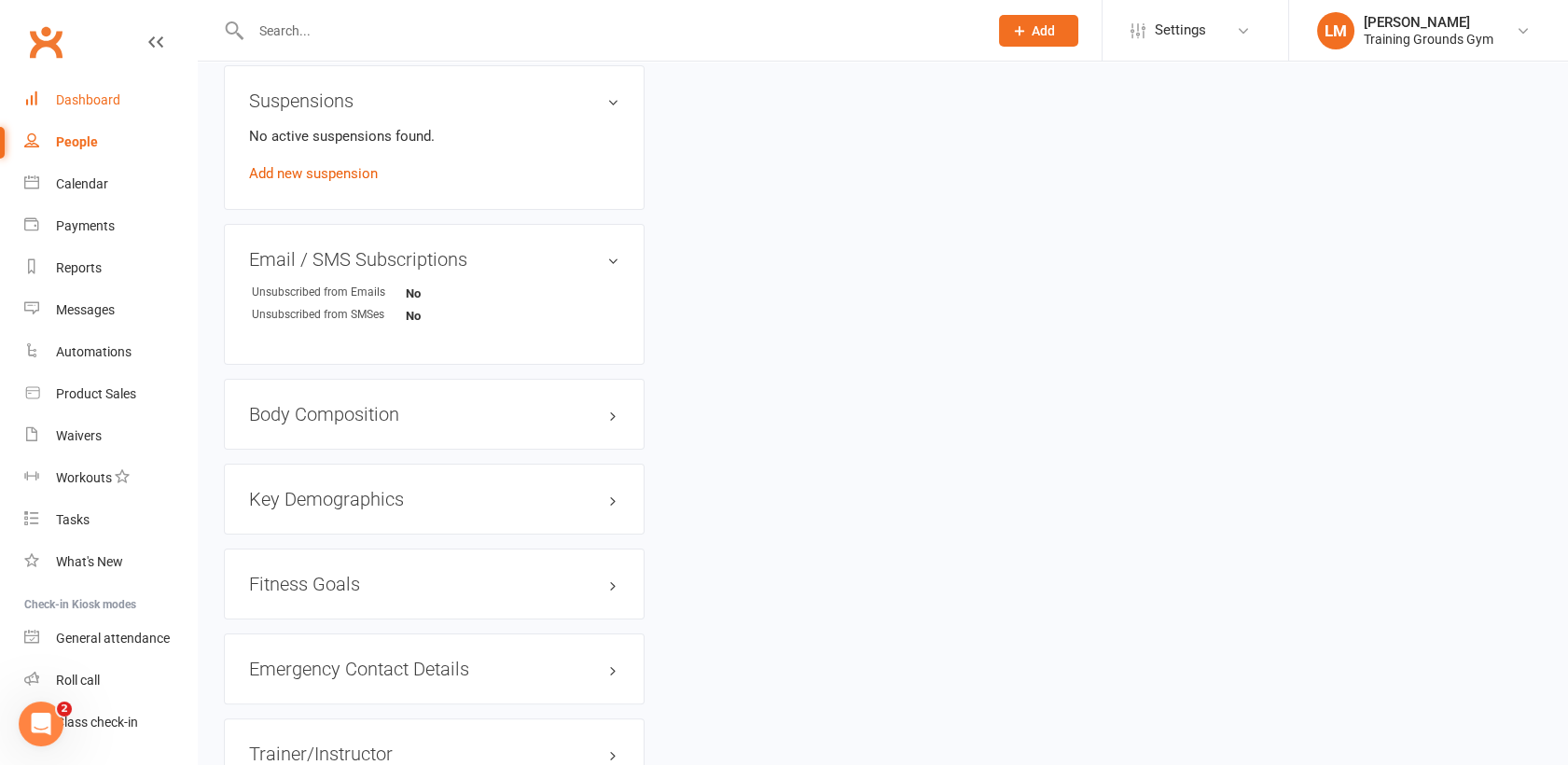
click at [97, 100] on div "Dashboard" at bounding box center [88, 99] width 64 height 15
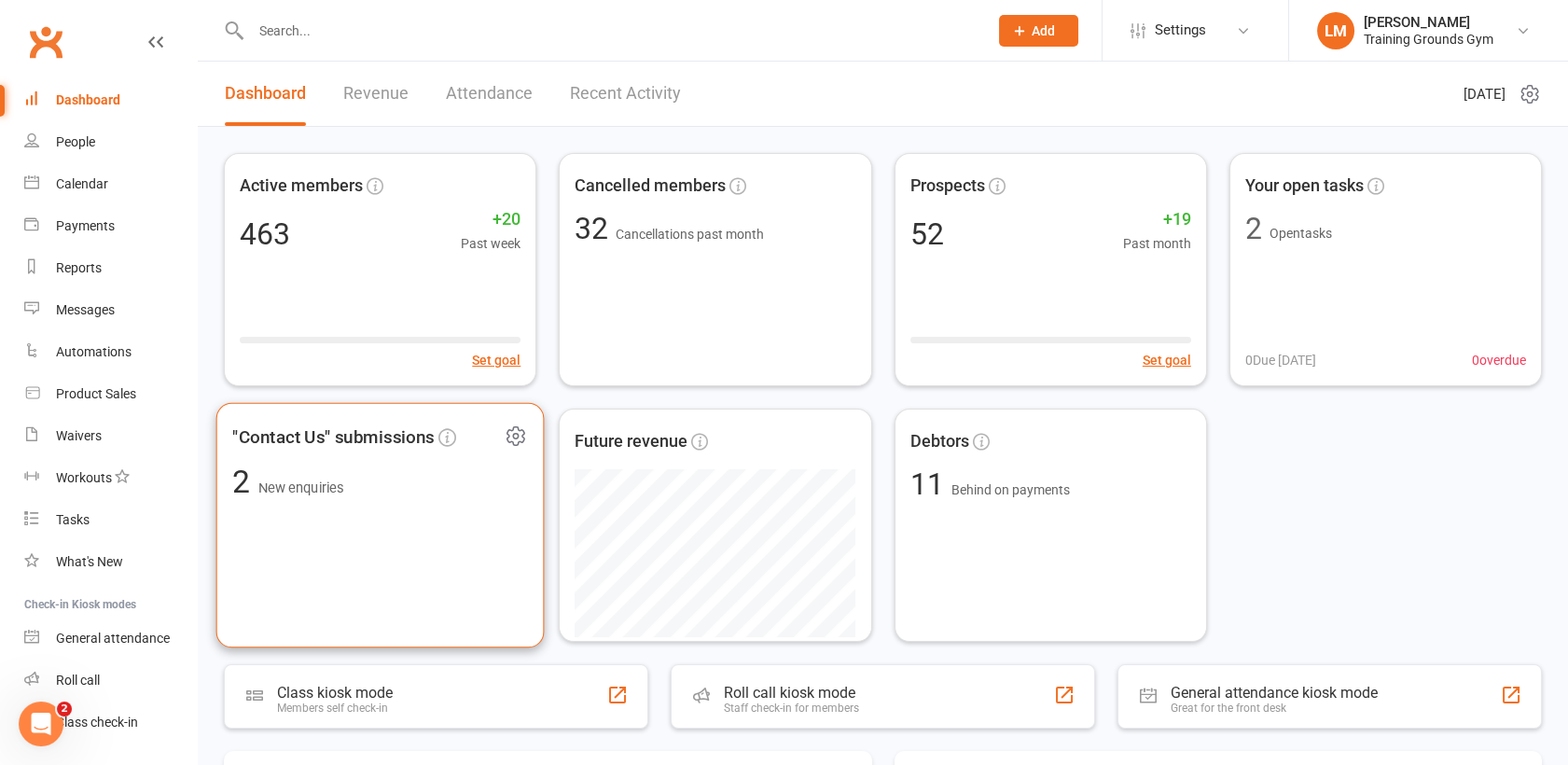
click at [488, 456] on div ""Contact Us" submissions 2 New enquiries" at bounding box center [380, 525] width 328 height 245
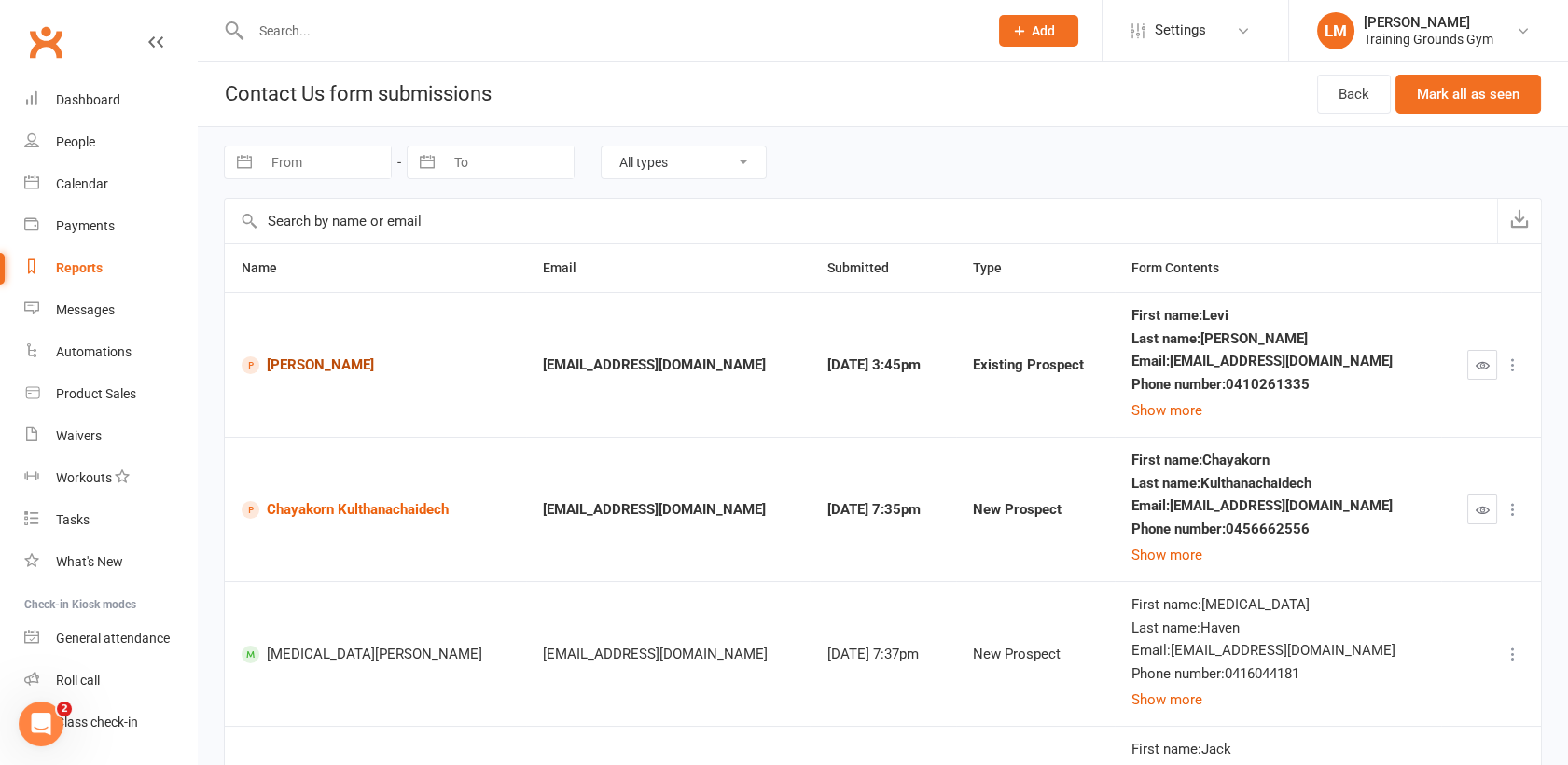
click at [288, 370] on link "[PERSON_NAME]" at bounding box center [375, 365] width 268 height 18
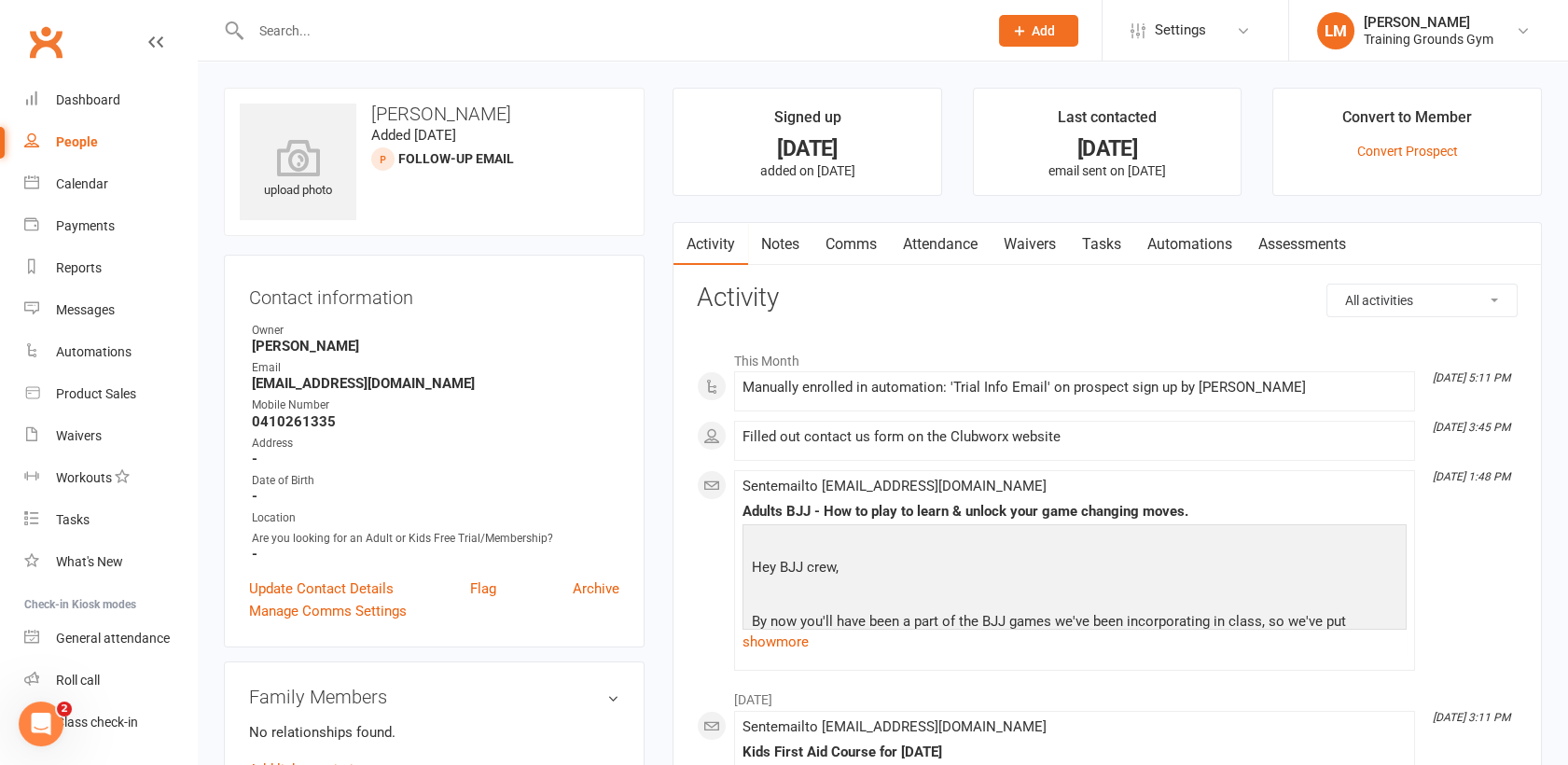
click at [1017, 237] on link "Waivers" at bounding box center [1030, 244] width 79 height 43
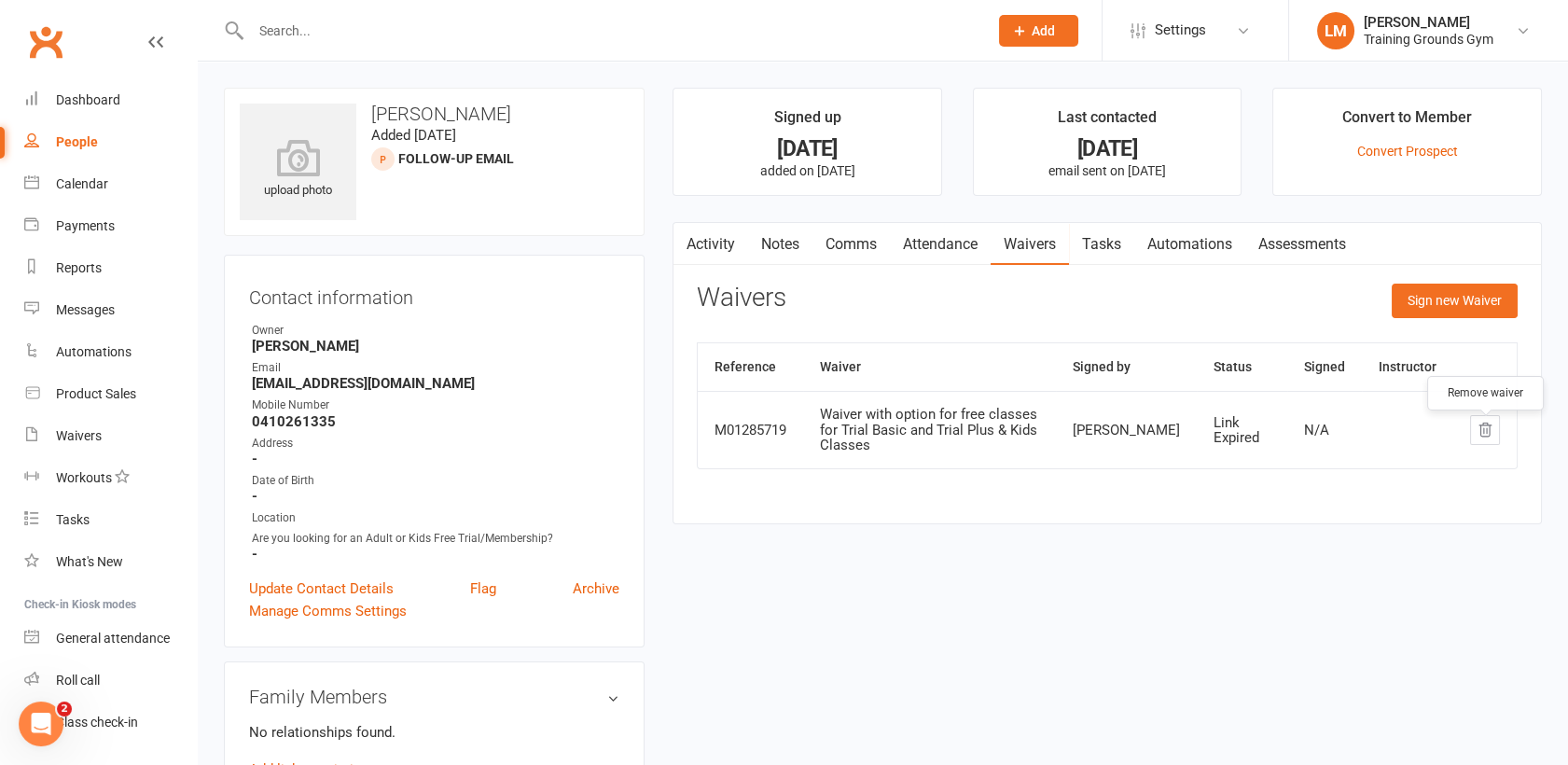
click at [1493, 437] on icon "button" at bounding box center [1485, 429] width 17 height 17
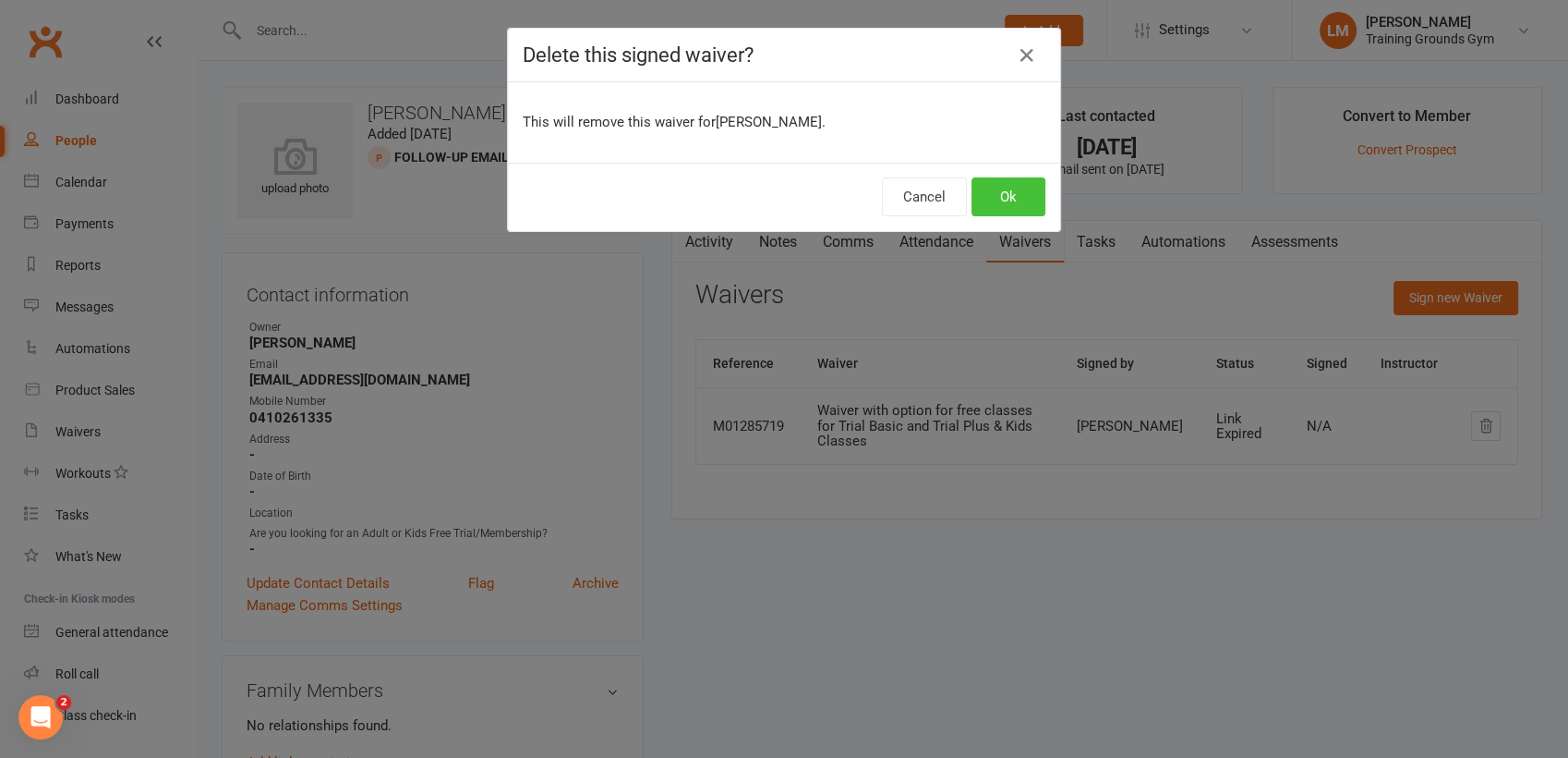
click at [1012, 196] on button "Ok" at bounding box center [1009, 197] width 74 height 39
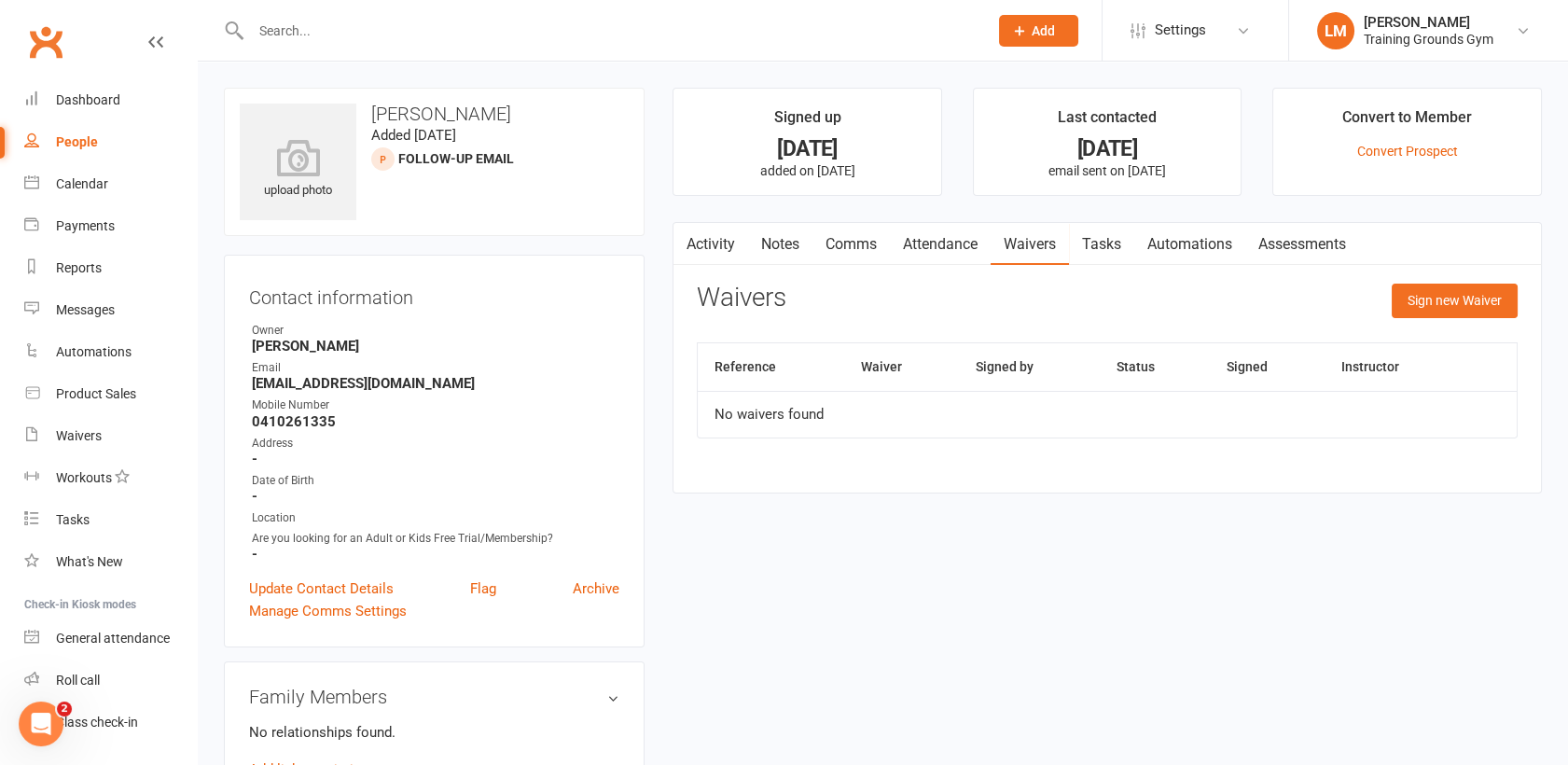
click at [694, 236] on button "button" at bounding box center [686, 243] width 24 height 42
click at [719, 242] on link "Activity" at bounding box center [711, 244] width 75 height 43
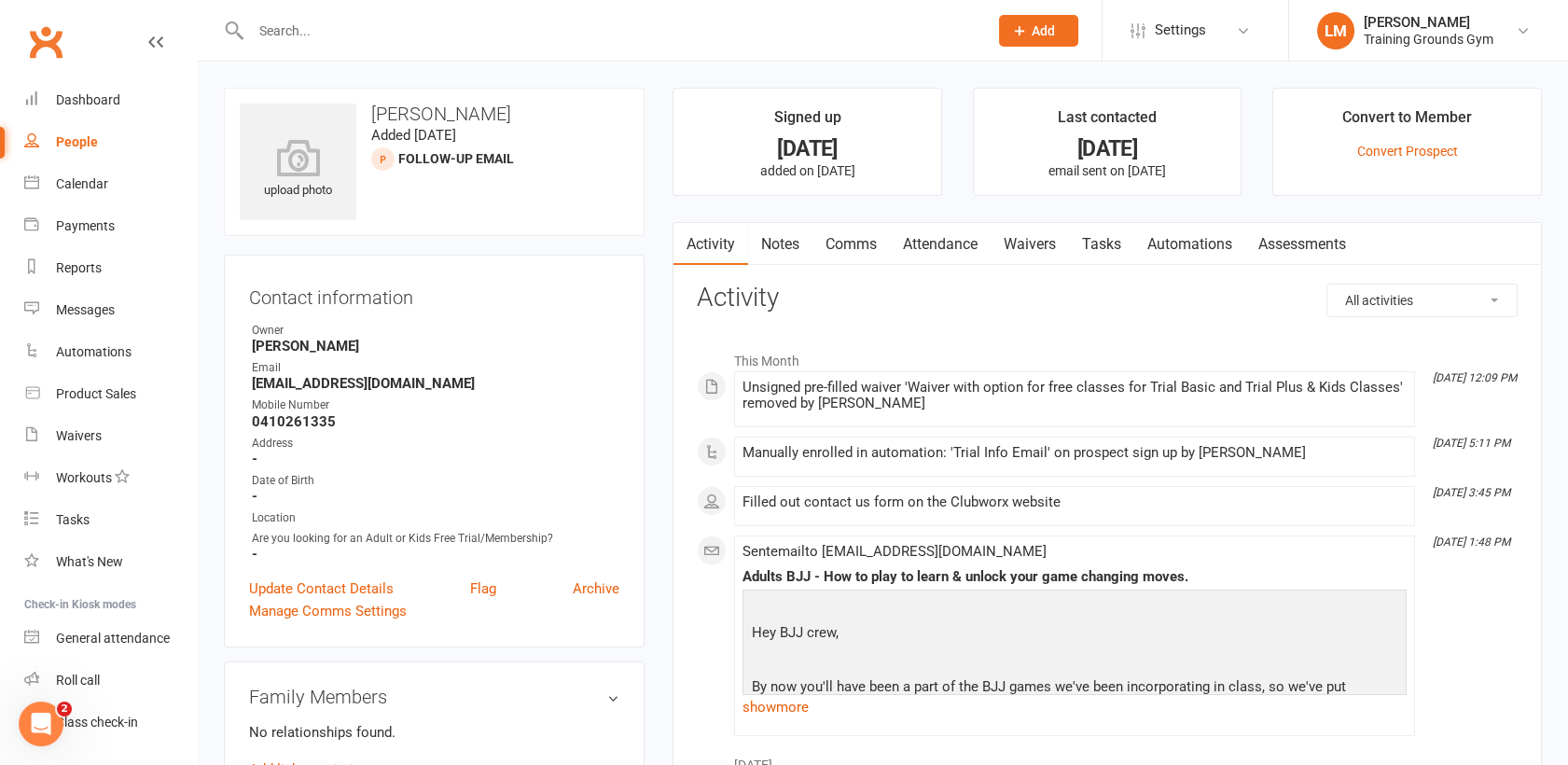
click at [1181, 251] on link "Automations" at bounding box center [1190, 244] width 111 height 43
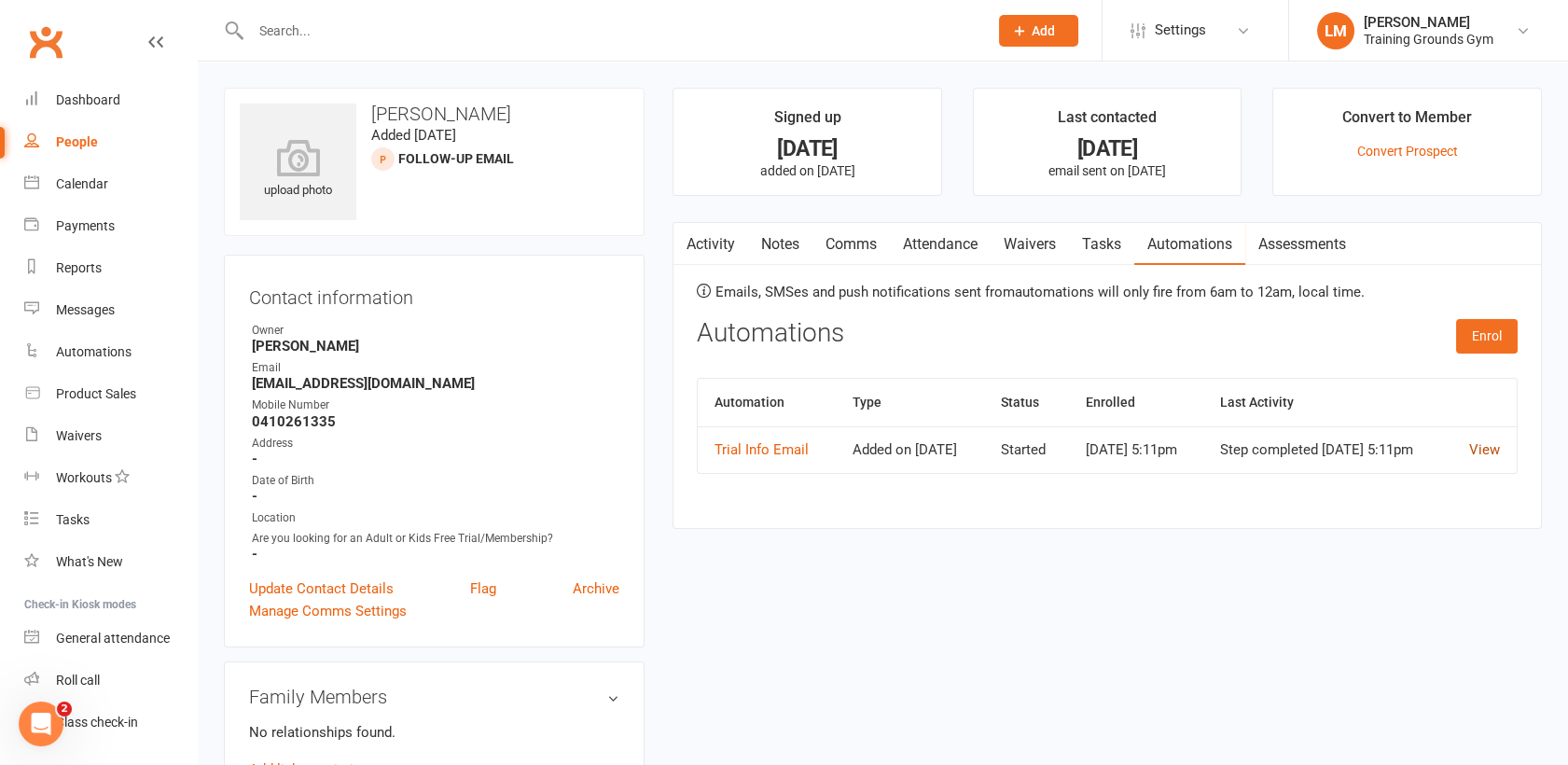
click at [1492, 458] on link "View" at bounding box center [1484, 449] width 31 height 17
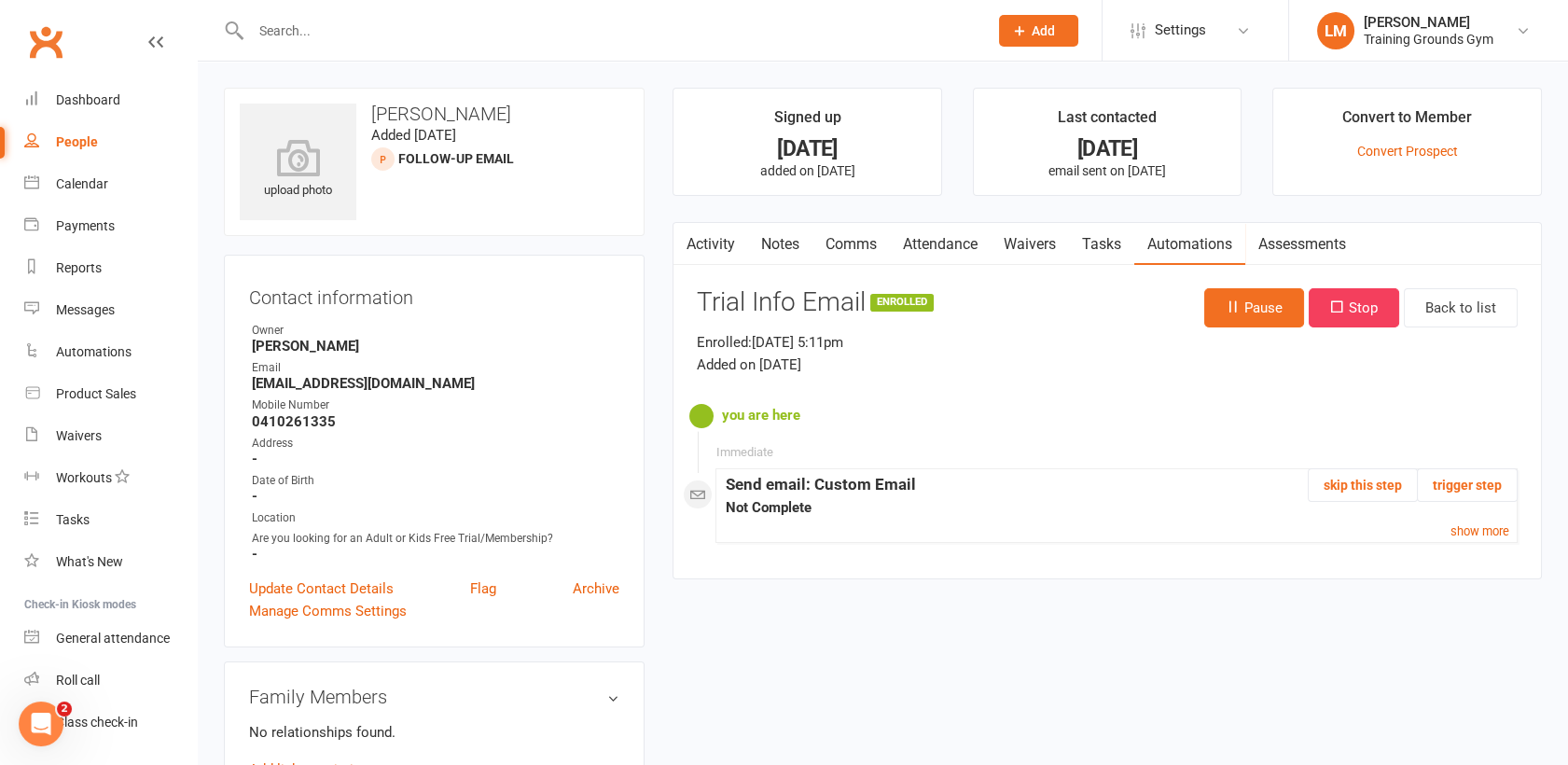
click at [1168, 239] on link "Automations" at bounding box center [1190, 244] width 111 height 43
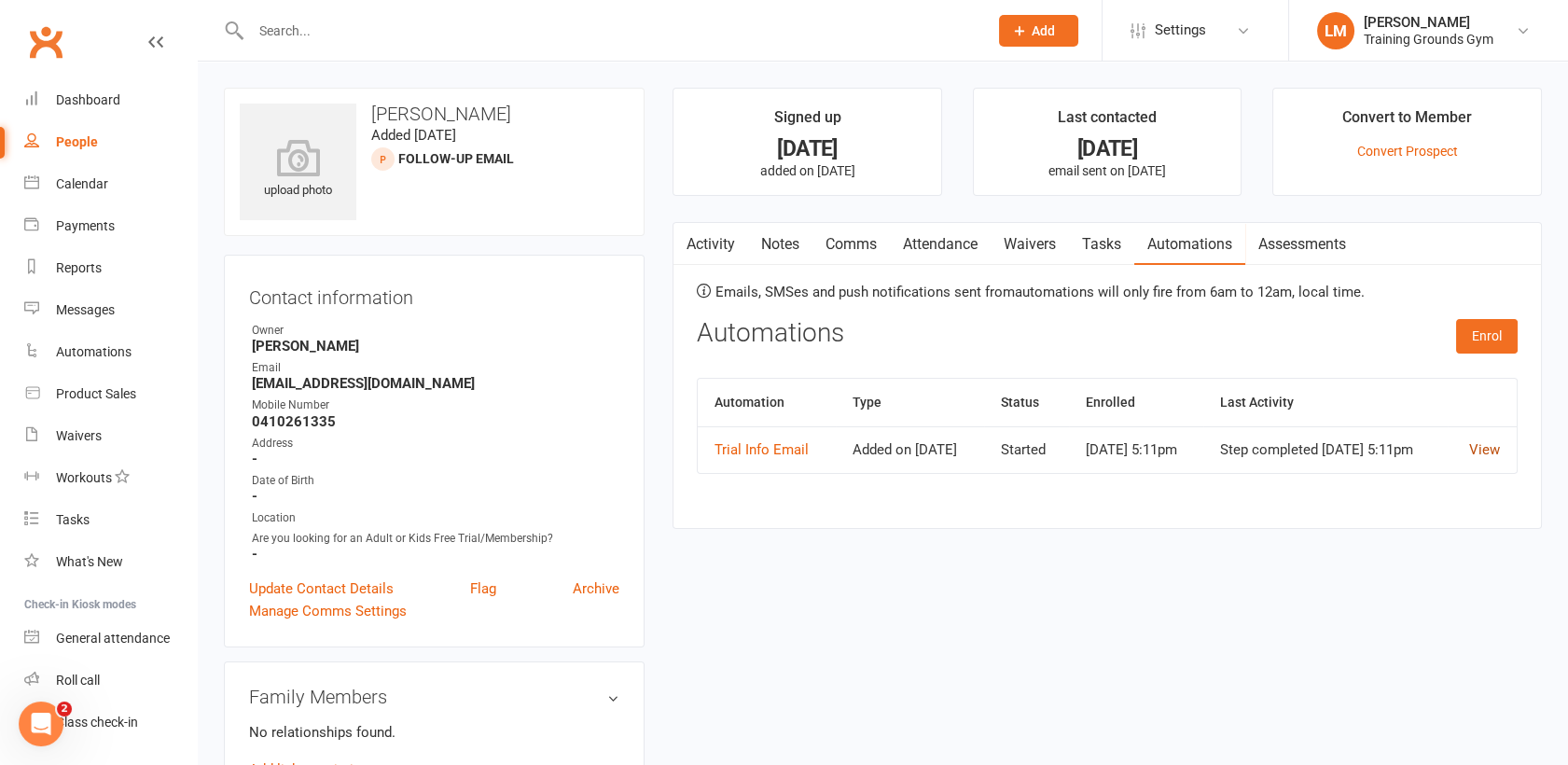
click at [1485, 458] on link "View" at bounding box center [1484, 449] width 31 height 17
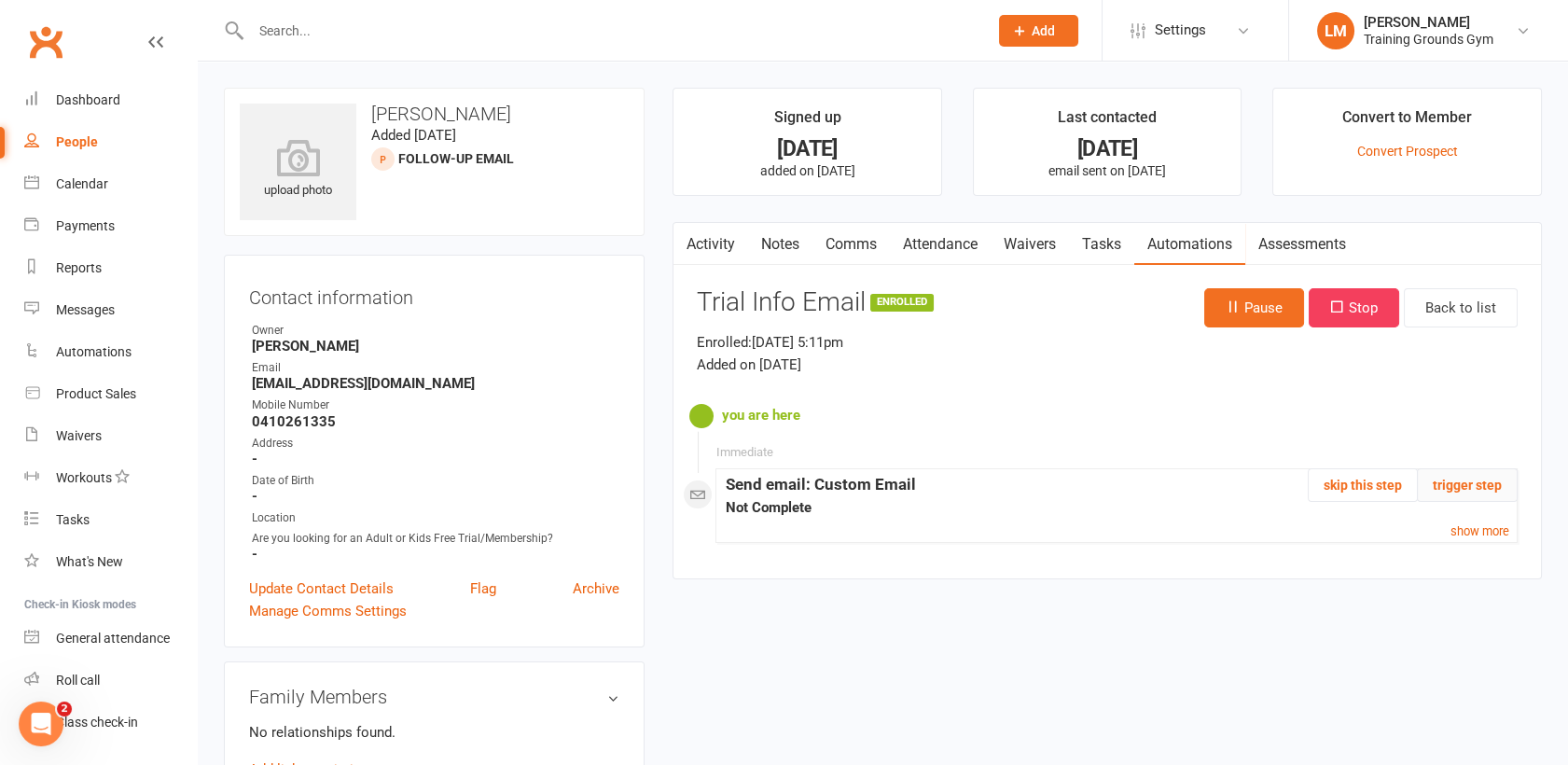
click at [1485, 494] on button "trigger step" at bounding box center [1468, 485] width 100 height 33
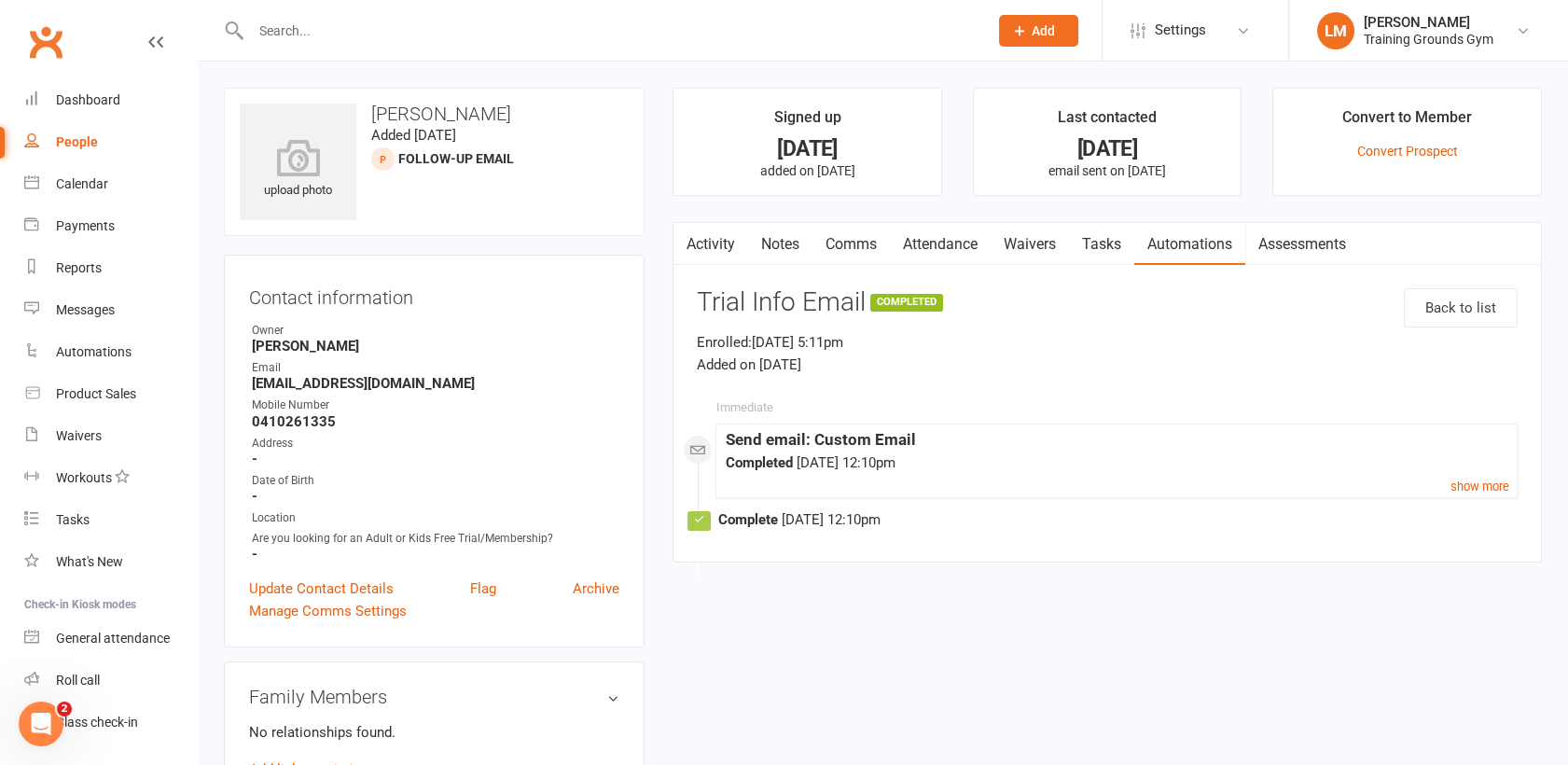
click at [706, 242] on link "Activity" at bounding box center [711, 244] width 75 height 43
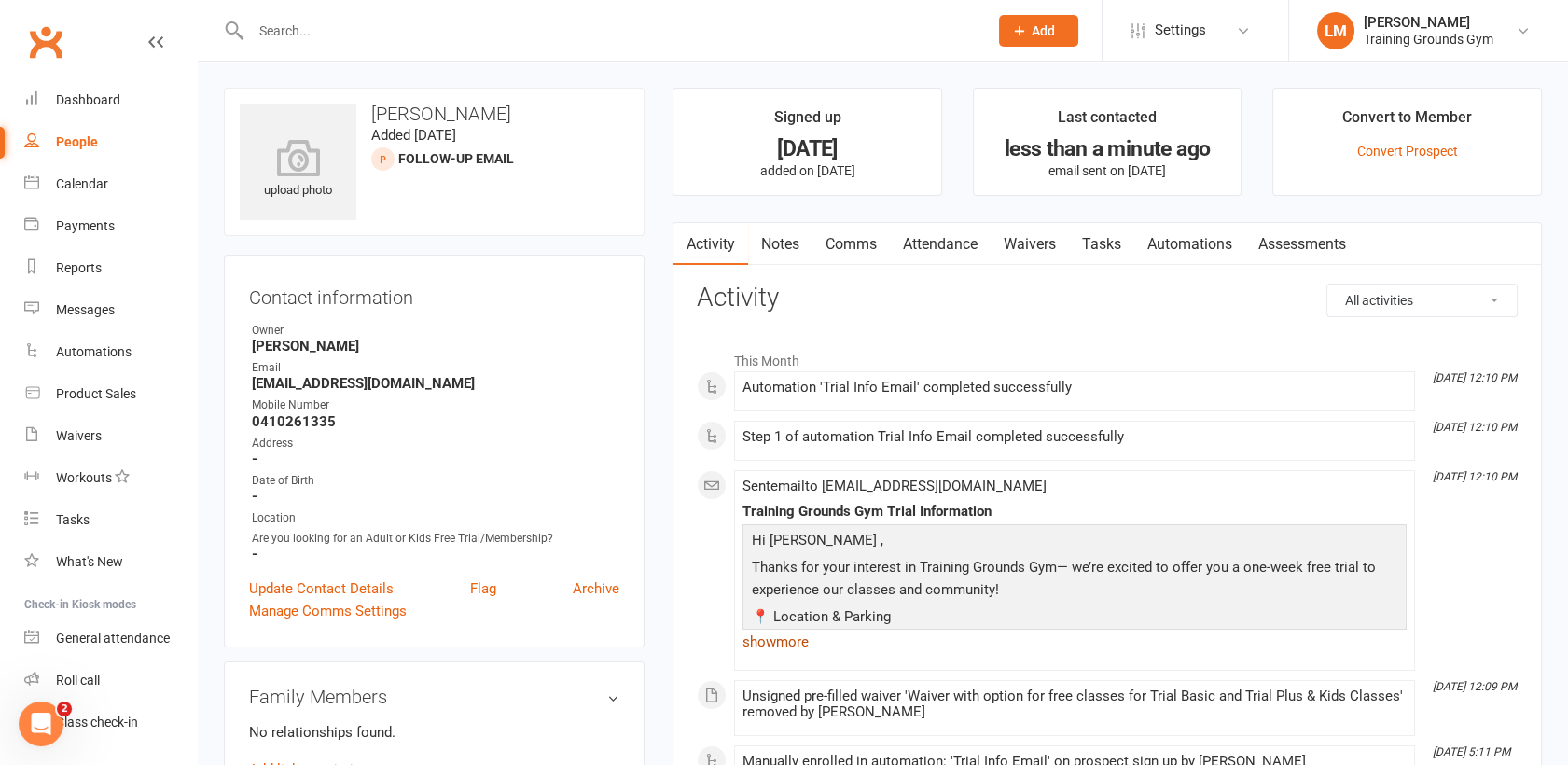
click at [804, 635] on link "show more" at bounding box center [1075, 641] width 664 height 27
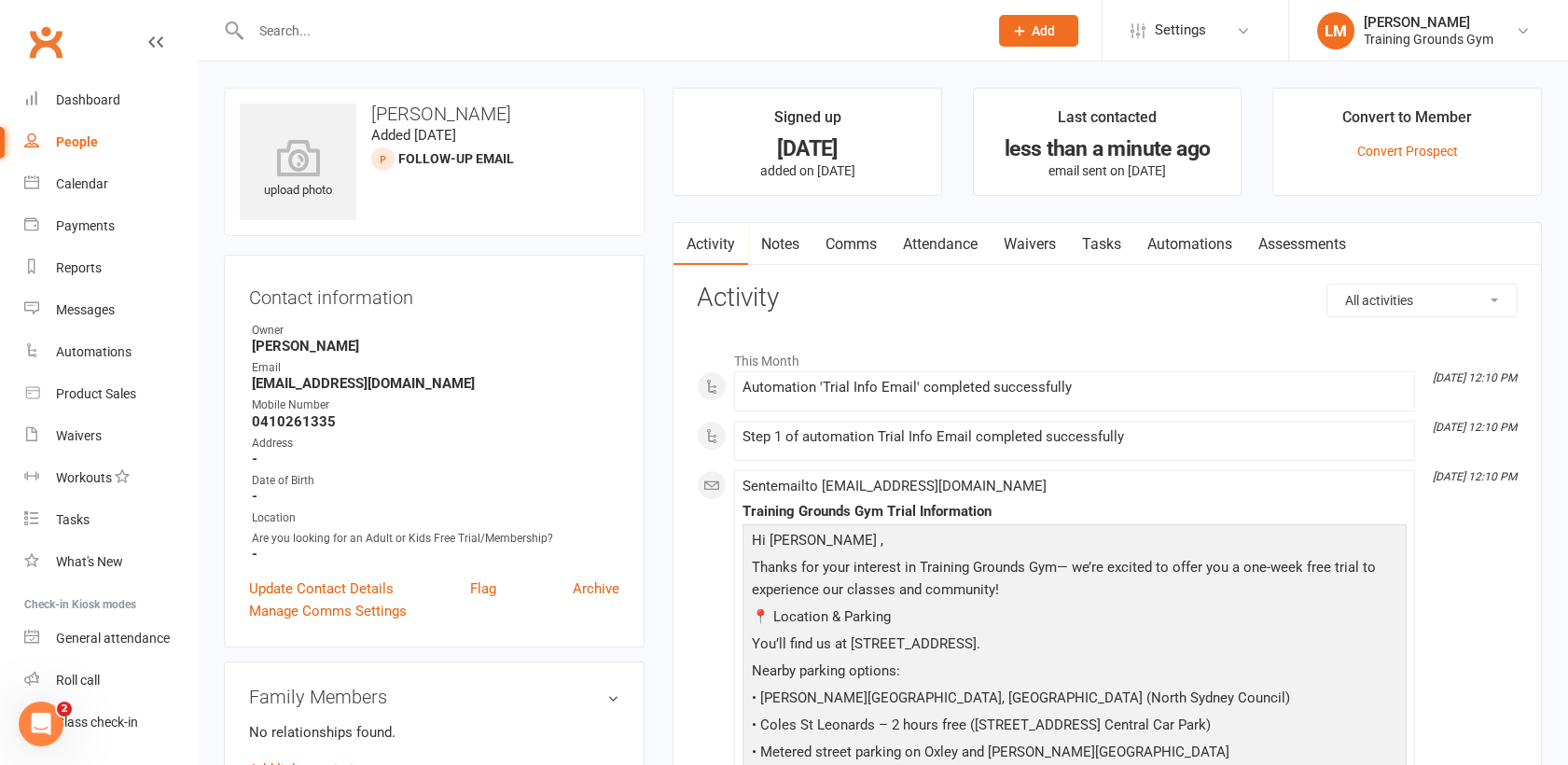
click at [295, 28] on input "text" at bounding box center [610, 31] width 730 height 27
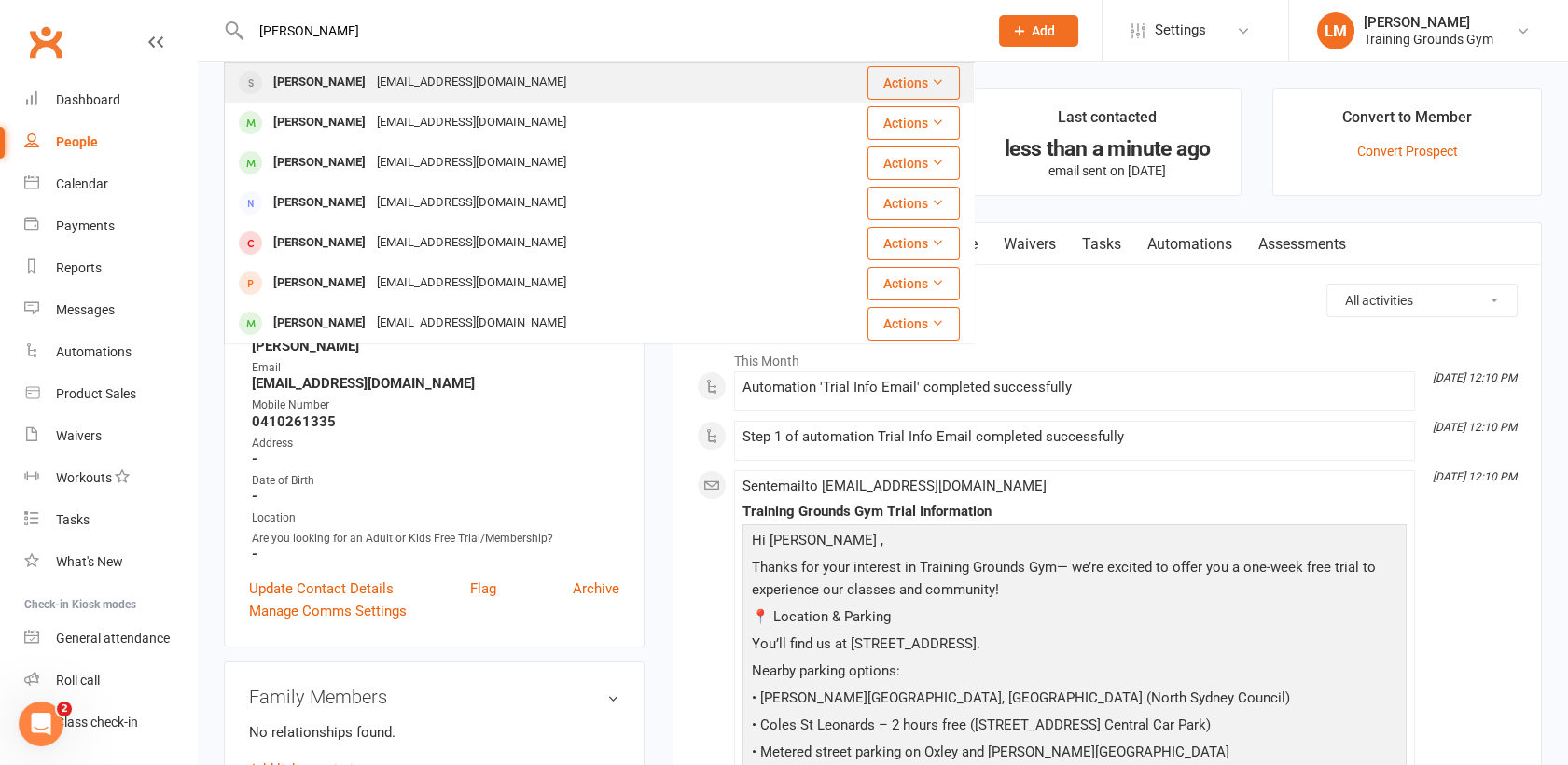
type input "[PERSON_NAME]"
click at [417, 92] on div "[EMAIL_ADDRESS][DOMAIN_NAME]" at bounding box center [472, 82] width 201 height 27
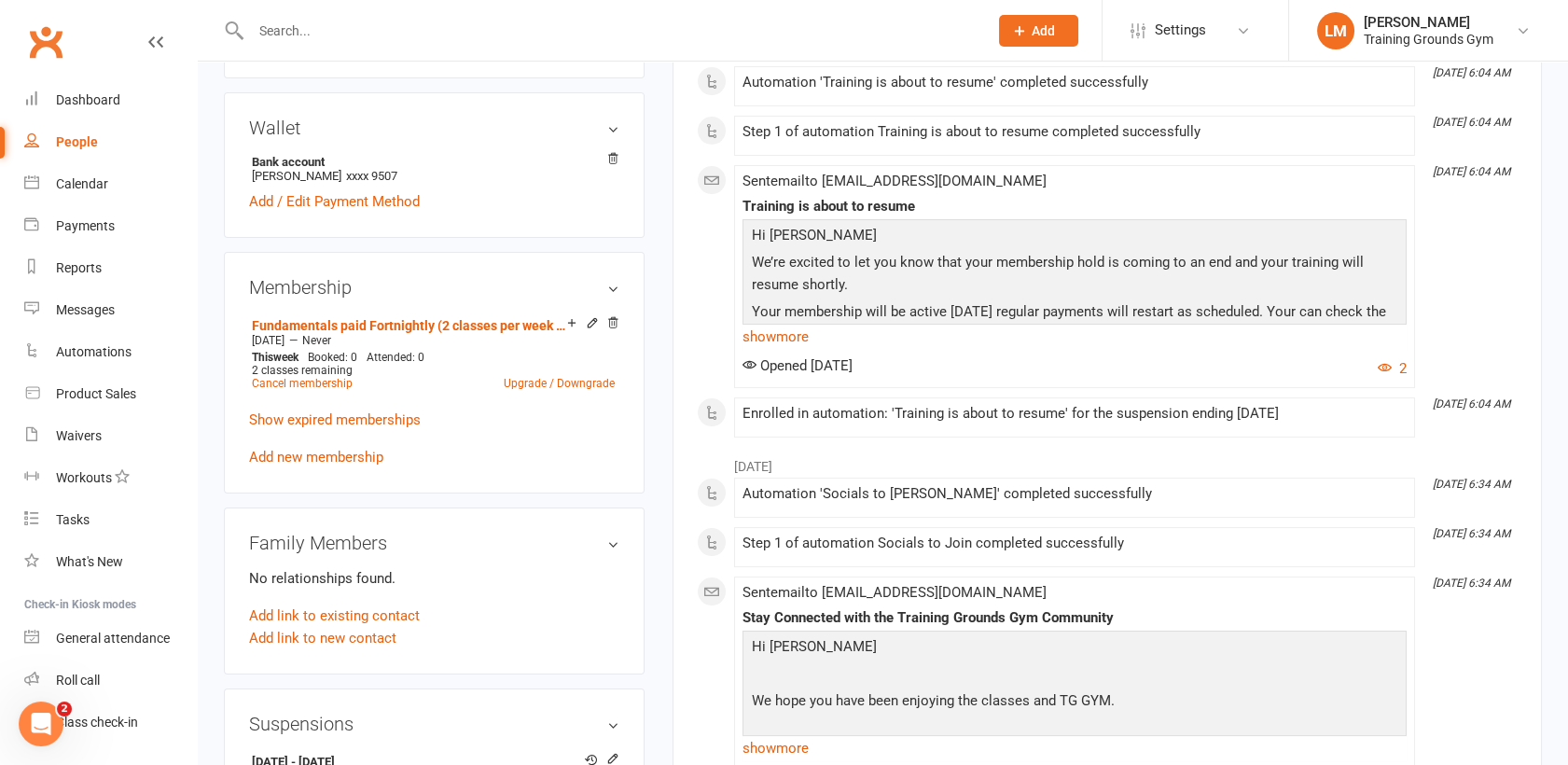
scroll to position [573, 0]
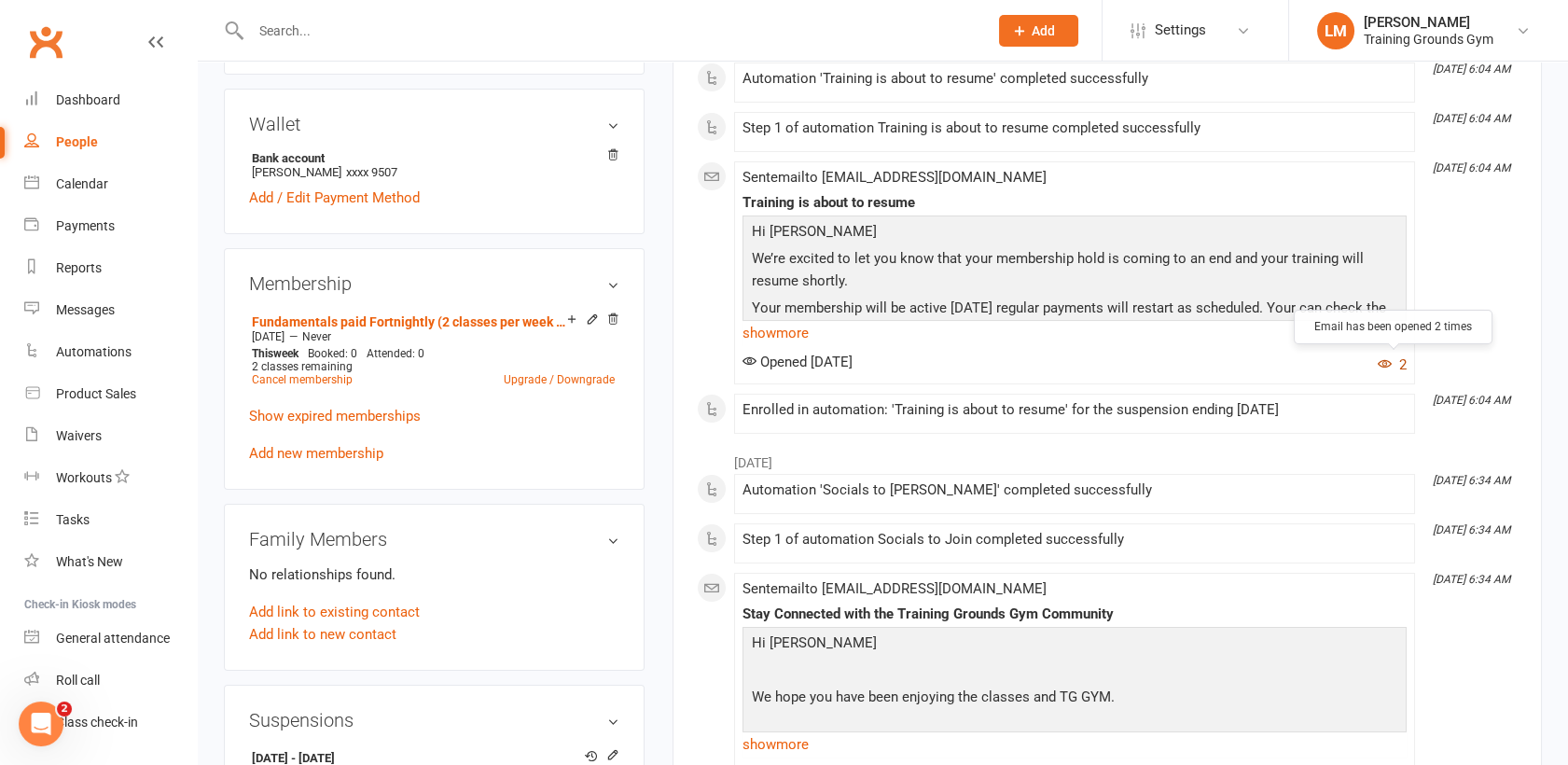
click at [1380, 369] on button "2" at bounding box center [1392, 364] width 29 height 23
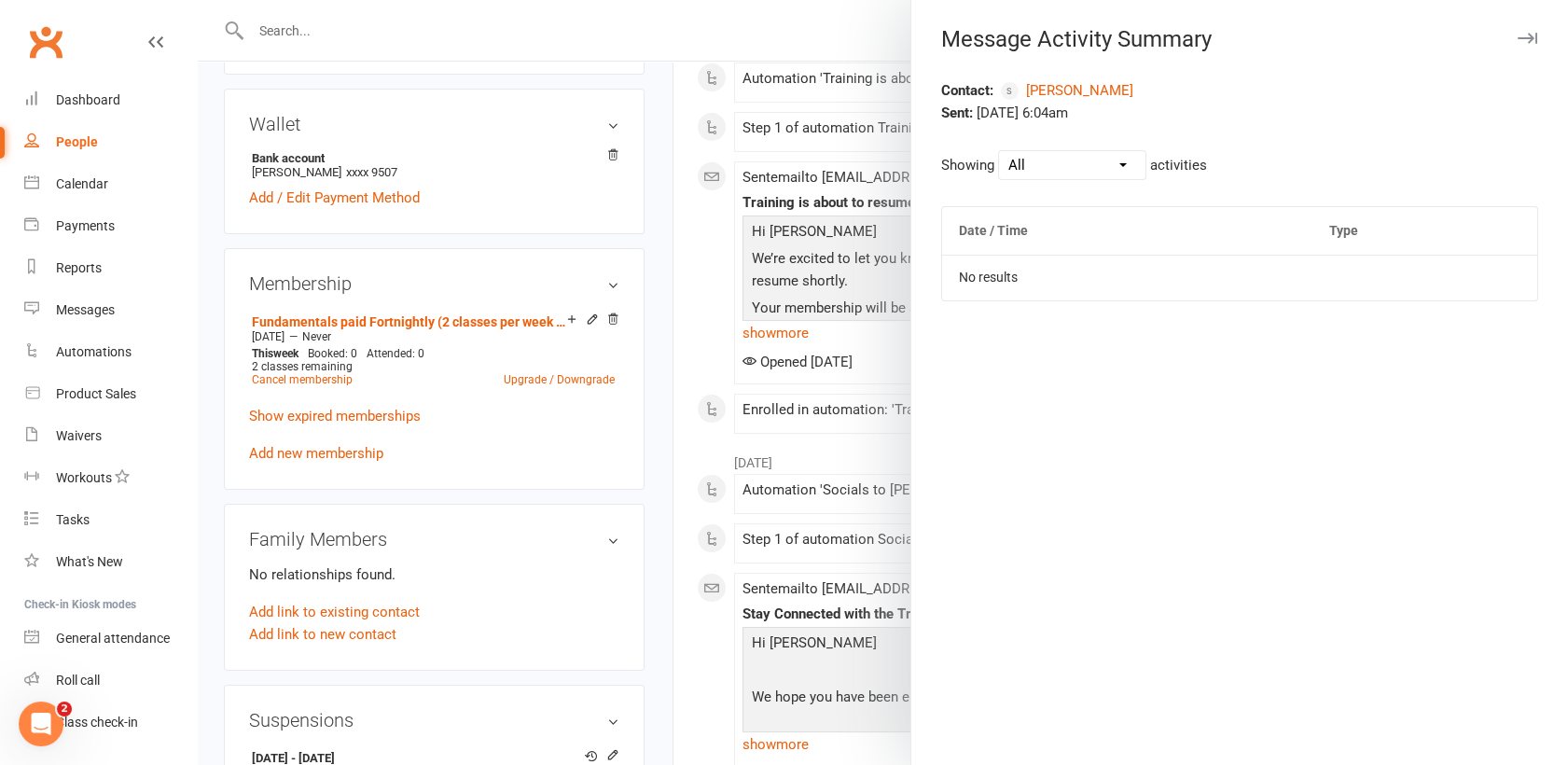
click at [1053, 169] on select "All Opened Clicked Bounced Flagged as Spam" at bounding box center [1073, 164] width 147 height 28
select select "email_open_event"
click at [1000, 151] on select "All Opened Clicked Bounced Flagged as Spam" at bounding box center [1073, 164] width 147 height 28
click at [748, 40] on div at bounding box center [883, 382] width 1371 height 765
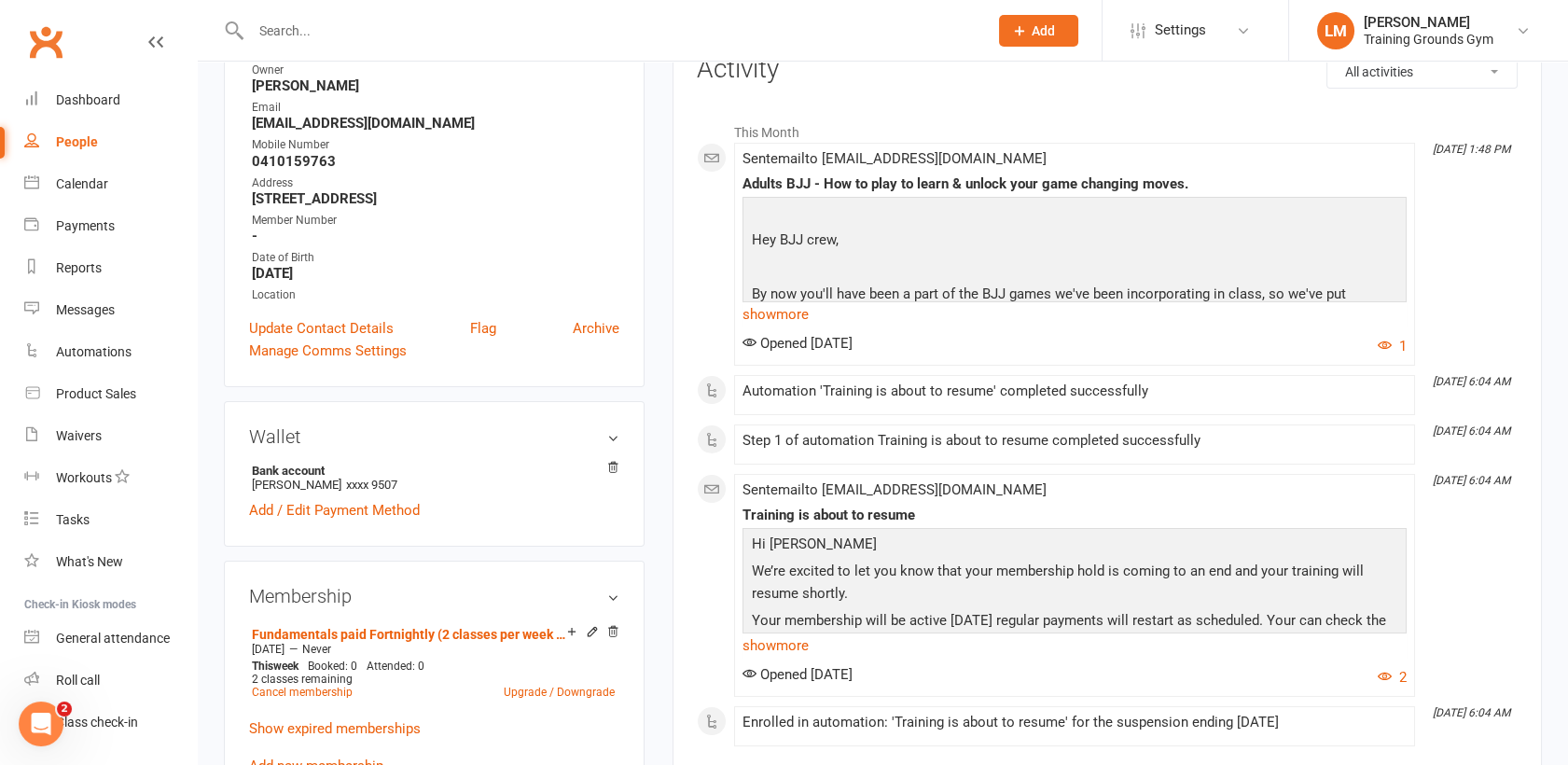
scroll to position [0, 0]
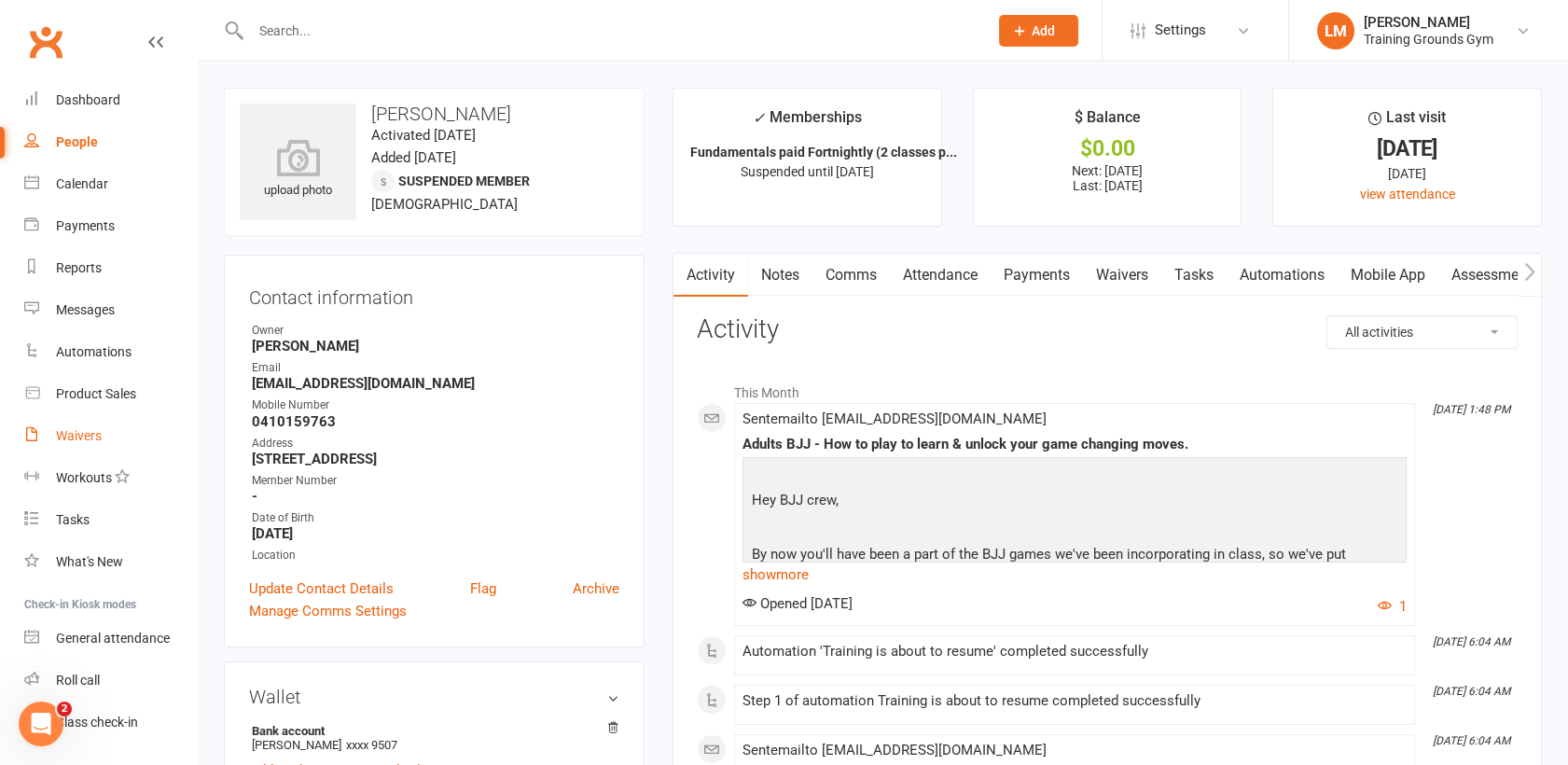
click at [74, 418] on link "Waivers" at bounding box center [110, 436] width 172 height 42
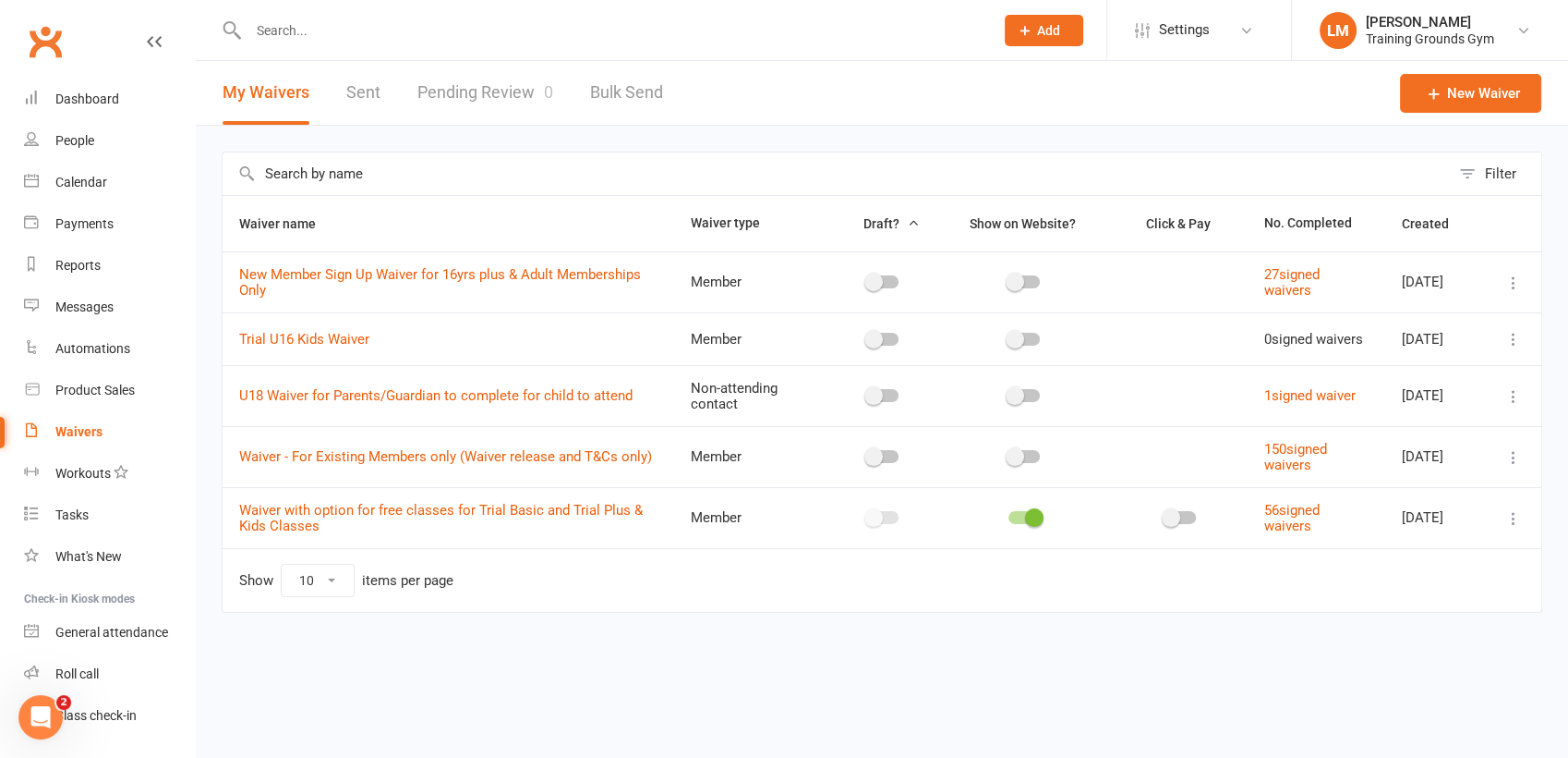
click at [500, 96] on link "Pending Review 0" at bounding box center [485, 93] width 136 height 63
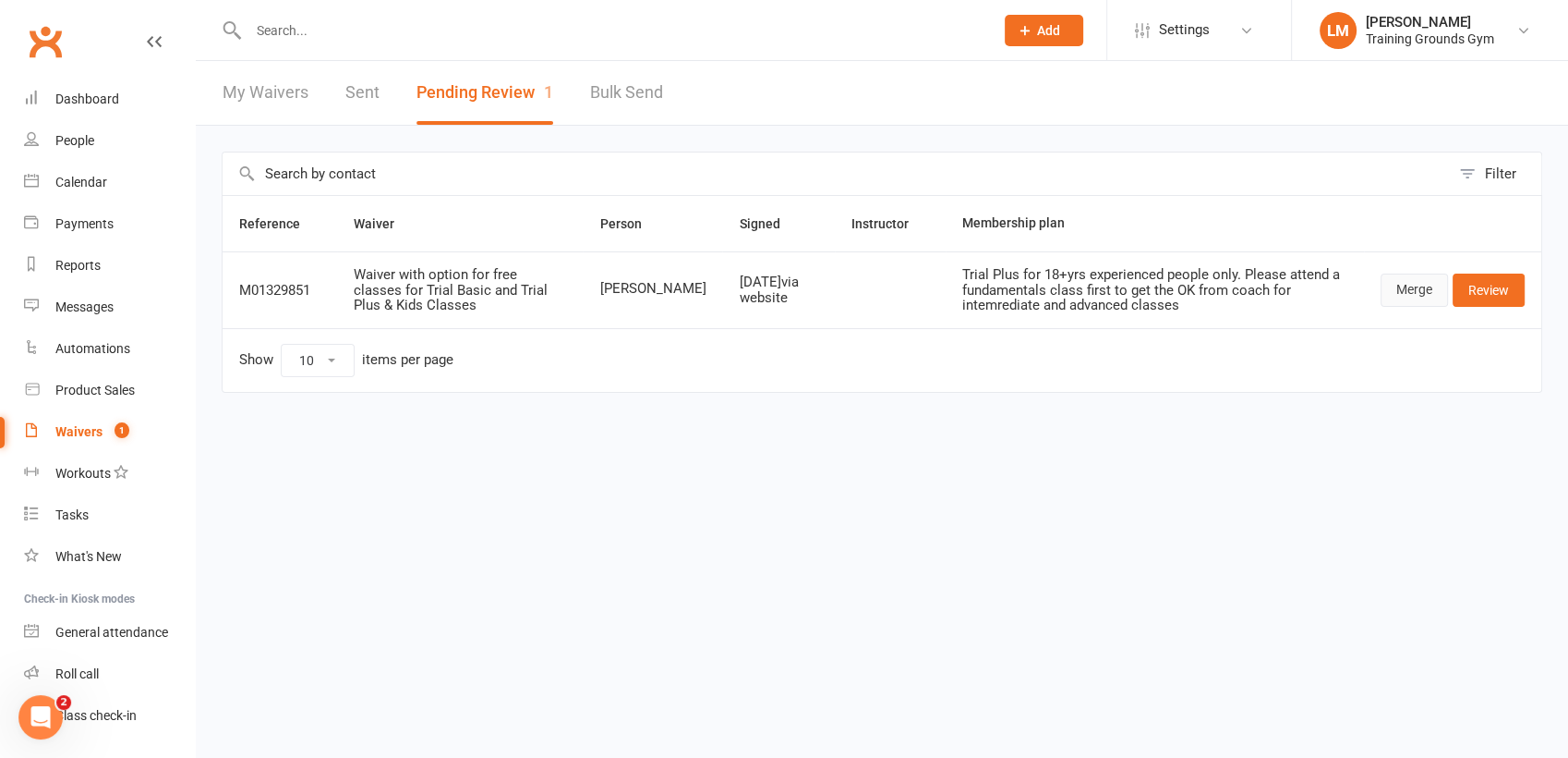
click at [1411, 297] on link "Merge" at bounding box center [1414, 290] width 67 height 33
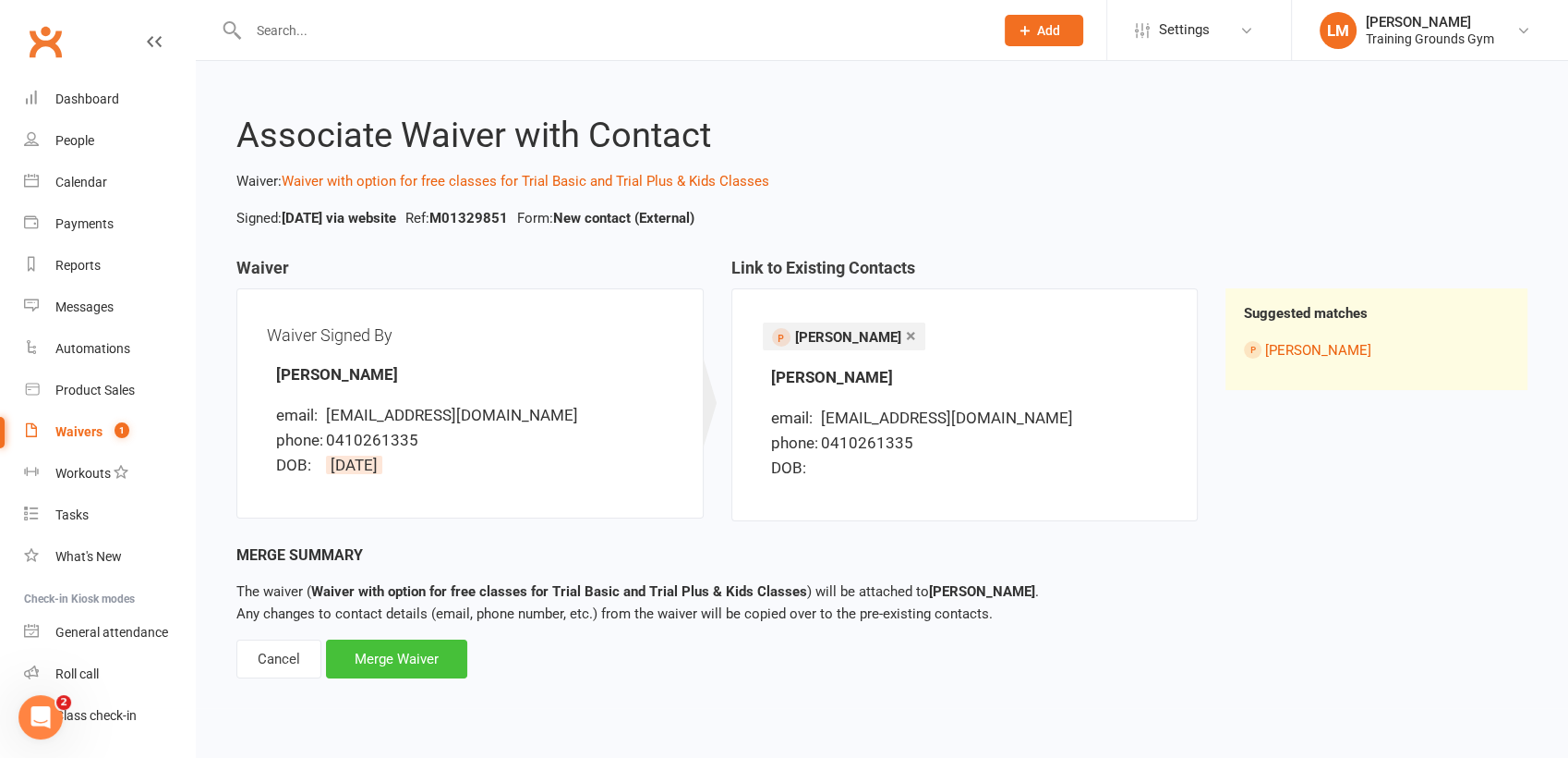
click at [423, 655] on div "Merge Waiver" at bounding box center [396, 659] width 141 height 39
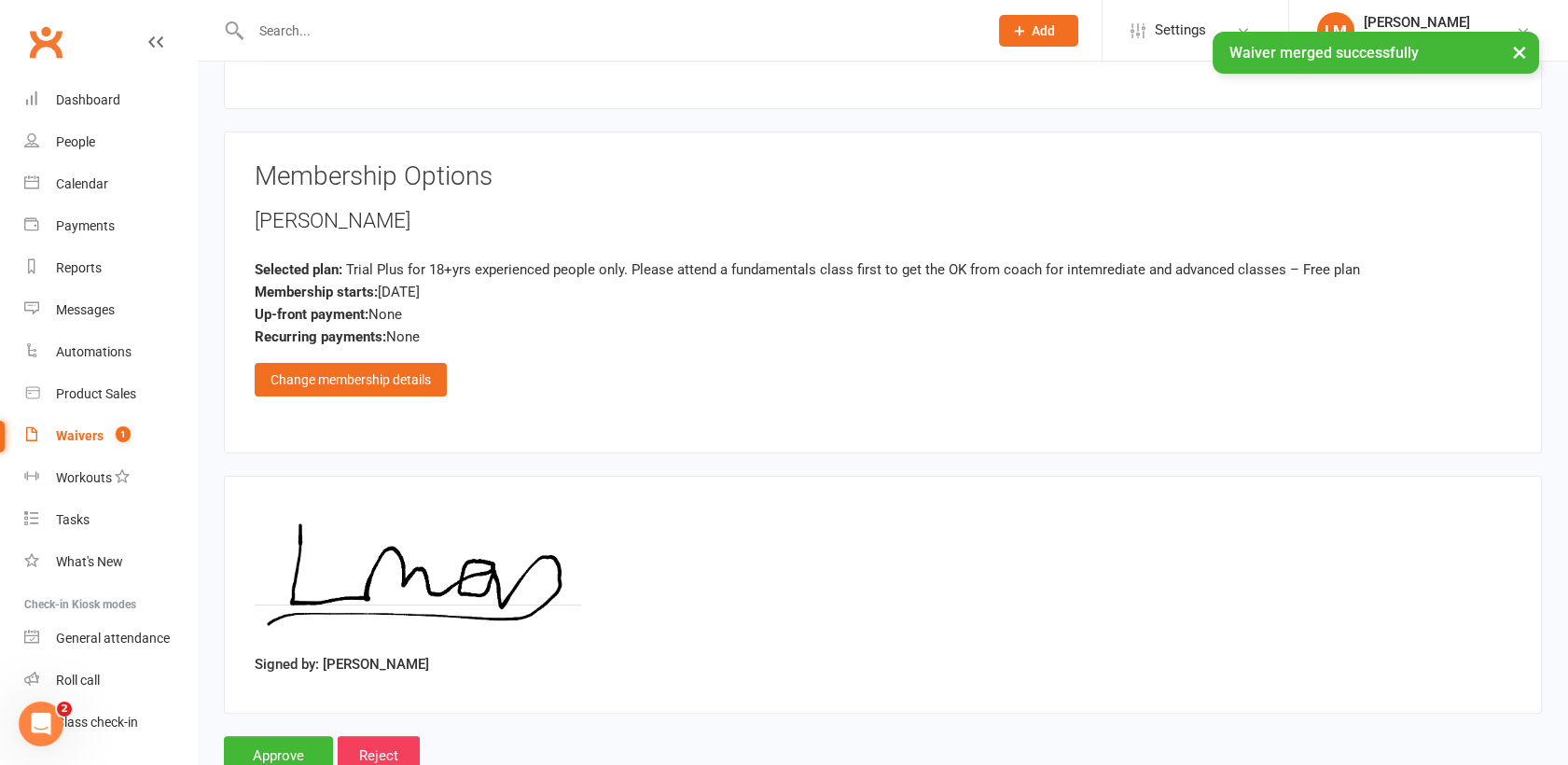
scroll to position [1170, 0]
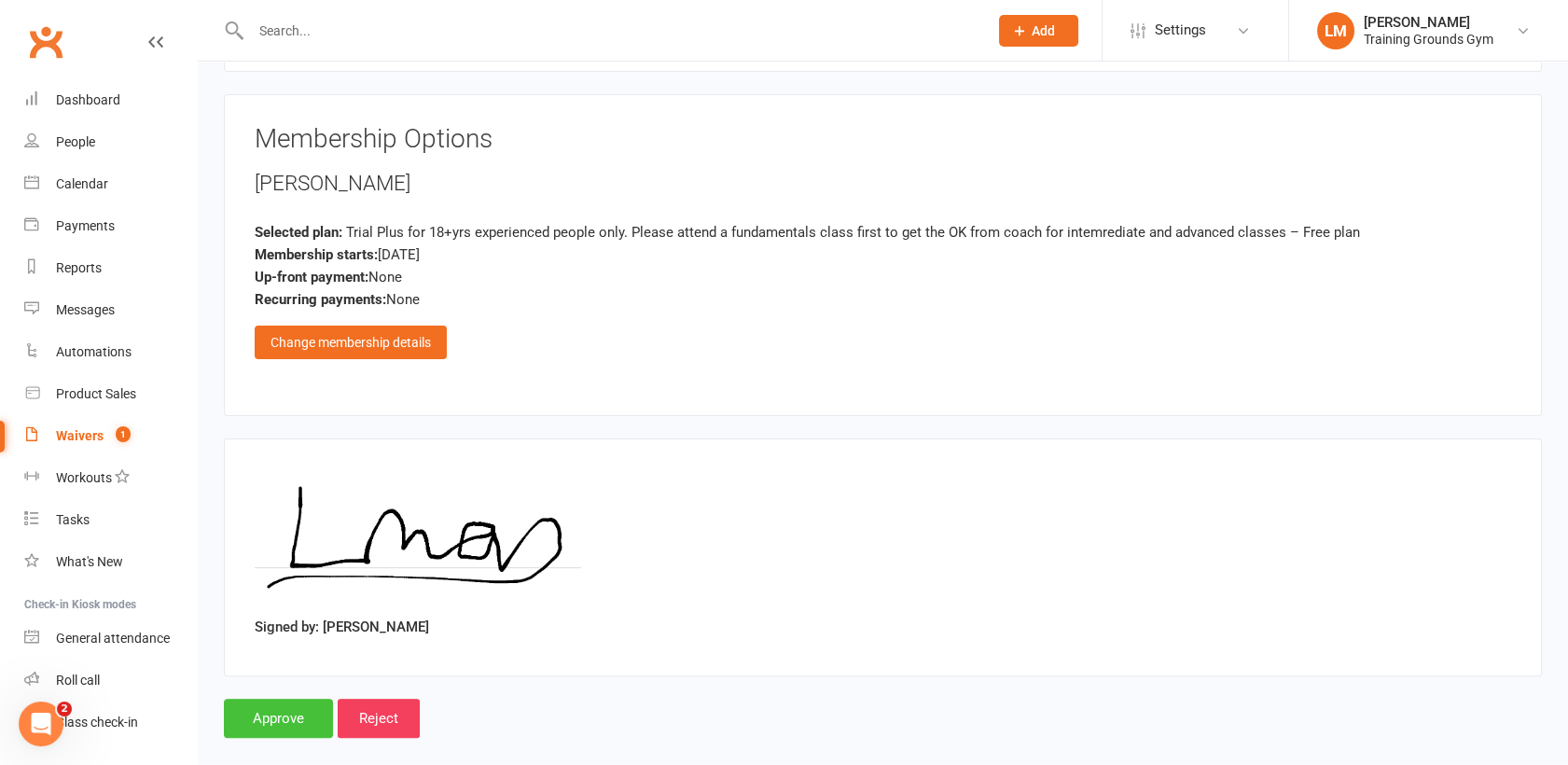
click at [292, 699] on input "Approve" at bounding box center [278, 719] width 109 height 39
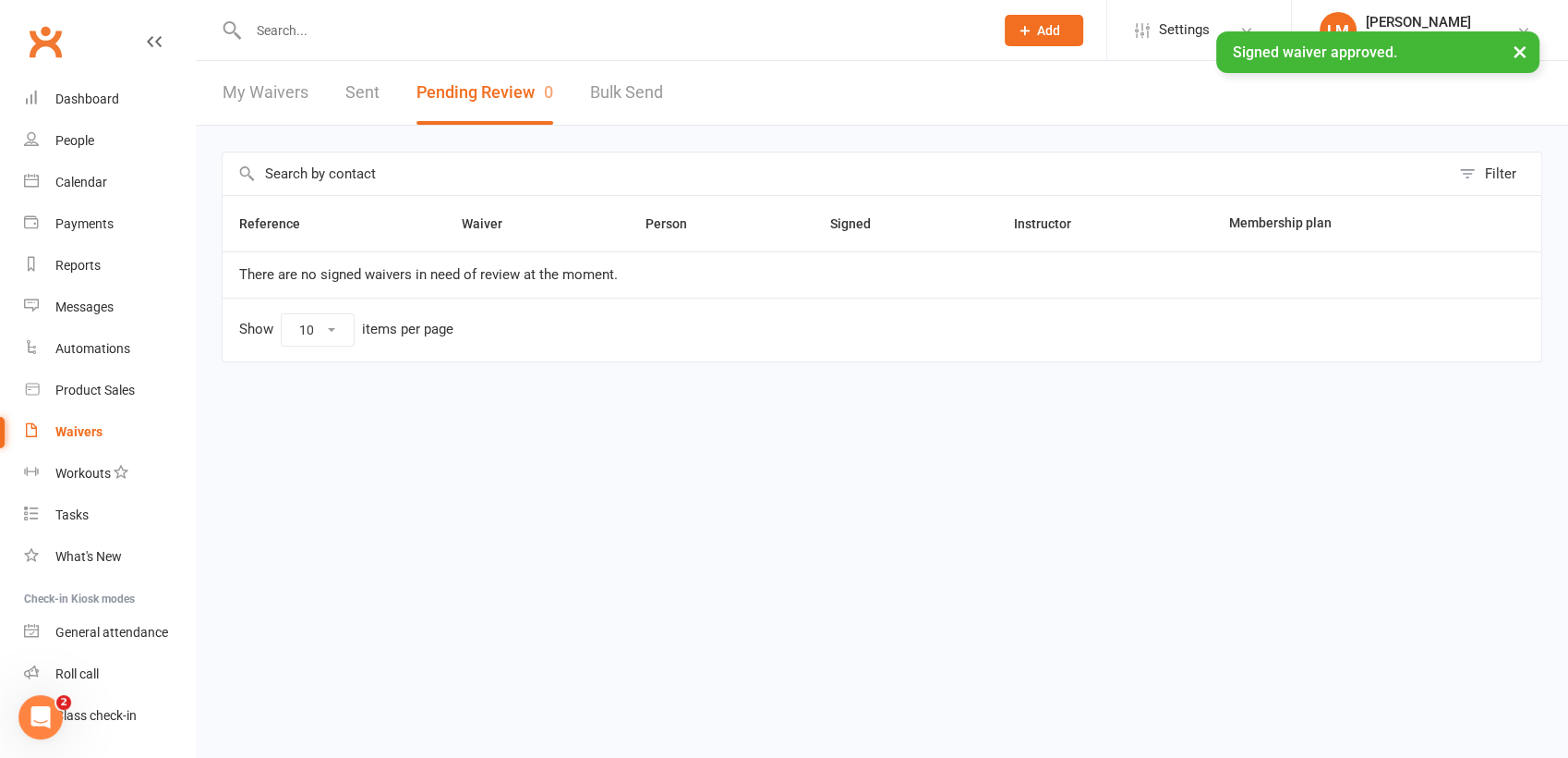
click at [303, 21] on input "text" at bounding box center [611, 30] width 738 height 26
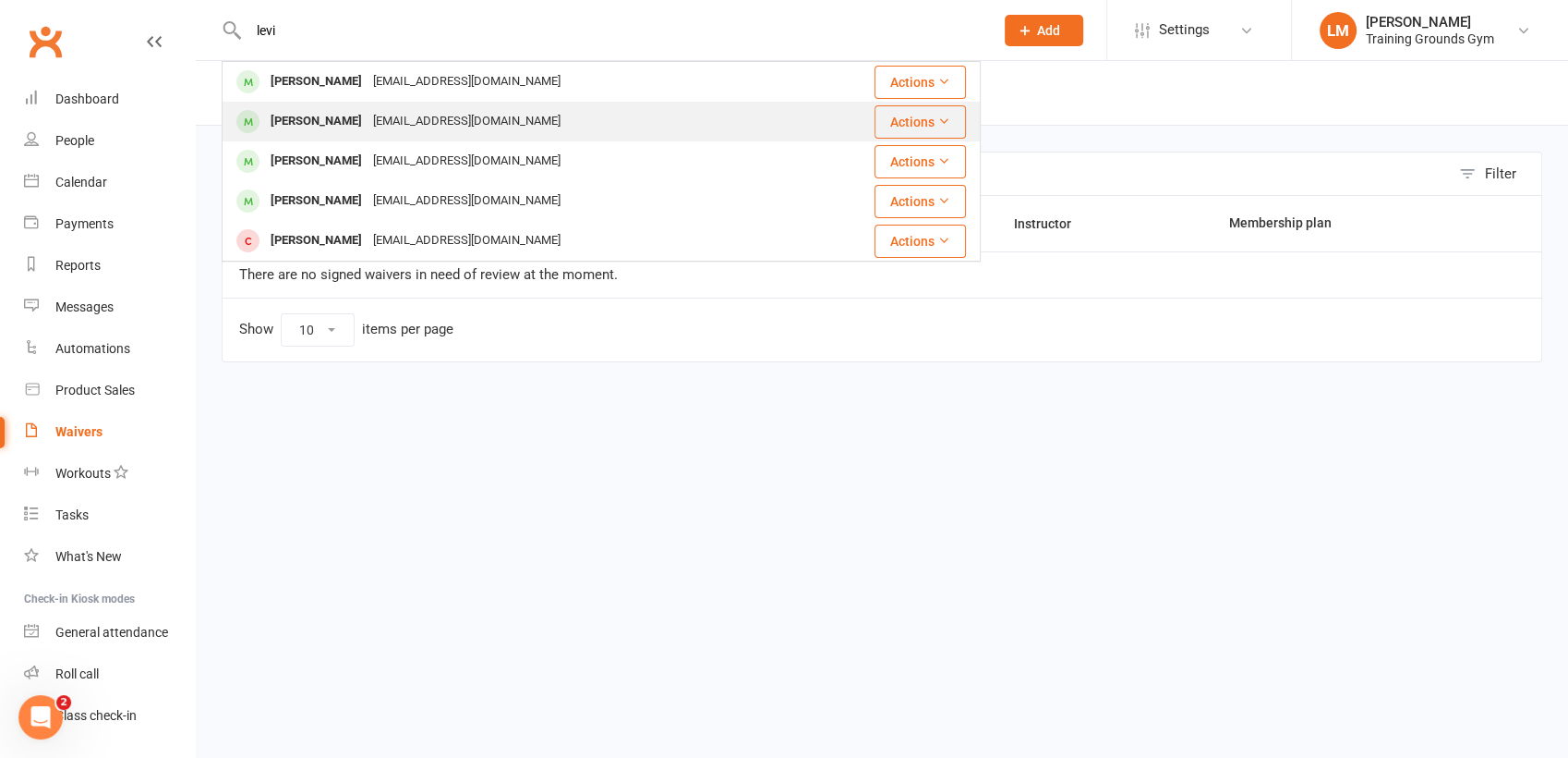
type input "levi"
click at [318, 113] on div "[PERSON_NAME]" at bounding box center [316, 121] width 102 height 26
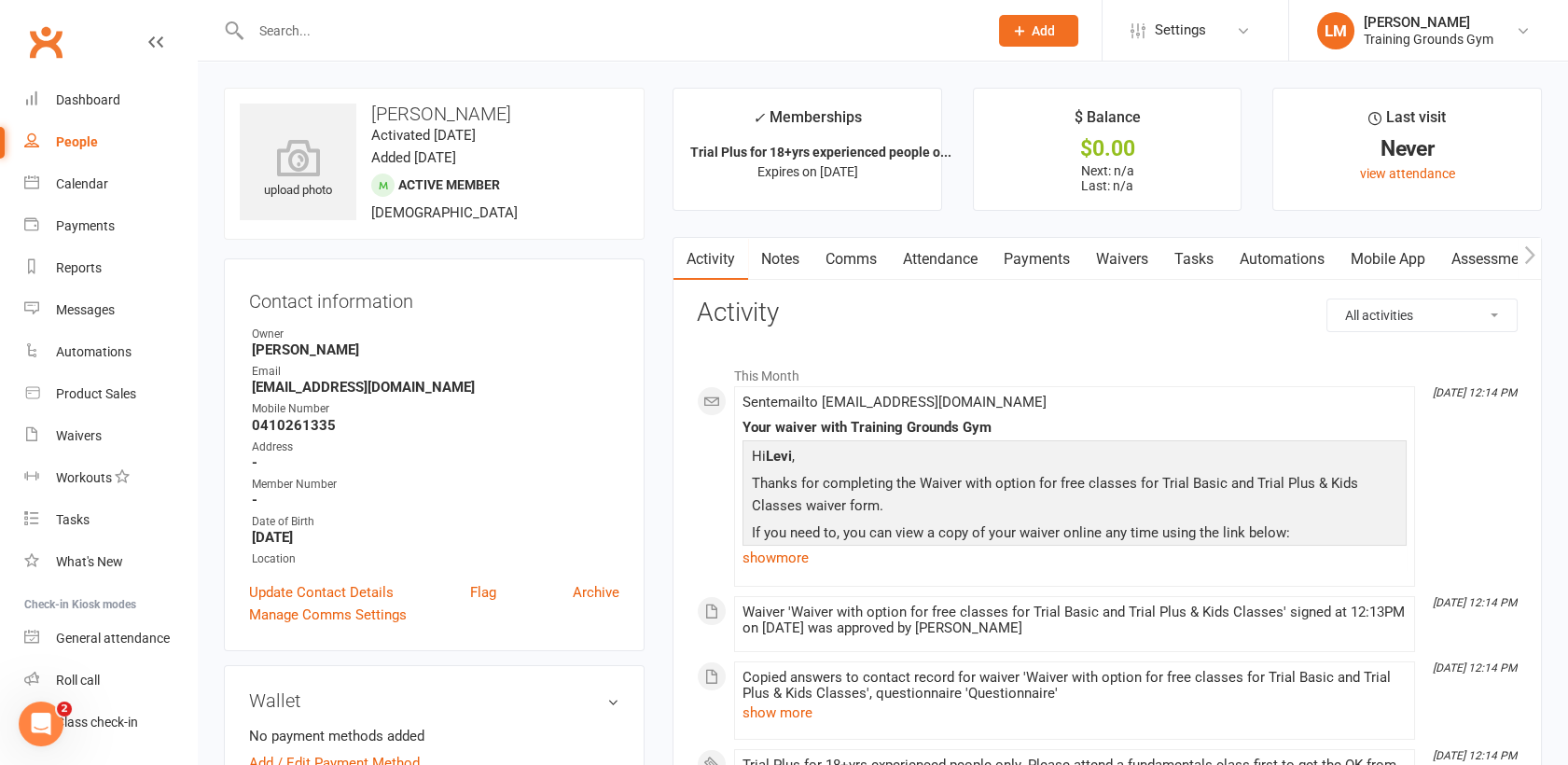
click at [330, 40] on input "text" at bounding box center [610, 31] width 730 height 27
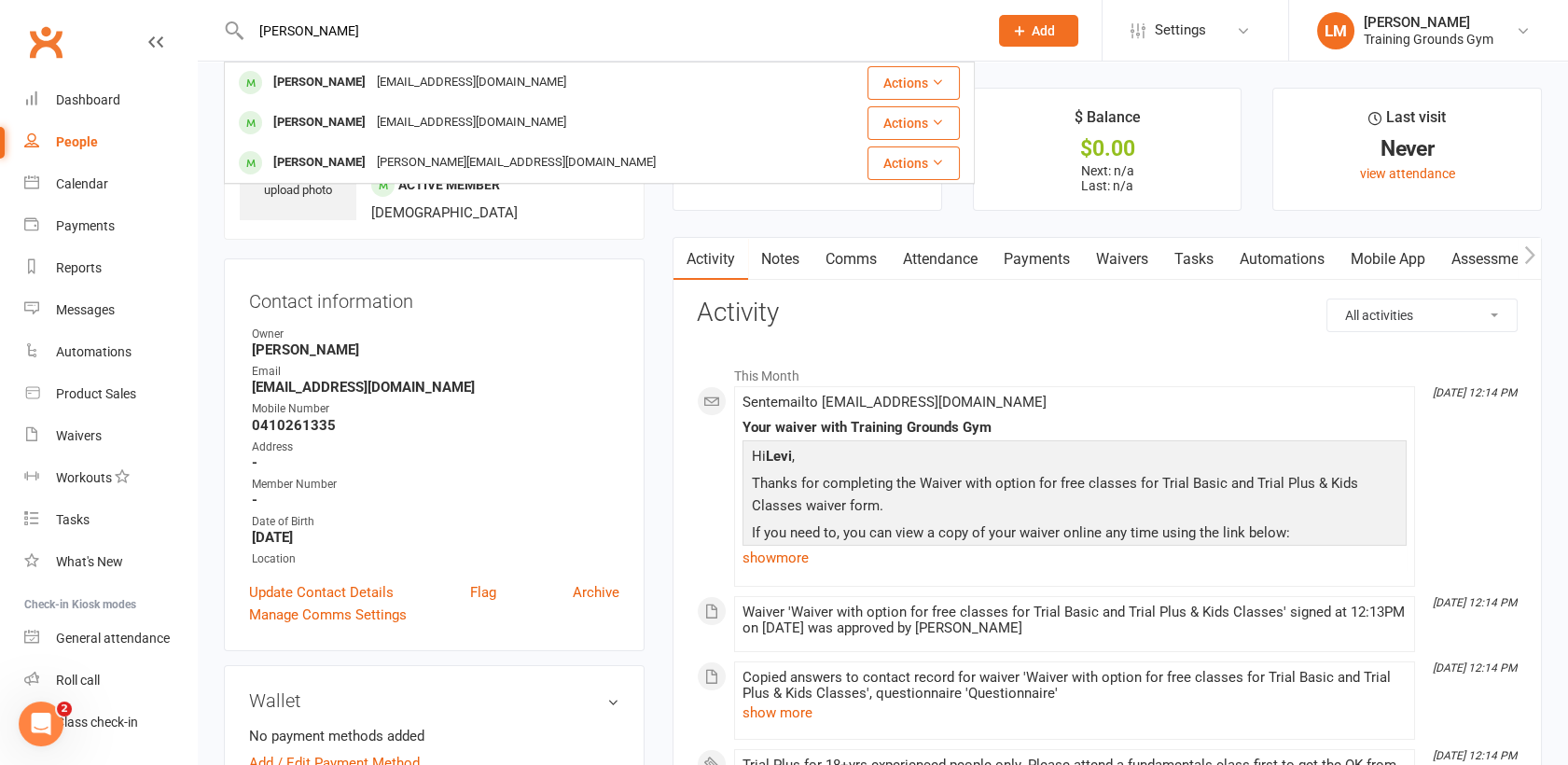
type input "[PERSON_NAME]"
click at [109, 101] on div "Dashboard" at bounding box center [88, 99] width 64 height 15
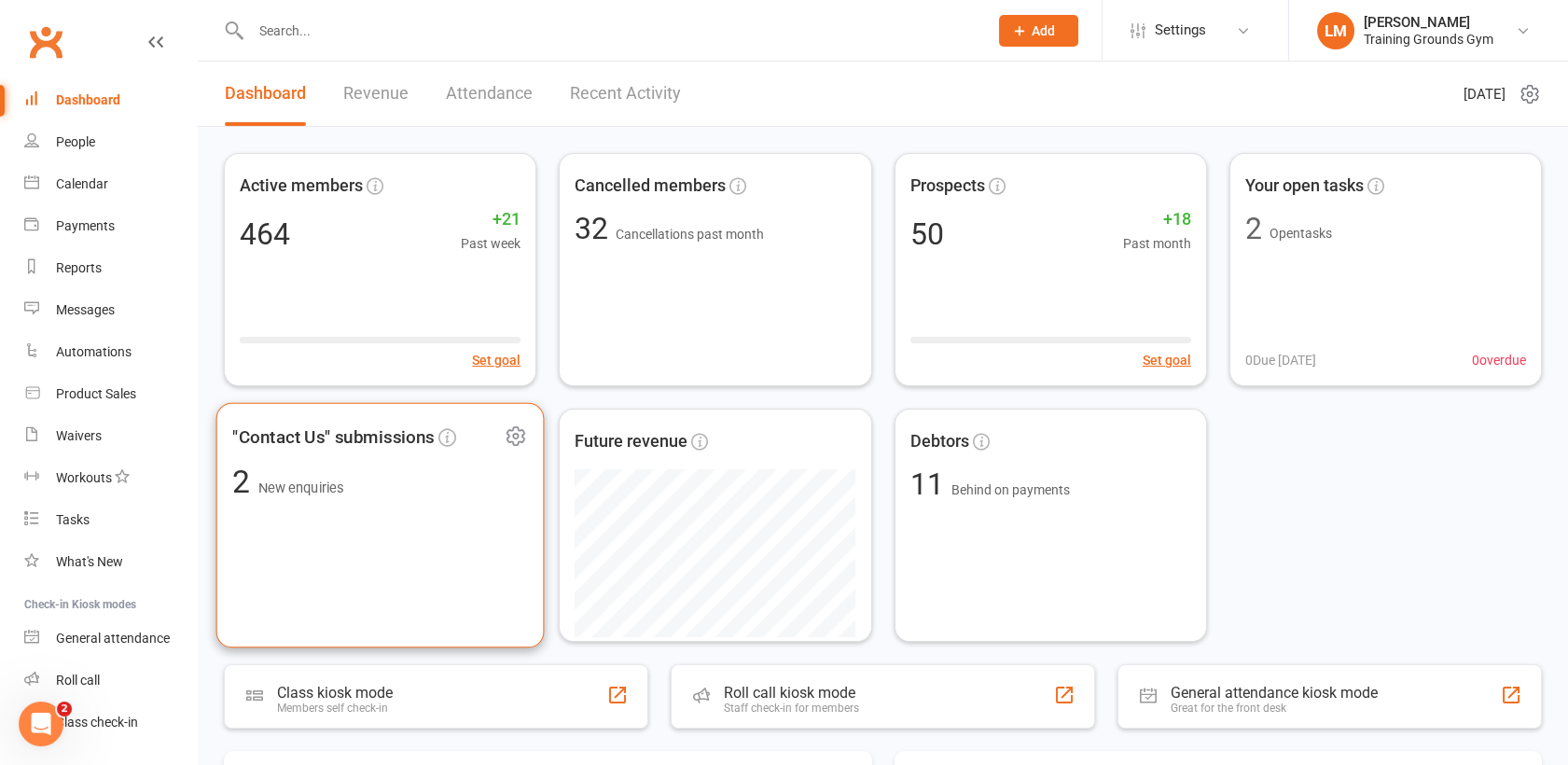
click at [408, 540] on div ""Contact Us" submissions 2 New enquiries" at bounding box center [380, 525] width 328 height 245
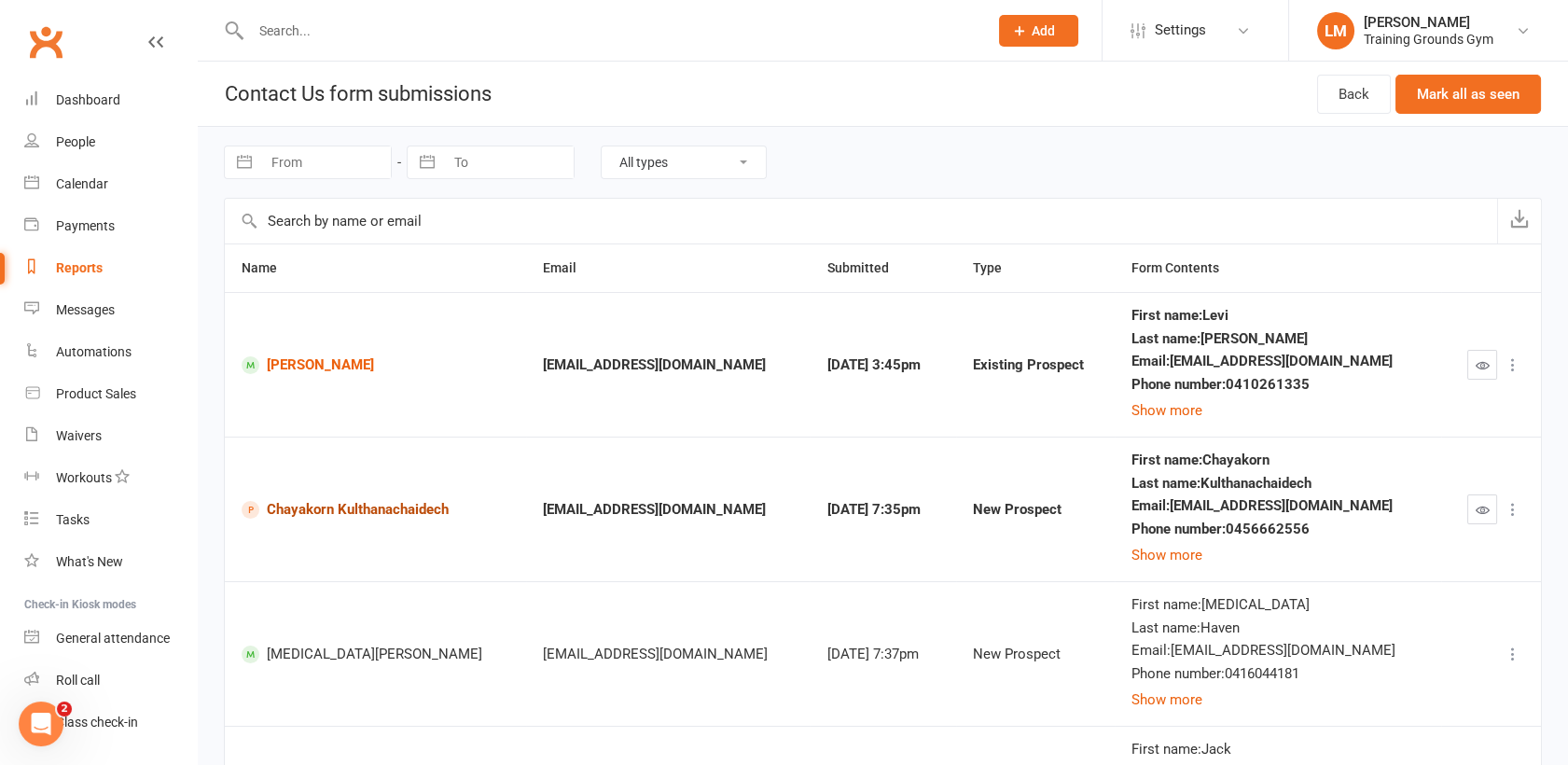
click at [391, 511] on link "Chayakorn Kulthanachaidech" at bounding box center [375, 510] width 268 height 18
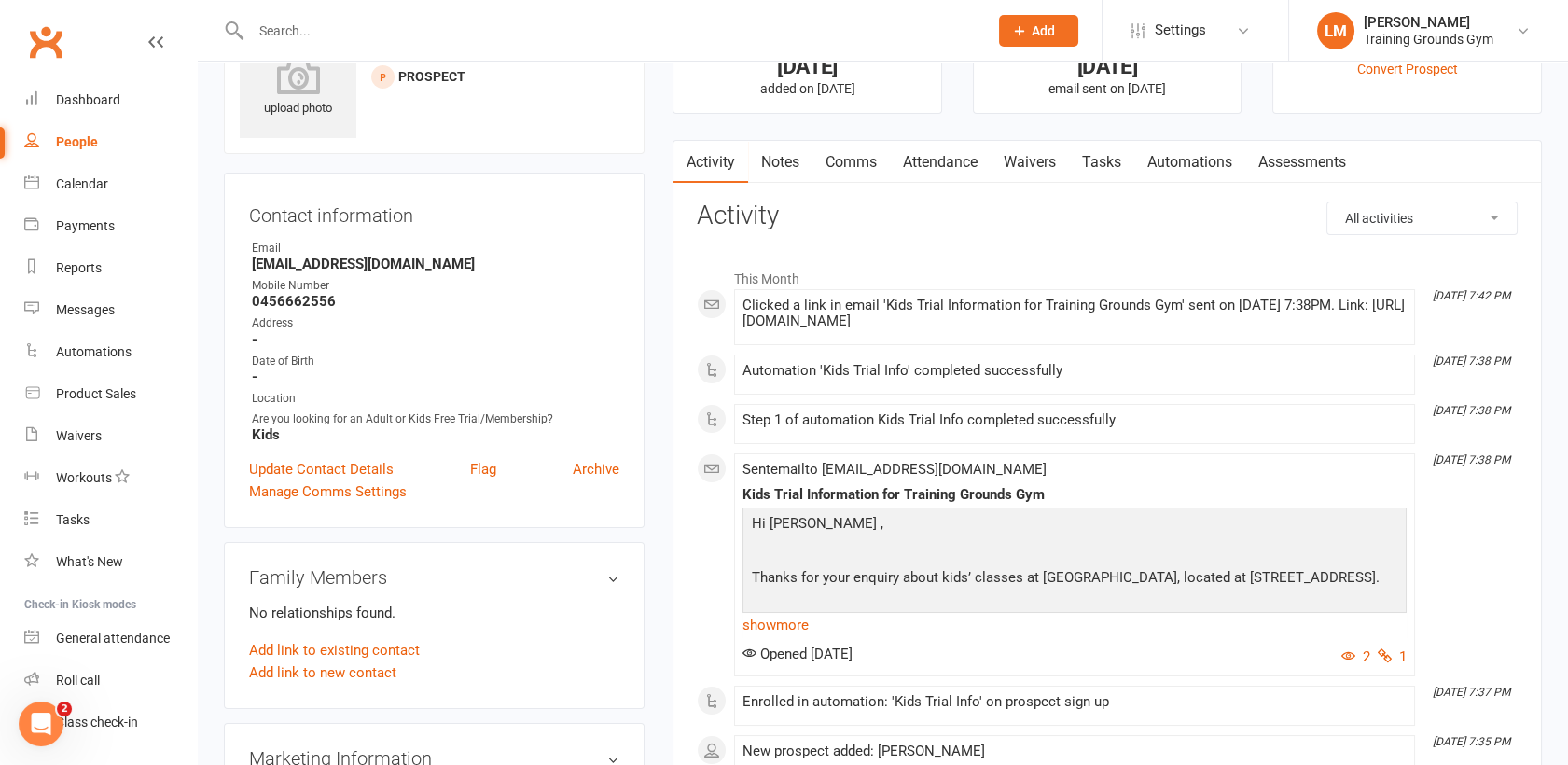
scroll to position [124, 0]
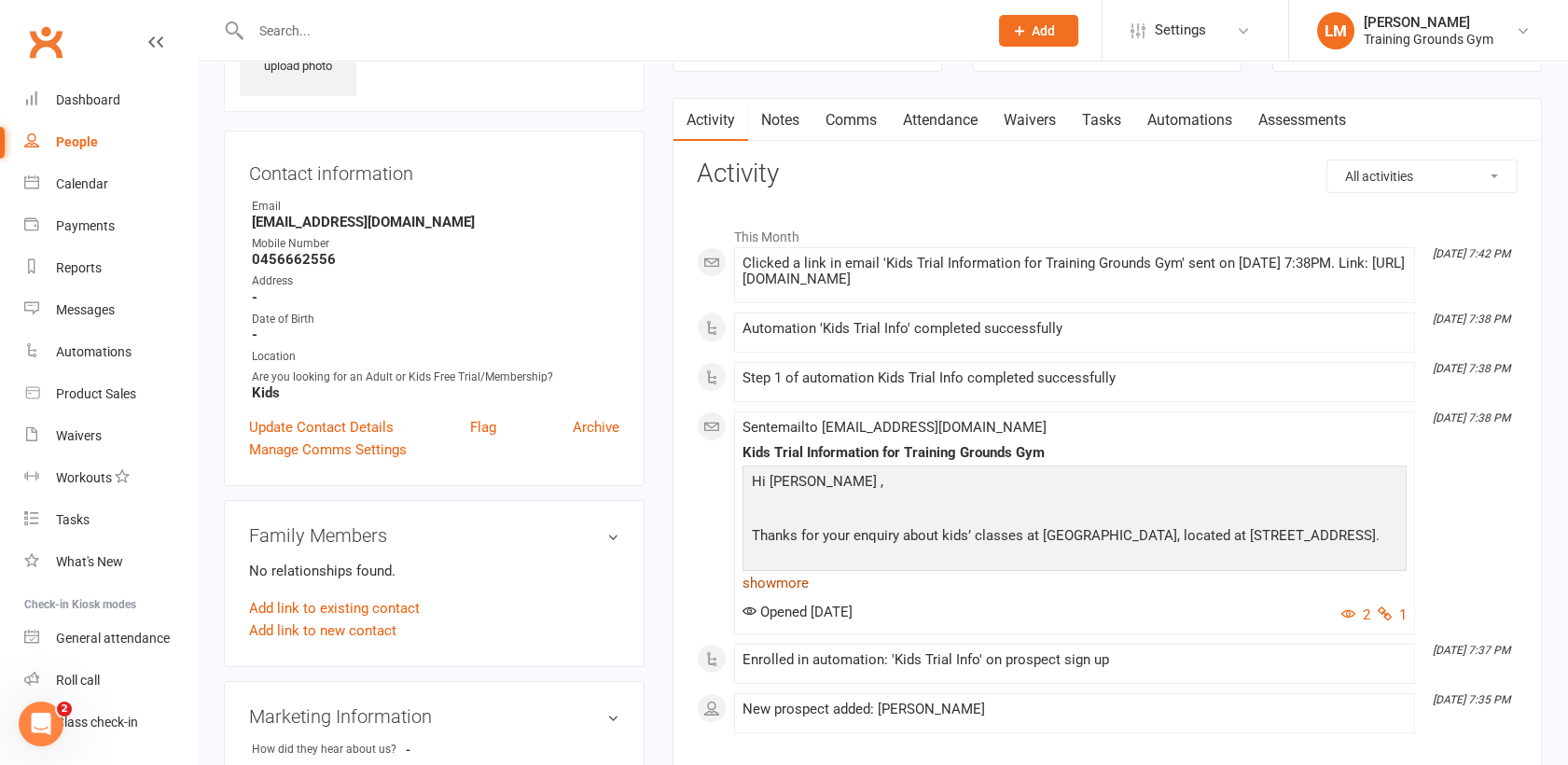
click at [779, 575] on link "show more" at bounding box center [1075, 583] width 664 height 27
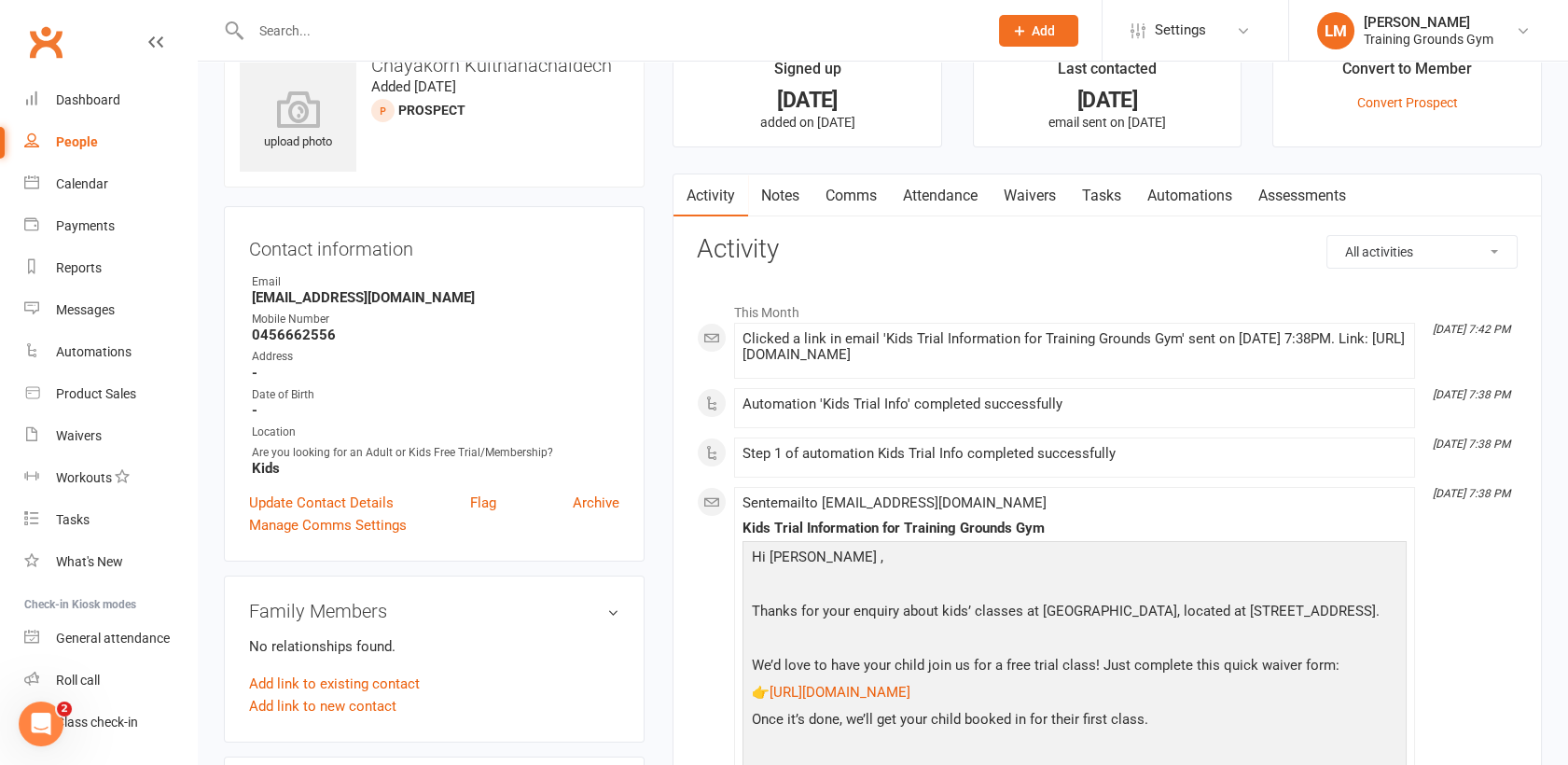
scroll to position [8, 0]
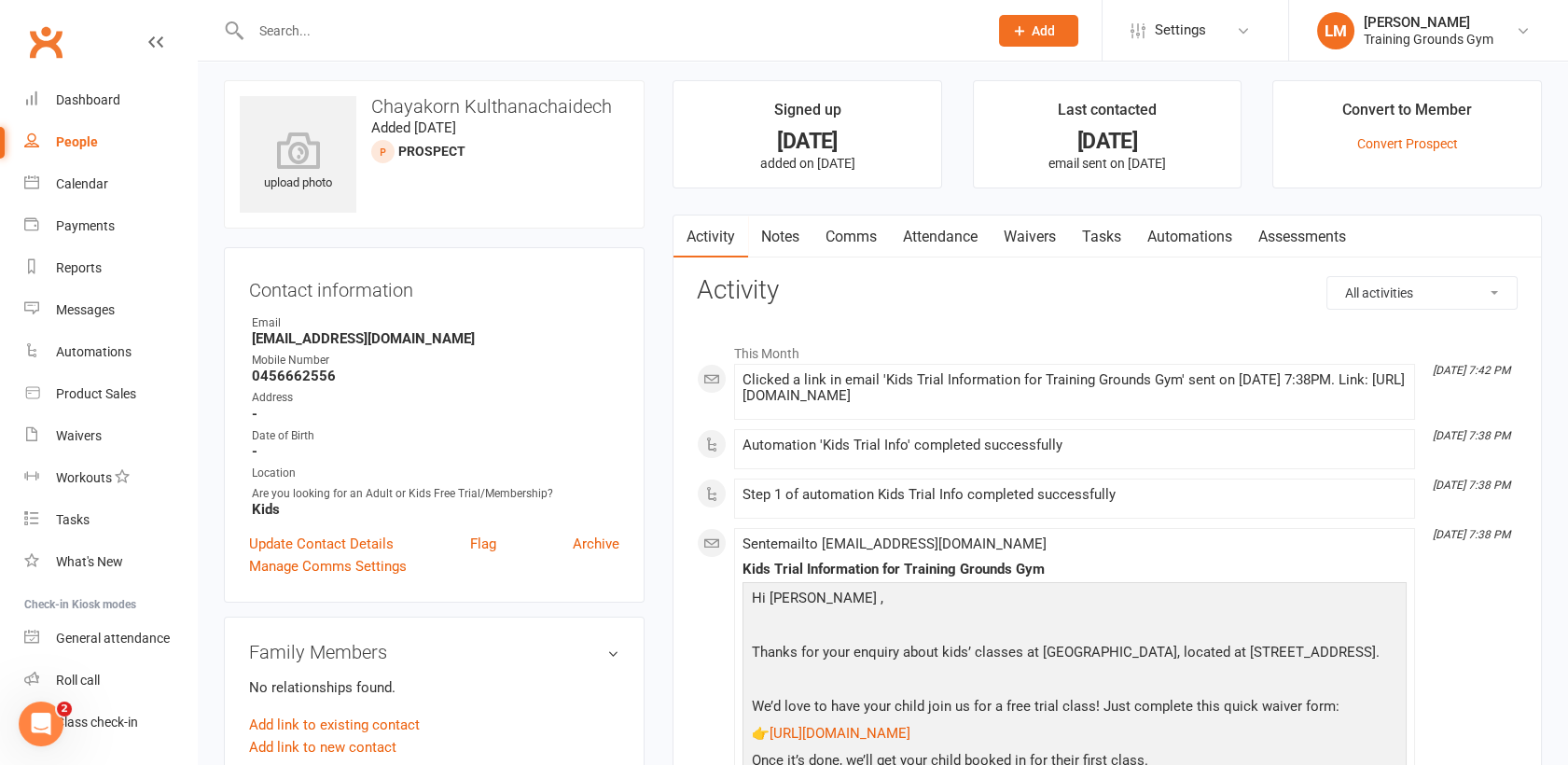
click at [1036, 236] on link "Waivers" at bounding box center [1030, 237] width 79 height 43
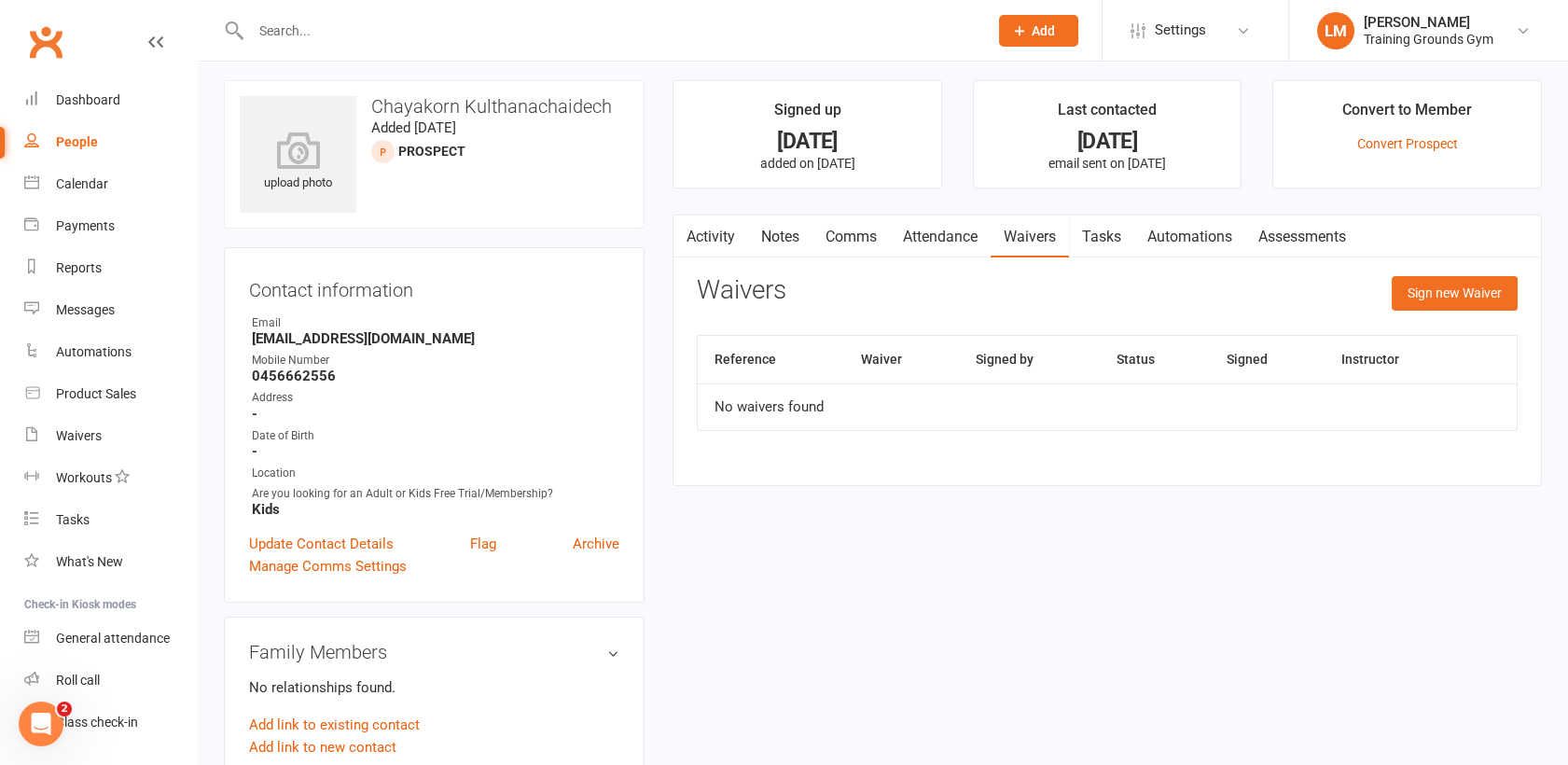
click at [709, 235] on link "Activity" at bounding box center [711, 237] width 75 height 43
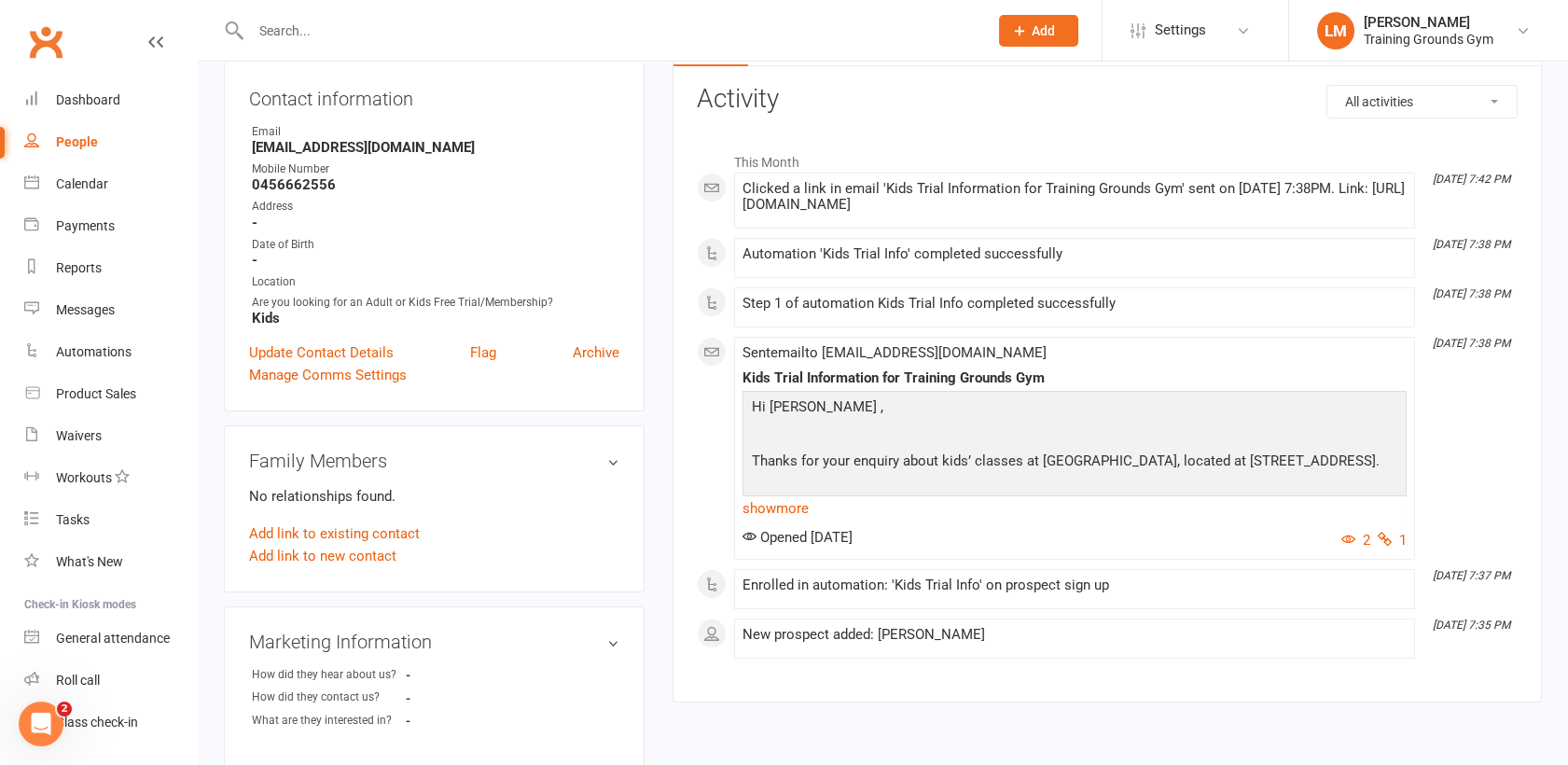
scroll to position [215, 0]
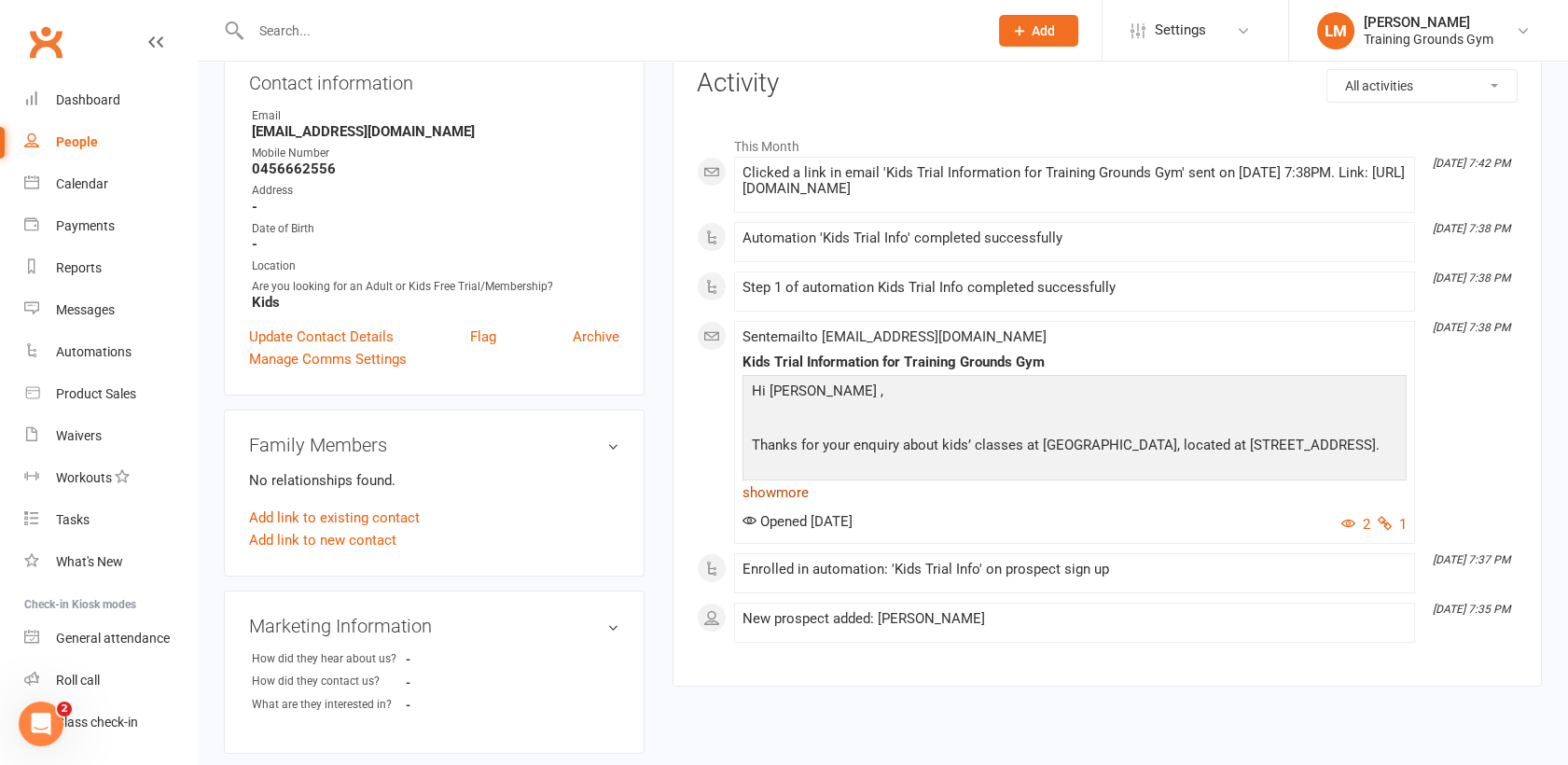
click at [755, 488] on link "show more" at bounding box center [1075, 492] width 664 height 27
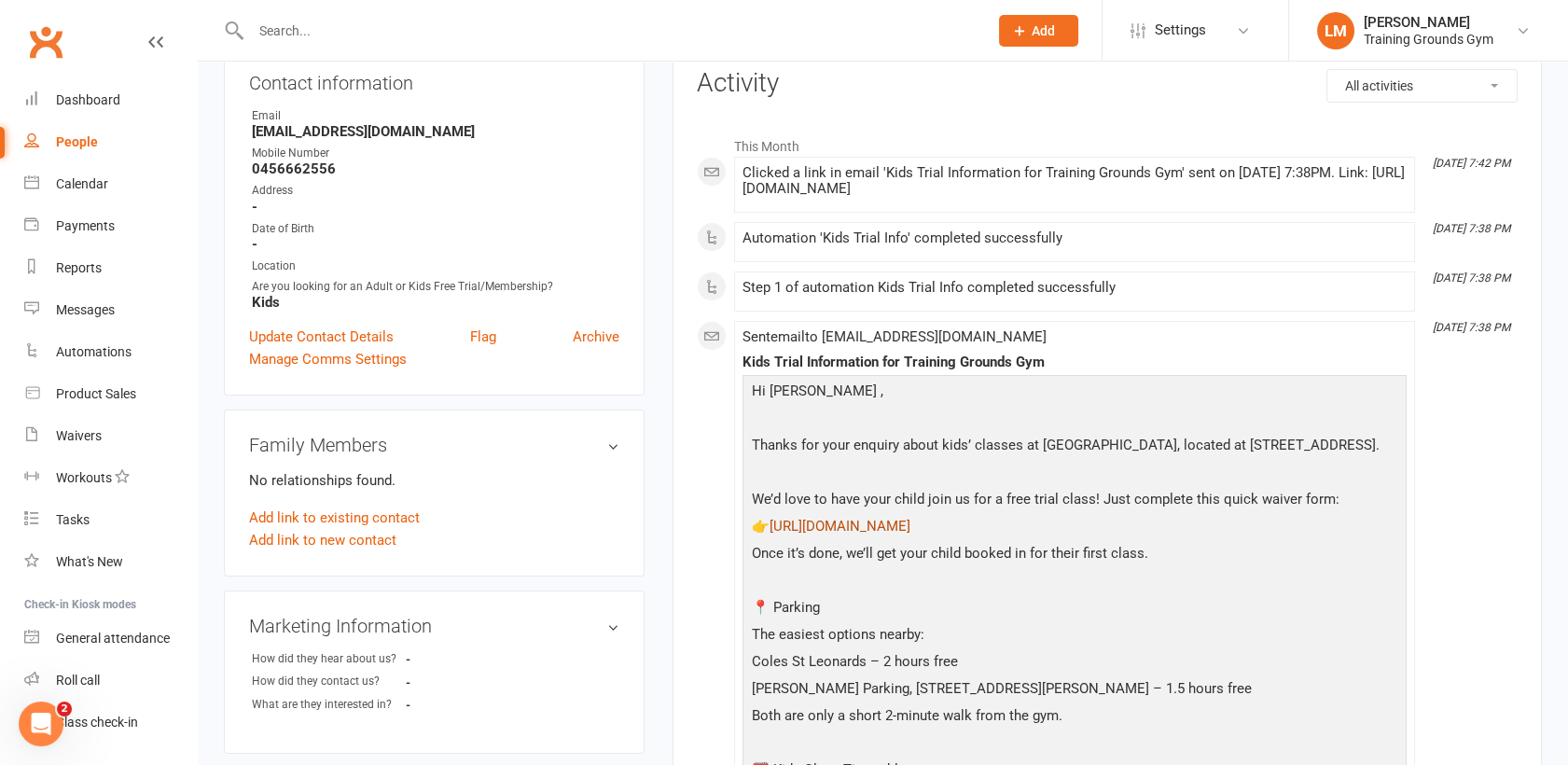
click at [801, 535] on link "[URL][DOMAIN_NAME]" at bounding box center [840, 526] width 141 height 17
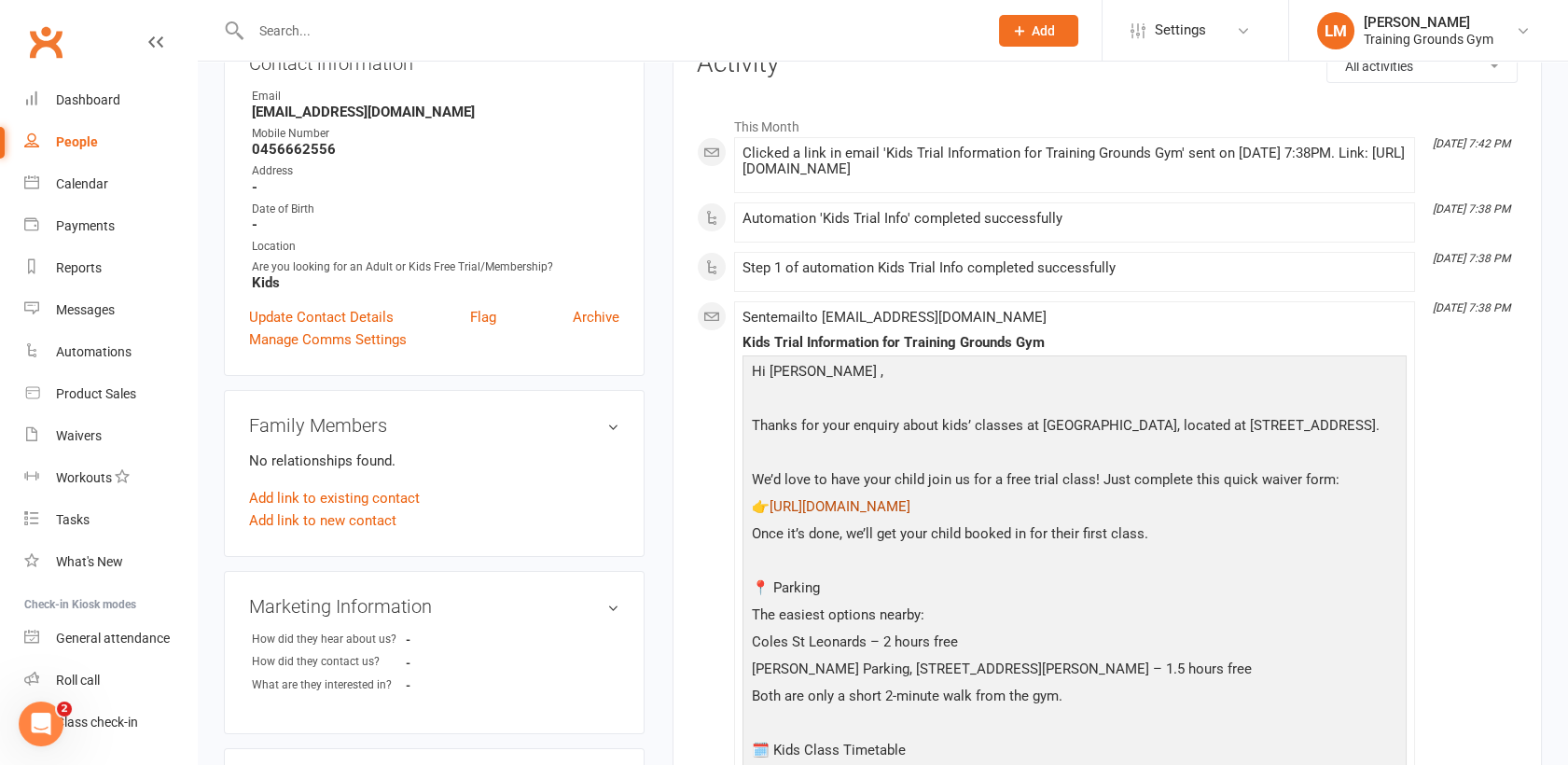
scroll to position [248, 0]
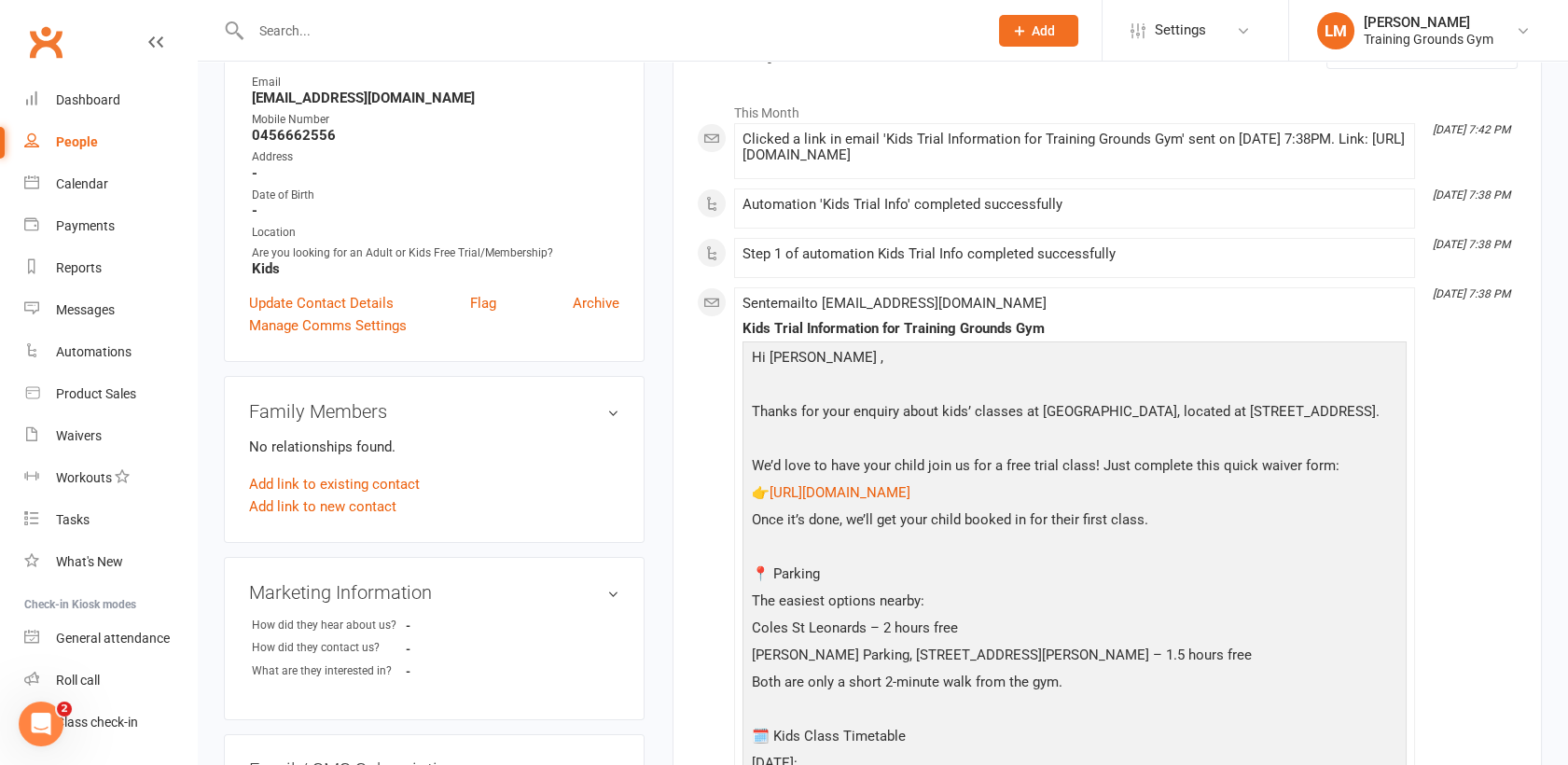
click at [358, 39] on input "text" at bounding box center [610, 31] width 730 height 27
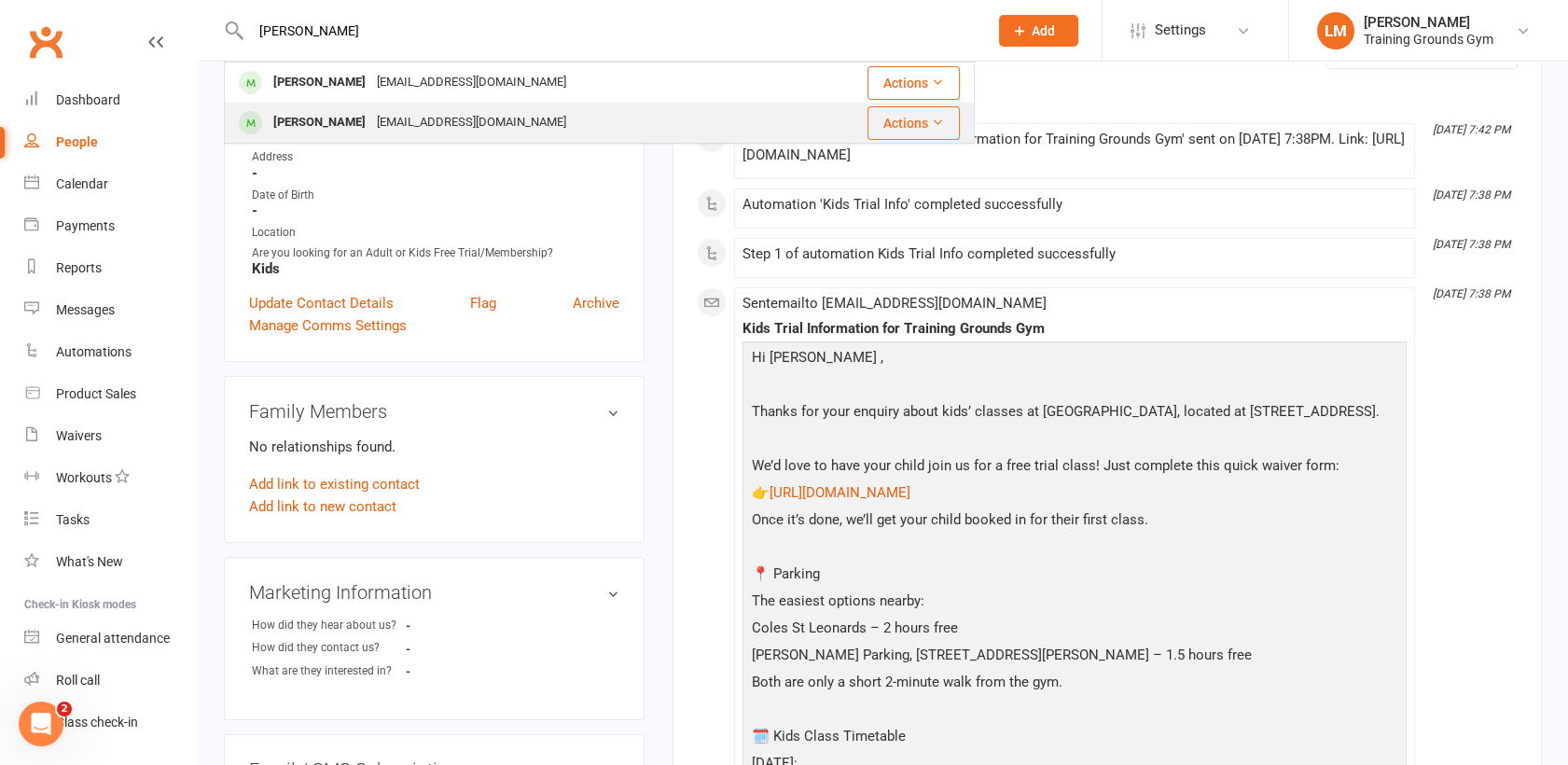
type input "[PERSON_NAME]"
click at [371, 114] on div "[EMAIL_ADDRESS][DOMAIN_NAME]" at bounding box center [472, 122] width 201 height 27
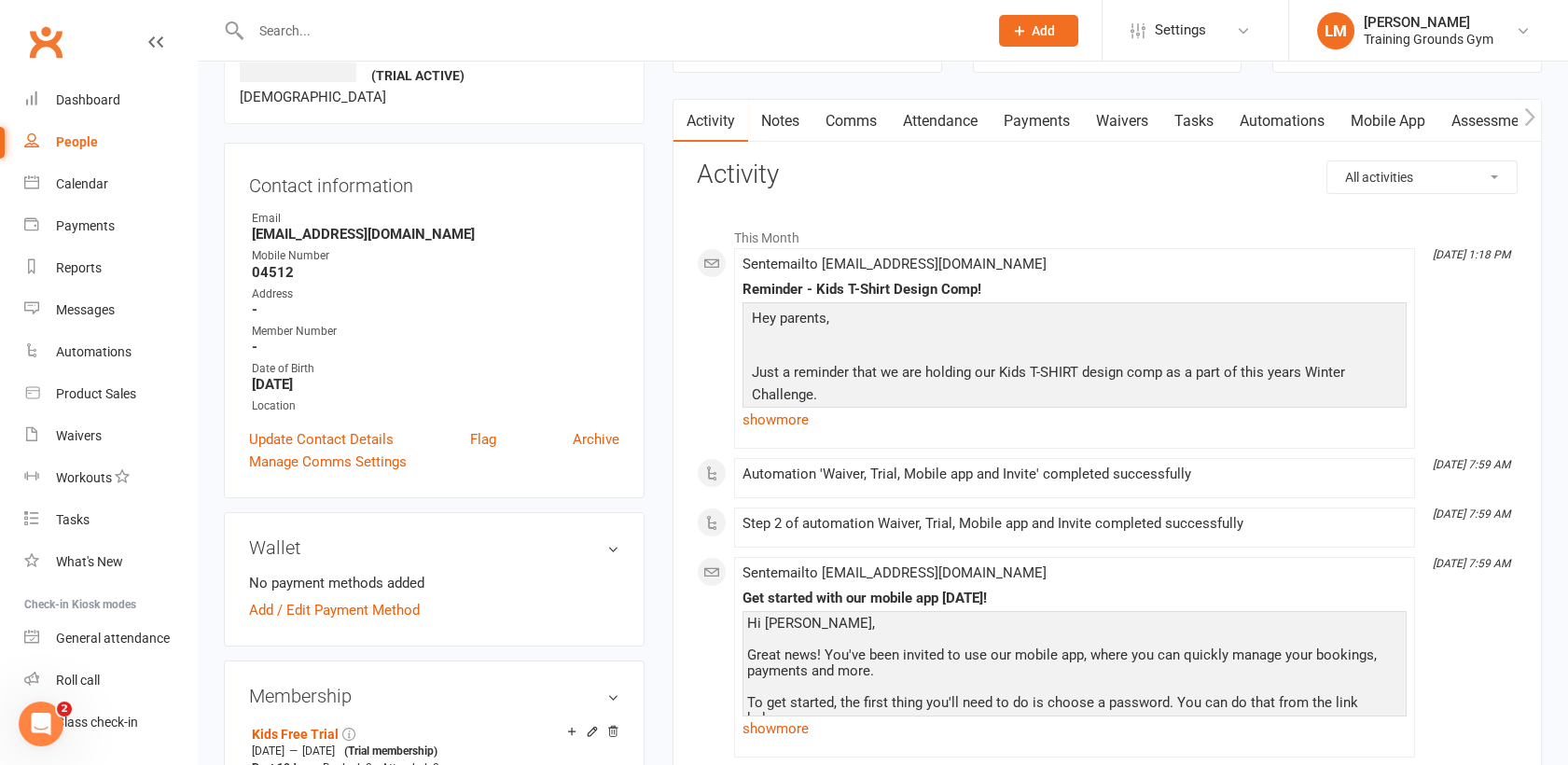
scroll to position [124, 0]
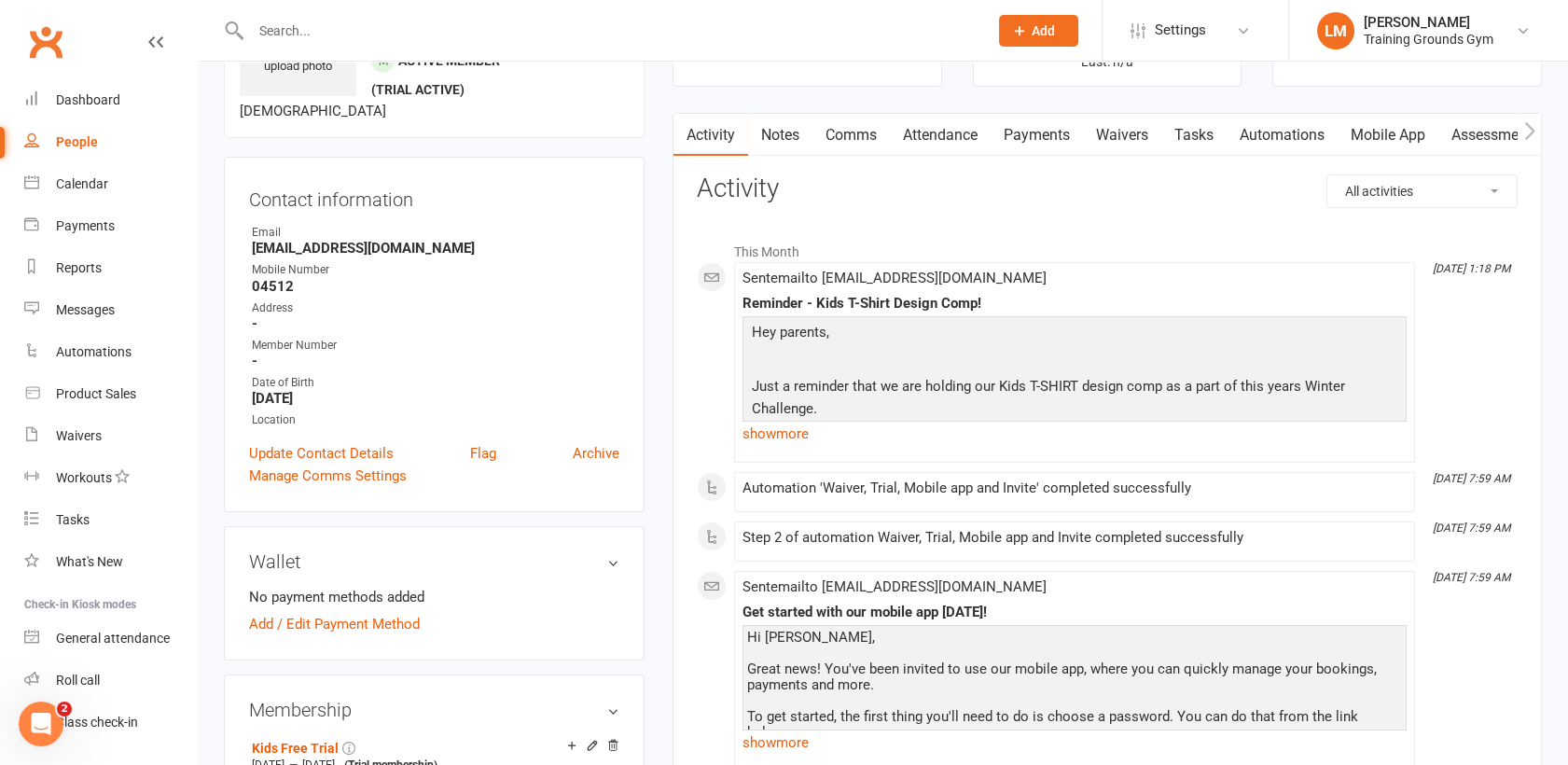
click at [1302, 137] on link "Automations" at bounding box center [1282, 136] width 111 height 43
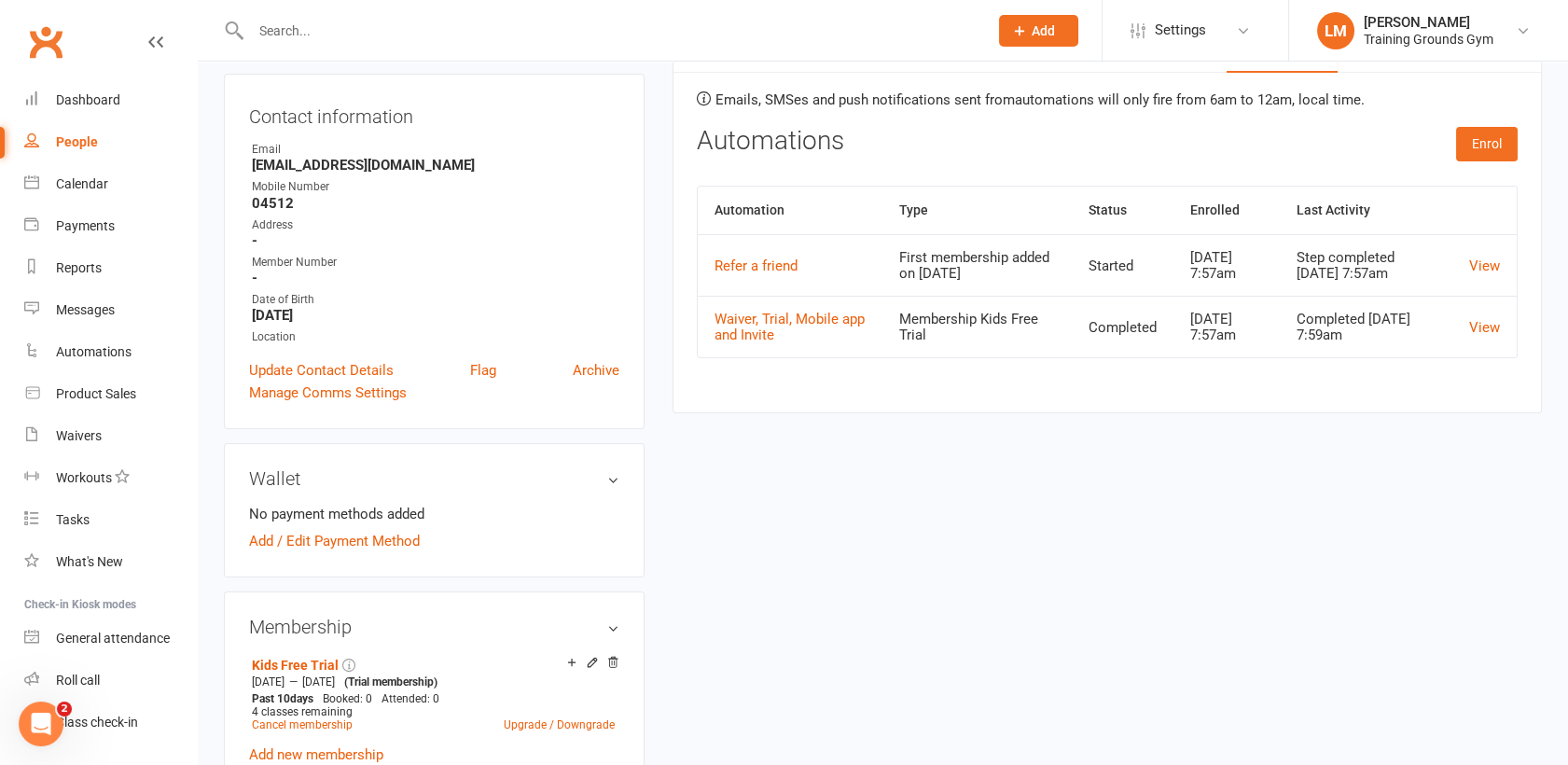
scroll to position [248, 0]
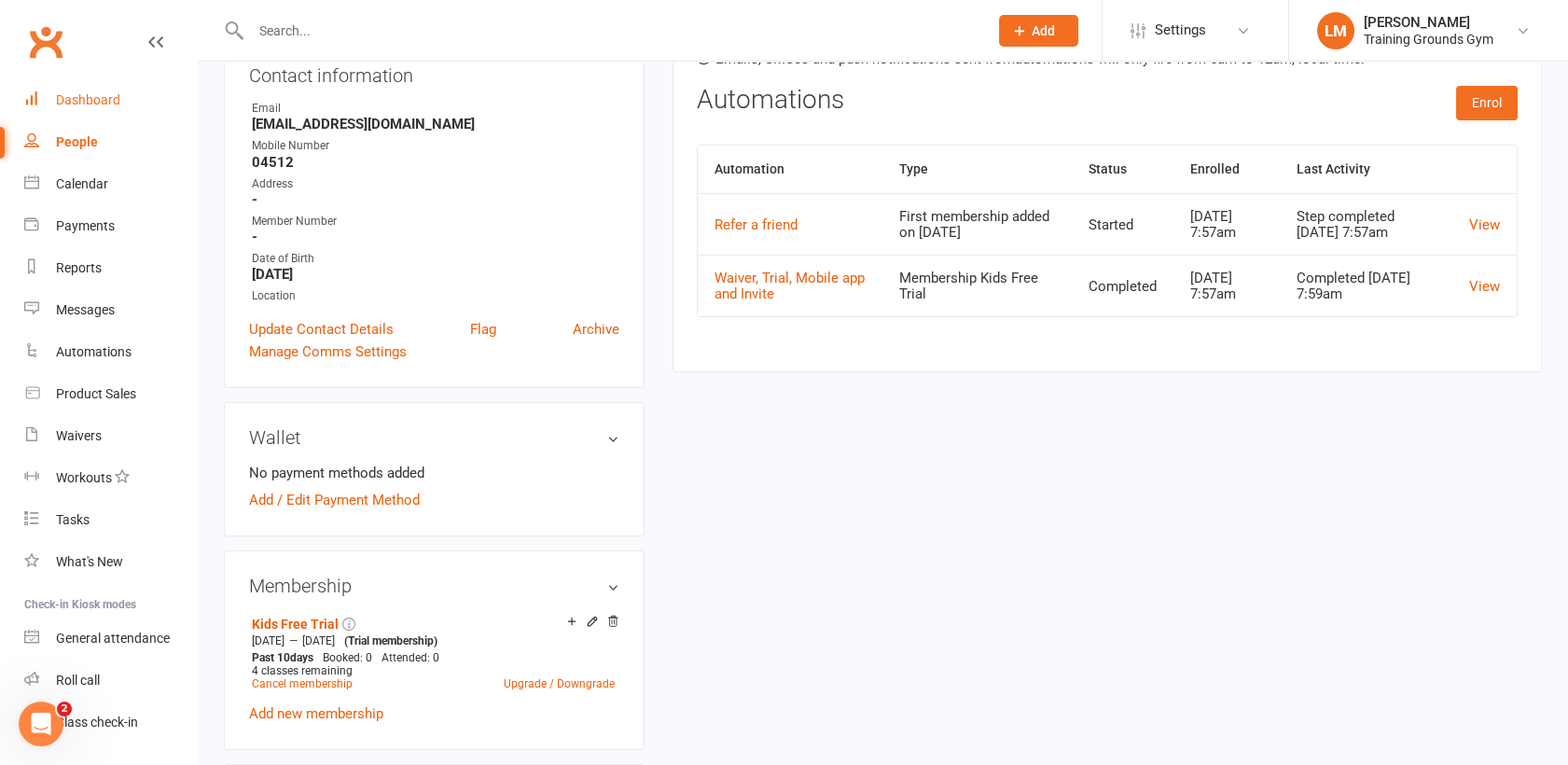
click at [82, 94] on div "Dashboard" at bounding box center [88, 99] width 64 height 15
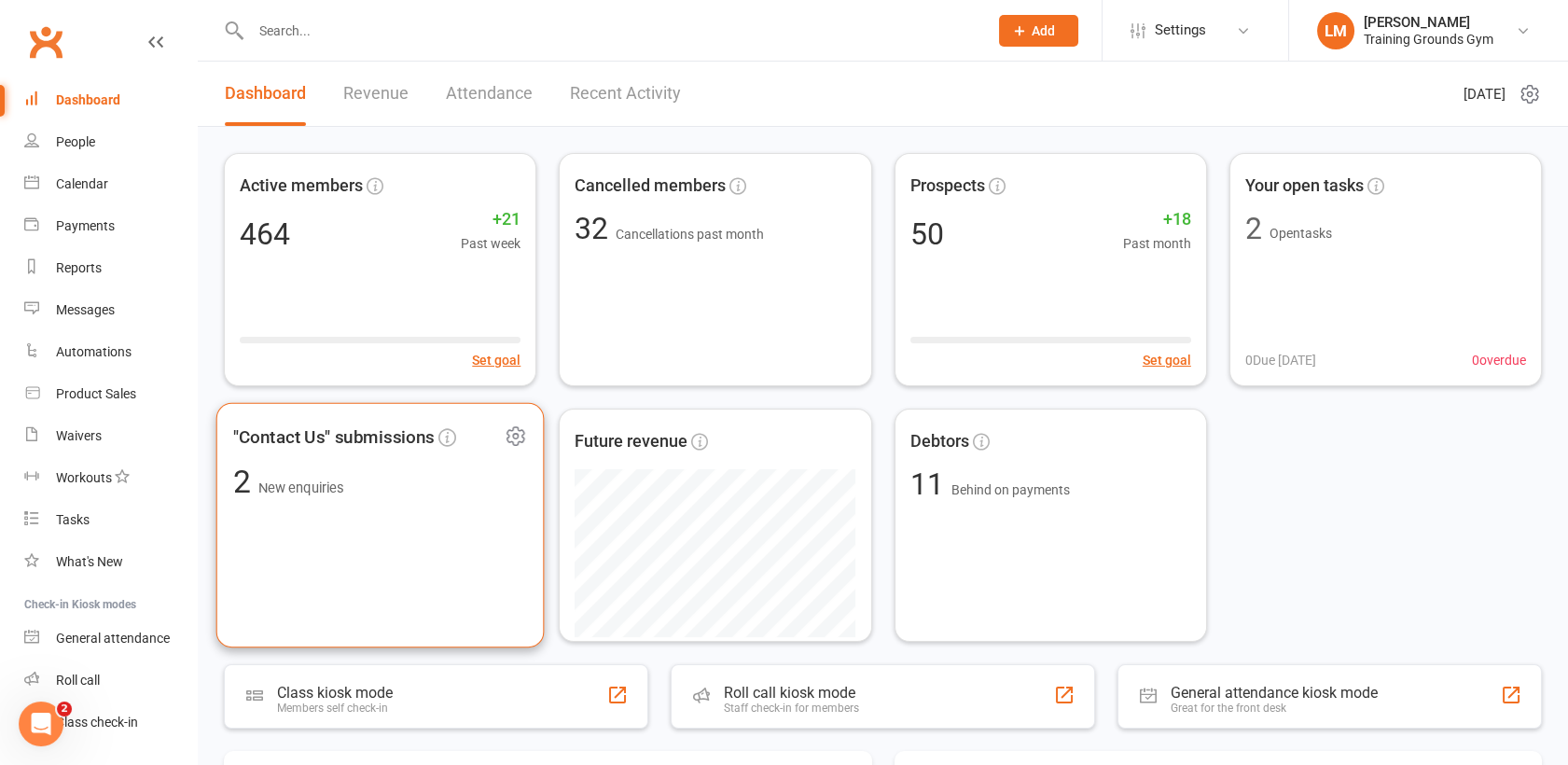
click at [387, 481] on span "2 New enquiries" at bounding box center [380, 482] width 294 height 32
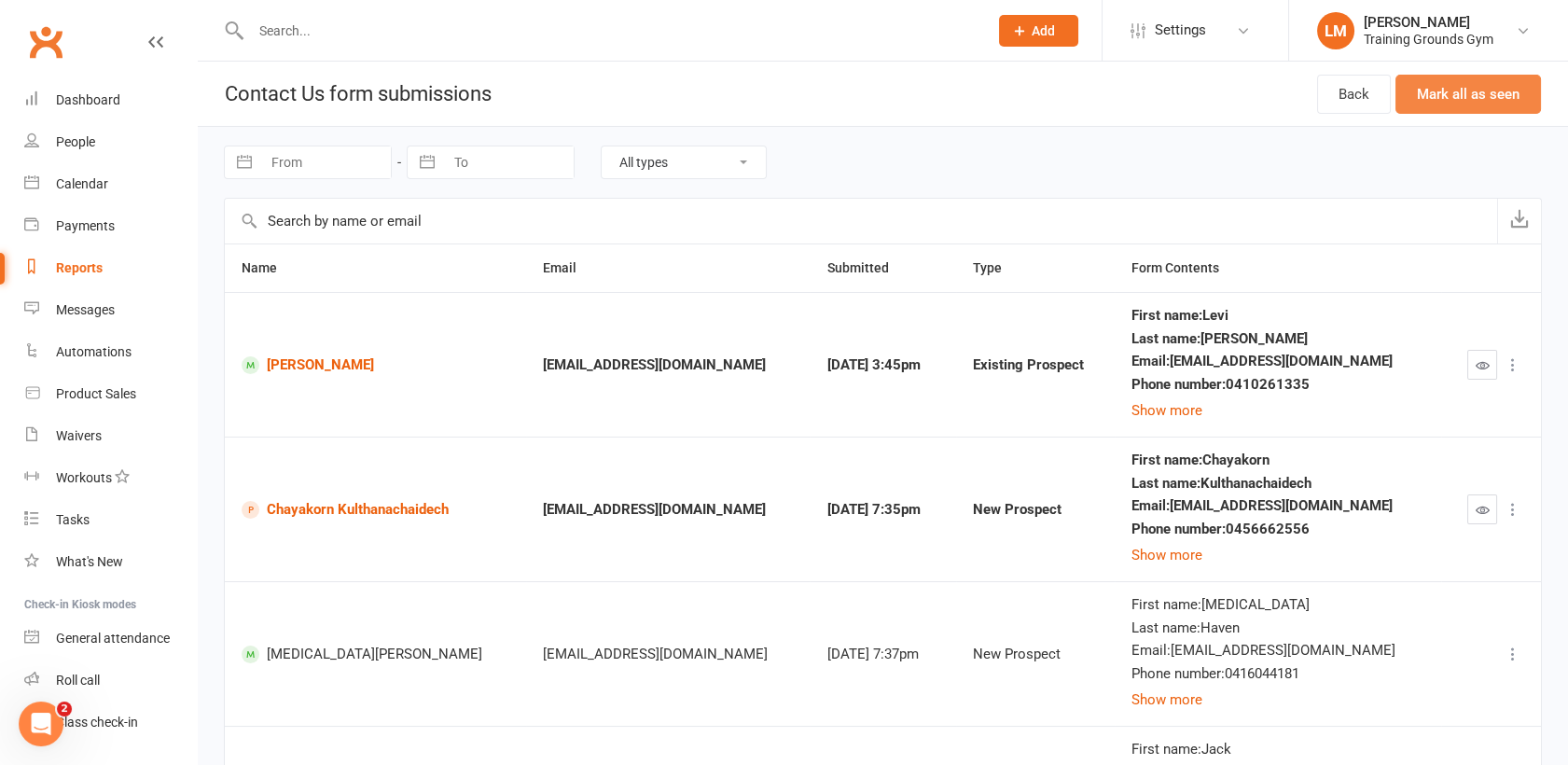
click at [1507, 89] on button "Mark all as seen" at bounding box center [1469, 95] width 146 height 39
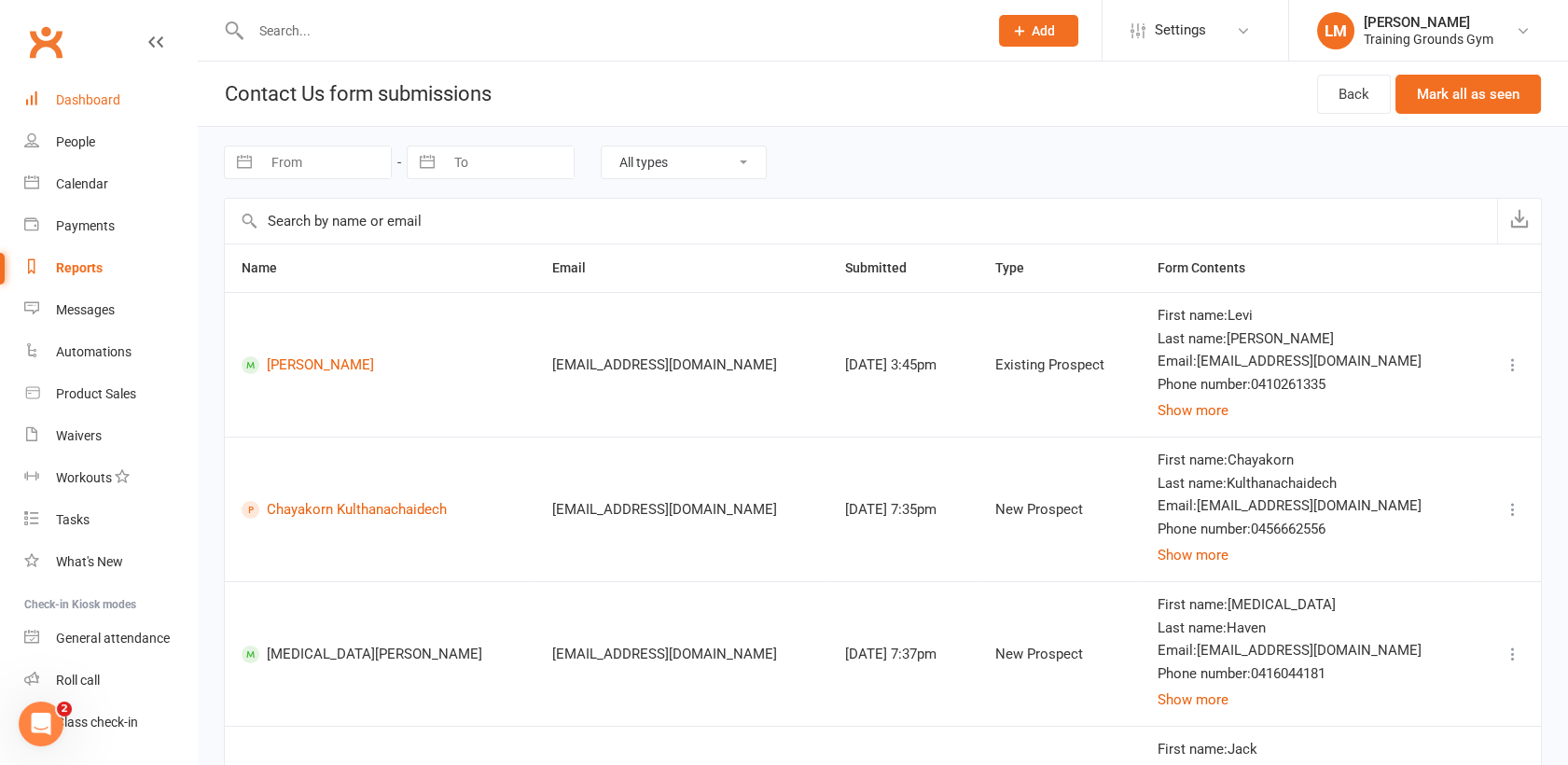
click at [91, 109] on link "Dashboard" at bounding box center [110, 100] width 172 height 42
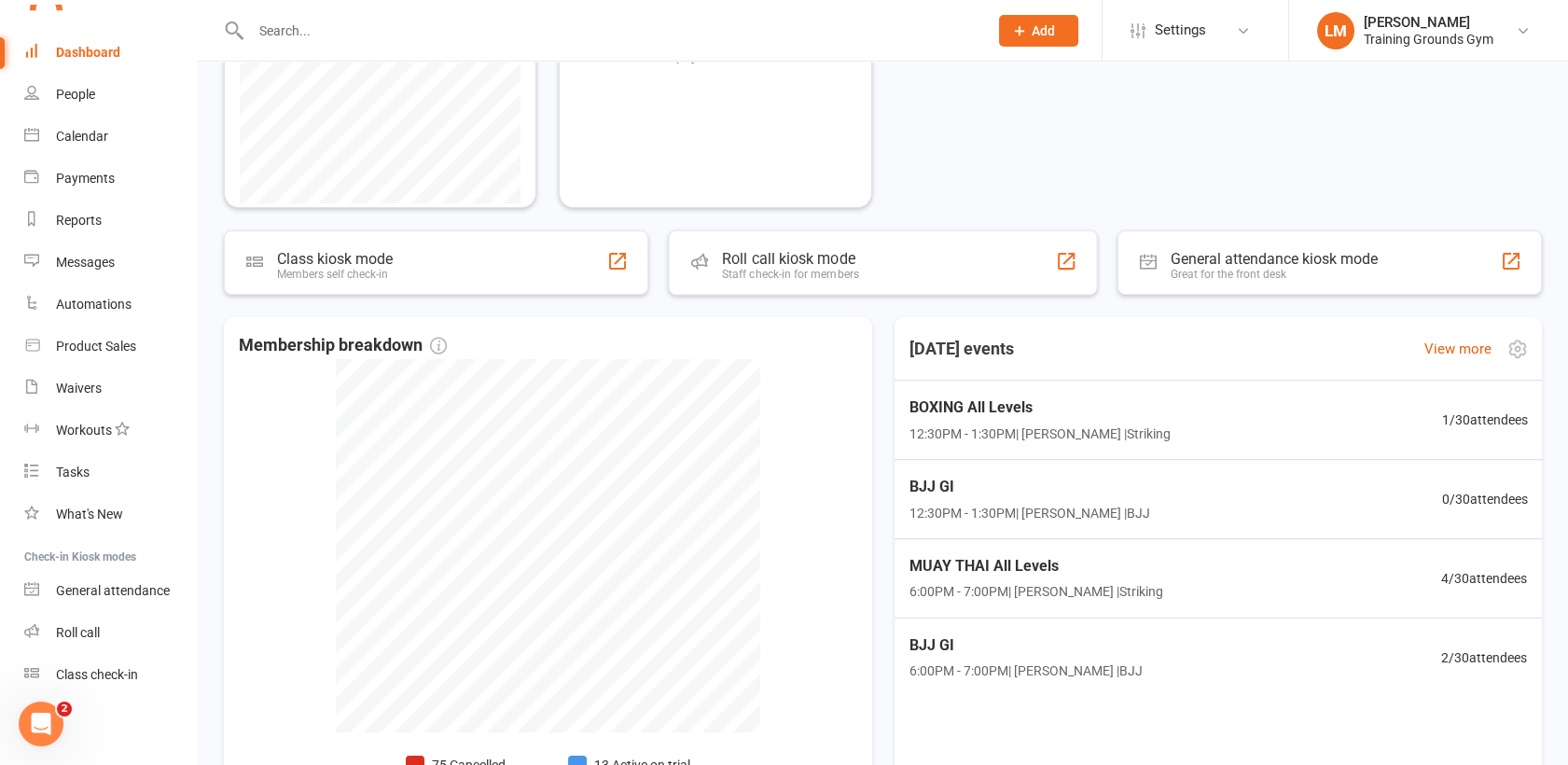
scroll to position [539, 0]
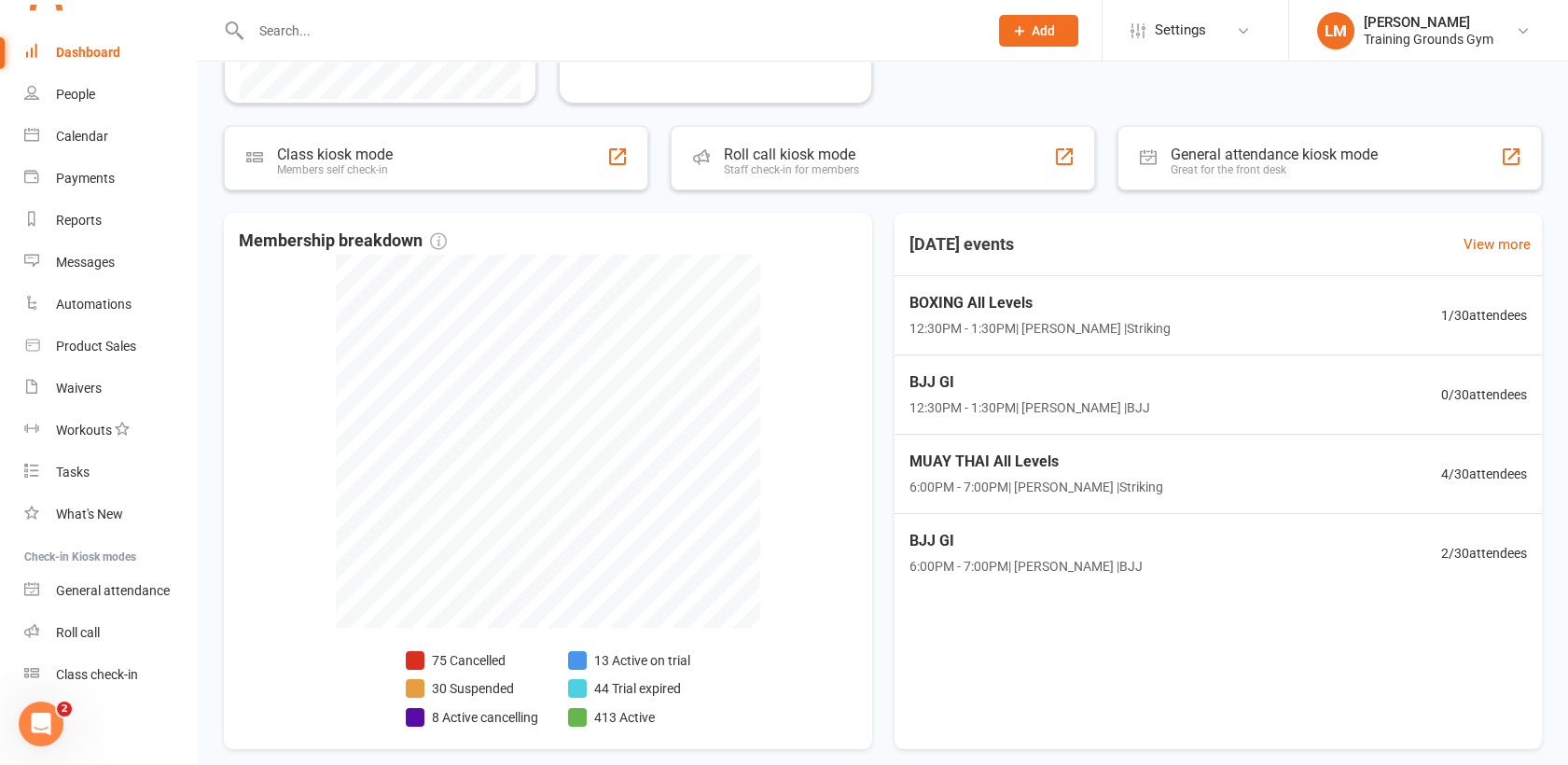
click at [279, 2] on div at bounding box center [599, 31] width 751 height 61
click at [286, 44] on div at bounding box center [599, 31] width 751 height 61
click at [280, 26] on input "text" at bounding box center [610, 31] width 730 height 27
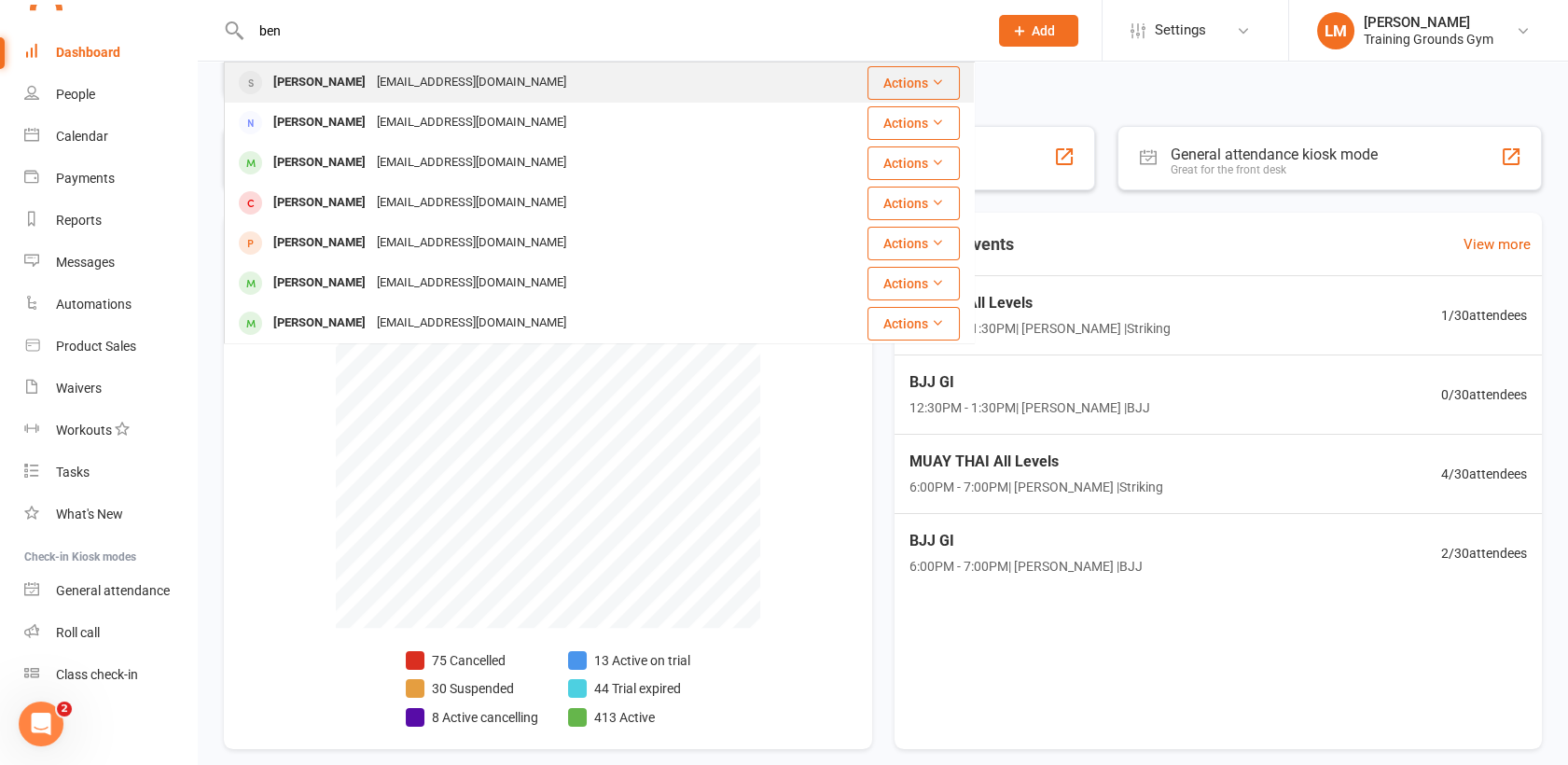
type input "ben"
click at [409, 79] on div "[EMAIL_ADDRESS][DOMAIN_NAME]" at bounding box center [472, 82] width 201 height 27
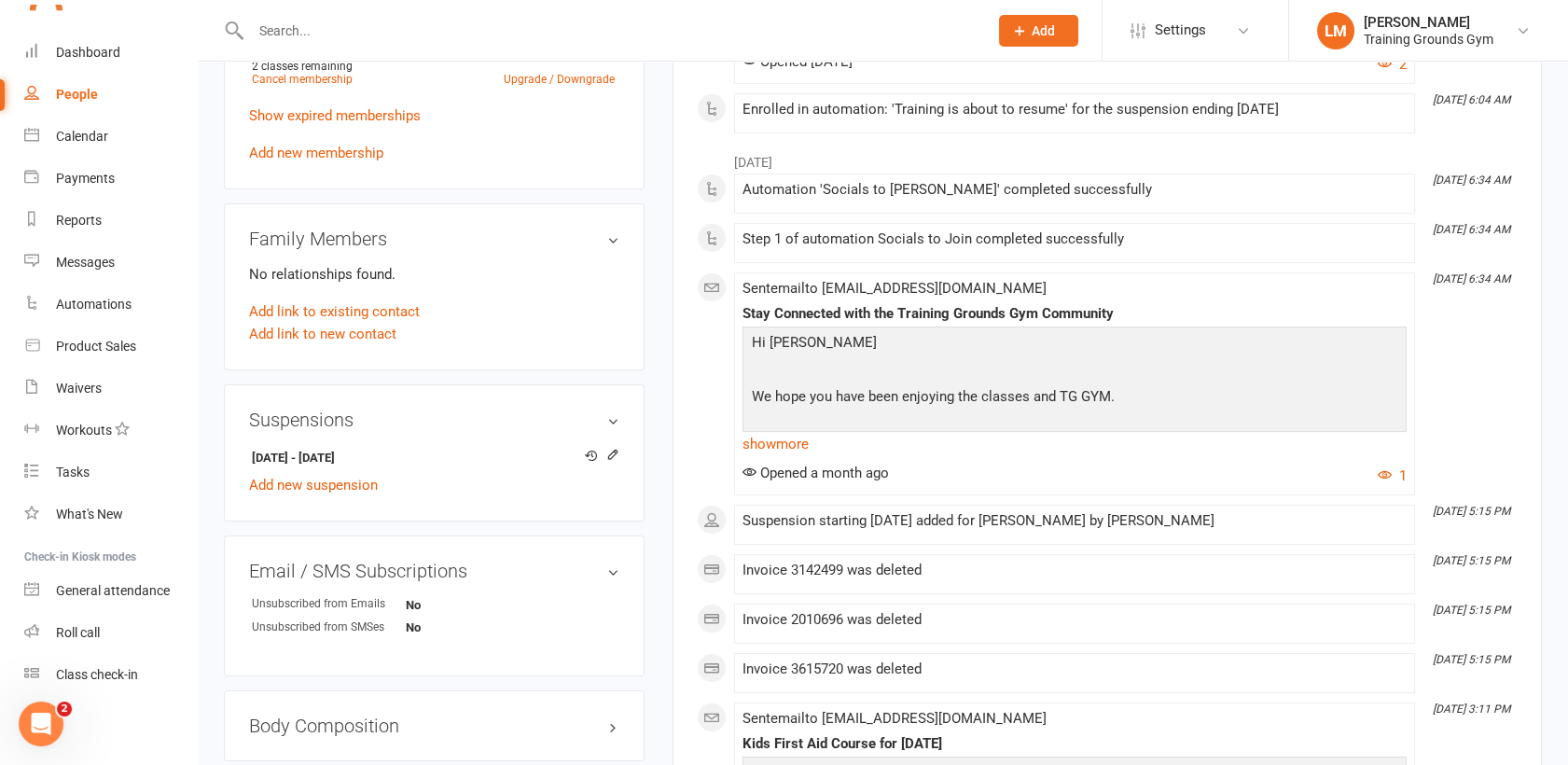
scroll to position [894, 0]
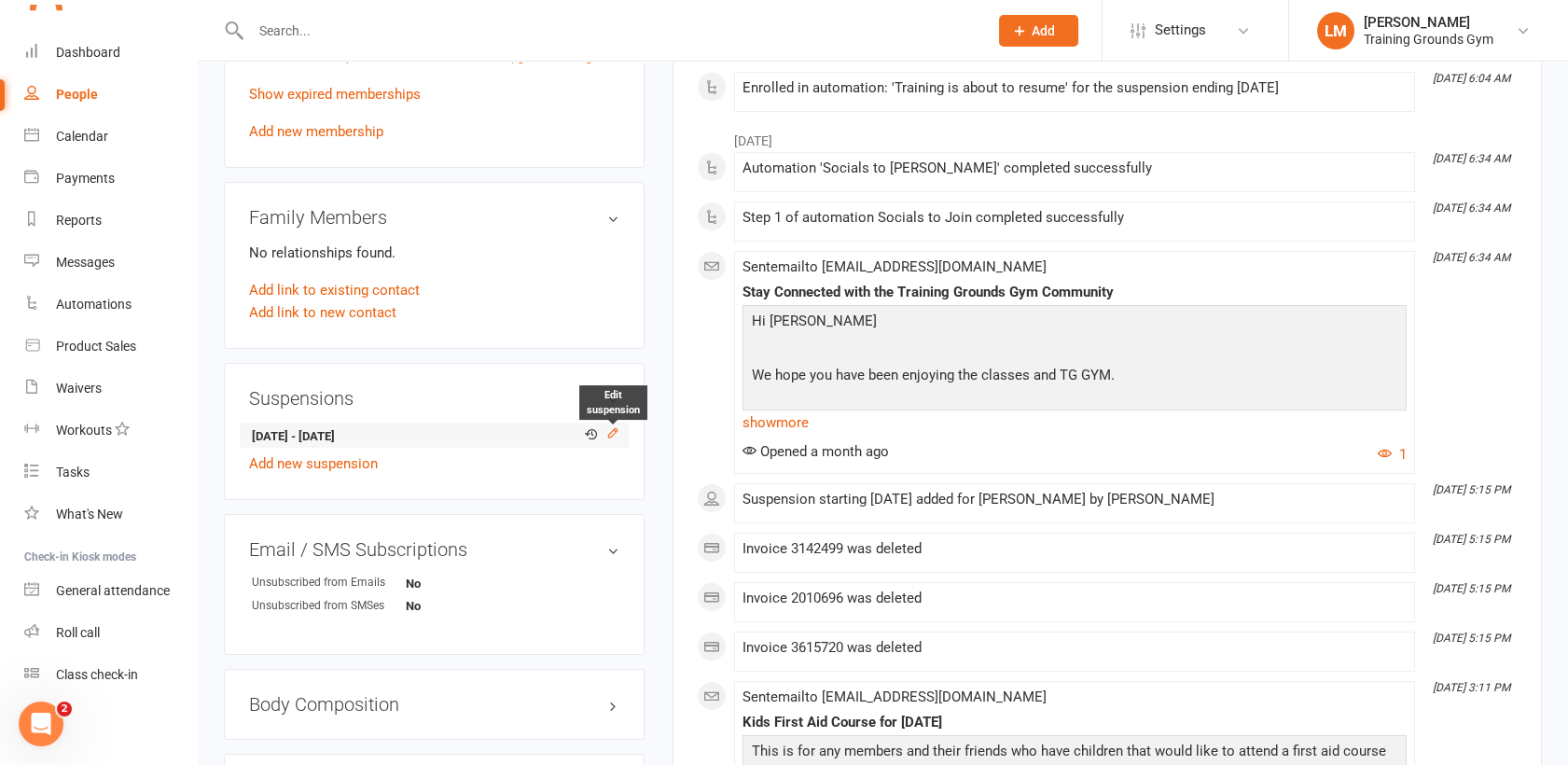
click at [617, 428] on icon at bounding box center [613, 432] width 9 height 9
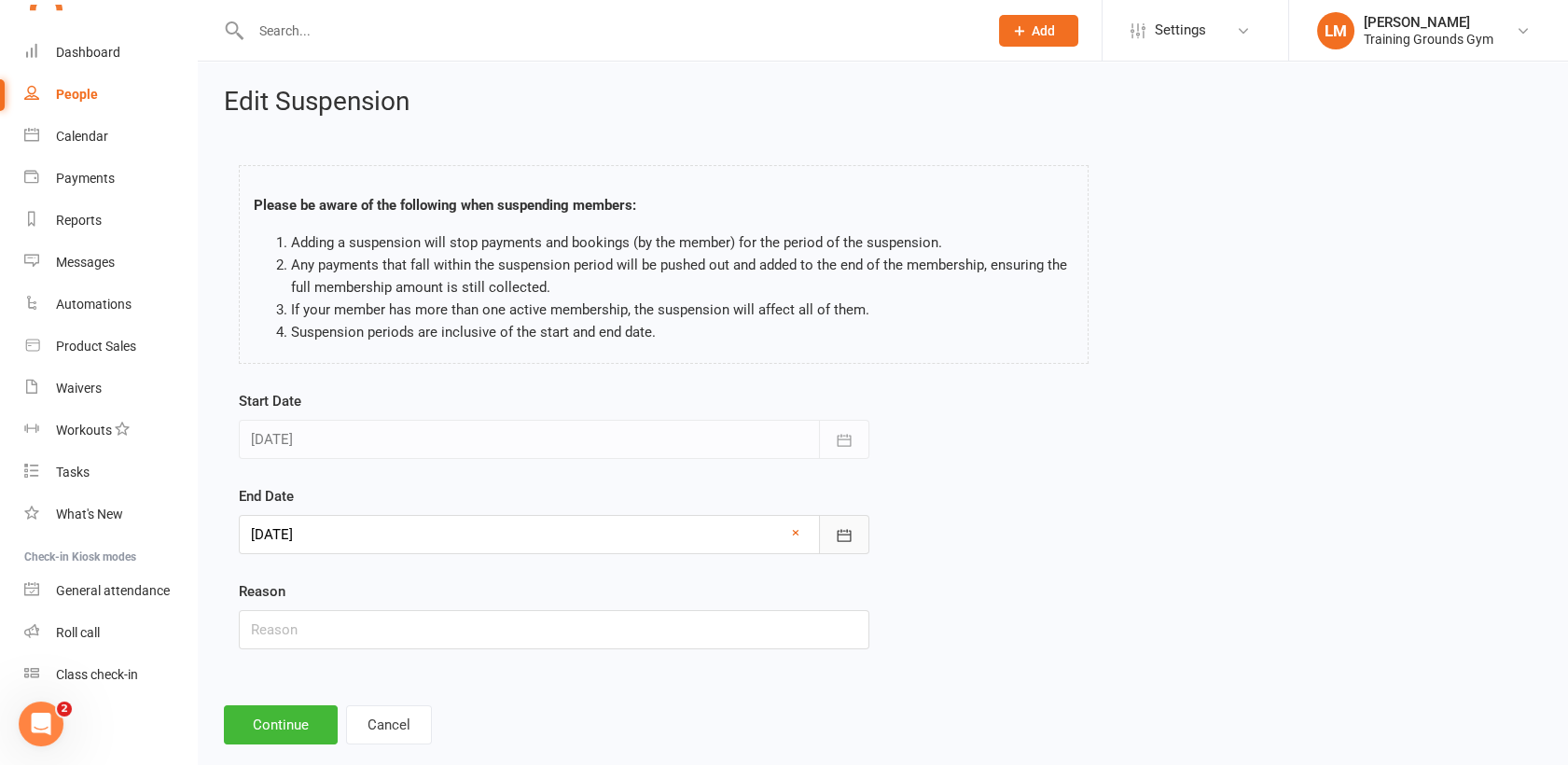
click at [841, 537] on icon "button" at bounding box center [844, 535] width 19 height 19
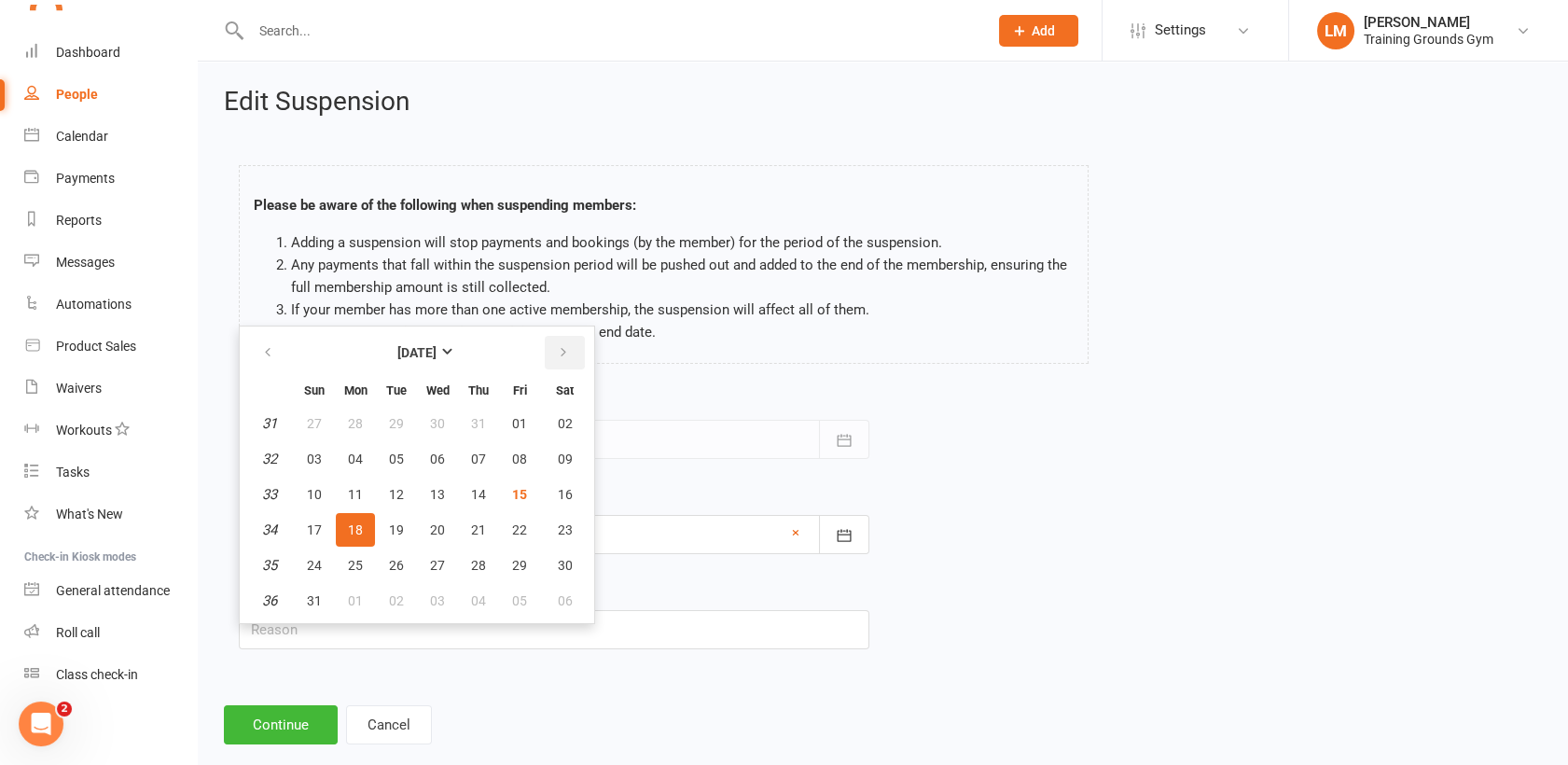
click at [557, 354] on icon "button" at bounding box center [563, 351] width 13 height 15
click at [438, 566] on span "01" at bounding box center [437, 564] width 15 height 15
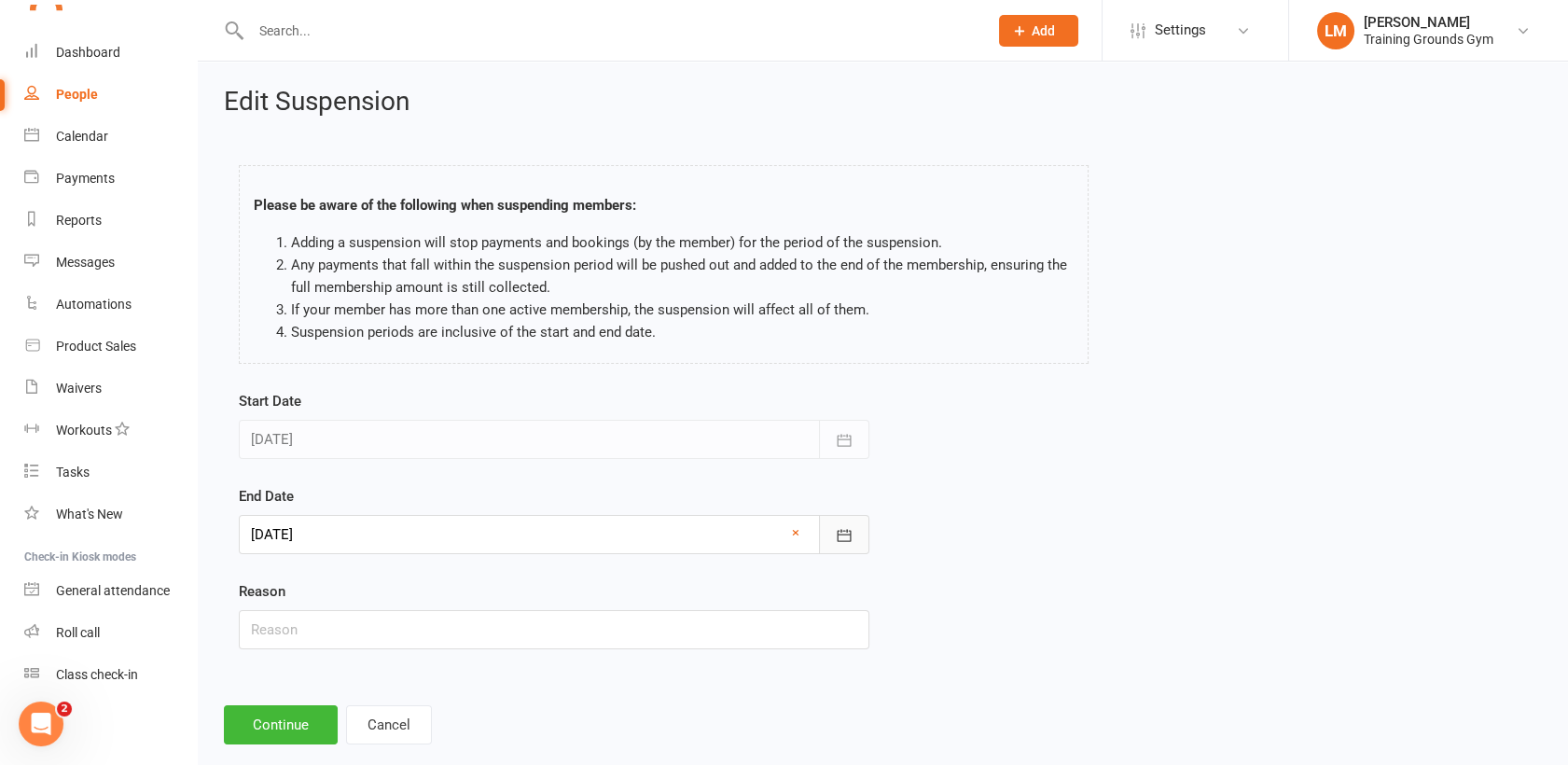
click at [844, 531] on icon "button" at bounding box center [844, 535] width 19 height 19
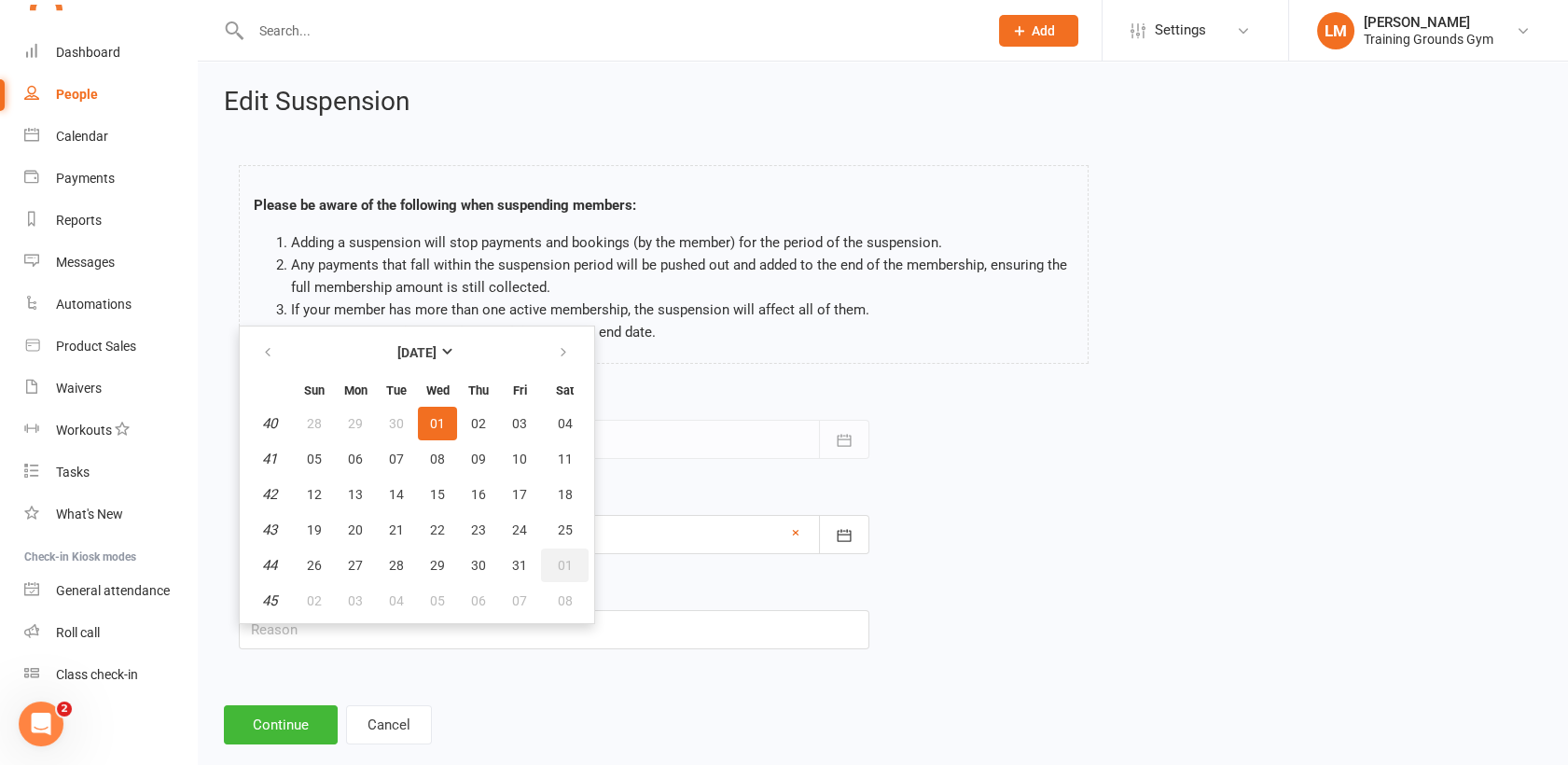
click at [557, 565] on span "01" at bounding box center [564, 564] width 15 height 15
type input "[DATE]"
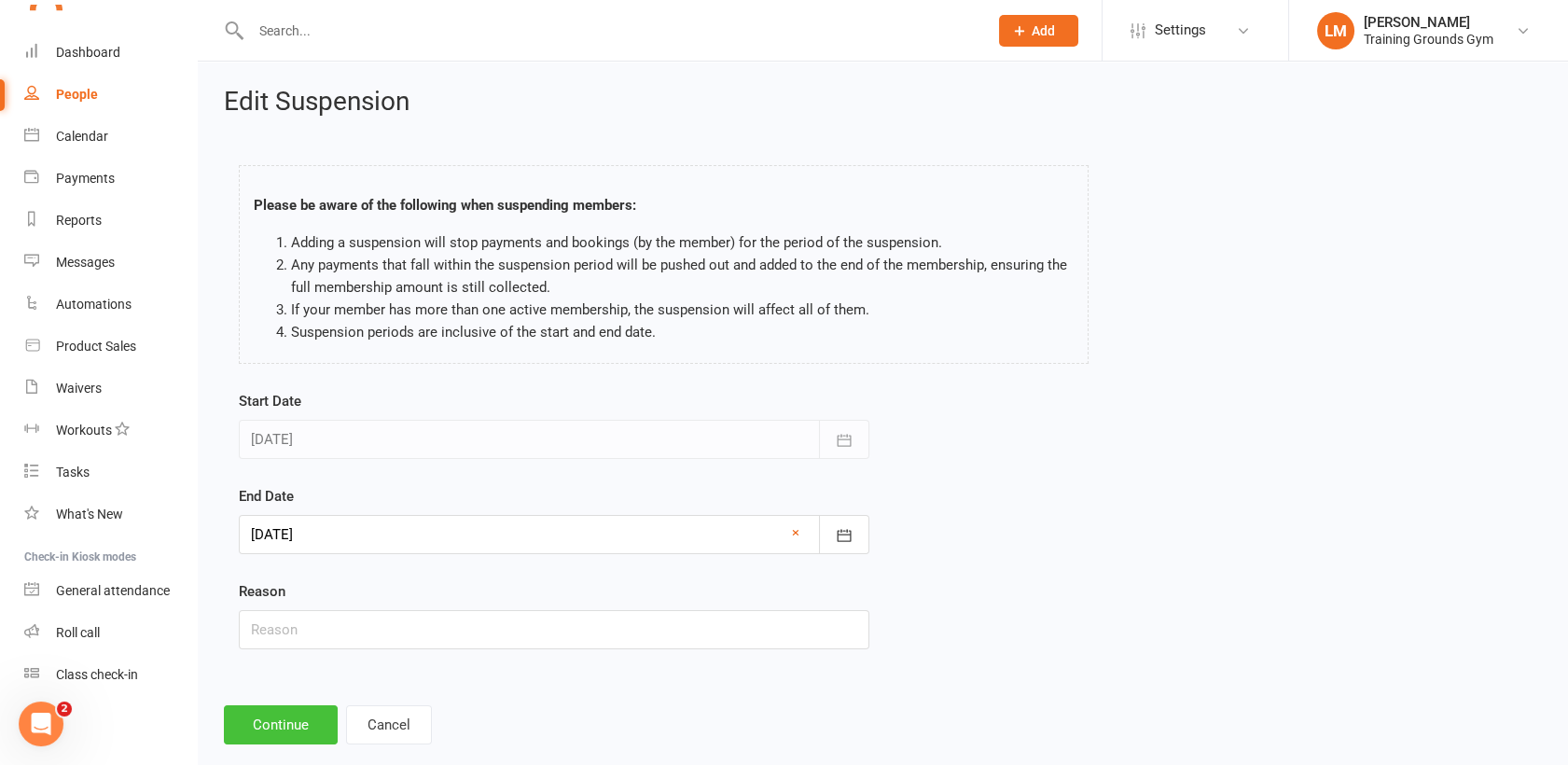
click at [277, 731] on button "Continue" at bounding box center [281, 725] width 114 height 39
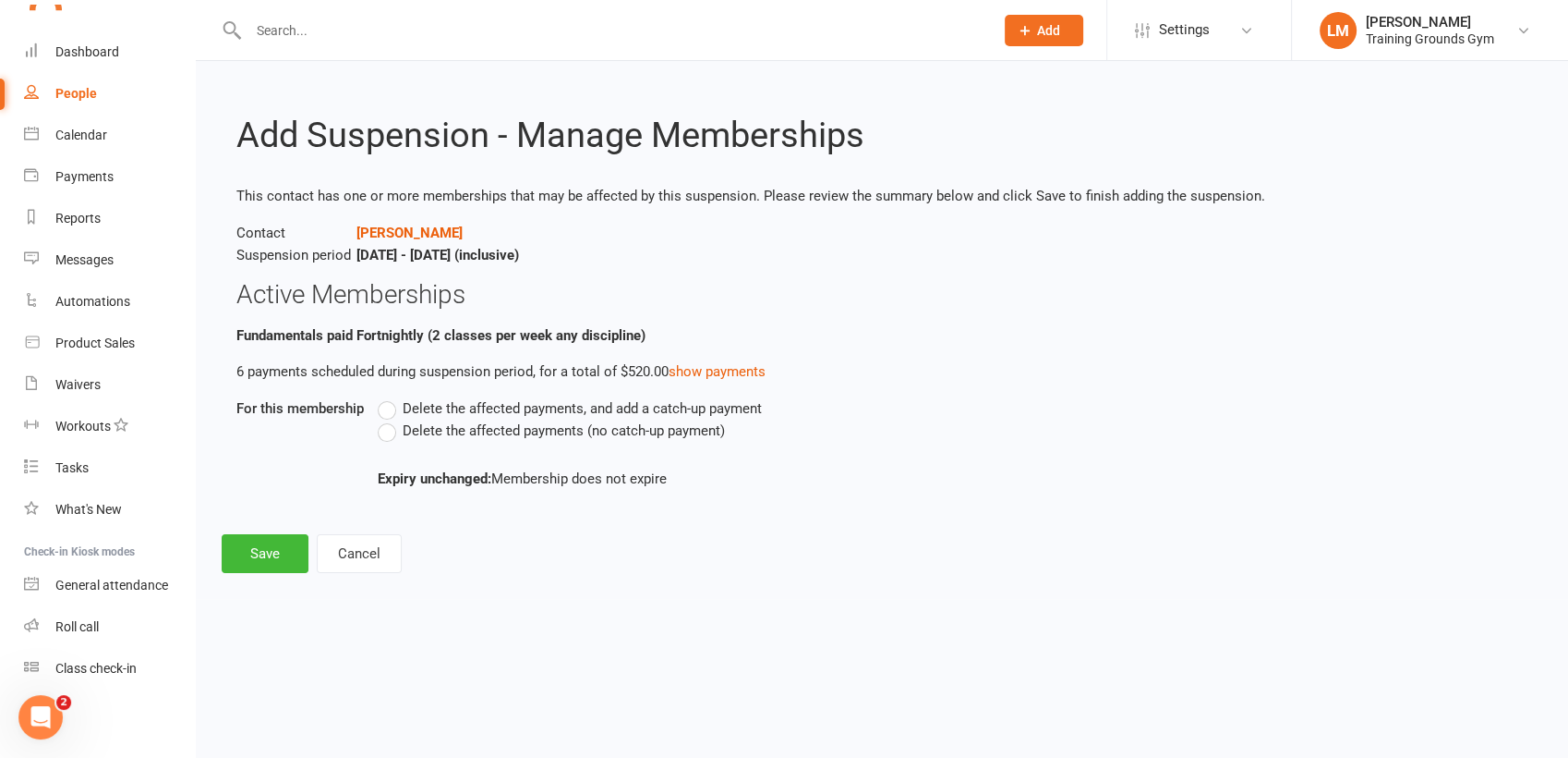
click at [391, 435] on label "Delete the affected payments (no catch-up payment)" at bounding box center [551, 430] width 347 height 22
click at [390, 419] on input "Delete the affected payments (no catch-up payment)" at bounding box center [383, 419] width 12 height 0
click at [279, 555] on button "Save" at bounding box center [264, 554] width 87 height 39
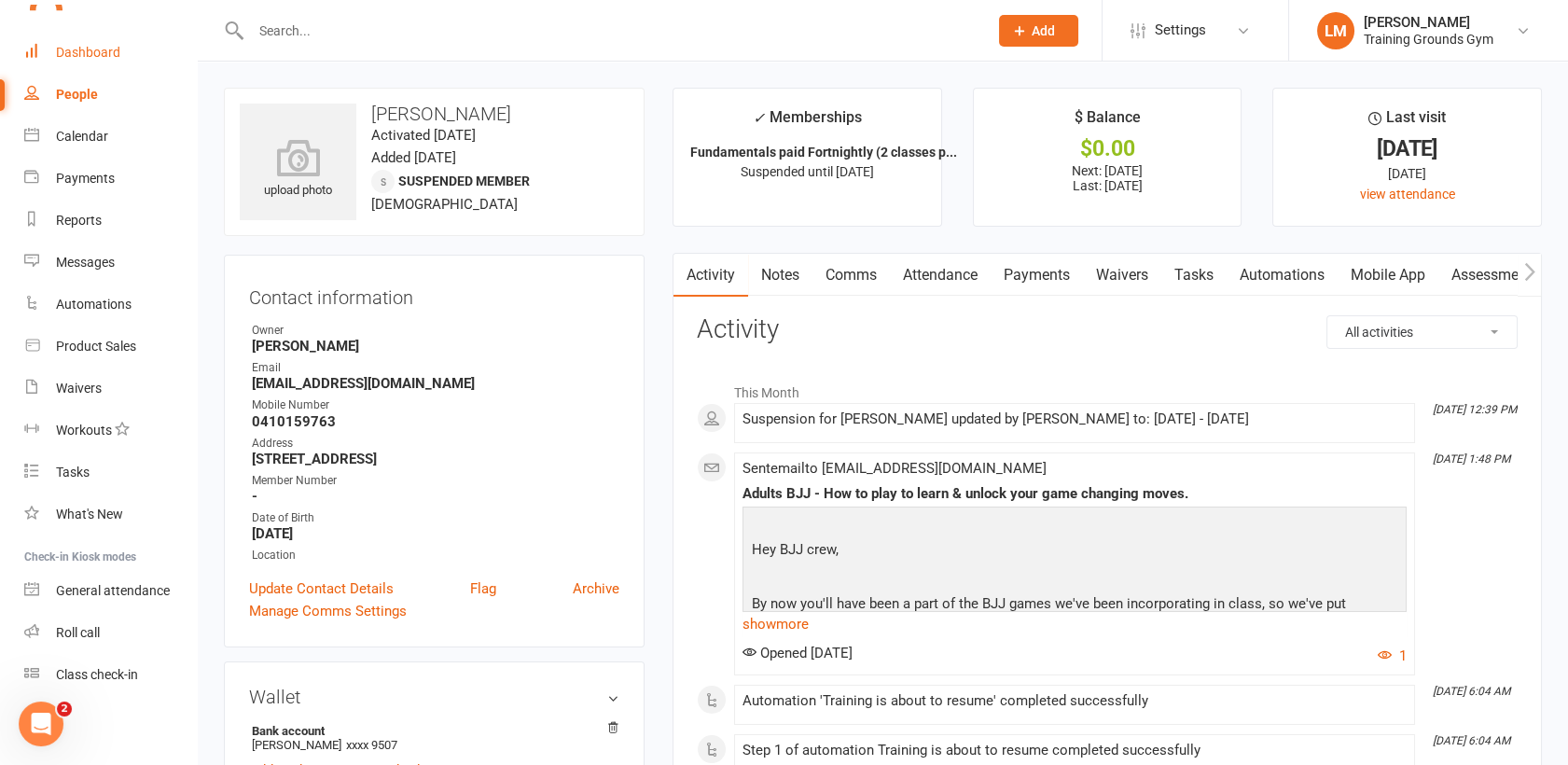
click at [77, 46] on div "Dashboard" at bounding box center [88, 51] width 64 height 15
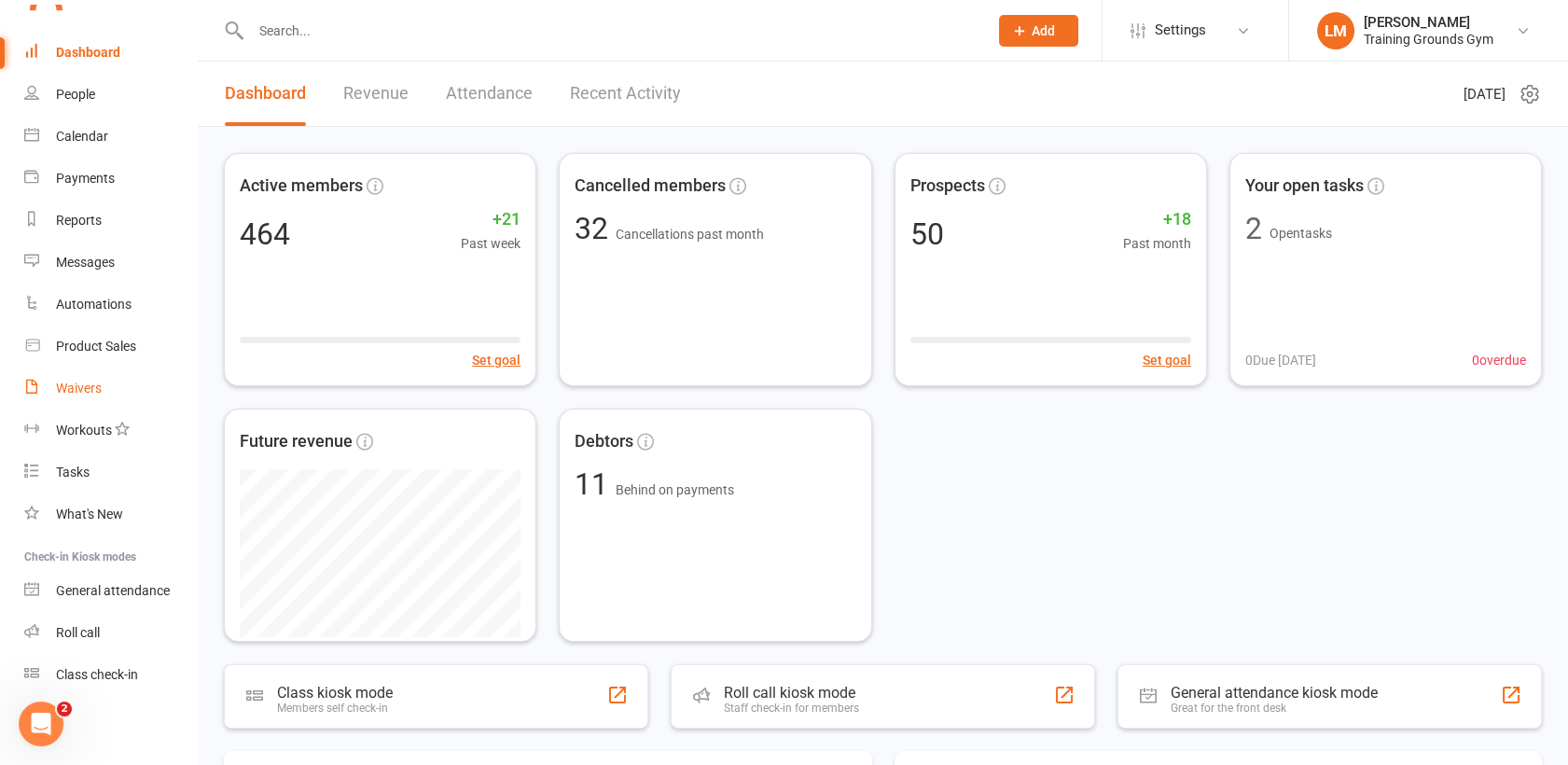
click at [57, 391] on div "Waivers" at bounding box center [79, 387] width 45 height 15
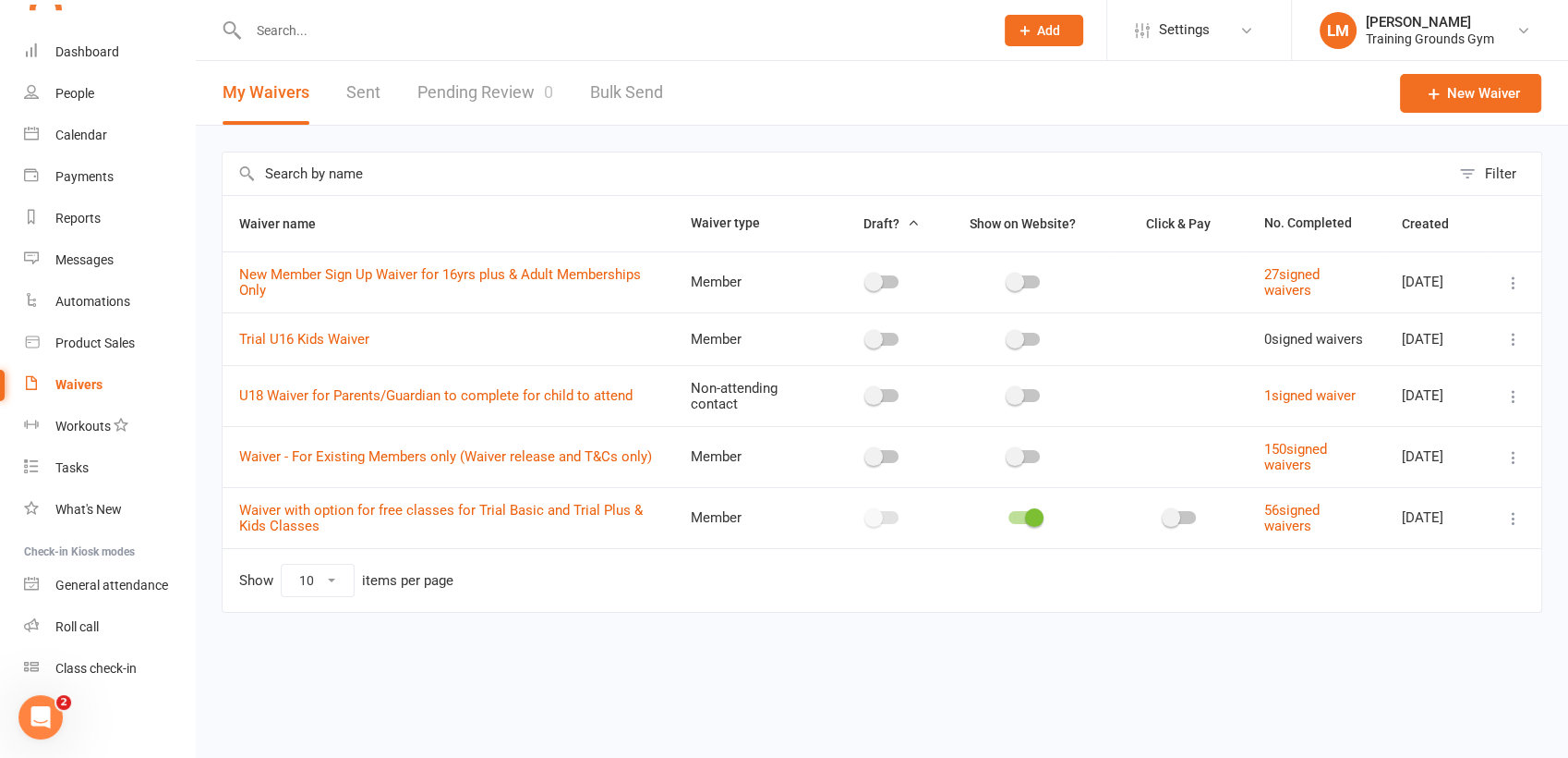
click at [456, 100] on link "Pending Review 0" at bounding box center [485, 93] width 136 height 63
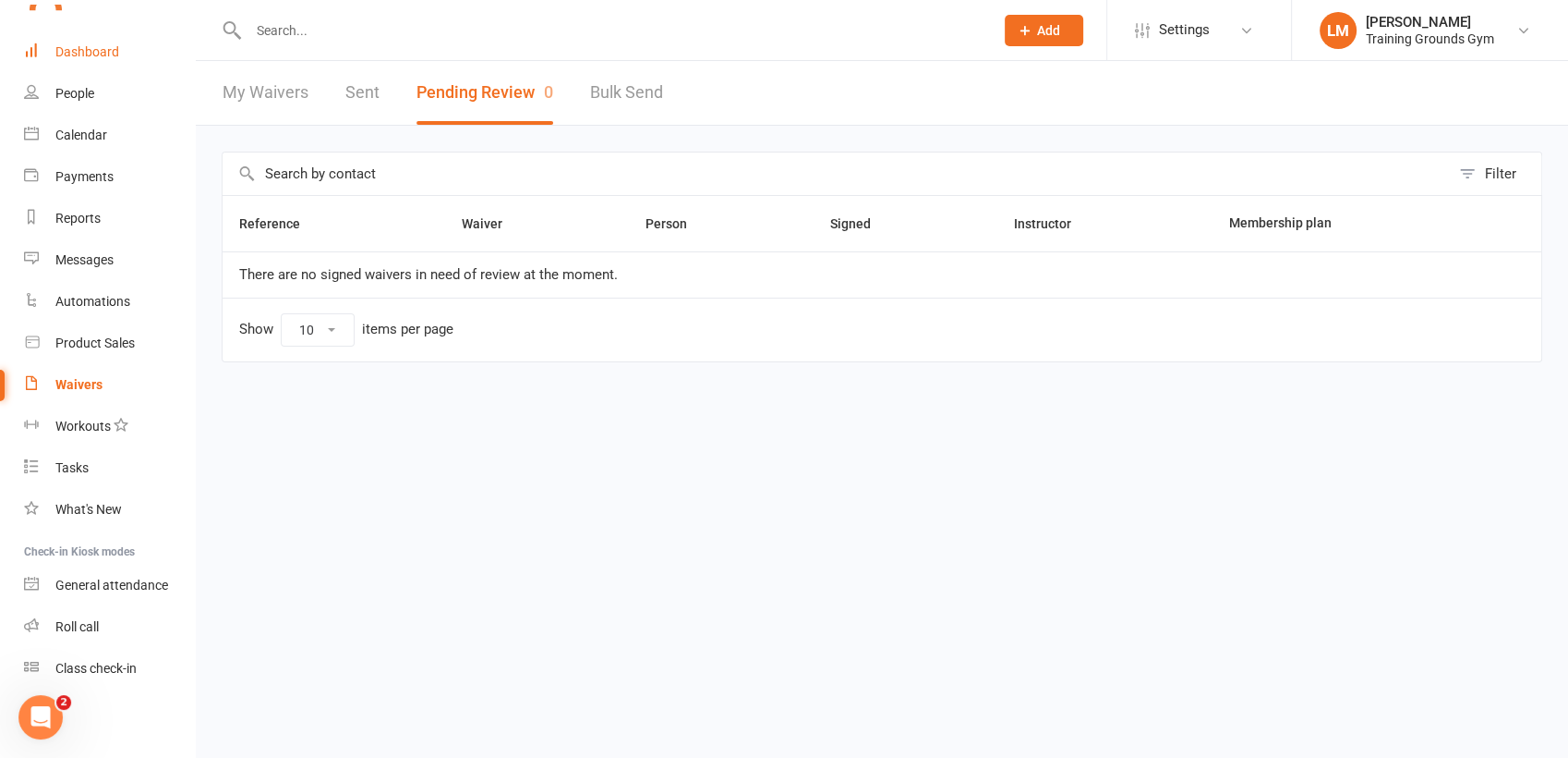
click at [112, 55] on div "Dashboard" at bounding box center [87, 51] width 63 height 15
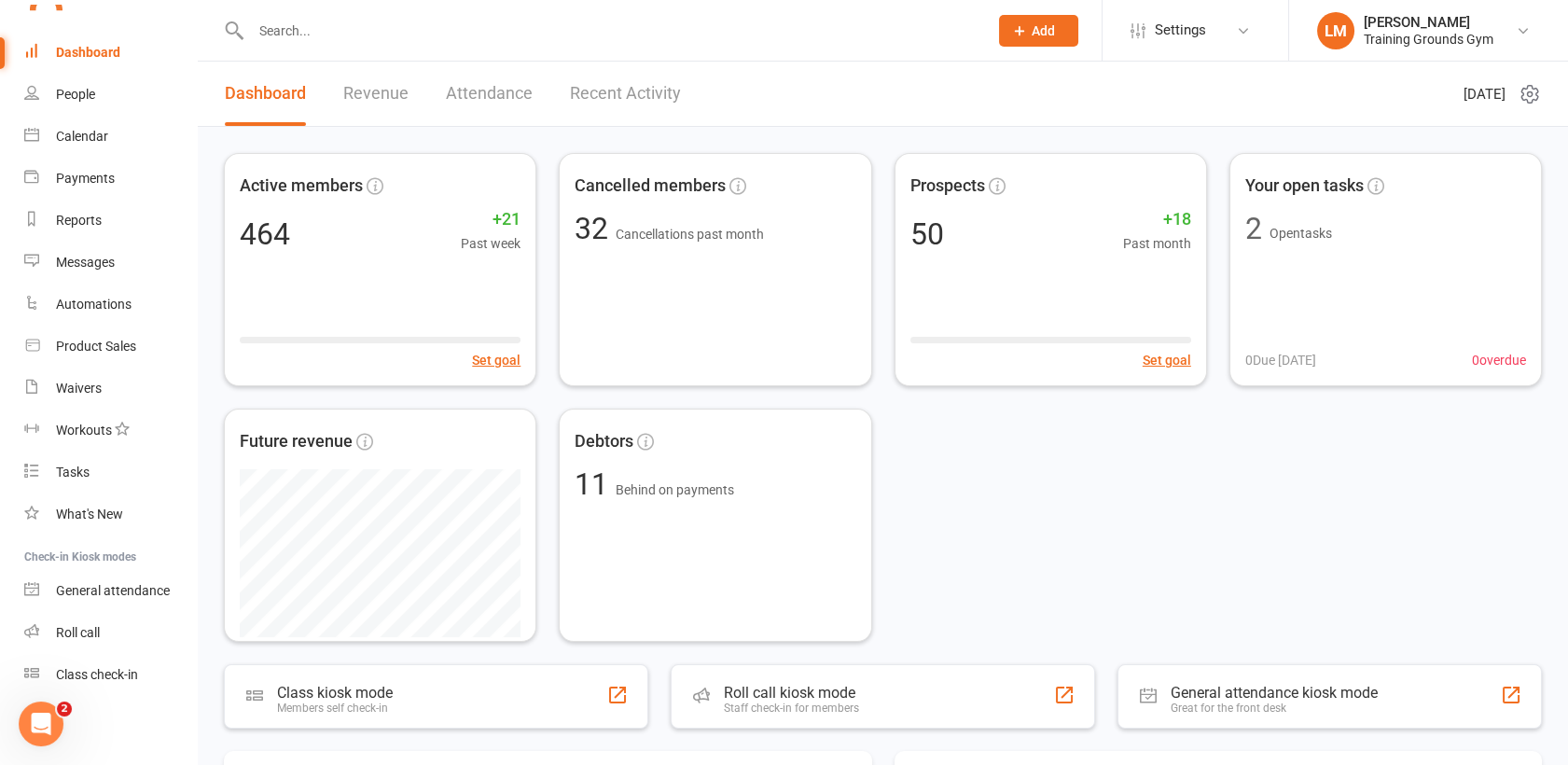
click at [367, 90] on link "Revenue" at bounding box center [376, 94] width 65 height 64
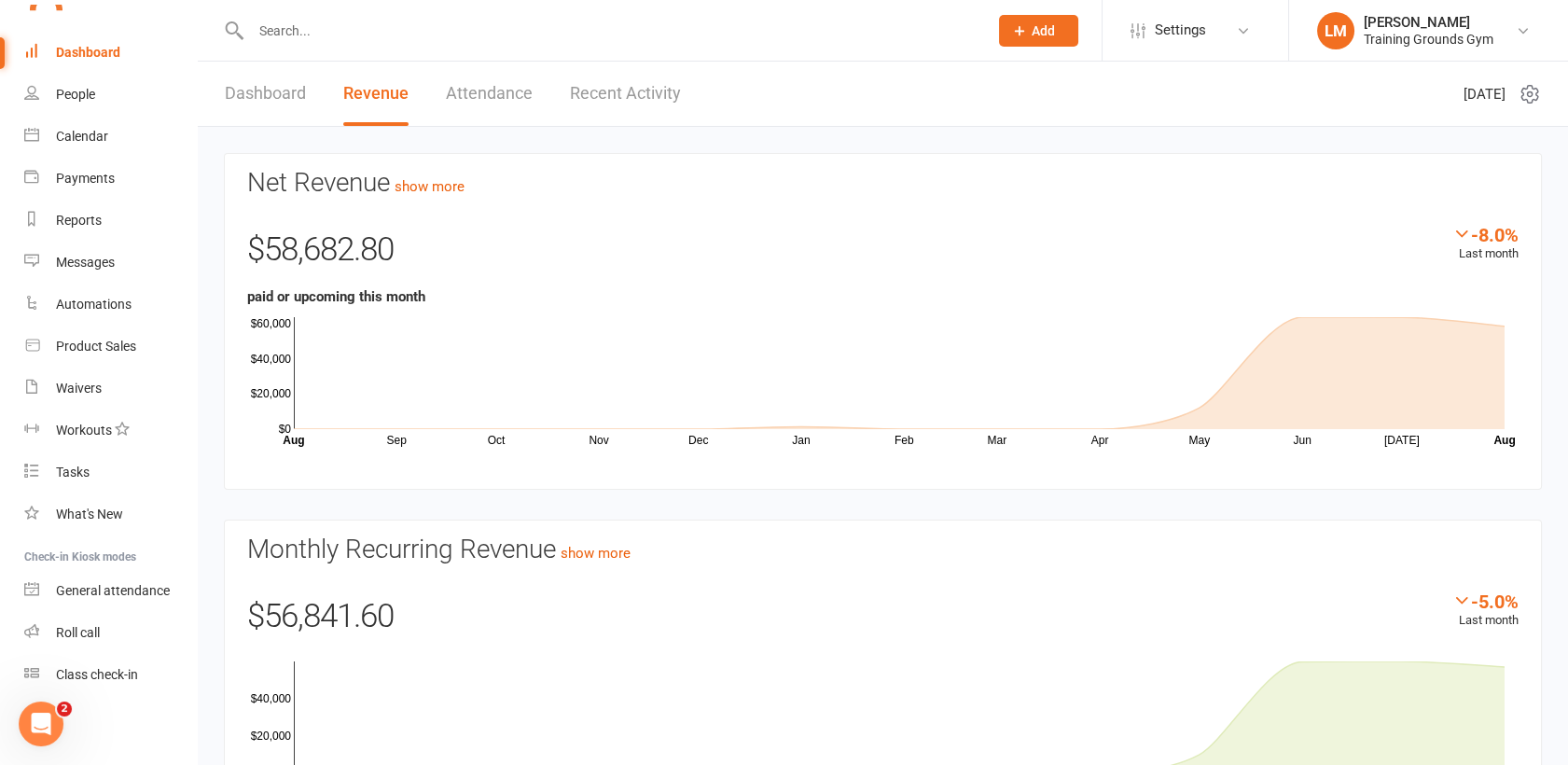
click at [428, 175] on h3 "Net Revenue show more" at bounding box center [882, 182] width 1272 height 29
click at [433, 192] on link "show more" at bounding box center [429, 186] width 70 height 17
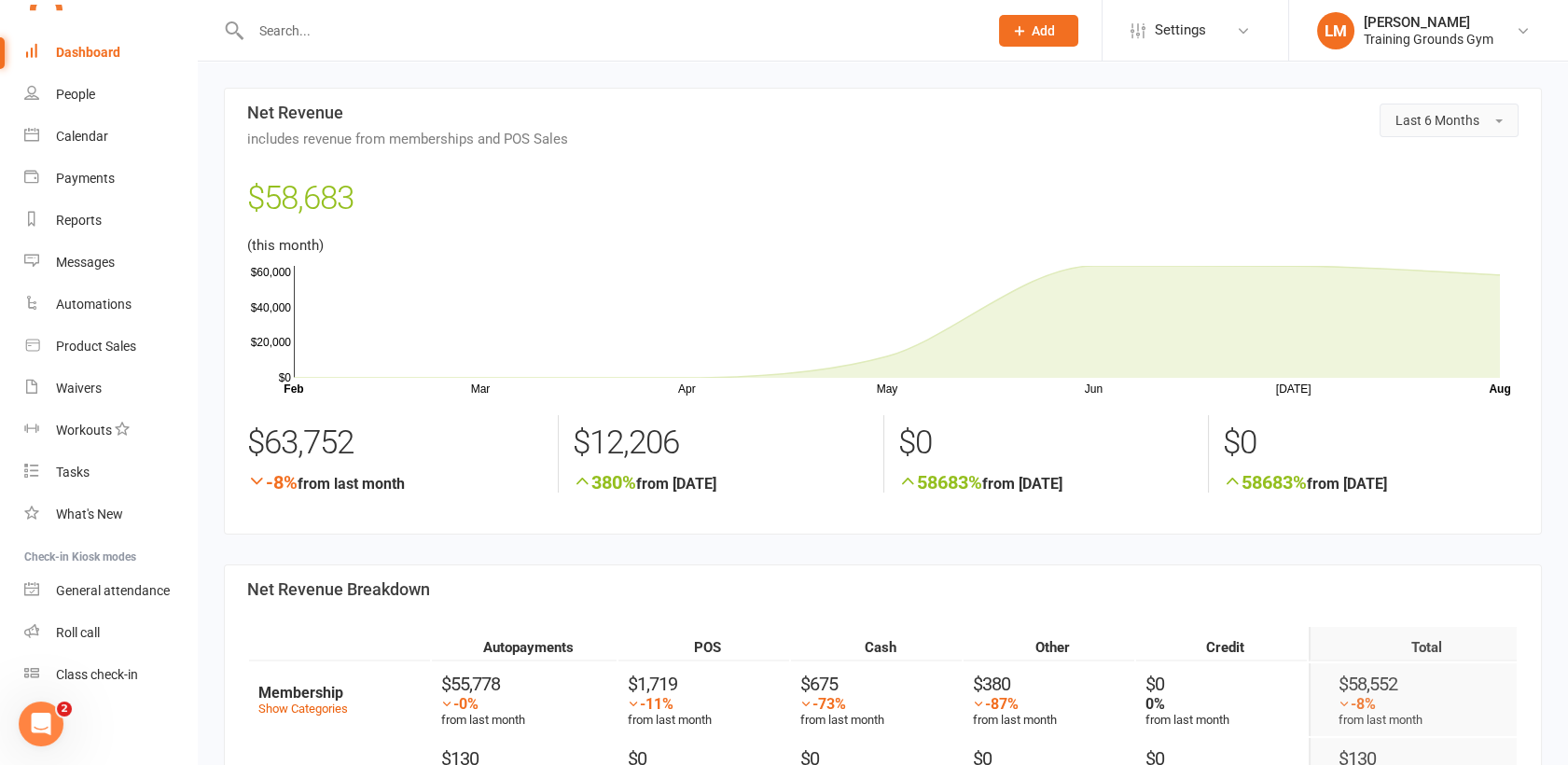
click at [1444, 115] on span "Last 6 Months" at bounding box center [1437, 120] width 84 height 15
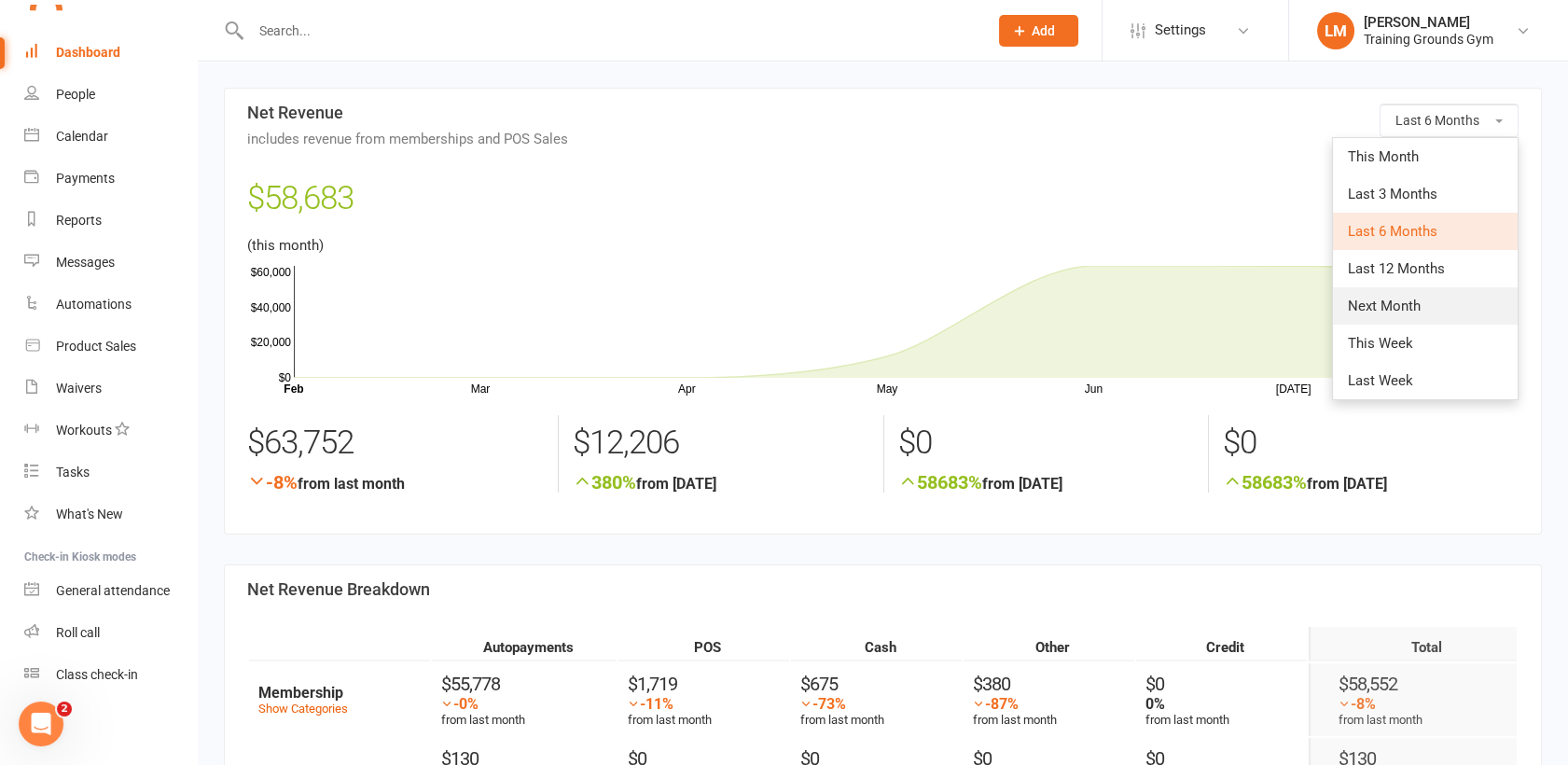
click at [1447, 303] on link "Next Month" at bounding box center [1426, 306] width 185 height 37
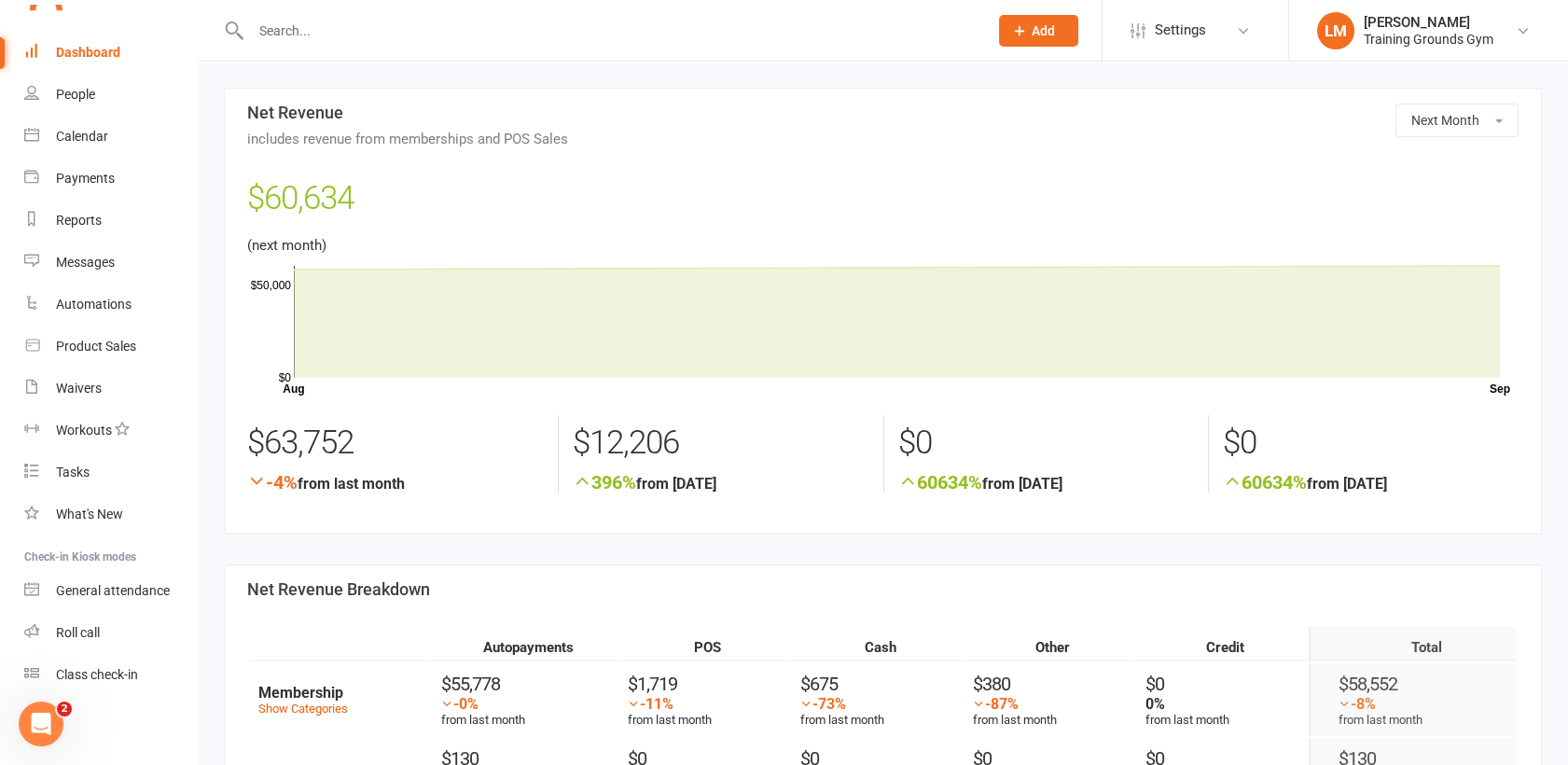
click at [98, 56] on div "Dashboard" at bounding box center [88, 51] width 64 height 15
